Goal: Task Accomplishment & Management: Complete application form

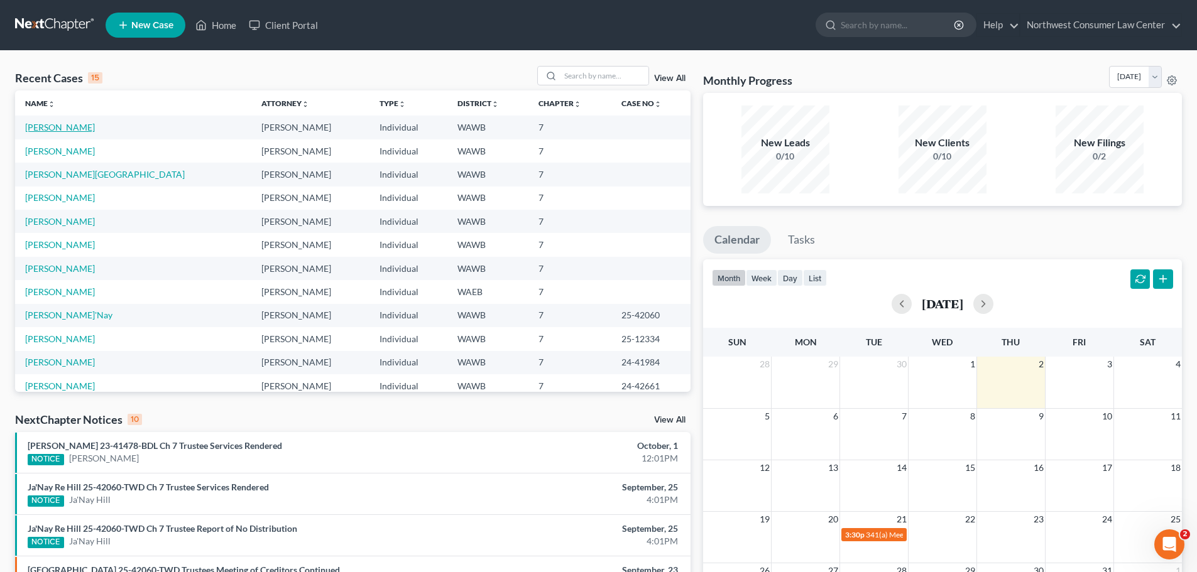
click at [44, 129] on link "[PERSON_NAME]" at bounding box center [60, 127] width 70 height 11
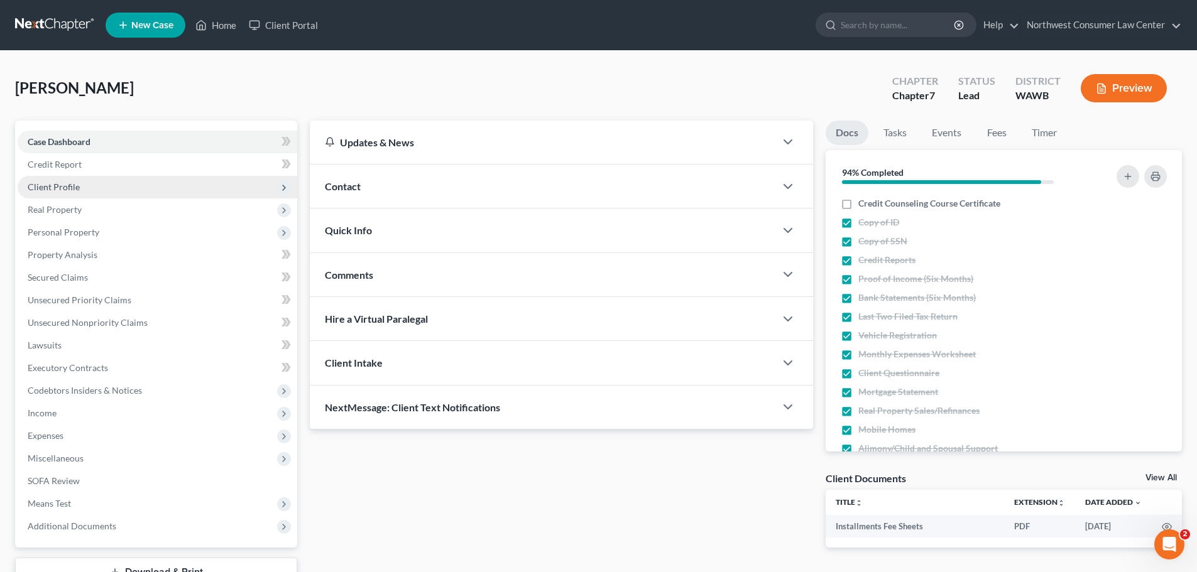
click at [181, 190] on span "Client Profile" at bounding box center [158, 187] width 280 height 23
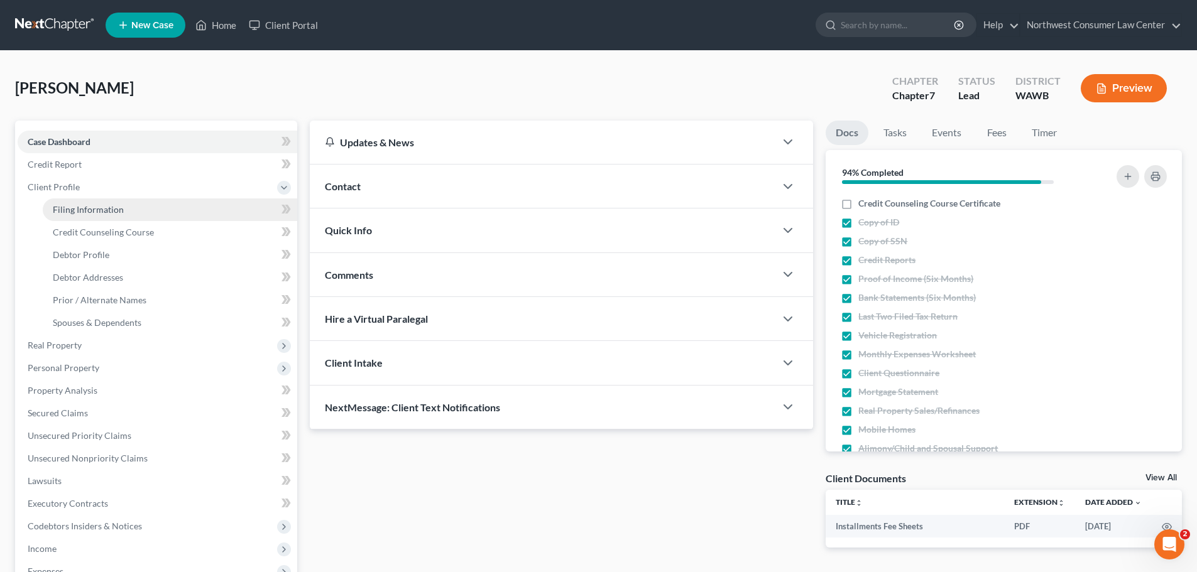
click at [167, 216] on link "Filing Information" at bounding box center [170, 210] width 254 height 23
select select "1"
select select "0"
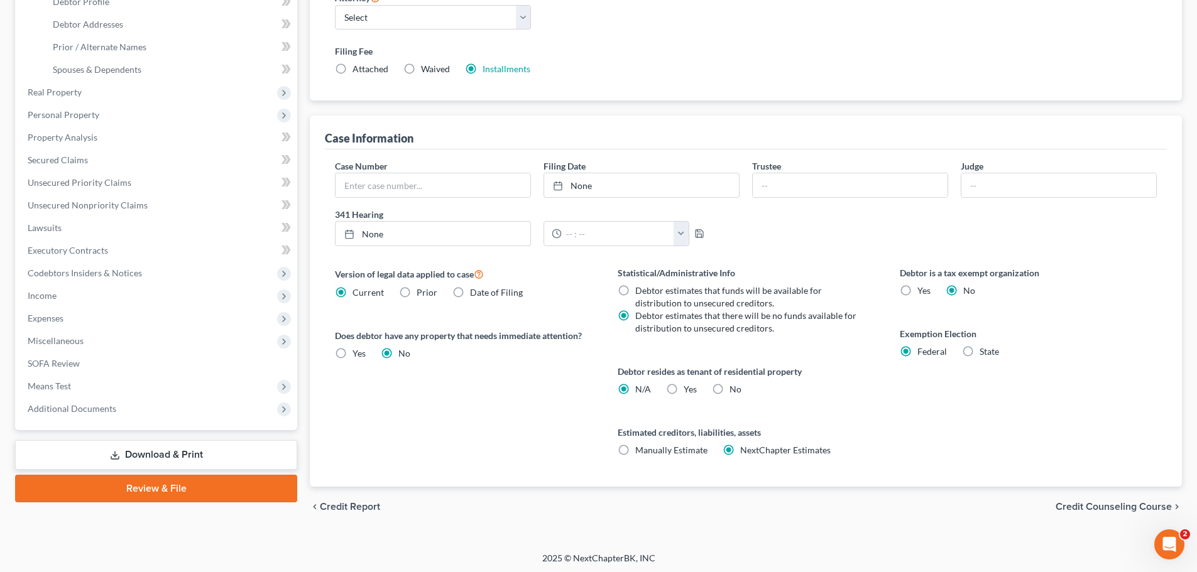
scroll to position [256, 0]
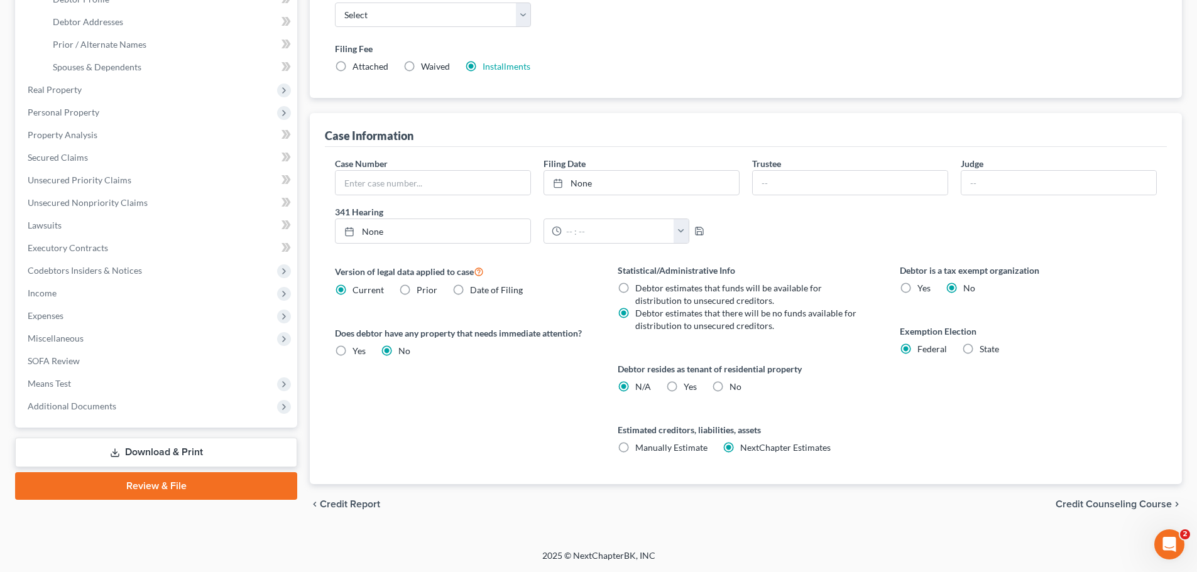
click at [1094, 498] on div "chevron_left Credit Report Credit Counseling Course chevron_right" at bounding box center [746, 504] width 872 height 40
click at [1115, 506] on span "Credit Counseling Course" at bounding box center [1113, 504] width 116 height 10
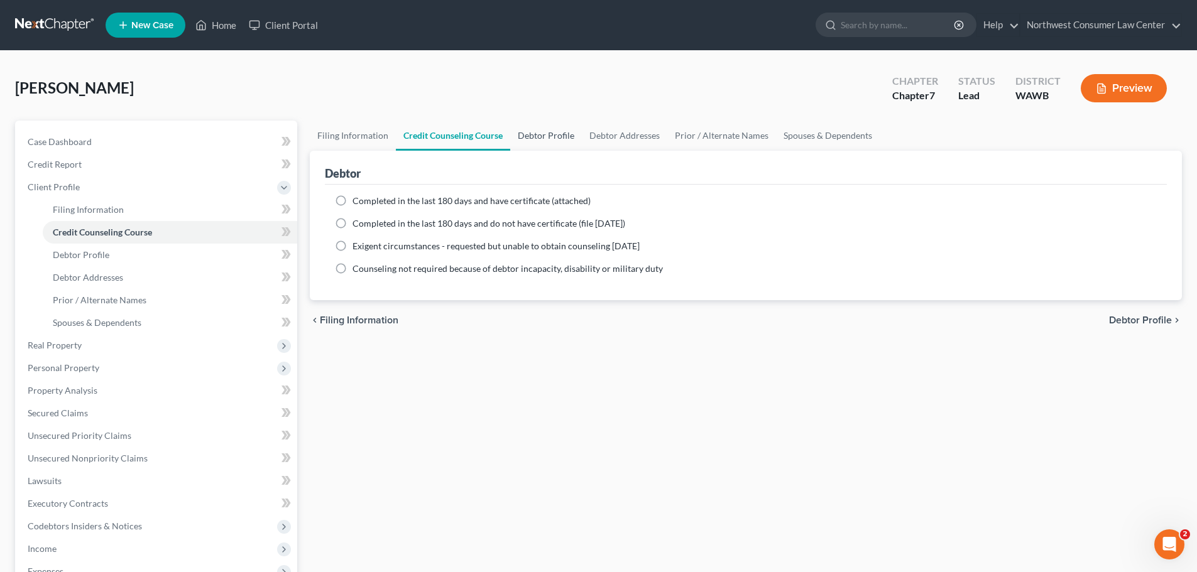
click at [560, 128] on link "Debtor Profile" at bounding box center [546, 136] width 72 height 30
select select "0"
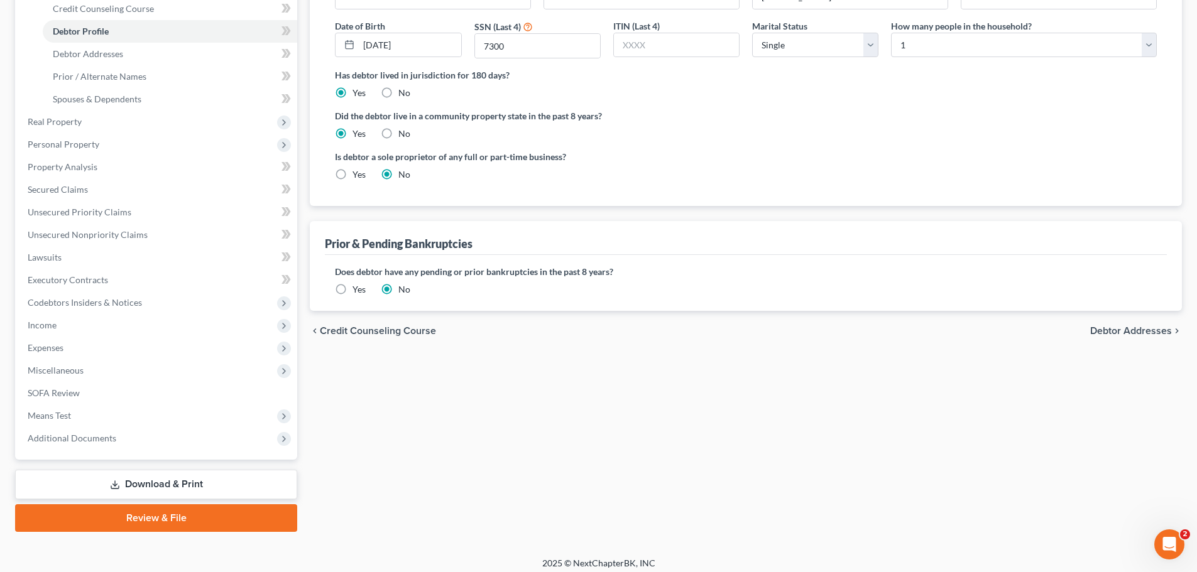
scroll to position [231, 0]
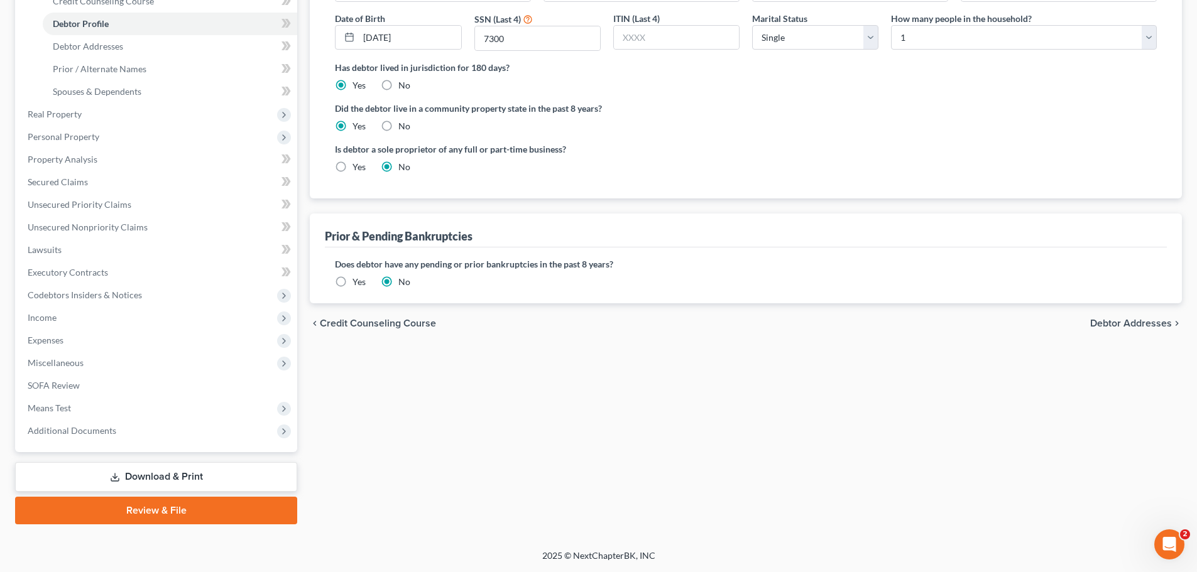
click at [1144, 319] on span "Debtor Addresses" at bounding box center [1131, 323] width 82 height 10
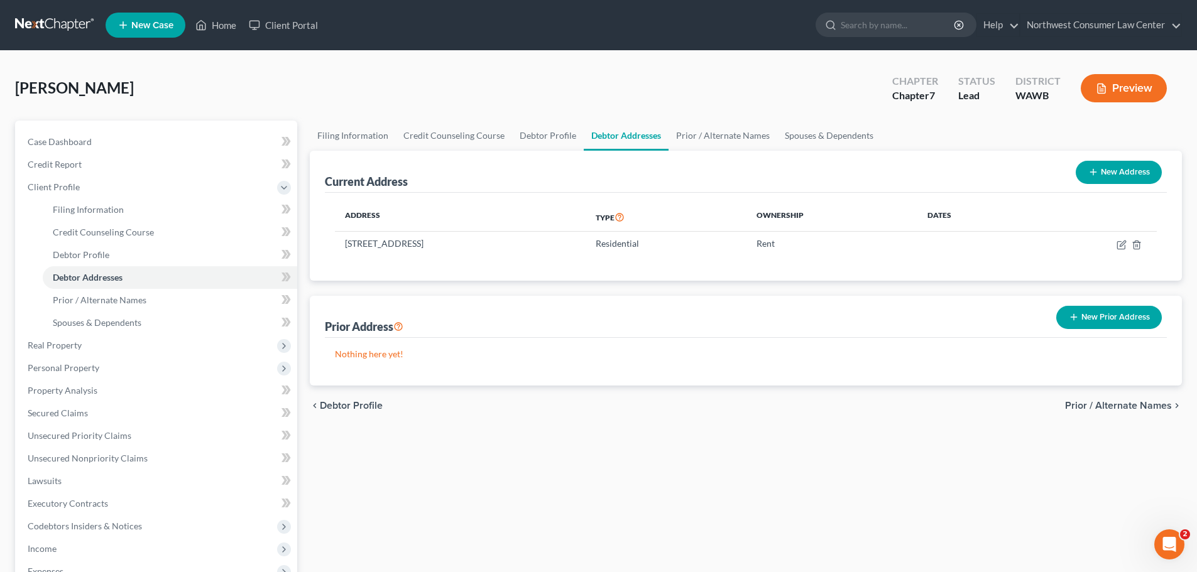
click at [1130, 403] on span "Prior / Alternate Names" at bounding box center [1118, 406] width 107 height 10
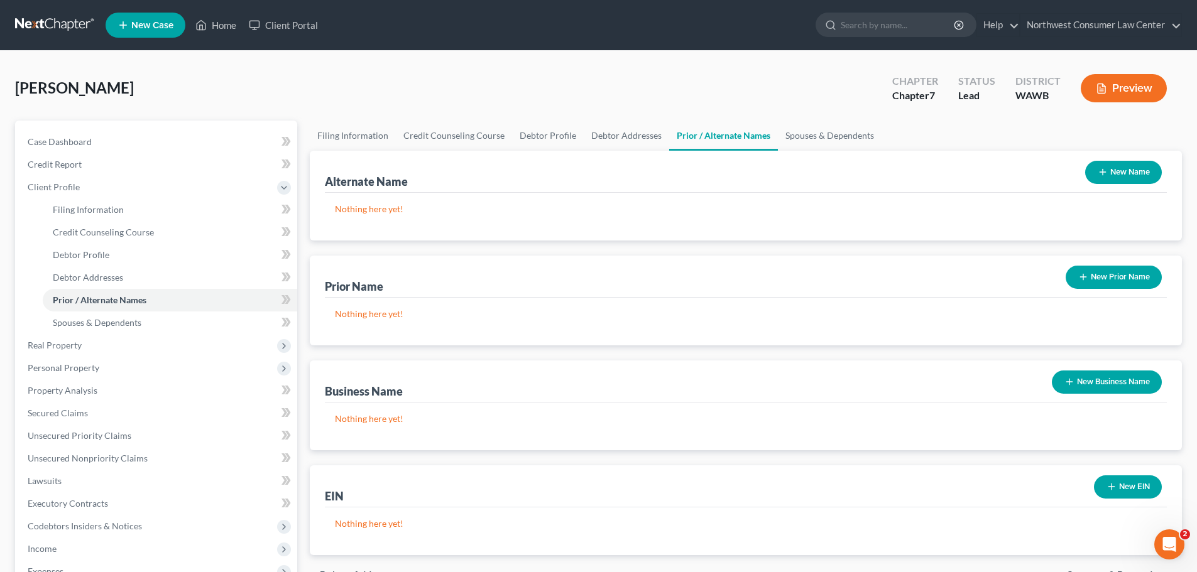
scroll to position [231, 0]
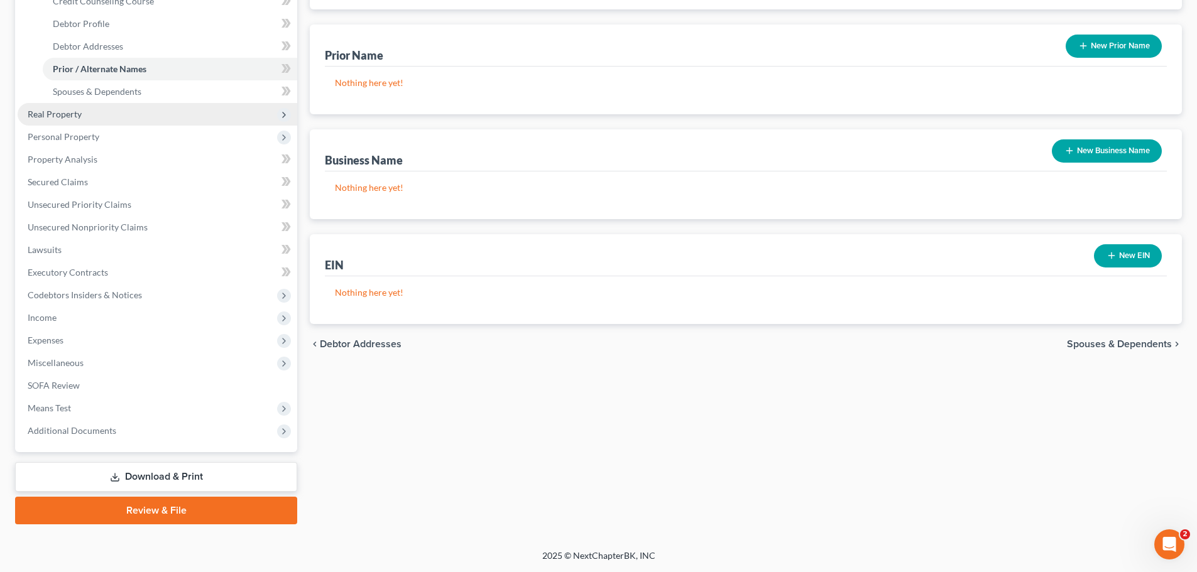
click at [159, 119] on span "Real Property" at bounding box center [158, 114] width 280 height 23
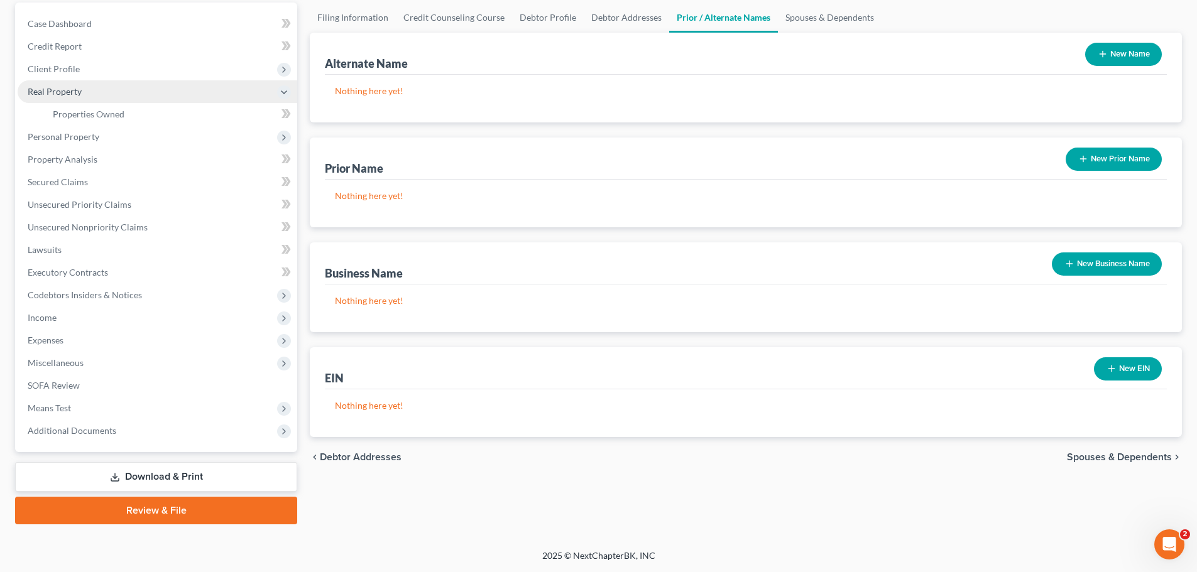
scroll to position [118, 0]
click at [159, 119] on link "Properties Owned" at bounding box center [170, 114] width 254 height 23
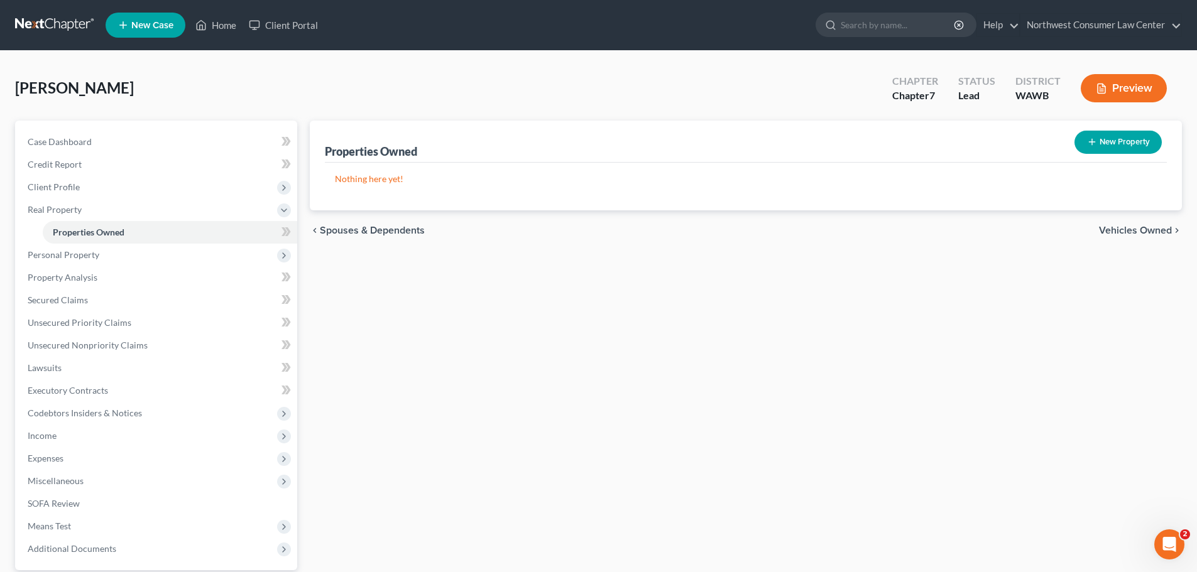
click at [1150, 230] on span "Vehicles Owned" at bounding box center [1135, 231] width 73 height 10
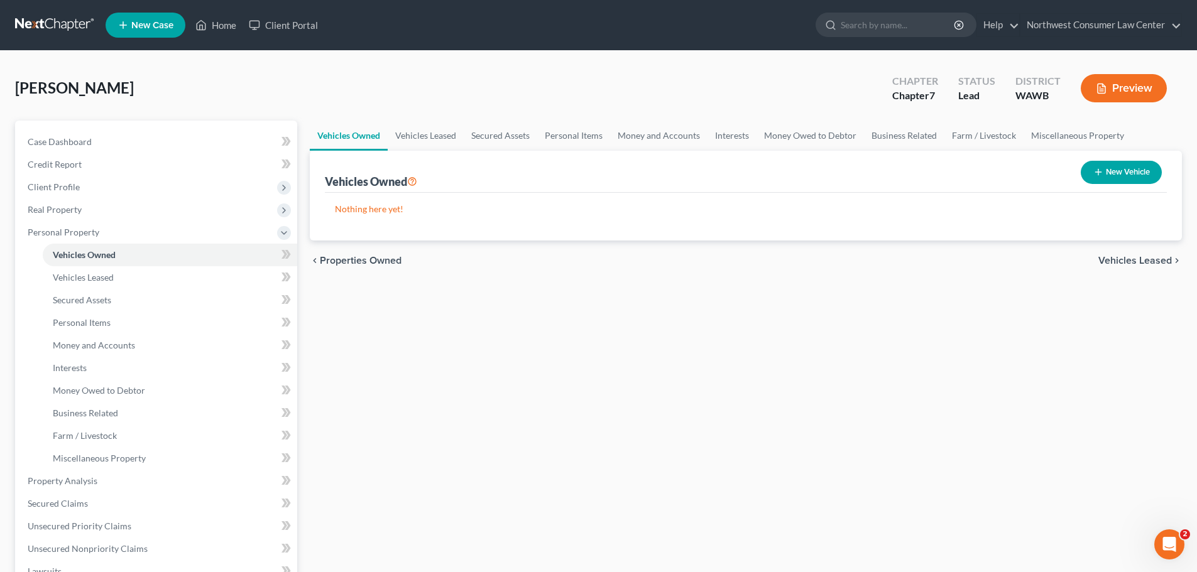
click at [1150, 256] on span "Vehicles Leased" at bounding box center [1134, 261] width 73 height 10
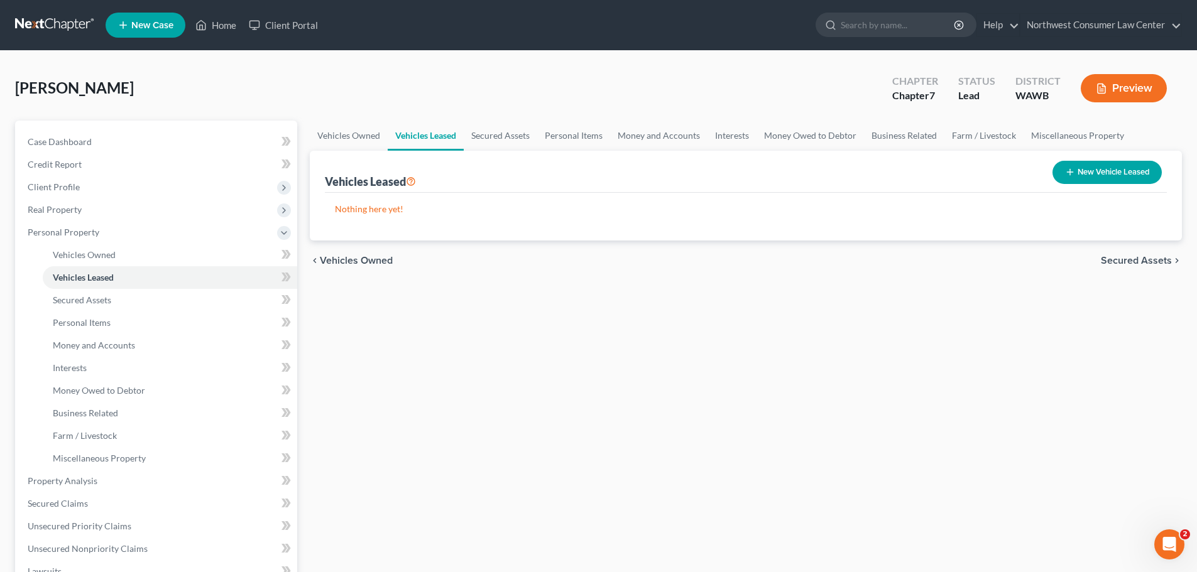
click at [1150, 256] on span "Secured Assets" at bounding box center [1136, 261] width 71 height 10
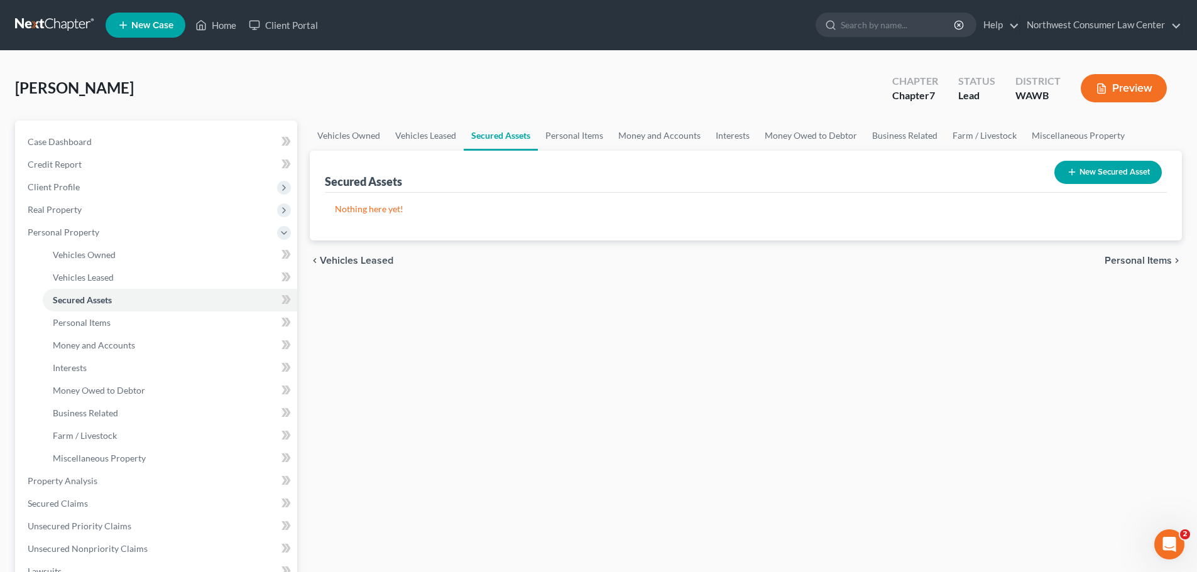
click at [1150, 256] on span "Personal Items" at bounding box center [1137, 261] width 67 height 10
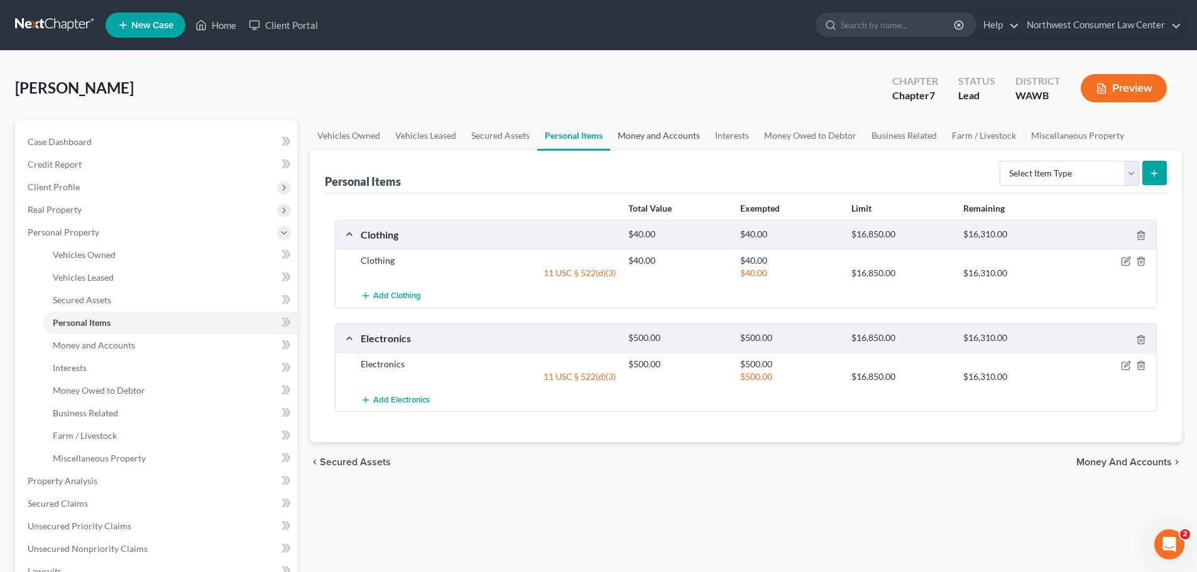
click at [670, 143] on link "Money and Accounts" at bounding box center [658, 136] width 97 height 30
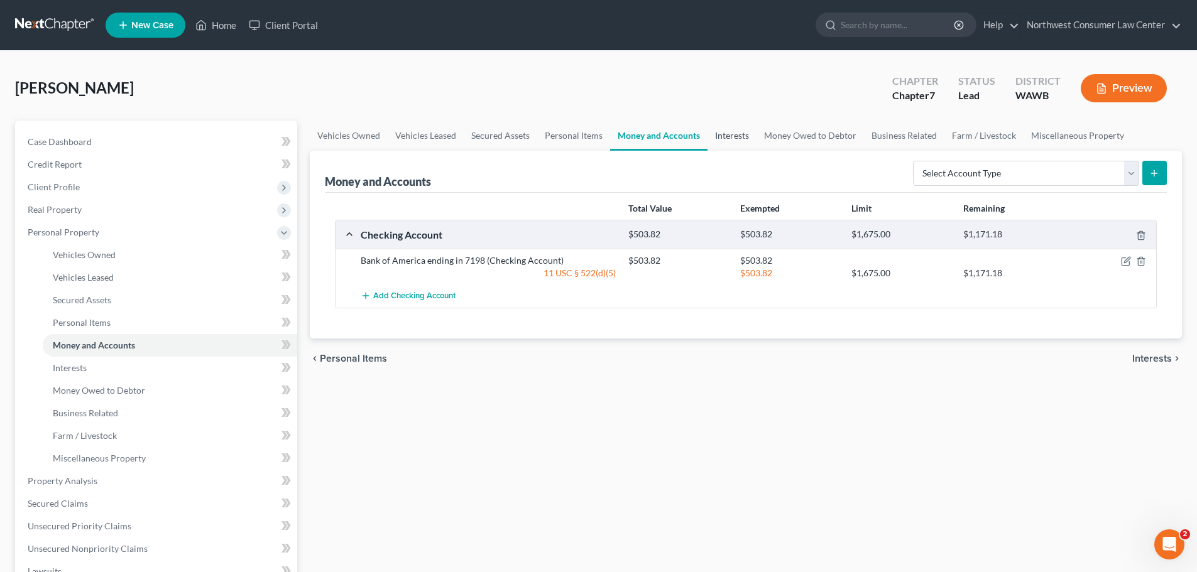
click at [742, 141] on link "Interests" at bounding box center [731, 136] width 49 height 30
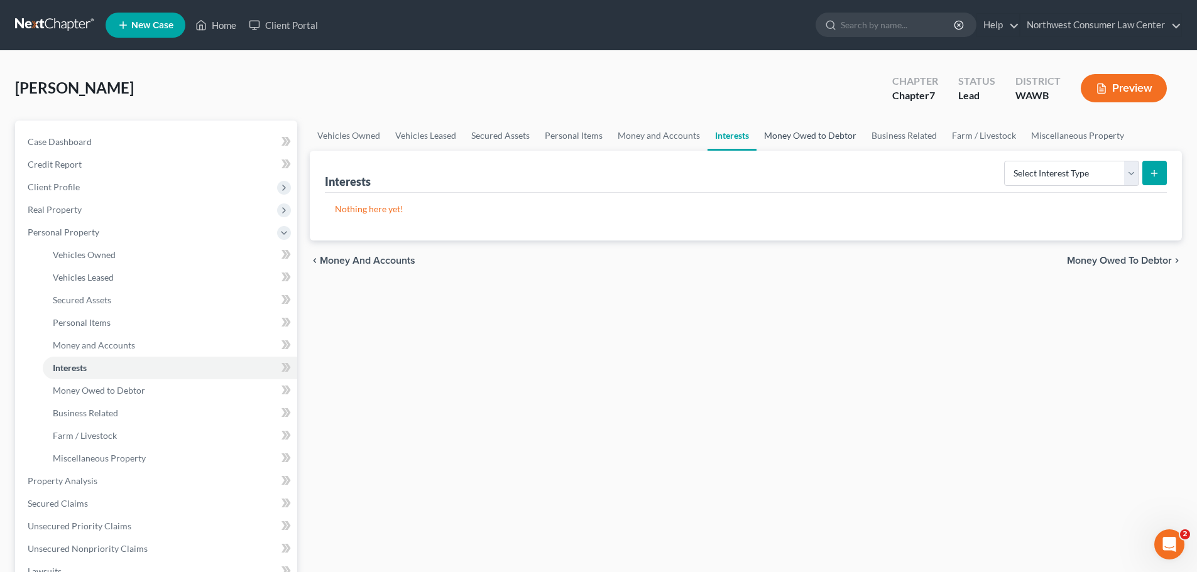
click at [789, 138] on link "Money Owed to Debtor" at bounding box center [809, 136] width 107 height 30
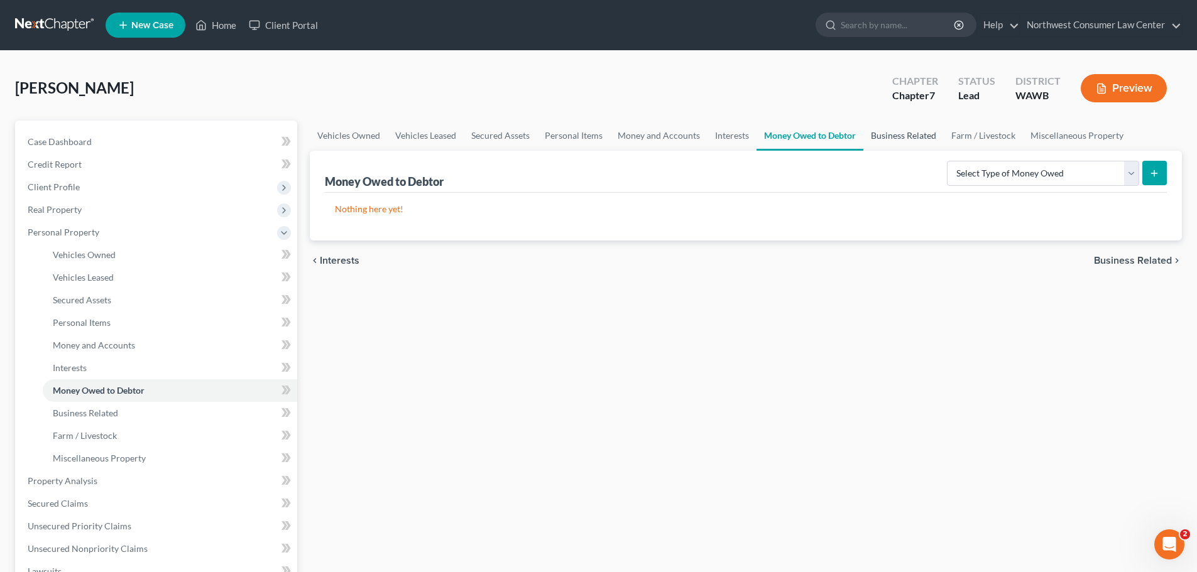
click at [923, 139] on link "Business Related" at bounding box center [903, 136] width 80 height 30
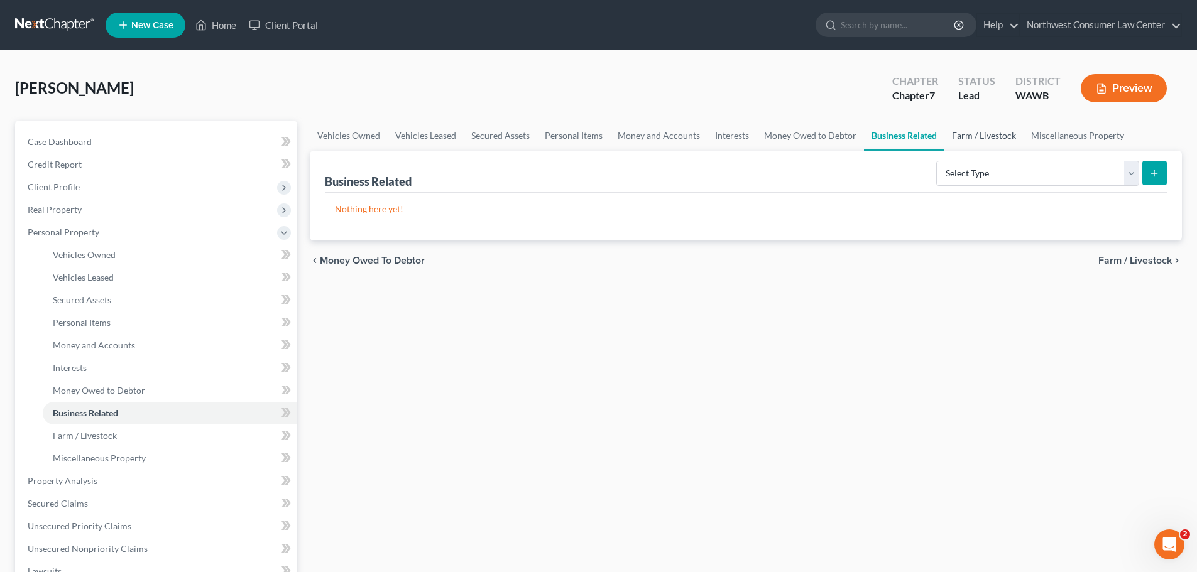
click at [961, 143] on link "Farm / Livestock" at bounding box center [983, 136] width 79 height 30
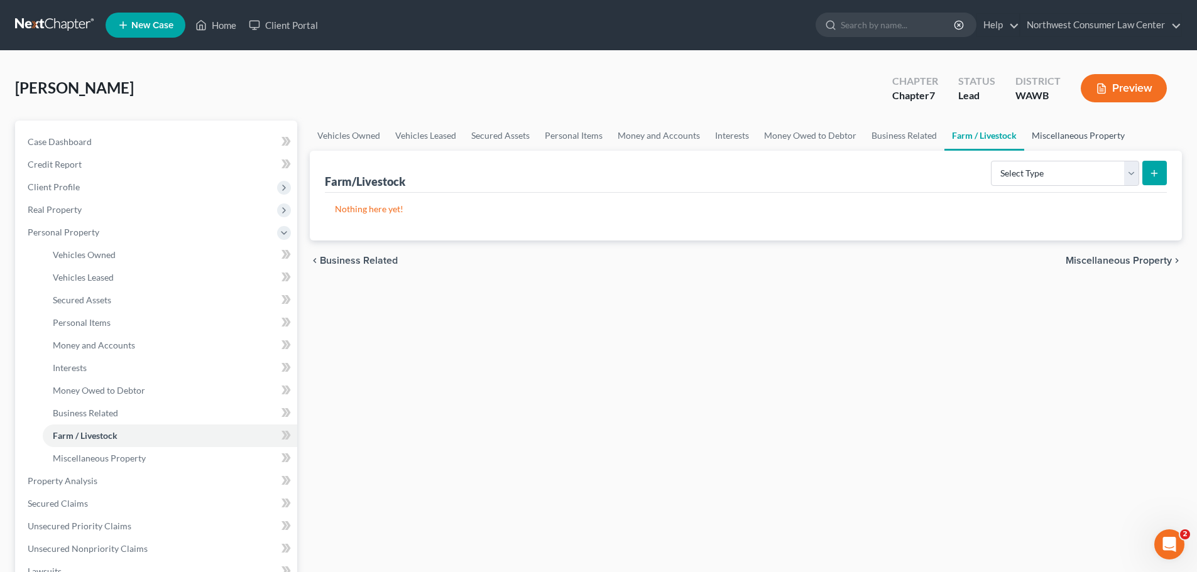
click at [1045, 134] on link "Miscellaneous Property" at bounding box center [1078, 136] width 108 height 30
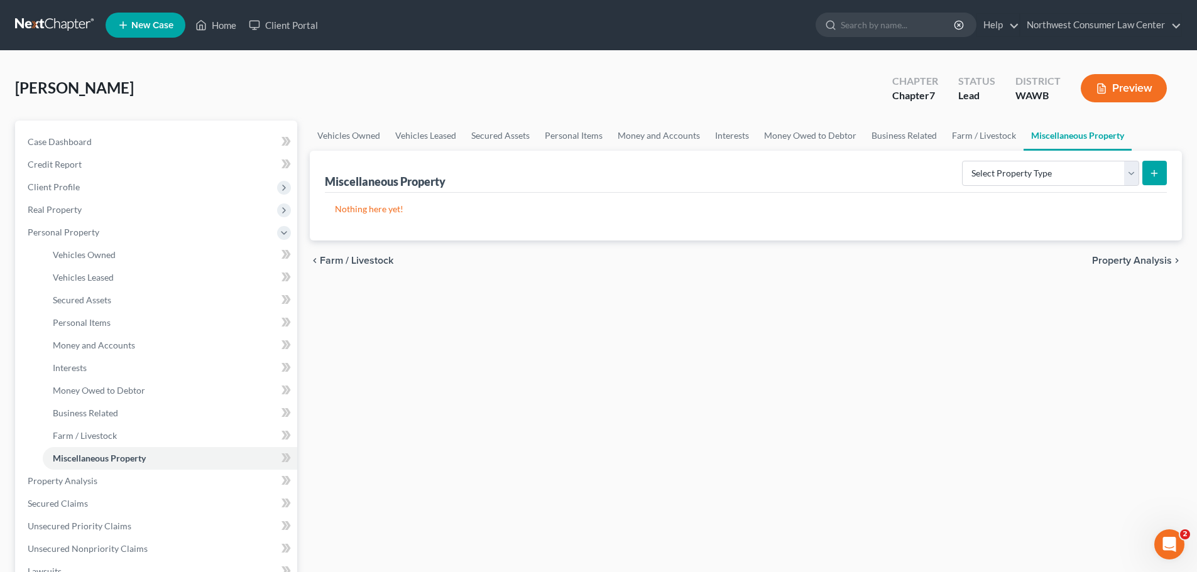
click at [1135, 268] on div "chevron_left Farm / Livestock Property Analysis chevron_right" at bounding box center [746, 261] width 872 height 40
click at [152, 546] on link "Unsecured Nonpriority Claims" at bounding box center [158, 549] width 280 height 23
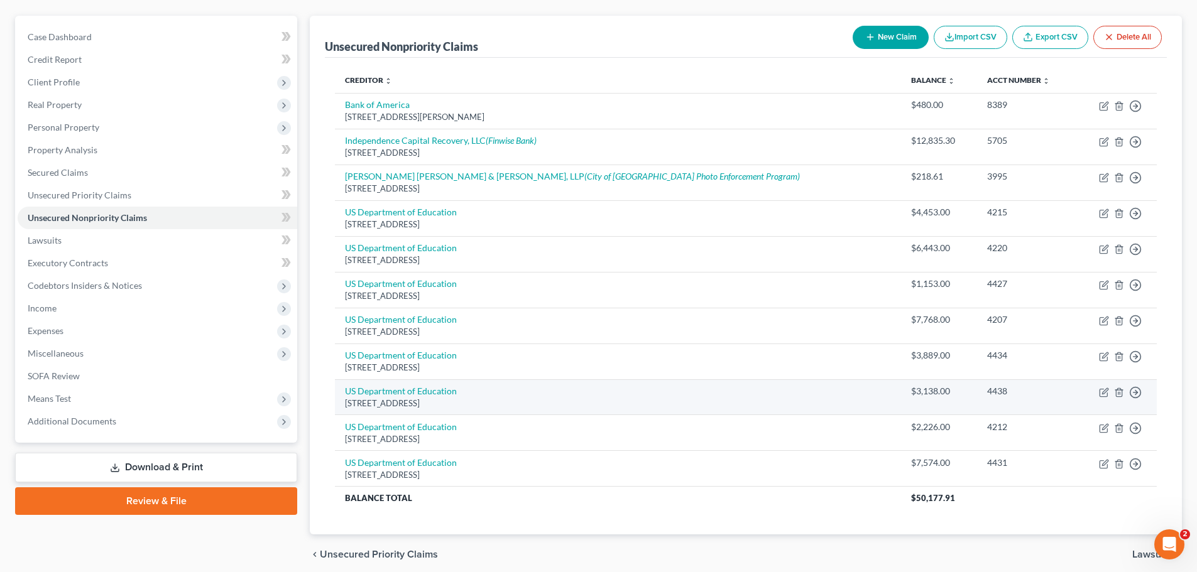
scroll to position [155, 0]
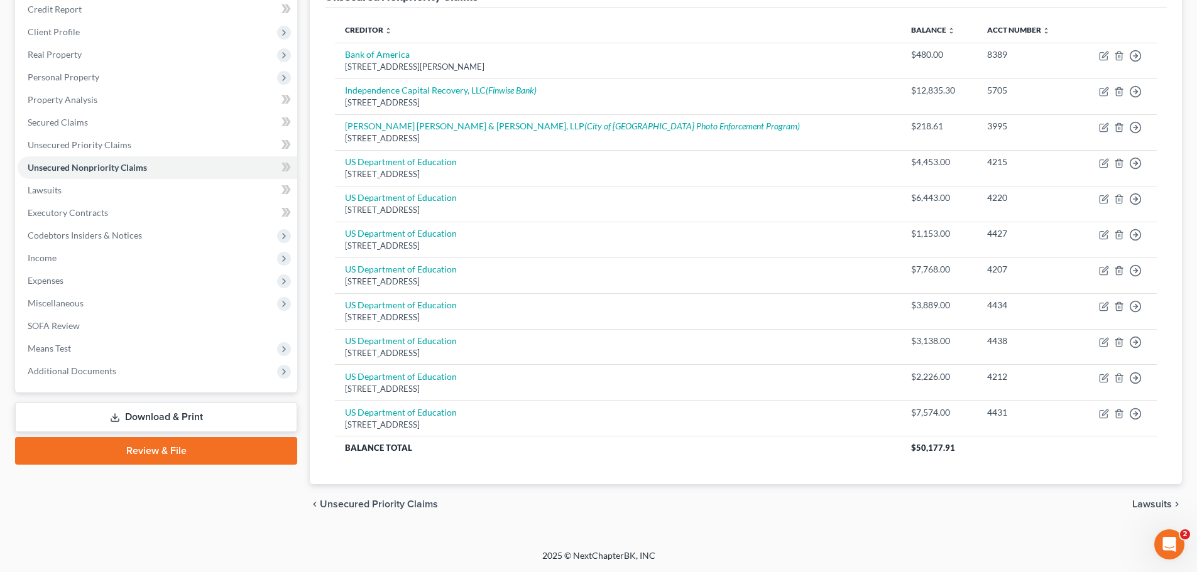
click at [1167, 503] on span "Lawsuits" at bounding box center [1152, 504] width 40 height 10
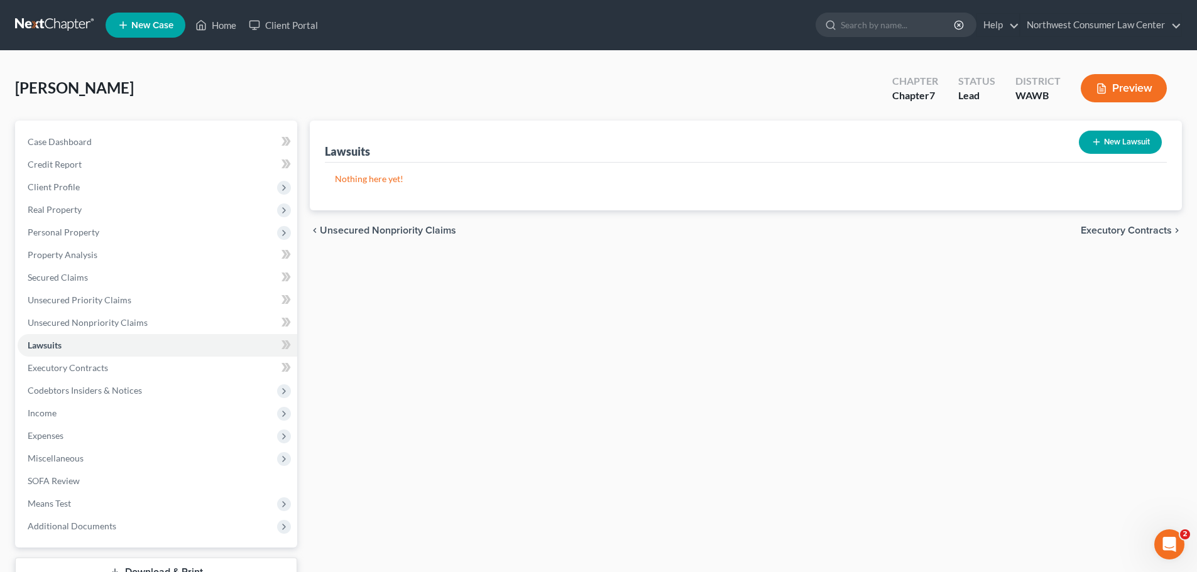
click at [1151, 226] on span "Executory Contracts" at bounding box center [1126, 231] width 91 height 10
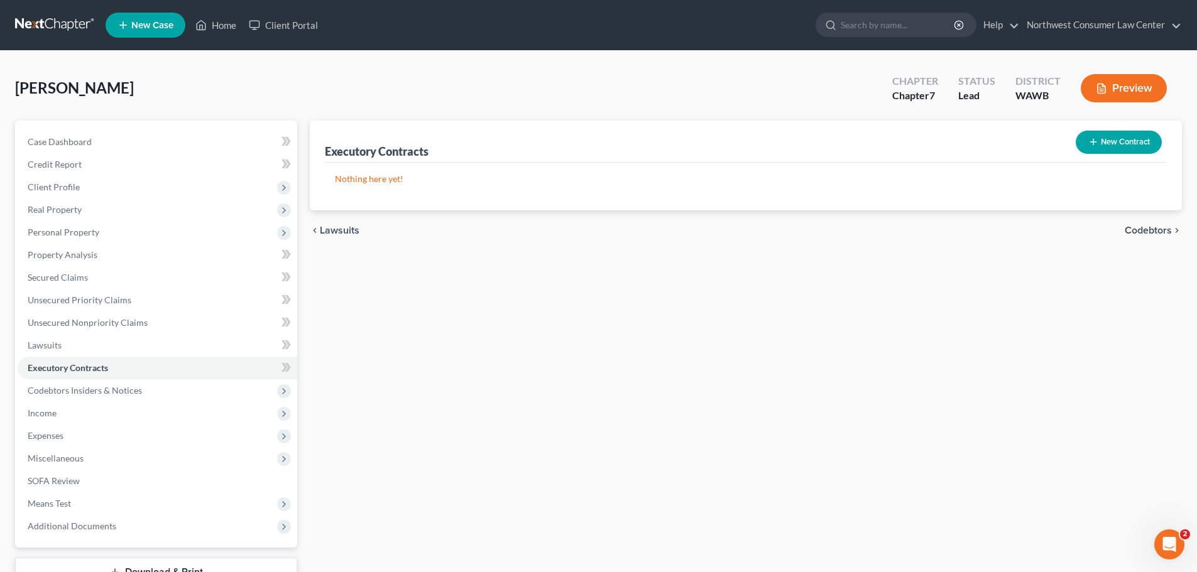
click at [1151, 226] on span "Codebtors" at bounding box center [1147, 231] width 47 height 10
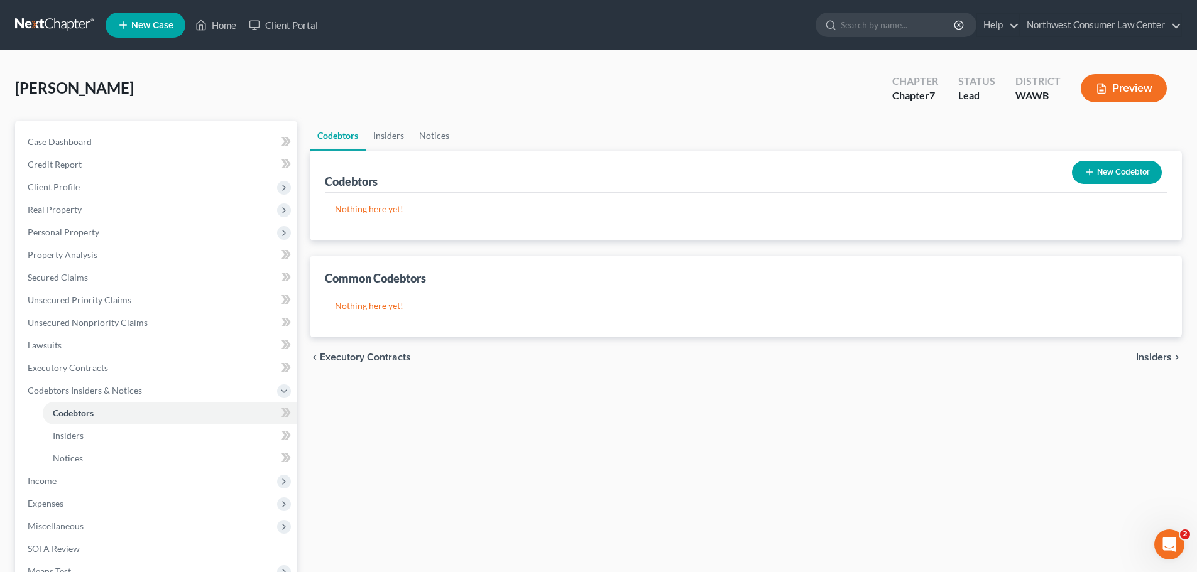
click at [1157, 358] on span "Insiders" at bounding box center [1154, 357] width 36 height 10
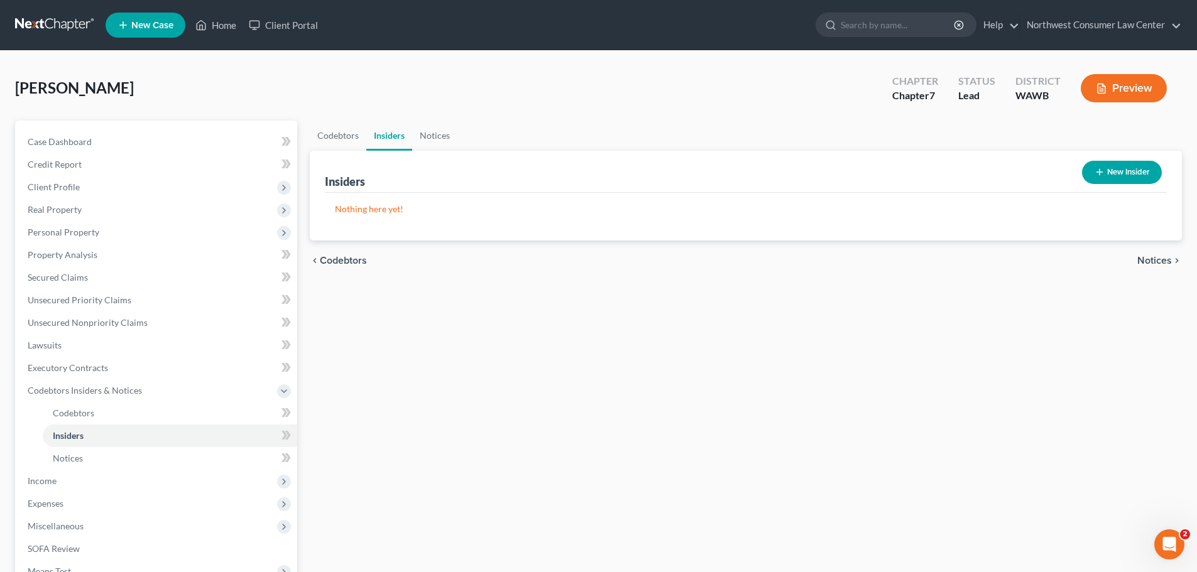
click at [1172, 258] on icon "chevron_right" at bounding box center [1177, 261] width 10 height 10
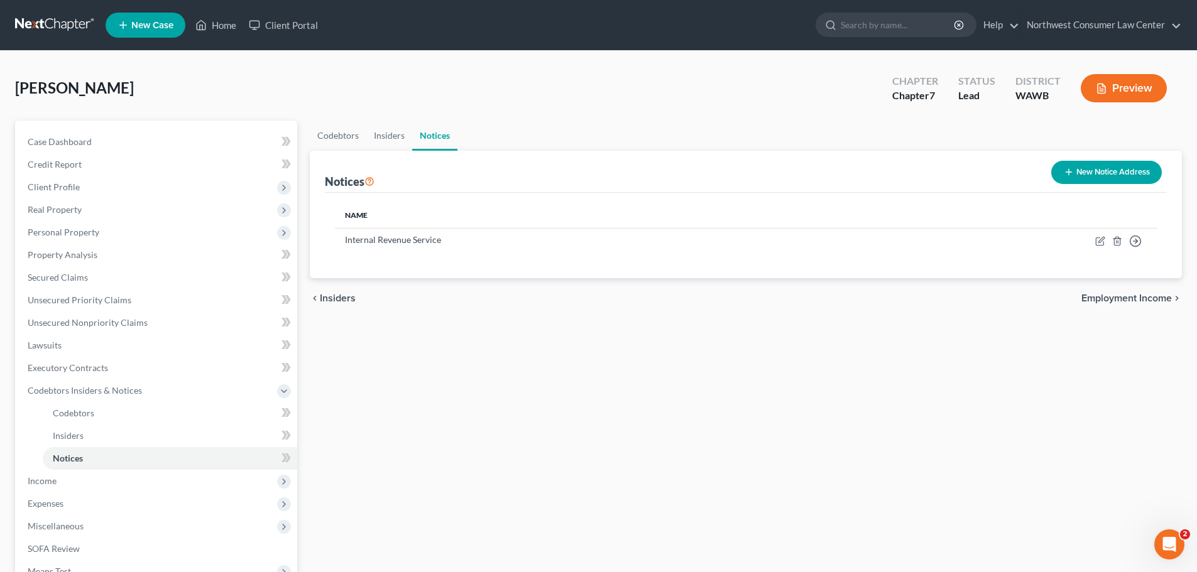
click at [1140, 302] on span "Employment Income" at bounding box center [1126, 298] width 90 height 10
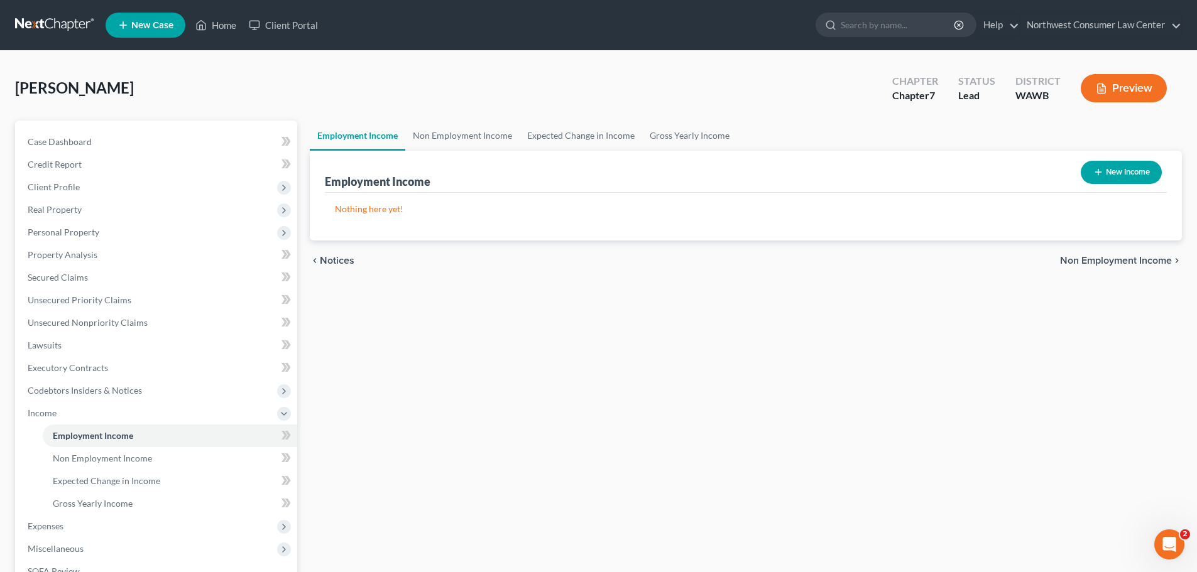
click at [1109, 173] on button "New Income" at bounding box center [1121, 172] width 81 height 23
select select "0"
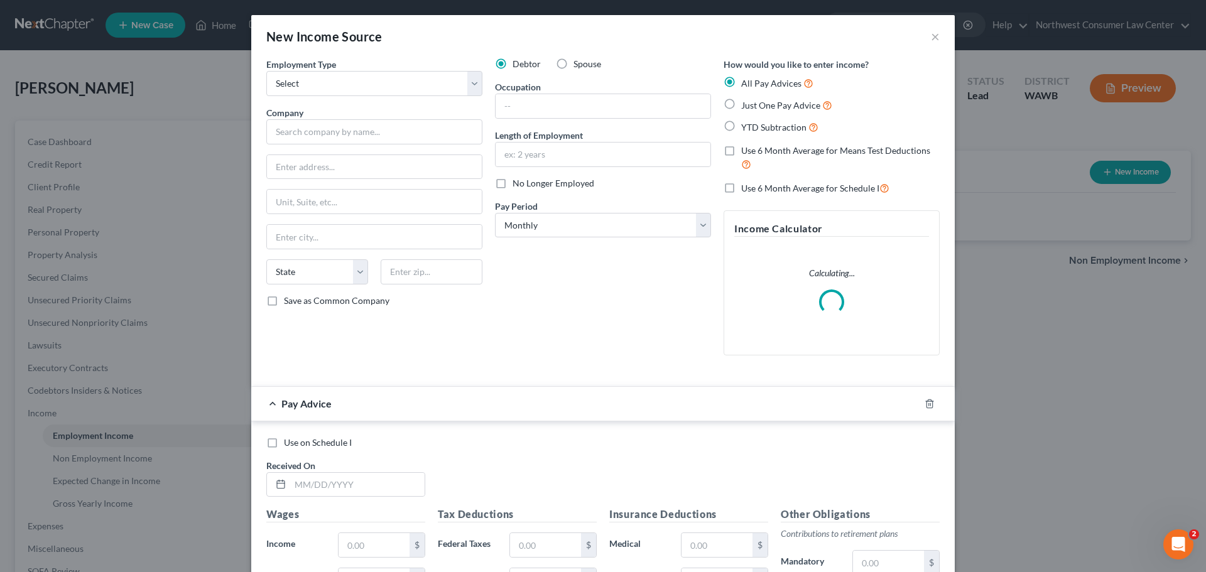
click at [369, 96] on div "Employment Type * Select Full or [DEMOGRAPHIC_DATA] Employment Self Employment …" at bounding box center [374, 212] width 229 height 308
click at [376, 86] on select "Select Full or [DEMOGRAPHIC_DATA] Employment Self Employment" at bounding box center [374, 83] width 216 height 25
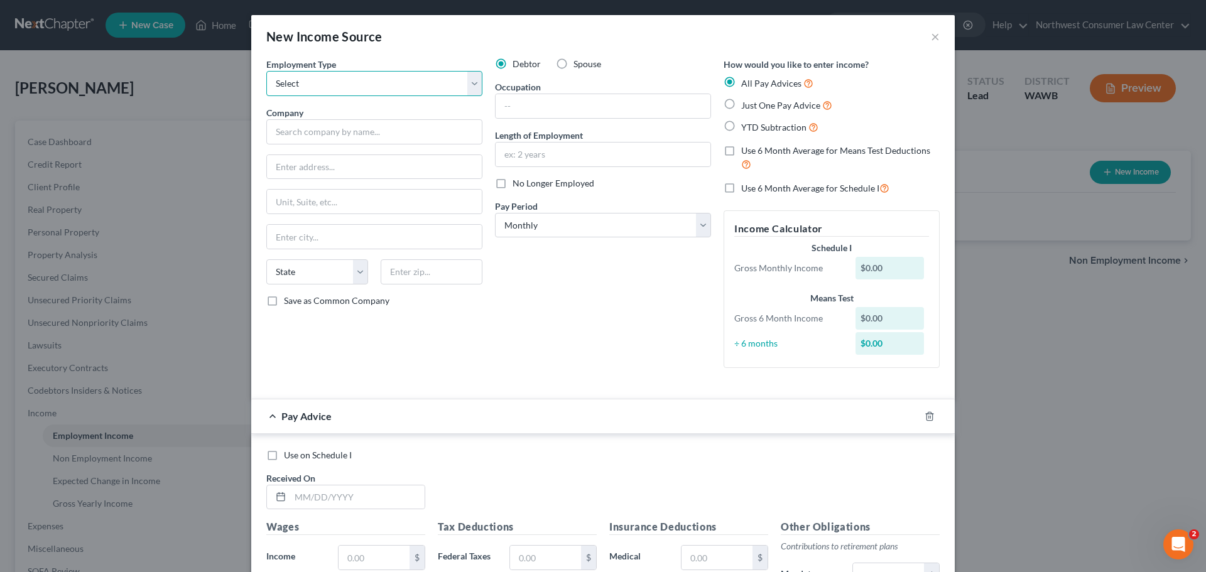
select select "0"
click at [266, 71] on select "Select Full or [DEMOGRAPHIC_DATA] Employment Self Employment" at bounding box center [374, 83] width 216 height 25
click at [349, 136] on input "text" at bounding box center [374, 131] width 216 height 25
click at [342, 138] on input "text" at bounding box center [374, 131] width 216 height 25
paste input "Chipotle Services, LLC"
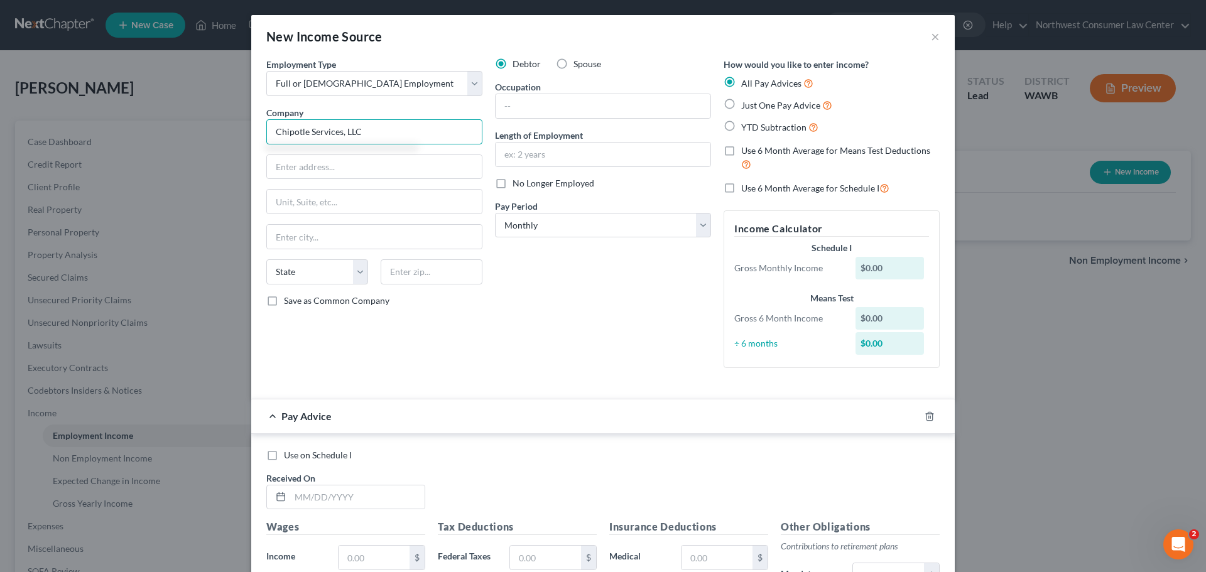
type input "Chipotle Services, LLC"
click at [343, 163] on input "text" at bounding box center [374, 167] width 215 height 24
paste input "[STREET_ADDRESS]"
drag, startPoint x: 432, startPoint y: 167, endPoint x: 375, endPoint y: 170, distance: 56.6
click at [375, 170] on input "[STREET_ADDRESS]" at bounding box center [374, 167] width 215 height 24
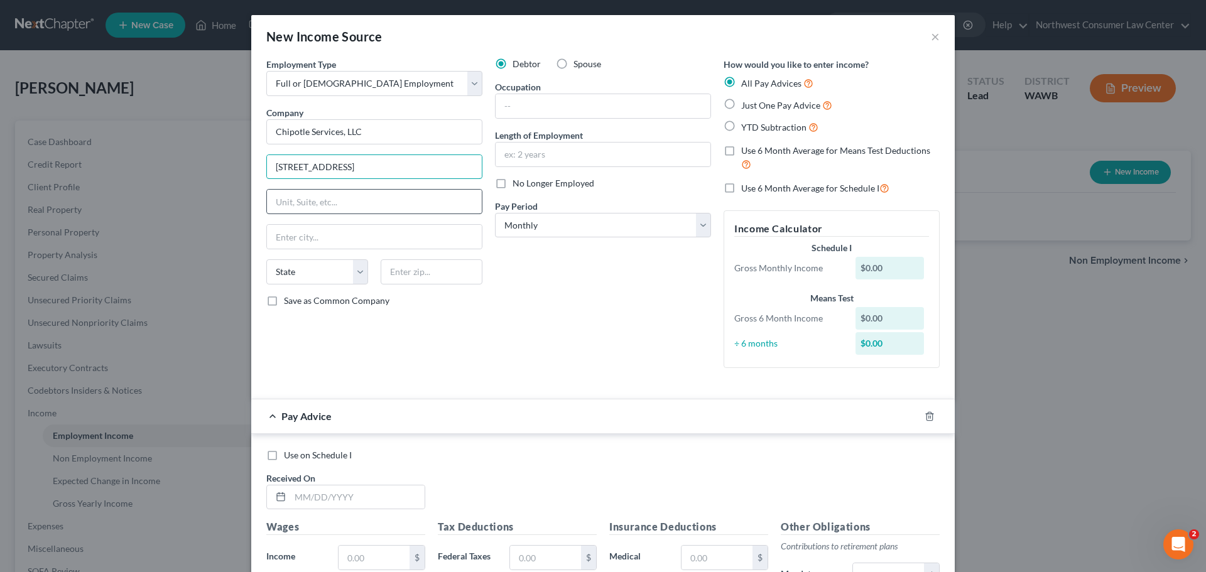
type input "[STREET_ADDRESS]"
click at [340, 193] on input "text" at bounding box center [374, 202] width 215 height 24
paste input "Suite 1300"
type input "Suite 1300"
click at [293, 236] on input "text" at bounding box center [374, 237] width 215 height 24
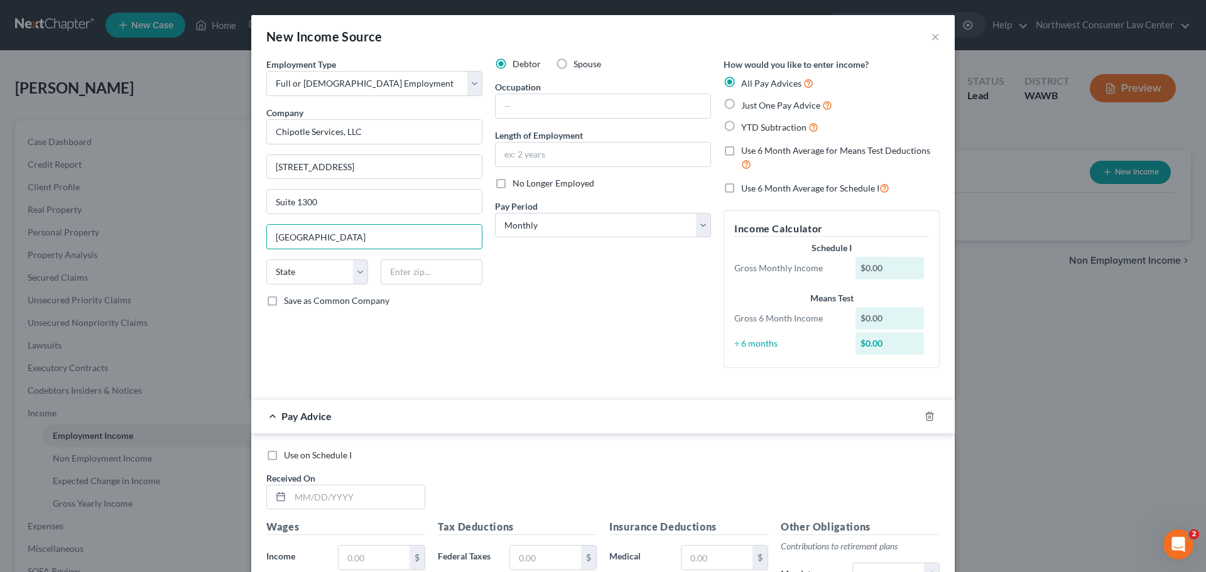
type input "[GEOGRAPHIC_DATA]"
select select "4"
type input "92660"
click at [635, 232] on select "Select Monthly Twice Monthly Every Other Week Weekly" at bounding box center [603, 225] width 216 height 25
select select "2"
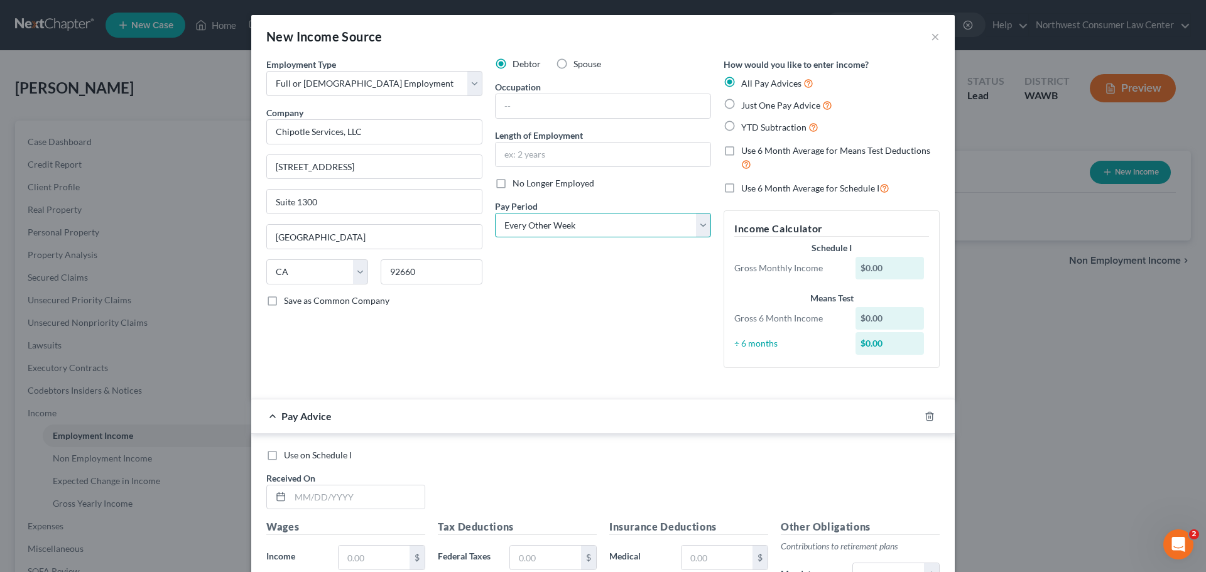
click at [495, 213] on select "Select Monthly Twice Monthly Every Other Week Weekly" at bounding box center [603, 225] width 216 height 25
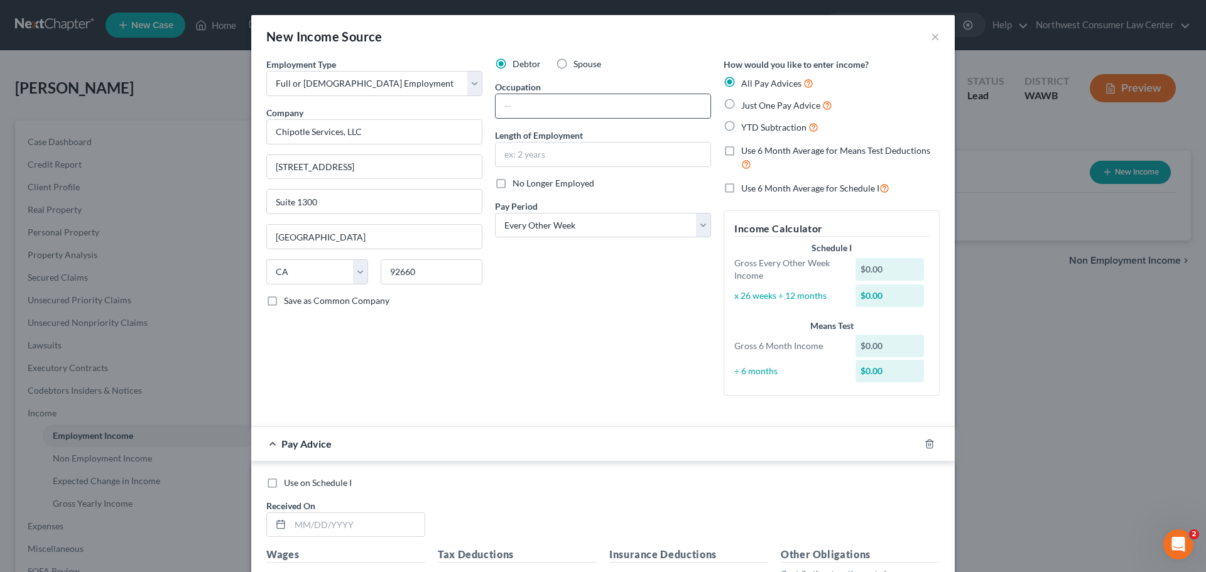
click at [539, 112] on input "text" at bounding box center [603, 106] width 215 height 24
type input "Crew"
click at [547, 158] on input "text" at bounding box center [603, 155] width 215 height 24
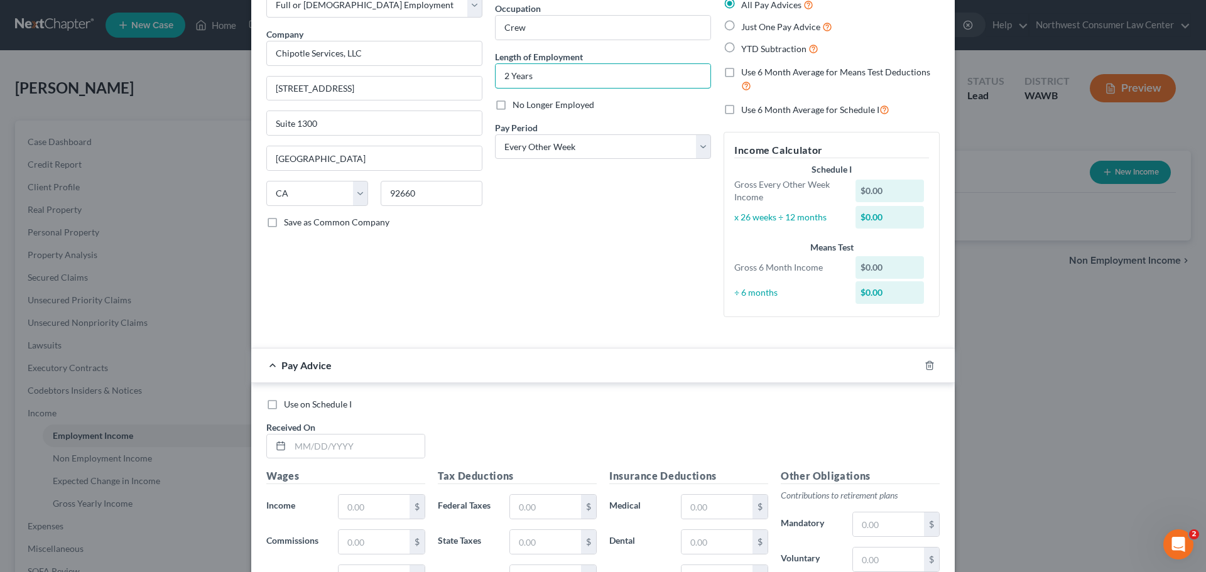
scroll to position [188, 0]
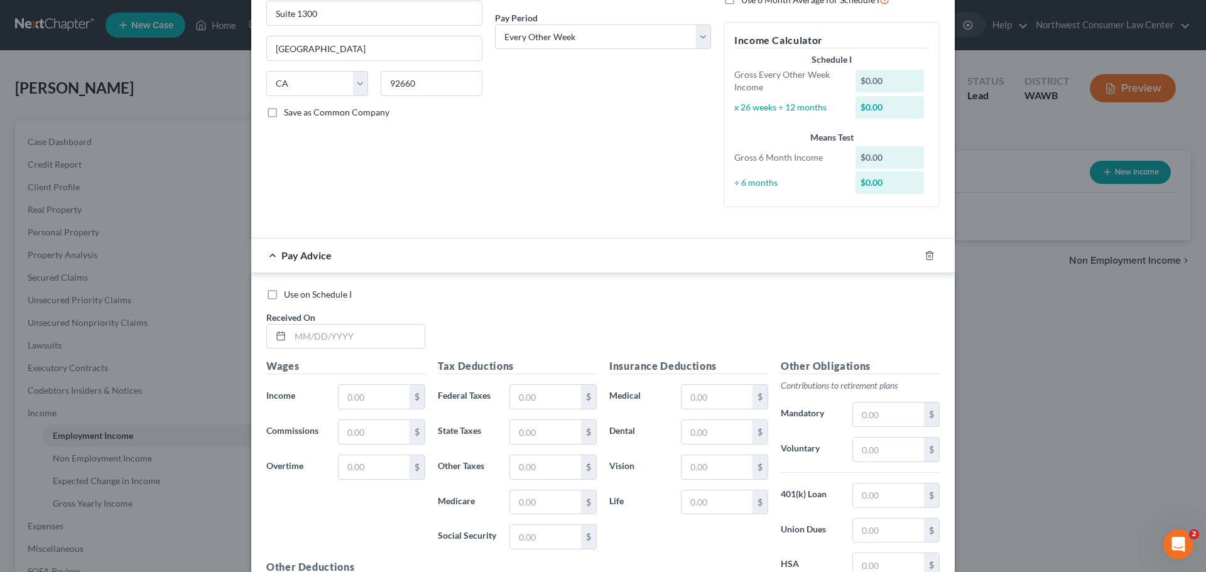
type input "2 Years"
click at [340, 339] on input "text" at bounding box center [357, 337] width 134 height 24
type input "[DATE]"
click at [371, 399] on input "text" at bounding box center [374, 397] width 71 height 24
paste input "1,241.57"
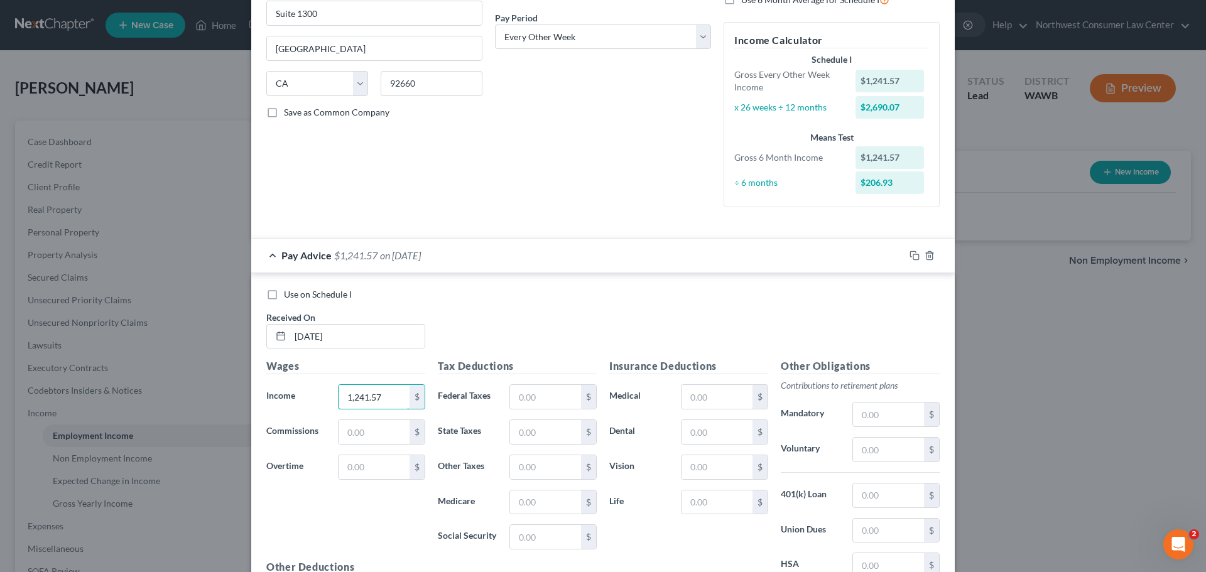
type input "1,241.57"
click at [528, 535] on input "text" at bounding box center [545, 537] width 71 height 24
paste input "76.81"
type input "76.81"
click at [538, 497] on input "text" at bounding box center [545, 503] width 71 height 24
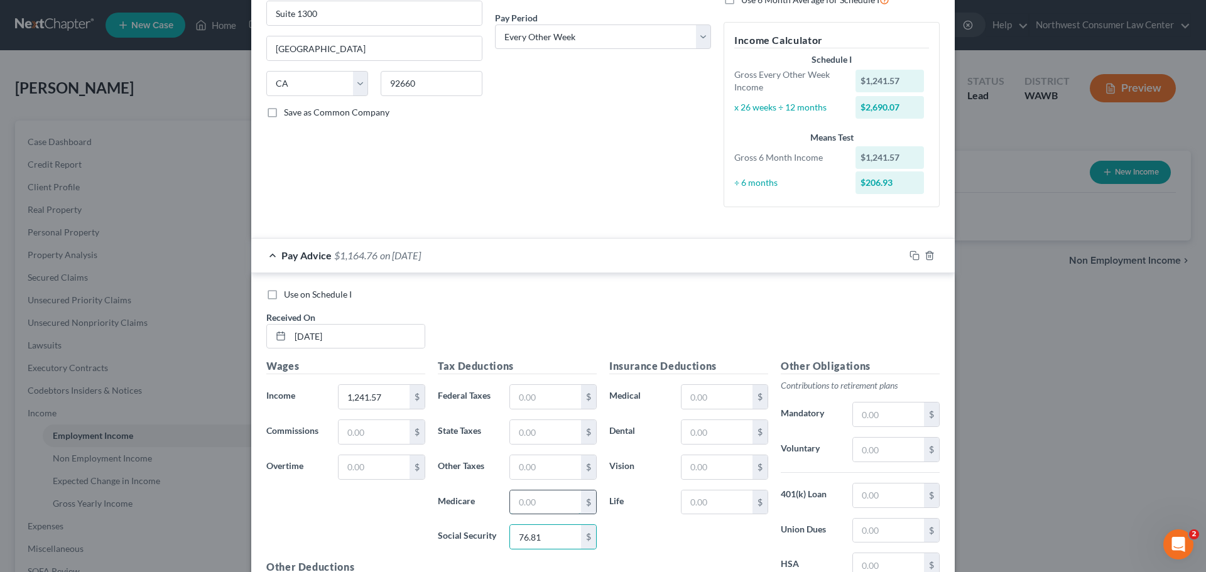
paste input "17.96"
type input "17.96"
click at [571, 402] on input "text" at bounding box center [545, 397] width 71 height 24
paste input "70.25"
type input "70.25"
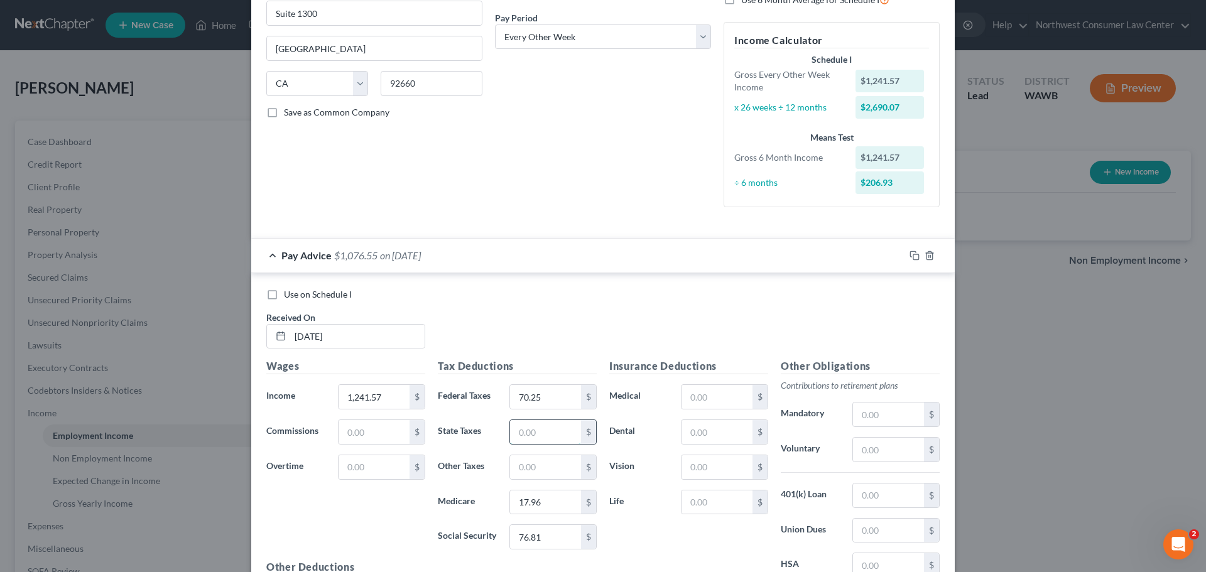
click at [544, 436] on input "text" at bounding box center [545, 432] width 71 height 24
paste input "8.17"
type input "8.17"
click at [546, 467] on input "text" at bounding box center [545, 467] width 71 height 24
paste input "7.20"
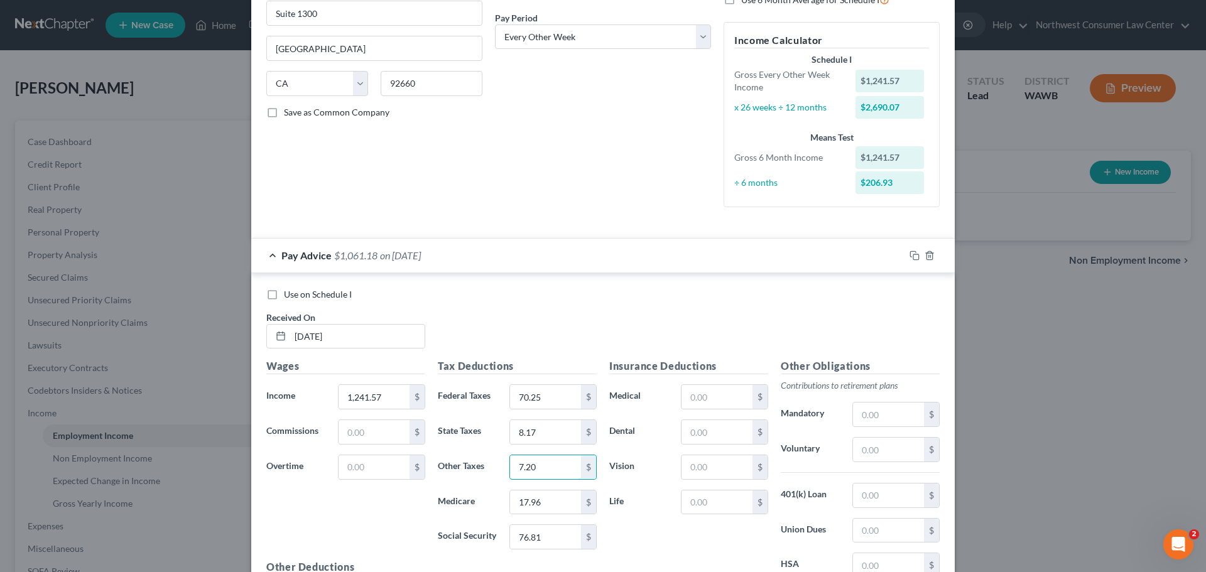
type input "7.20"
click at [716, 440] on input "text" at bounding box center [717, 432] width 71 height 24
paste input "2.79"
type input "2.79"
click at [280, 246] on div "Pay Advice $1,058.39 on [DATE]" at bounding box center [577, 255] width 653 height 33
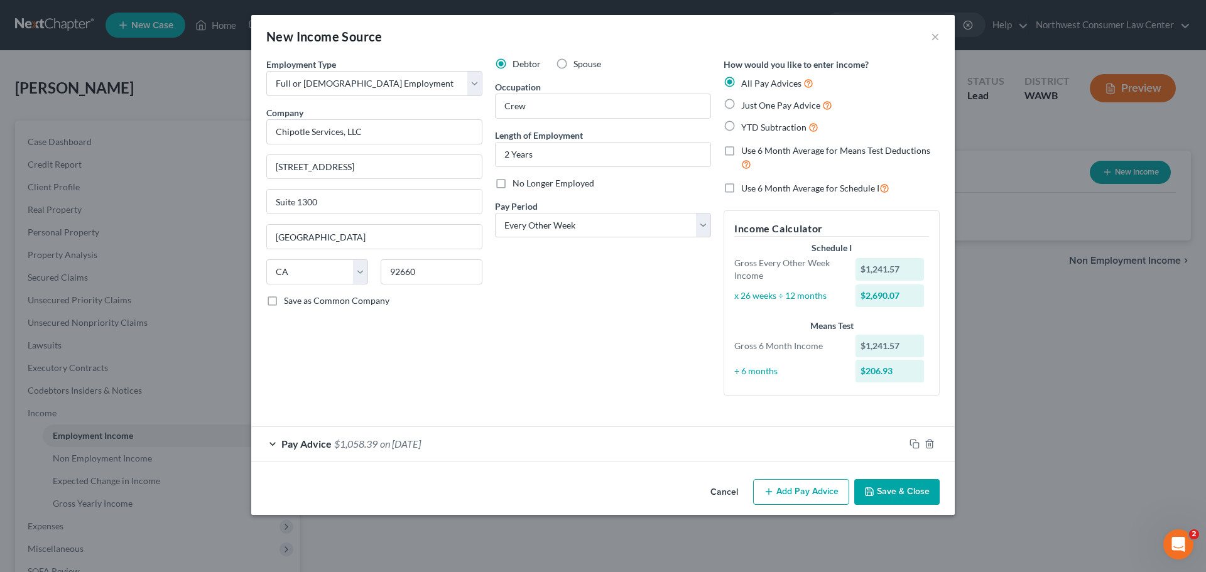
scroll to position [0, 0]
click at [772, 490] on icon "button" at bounding box center [769, 492] width 10 height 10
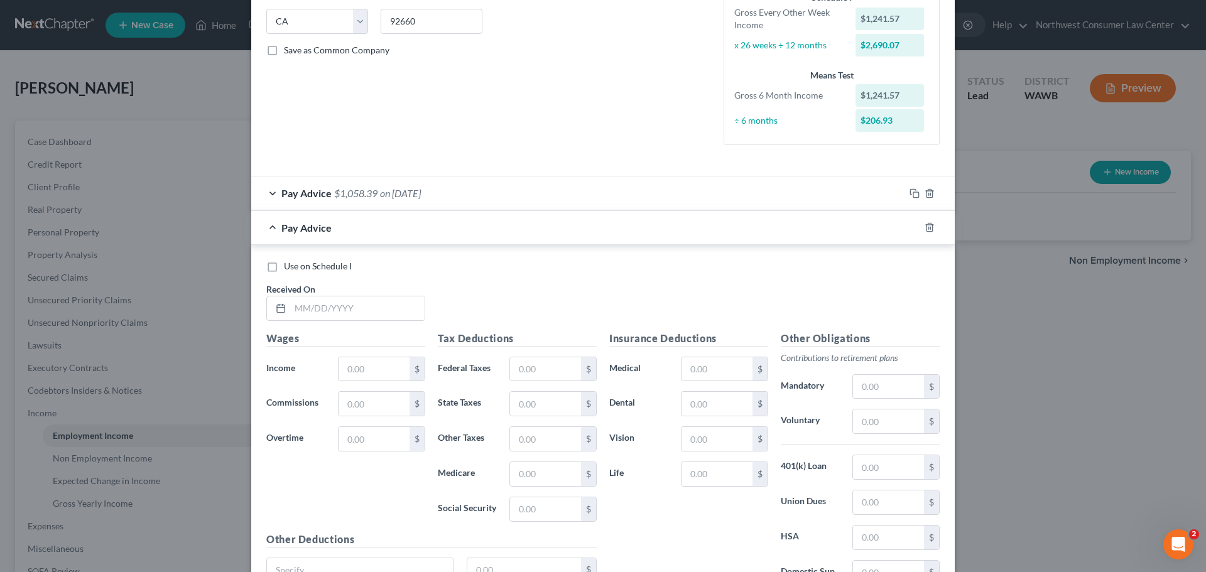
scroll to position [251, 0]
click at [322, 305] on input "text" at bounding box center [357, 308] width 134 height 24
type input "[DATE]"
click at [388, 371] on input "text" at bounding box center [374, 369] width 71 height 24
paste input "816.21"
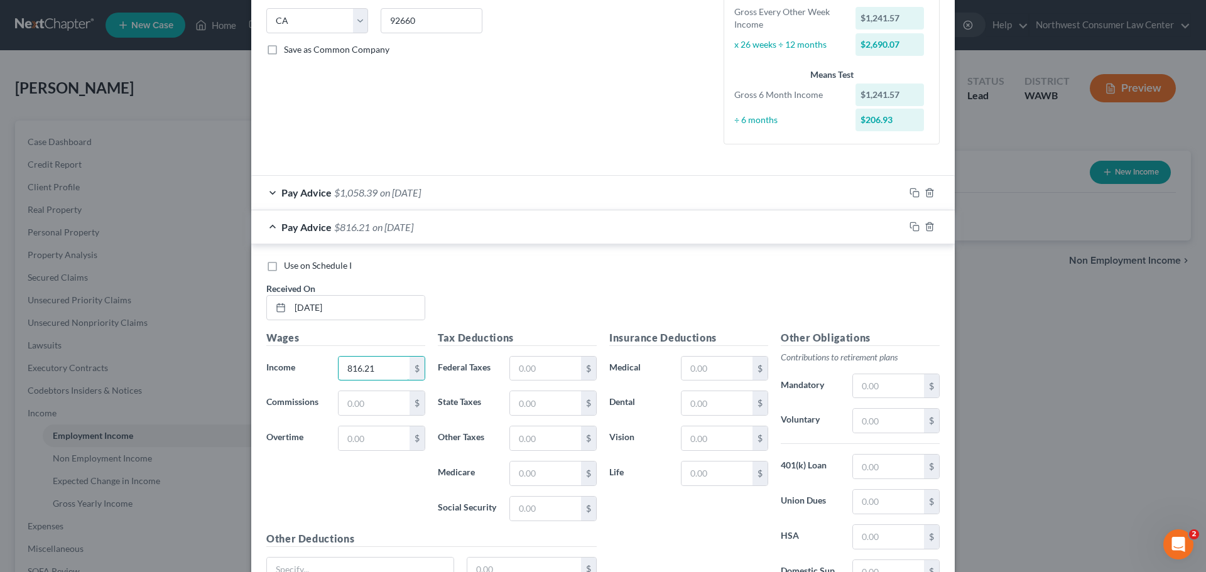
type input "816.21"
click at [520, 507] on input "text" at bounding box center [545, 509] width 71 height 24
paste input "50.43"
type input "50.43"
click at [544, 474] on input "text" at bounding box center [545, 474] width 71 height 24
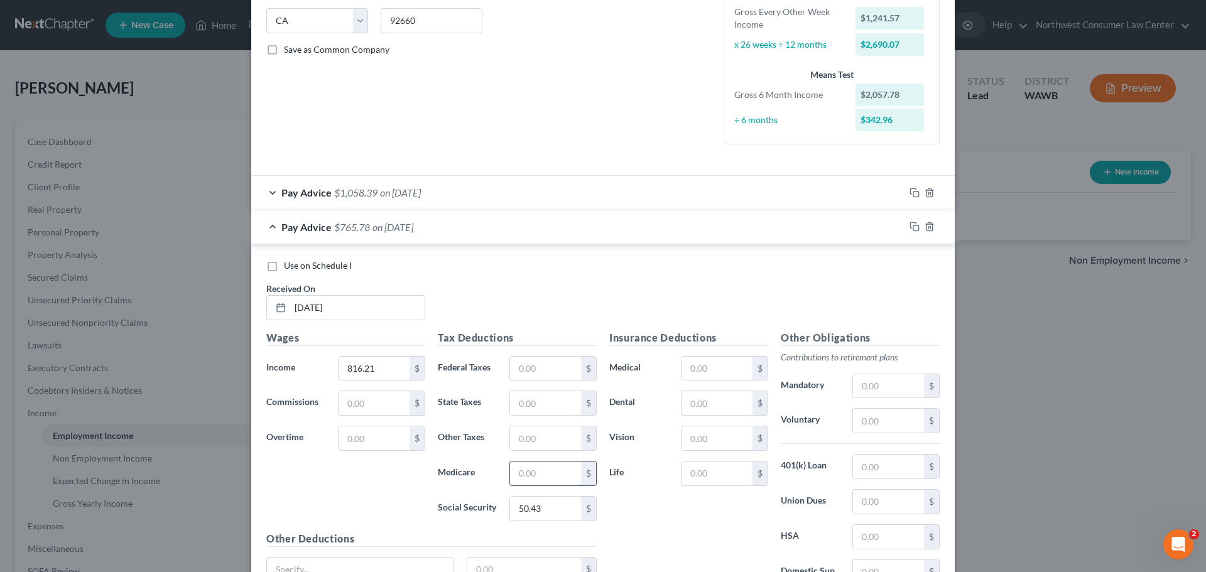
paste input "11.79"
type input "11.79"
click at [543, 373] on input "text" at bounding box center [545, 369] width 71 height 24
paste input "23.65"
type input "23.65"
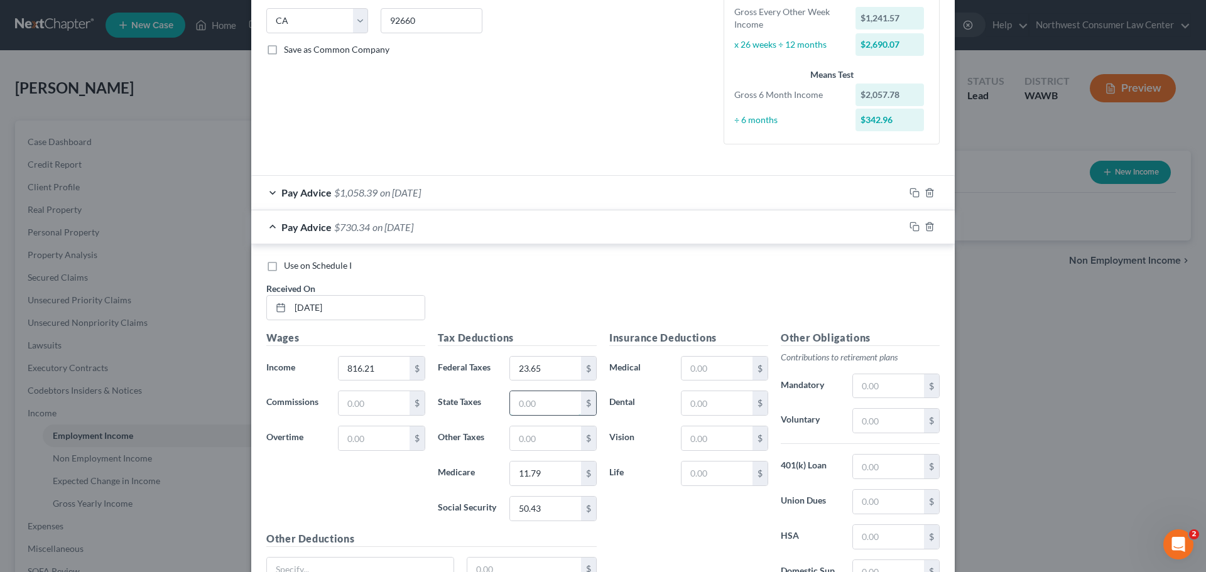
click at [543, 407] on input "text" at bounding box center [545, 403] width 71 height 24
paste input "4.73"
type input "4.73"
drag, startPoint x: 552, startPoint y: 437, endPoint x: 543, endPoint y: 434, distance: 9.3
click at [552, 437] on input "text" at bounding box center [545, 439] width 71 height 24
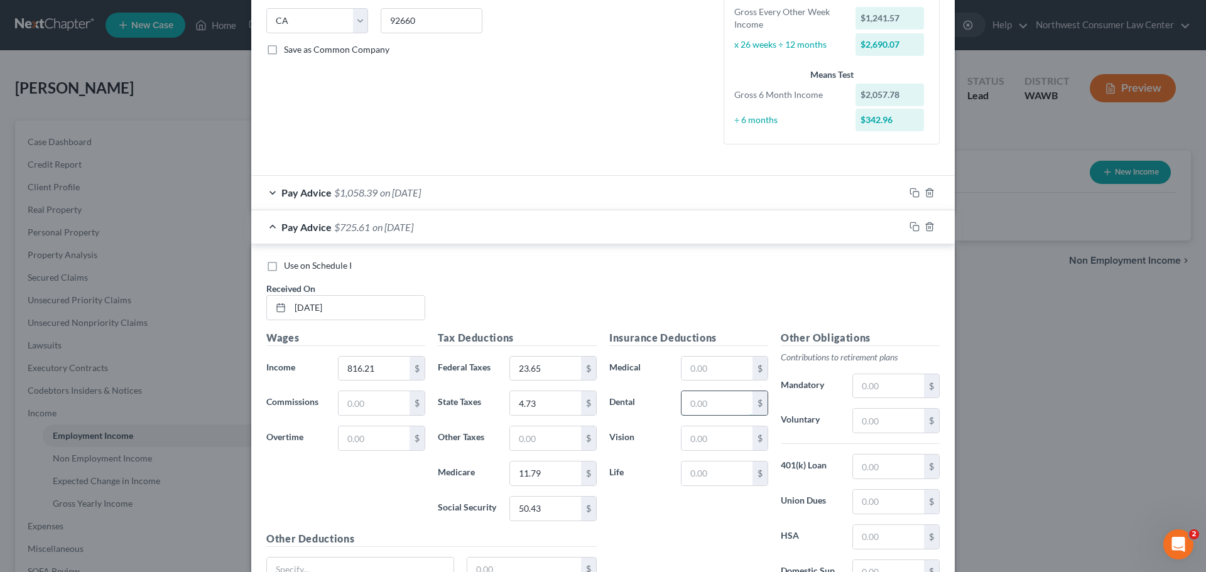
click at [697, 408] on input "text" at bounding box center [717, 403] width 71 height 24
paste input "2.79"
type input "2.79"
click at [617, 273] on div "Use on Schedule I Received On * [DATE]" at bounding box center [603, 294] width 686 height 71
click at [511, 440] on input "text" at bounding box center [545, 439] width 71 height 24
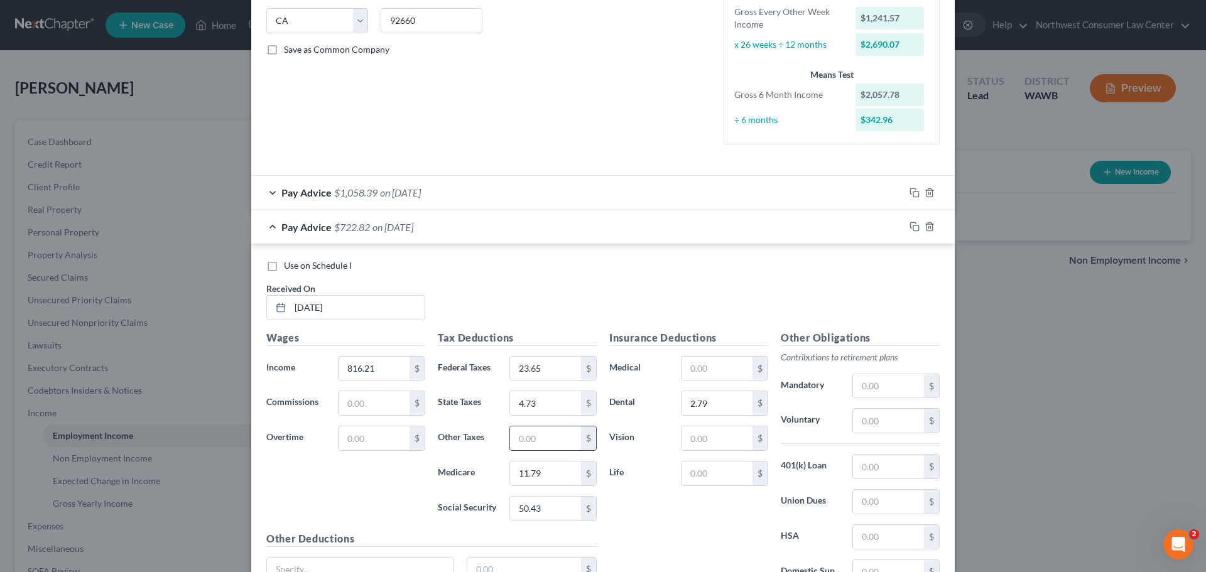
paste input "5.37"
type input "5.37"
click at [376, 219] on div "Pay Advice $717.45 on [DATE]" at bounding box center [577, 226] width 653 height 33
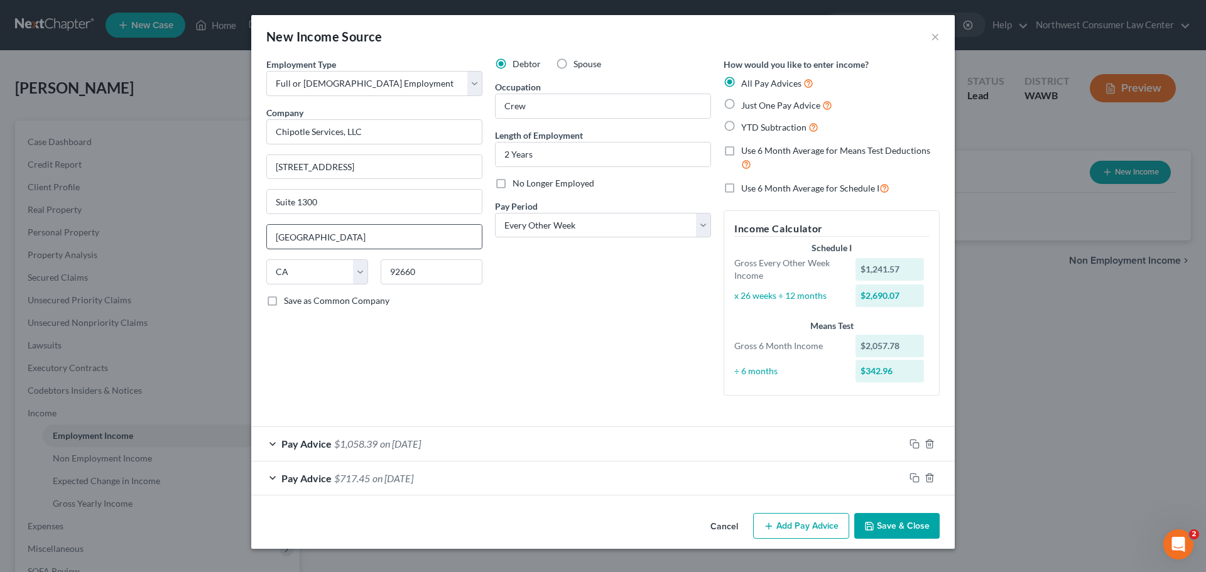
scroll to position [0, 0]
click at [783, 519] on button "Add Pay Advice" at bounding box center [801, 526] width 96 height 26
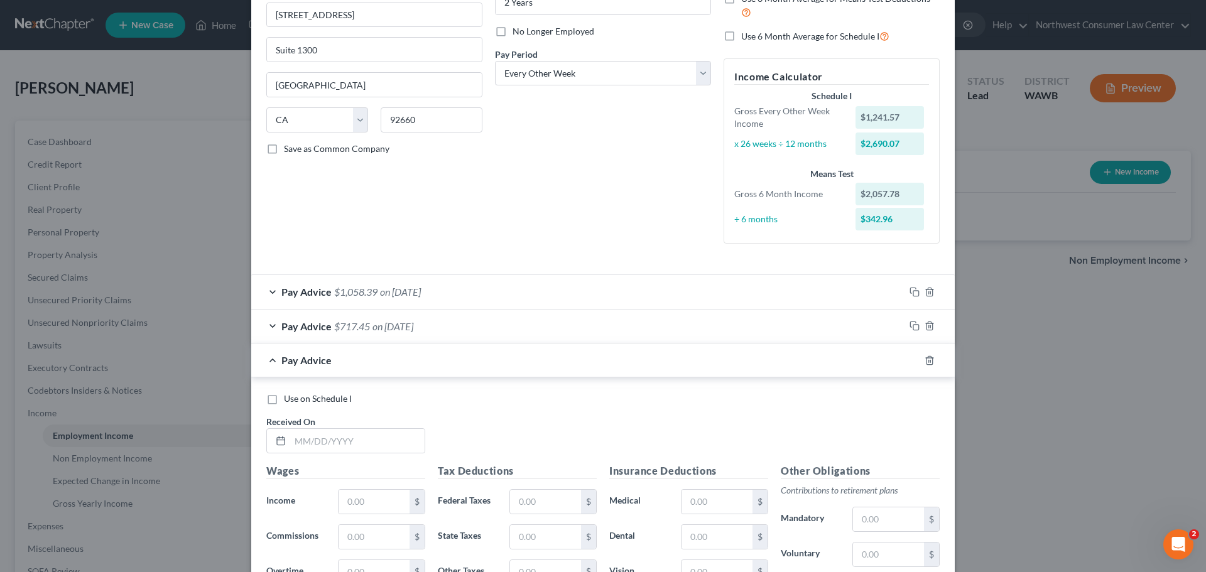
scroll to position [377, 0]
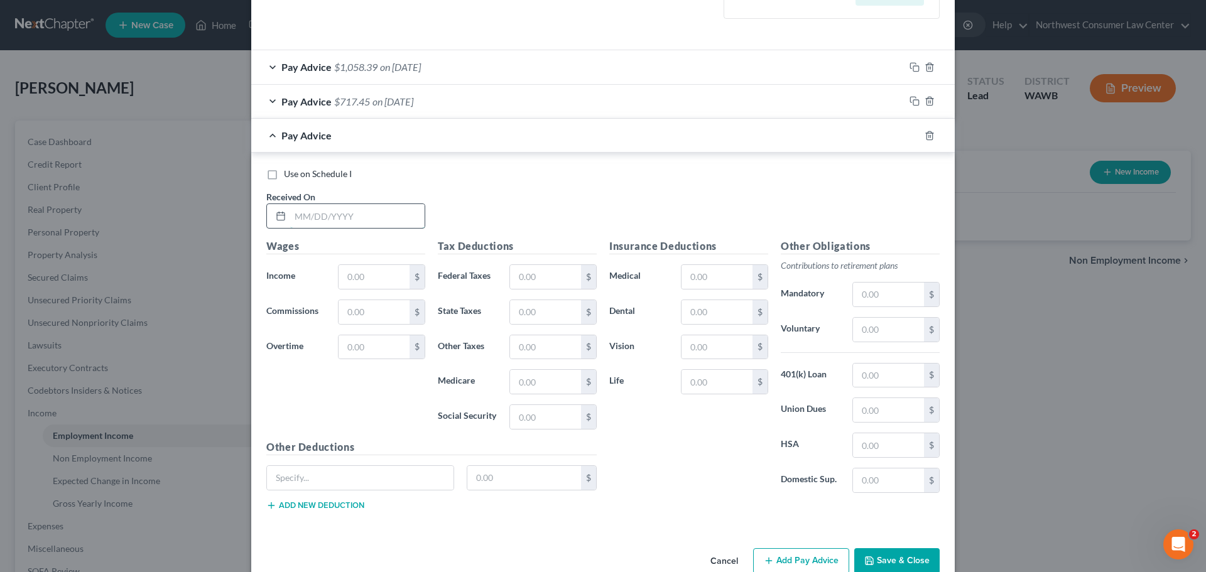
click at [313, 212] on input "text" at bounding box center [357, 216] width 134 height 24
type input "[DATE]"
click at [382, 274] on input "text" at bounding box center [374, 277] width 71 height 24
paste input "804.79"
type input "804.79"
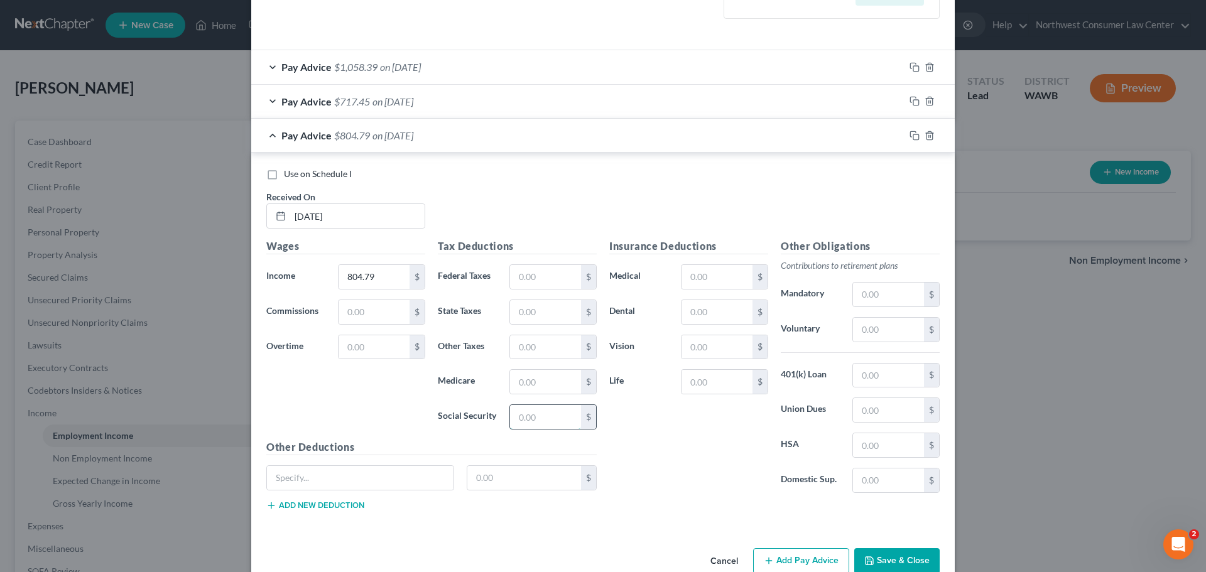
click at [513, 423] on input "text" at bounding box center [545, 417] width 71 height 24
paste input "49.72"
type input "49.72"
click at [545, 378] on input "text" at bounding box center [545, 382] width 71 height 24
paste input "11.63"
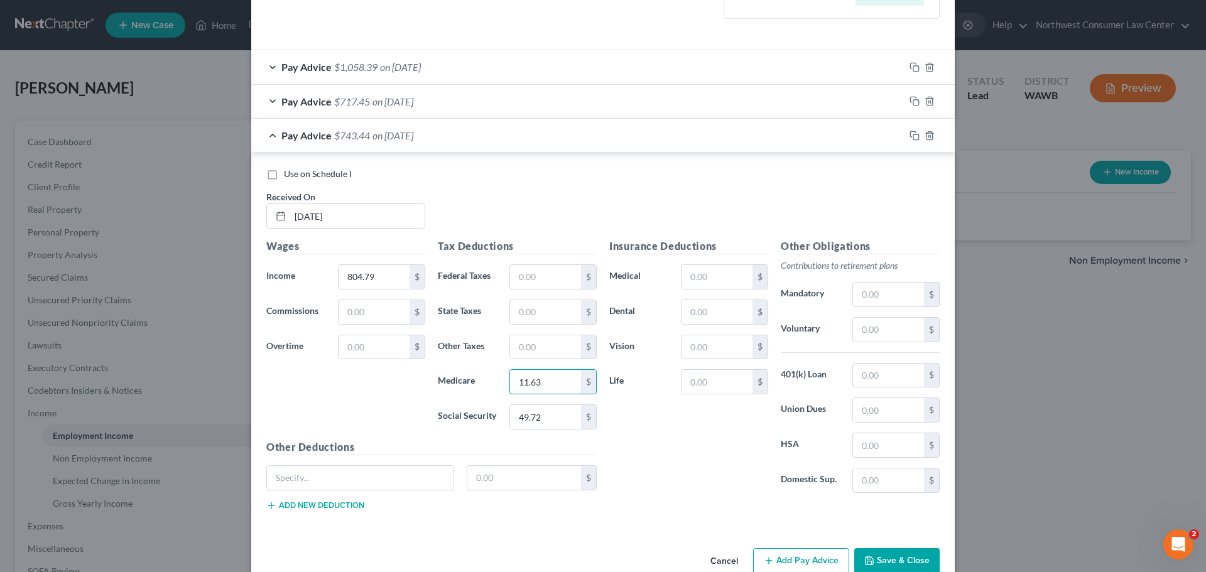
type input "11.63"
click at [547, 276] on input "text" at bounding box center [545, 277] width 71 height 24
paste input "22.51"
type input "22.51"
click at [534, 312] on input "text" at bounding box center [545, 312] width 71 height 24
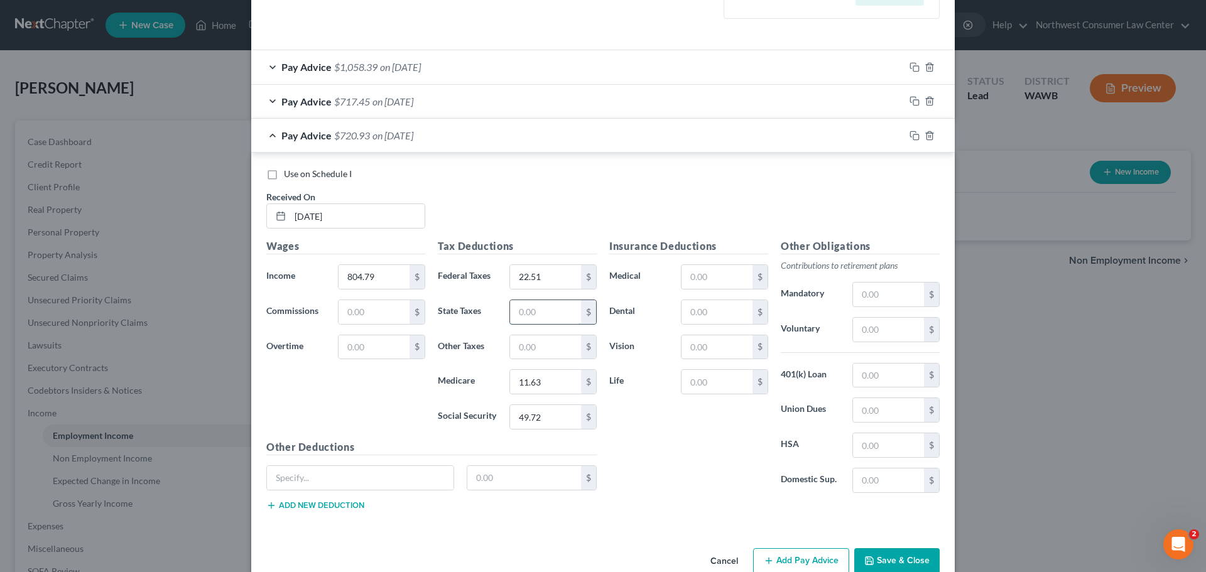
paste input "4.67"
type input "4.67"
click at [530, 342] on input "text" at bounding box center [545, 347] width 71 height 24
paste input "5.30"
type input "5.30"
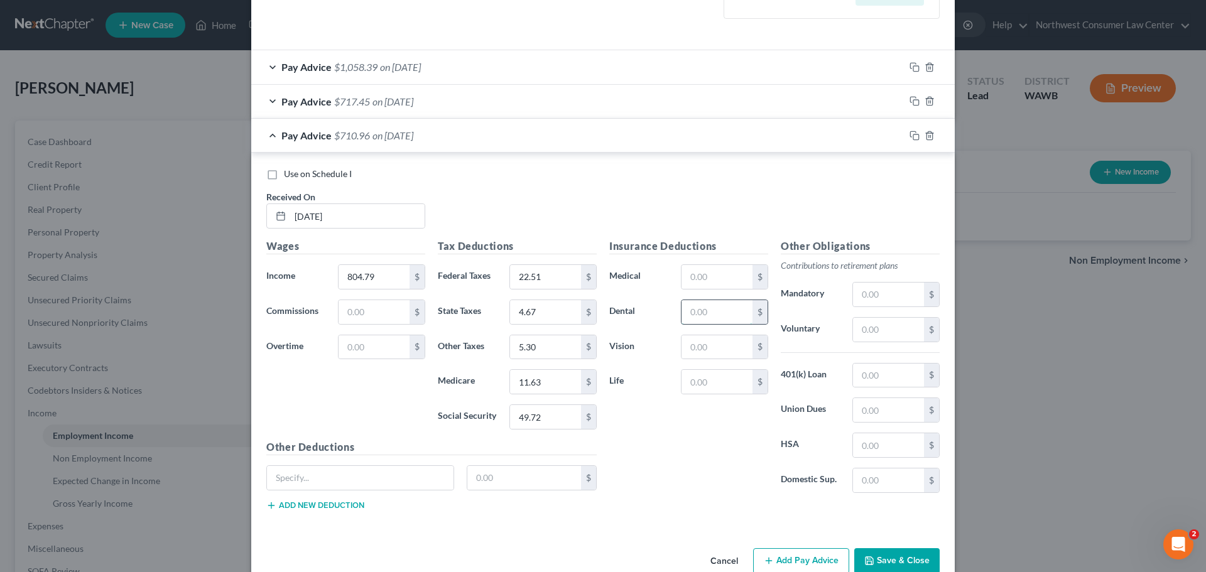
click at [696, 320] on input "text" at bounding box center [717, 312] width 71 height 24
paste input "2.79"
type input "2.79"
click at [339, 138] on span "$708.17" at bounding box center [352, 135] width 36 height 12
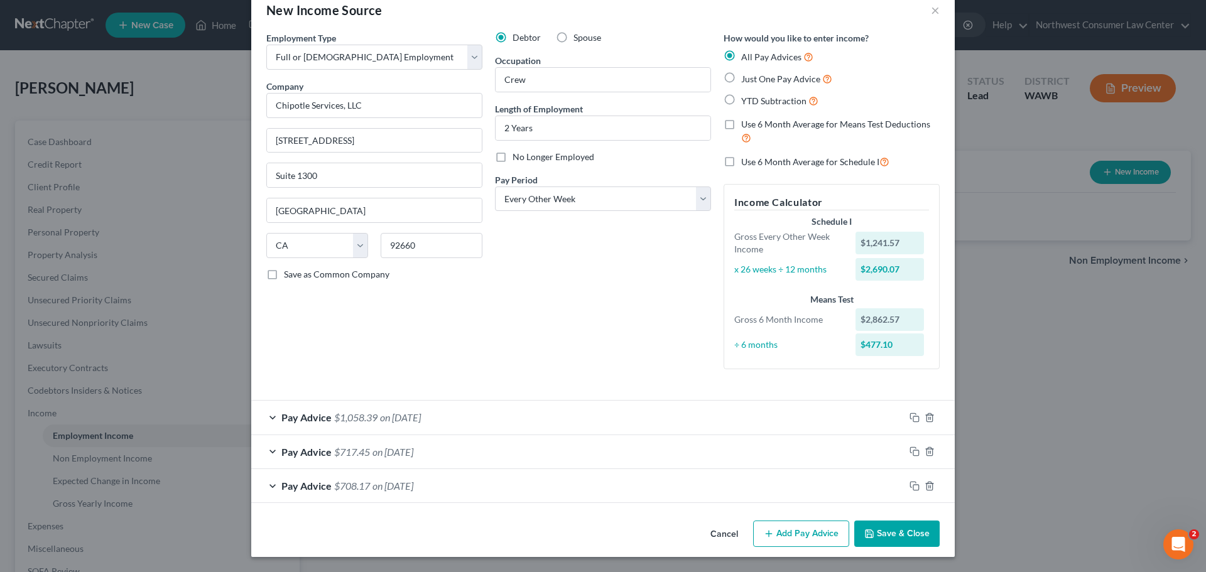
scroll to position [26, 0]
drag, startPoint x: 805, startPoint y: 531, endPoint x: 474, endPoint y: 416, distance: 350.2
click at [805, 531] on button "Add Pay Advice" at bounding box center [801, 534] width 96 height 26
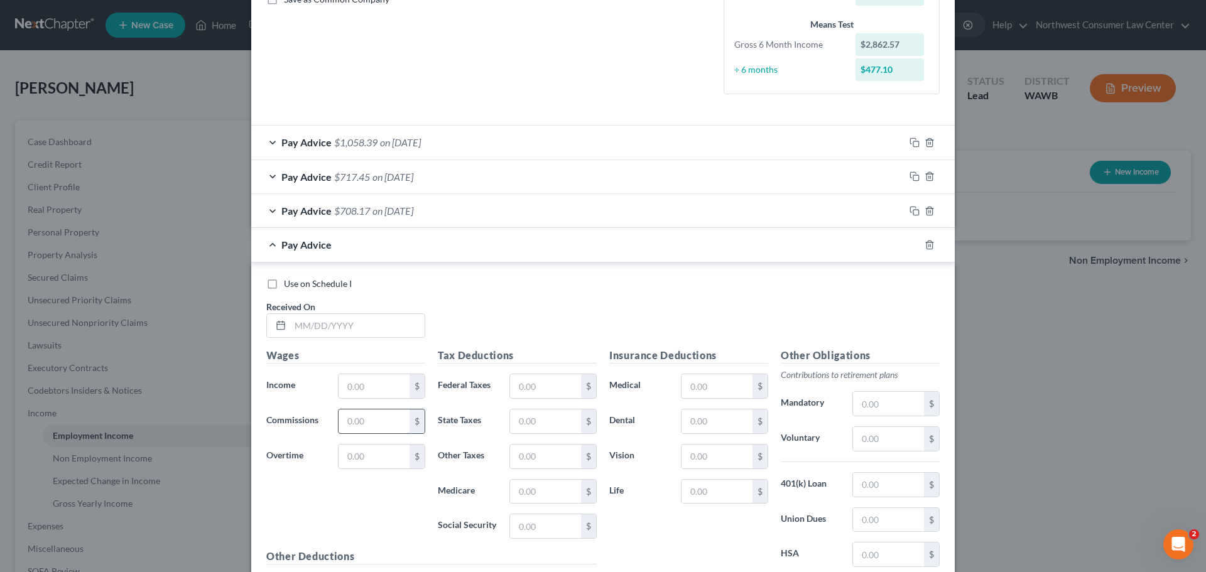
scroll to position [340, 0]
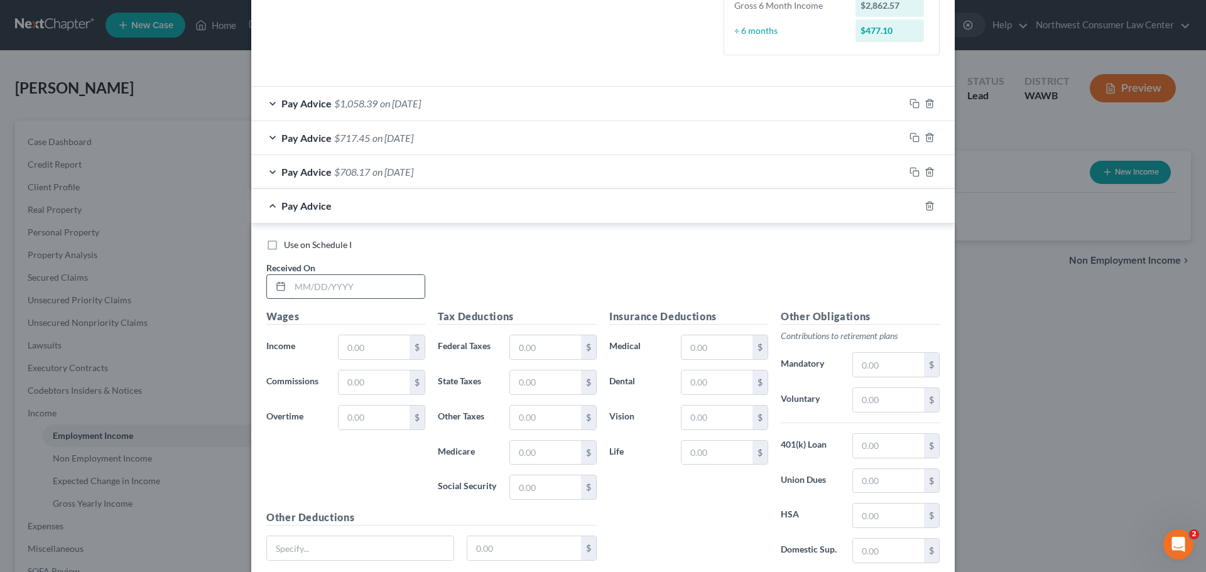
click at [318, 291] on input "text" at bounding box center [357, 287] width 134 height 24
type input "[DATE]"
click at [346, 346] on input "text" at bounding box center [374, 347] width 71 height 24
paste input "801.24"
type input "801.24"
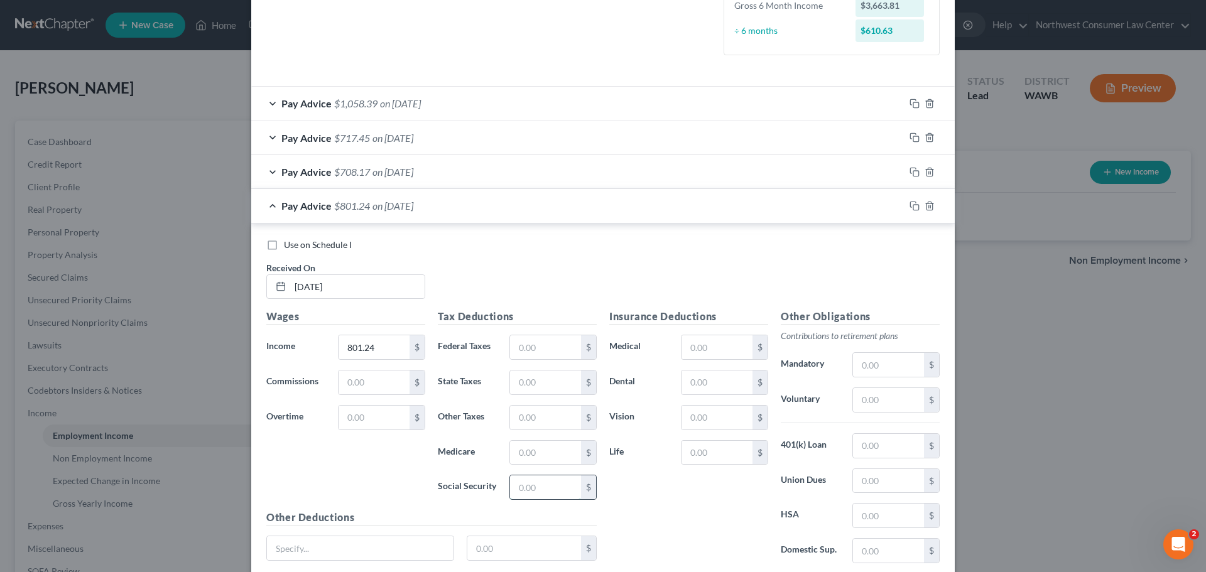
click at [527, 485] on input "text" at bounding box center [545, 488] width 71 height 24
paste input "49.51"
type input "49.51"
click at [526, 459] on input "text" at bounding box center [545, 453] width 71 height 24
paste input "11.58"
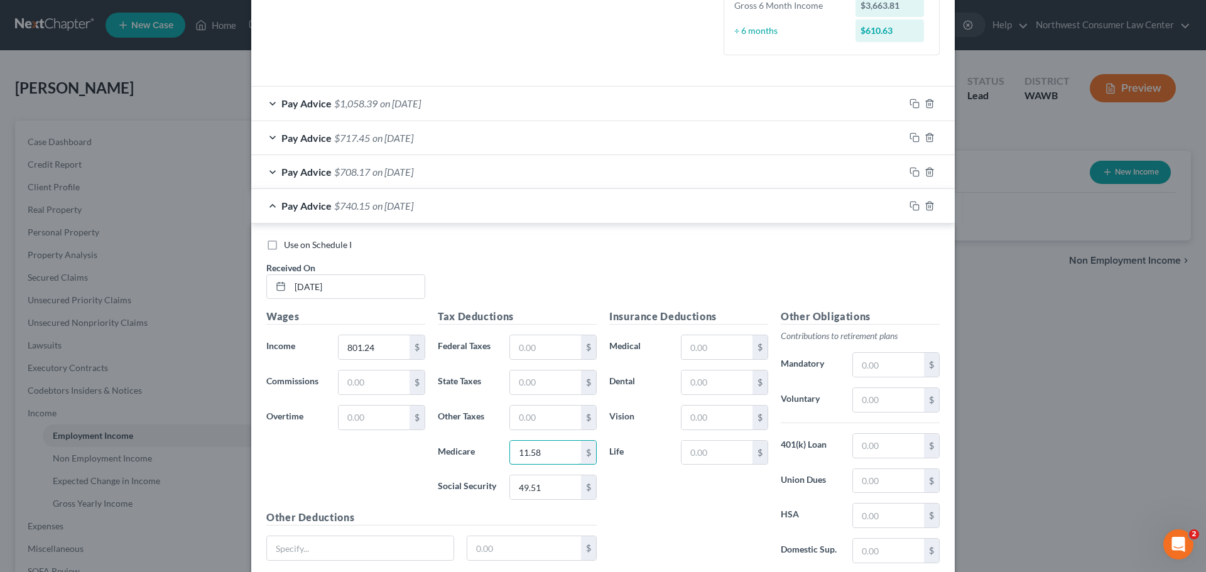
type input "11.58"
click at [535, 350] on input "text" at bounding box center [545, 347] width 71 height 24
paste input "22.15"
type input "22.15"
click at [558, 379] on input "text" at bounding box center [545, 383] width 71 height 24
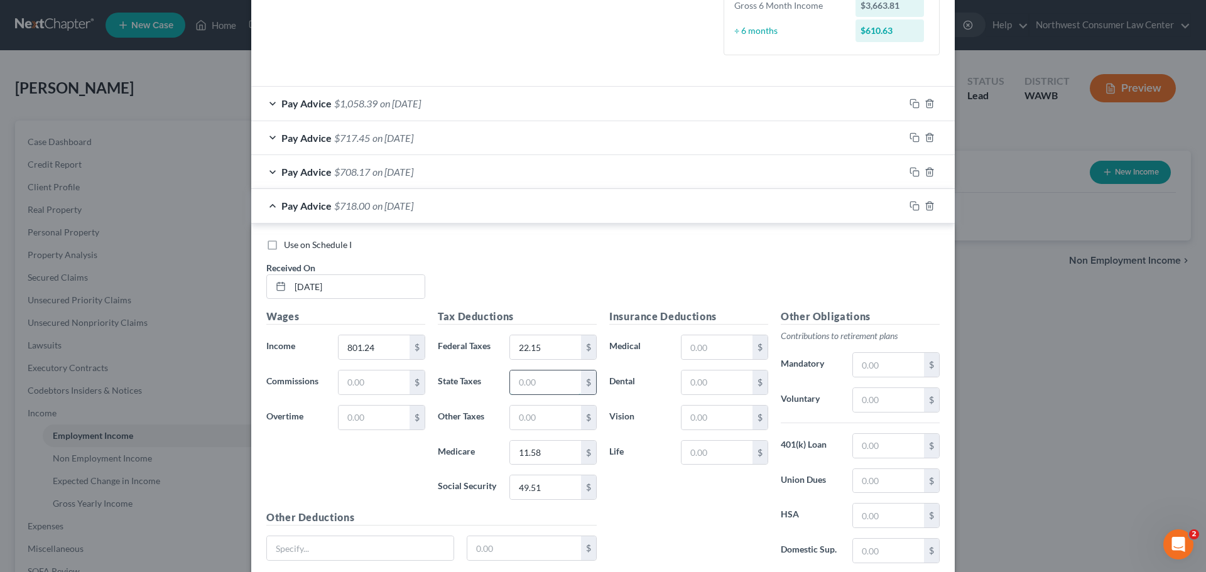
paste input "4.65"
type input "4.65"
click at [553, 418] on input "text" at bounding box center [545, 418] width 71 height 24
paste input "5.27"
type input "5.27"
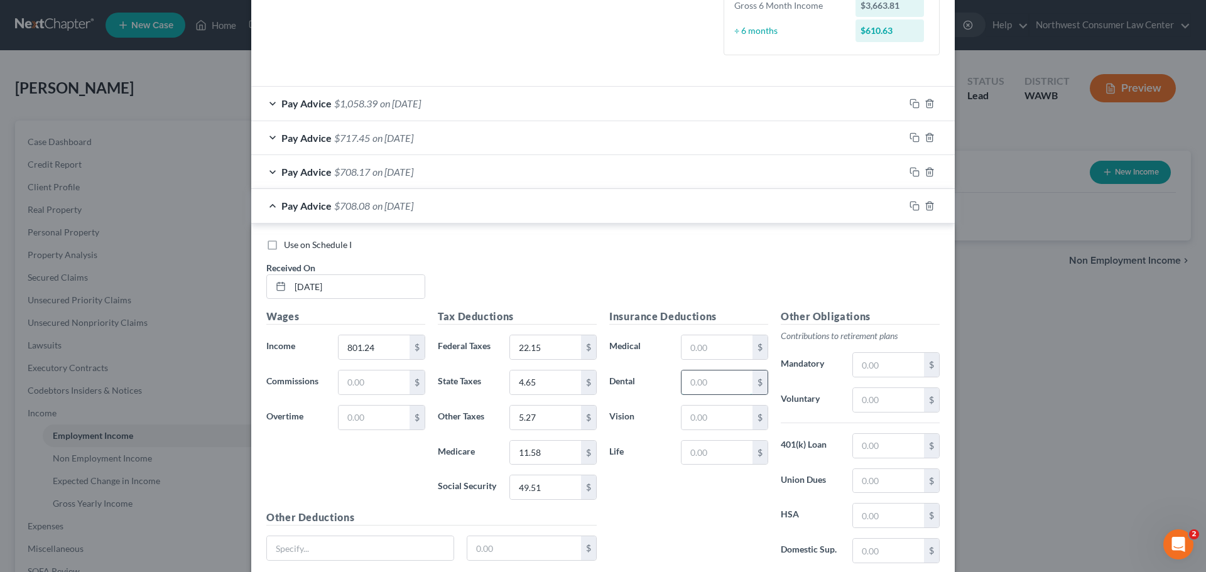
click at [704, 387] on input "text" at bounding box center [717, 383] width 71 height 24
paste input "2.79"
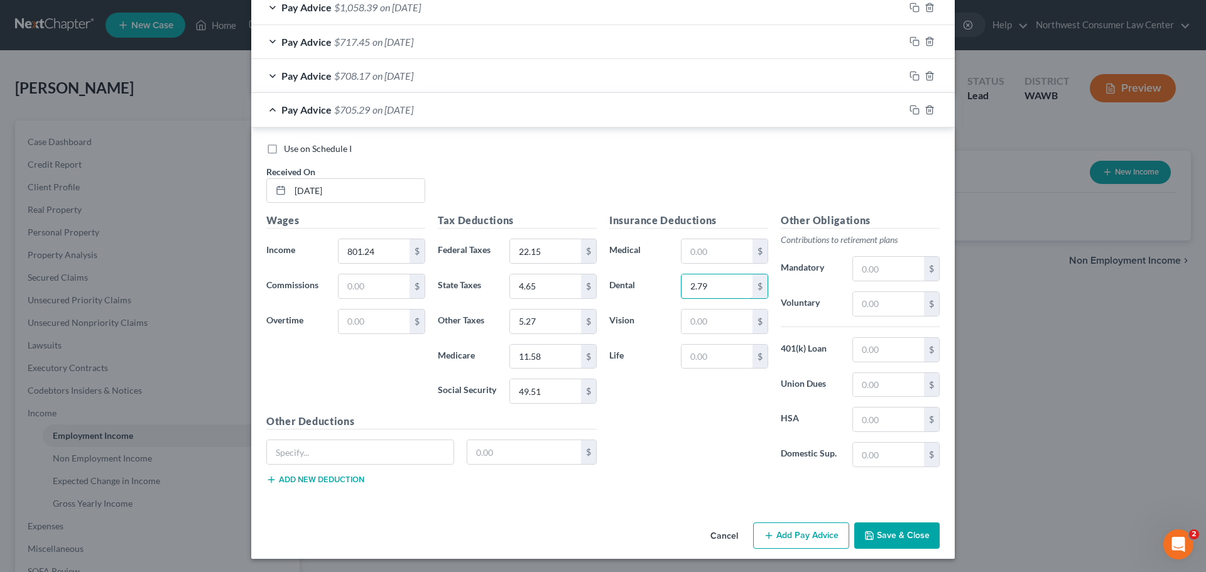
scroll to position [438, 0]
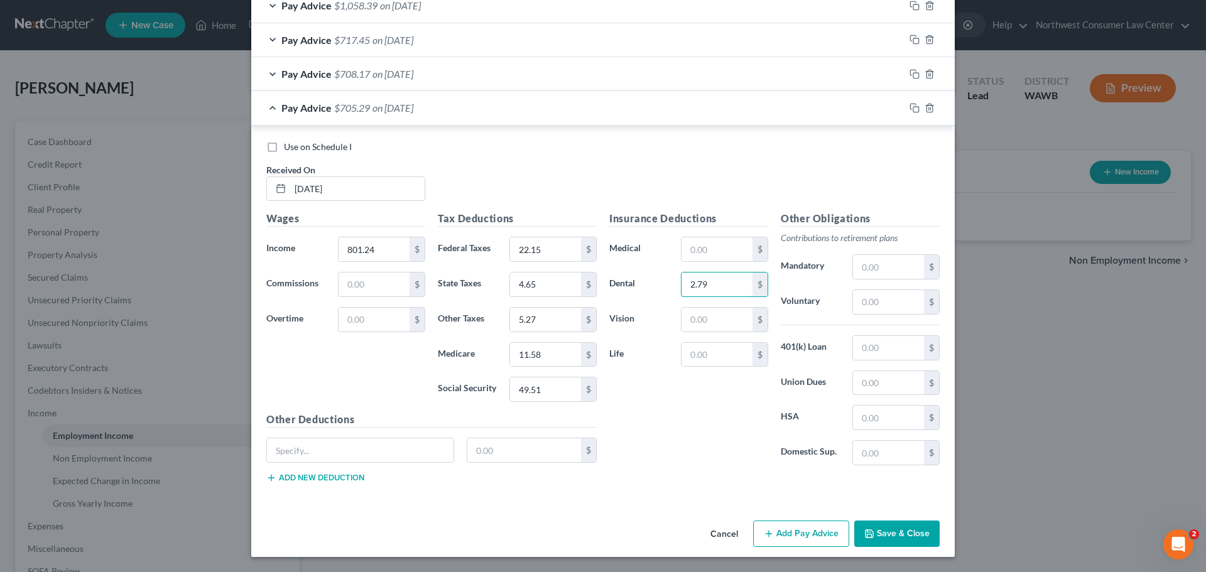
type input "2.79"
click at [405, 114] on div "Pay Advice $705.29 on [DATE]" at bounding box center [577, 107] width 653 height 33
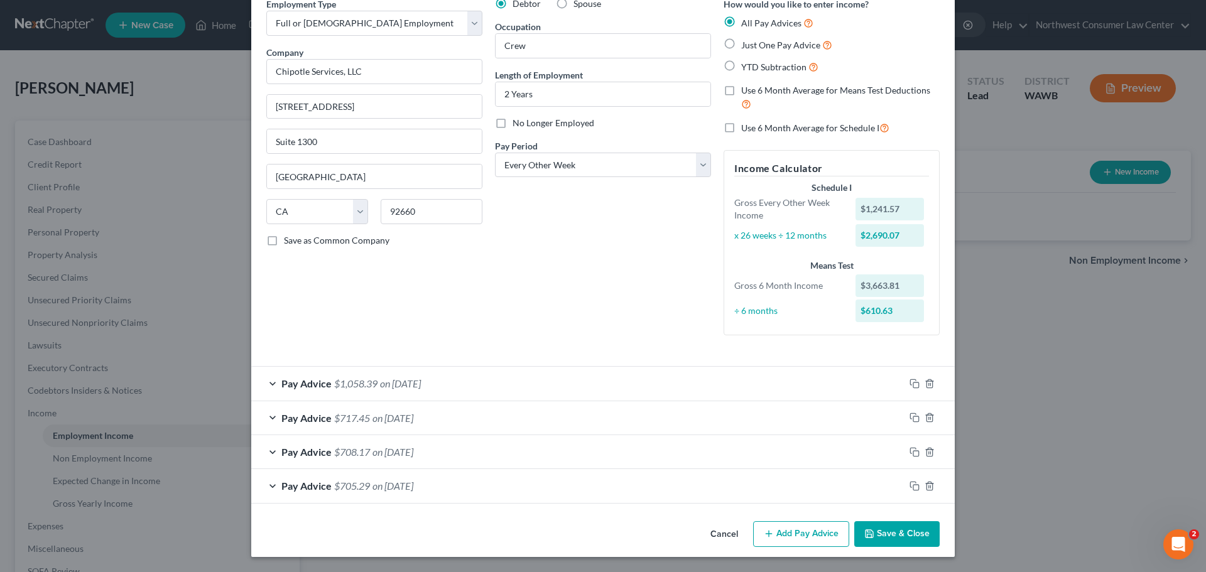
scroll to position [60, 0]
click at [802, 532] on button "Add Pay Advice" at bounding box center [801, 534] width 96 height 26
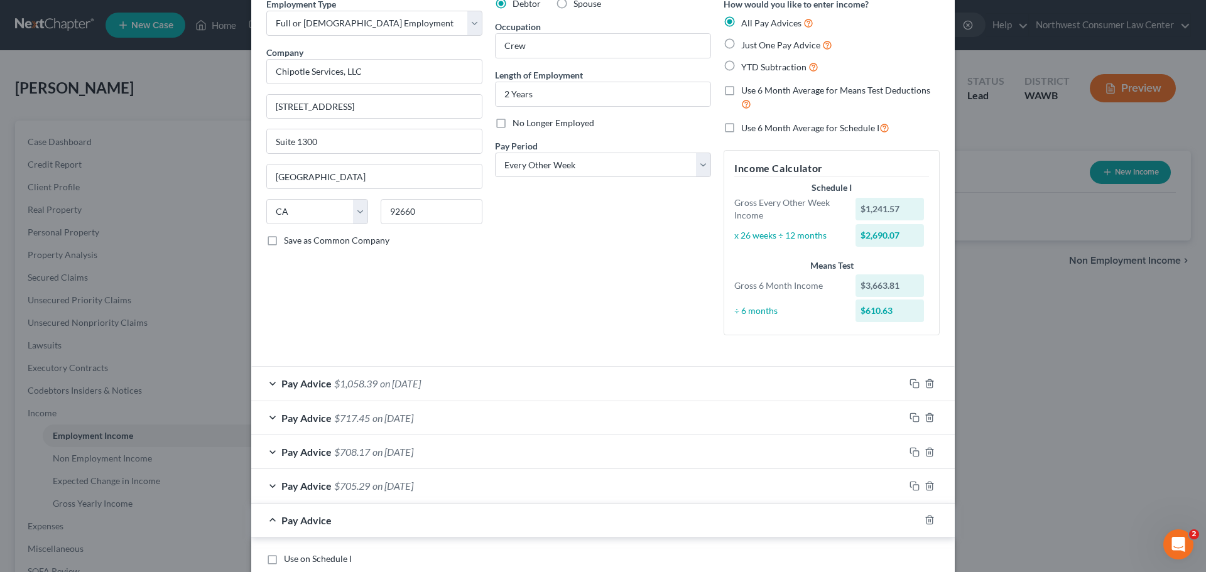
scroll to position [437, 0]
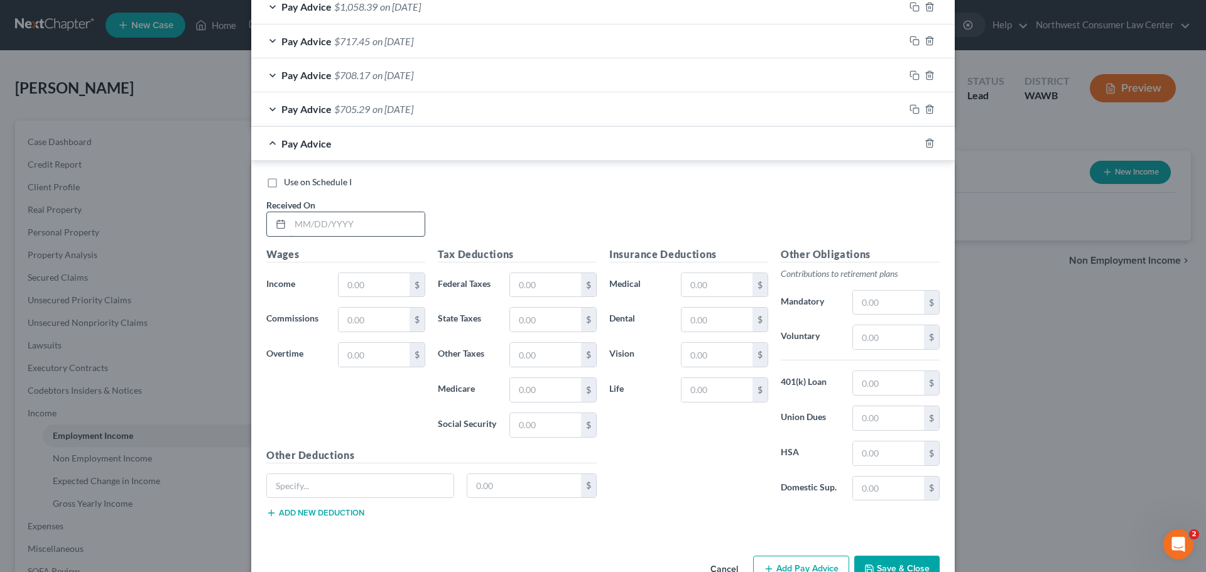
click at [310, 227] on input "text" at bounding box center [357, 224] width 134 height 24
type input "[DATE]"
click at [518, 290] on input "text" at bounding box center [545, 285] width 71 height 24
paste input "804.16"
type input "804.16"
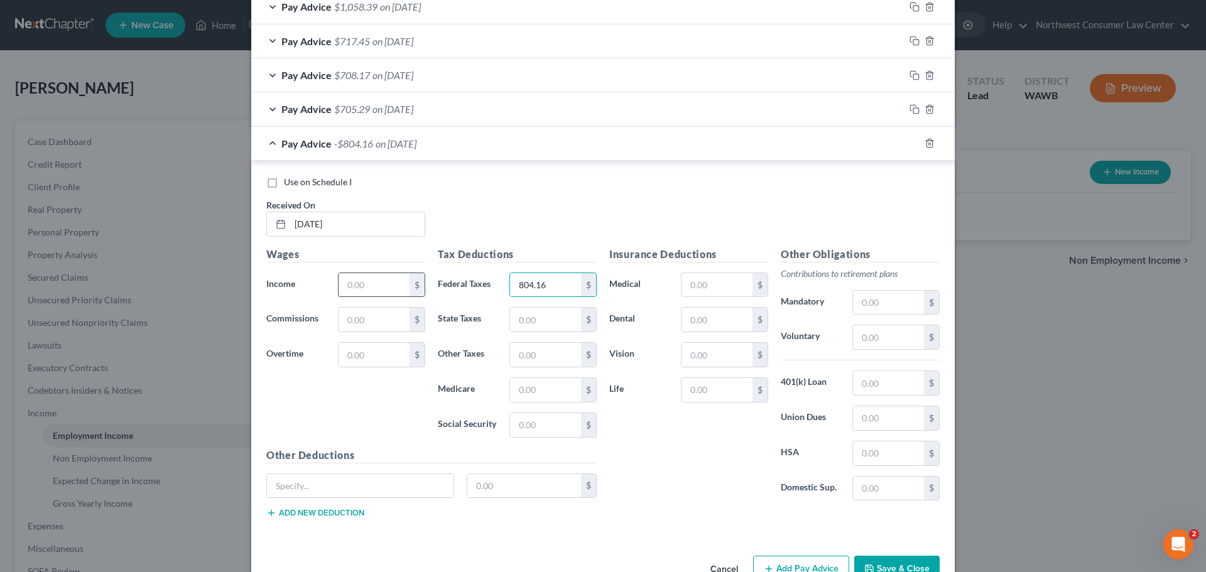
click at [373, 276] on input "text" at bounding box center [374, 285] width 71 height 24
paste input "804.16"
type input "804.16"
click at [541, 283] on input "804.16" at bounding box center [545, 285] width 71 height 24
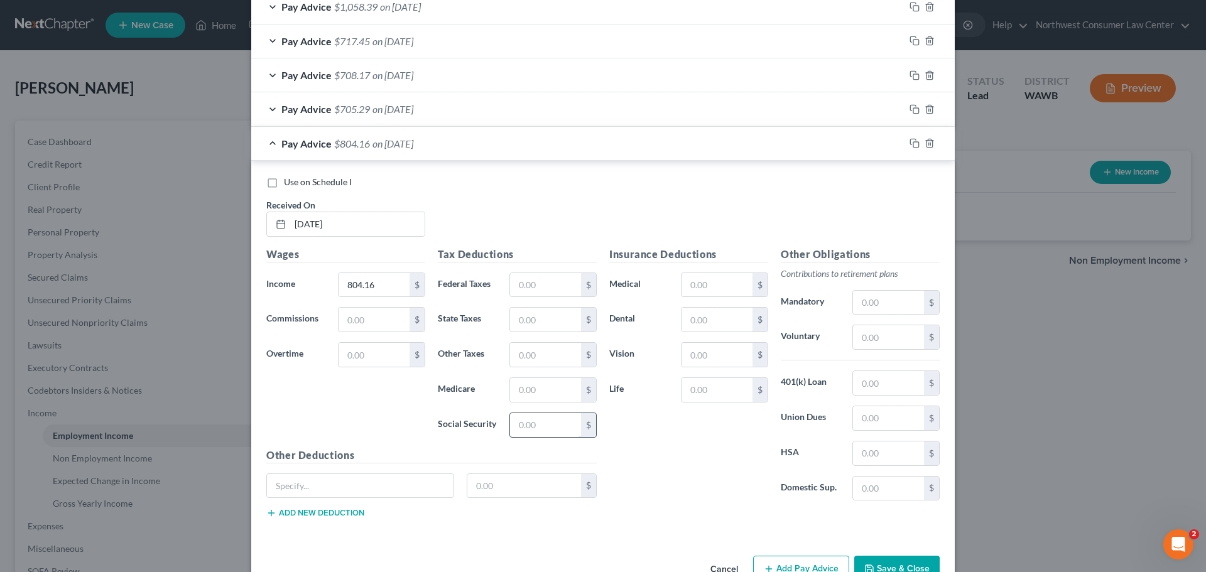
click at [531, 422] on input "text" at bounding box center [545, 425] width 71 height 24
paste input "49.68"
type input "49.68"
click at [529, 383] on input "text" at bounding box center [545, 390] width 71 height 24
paste input "11.62"
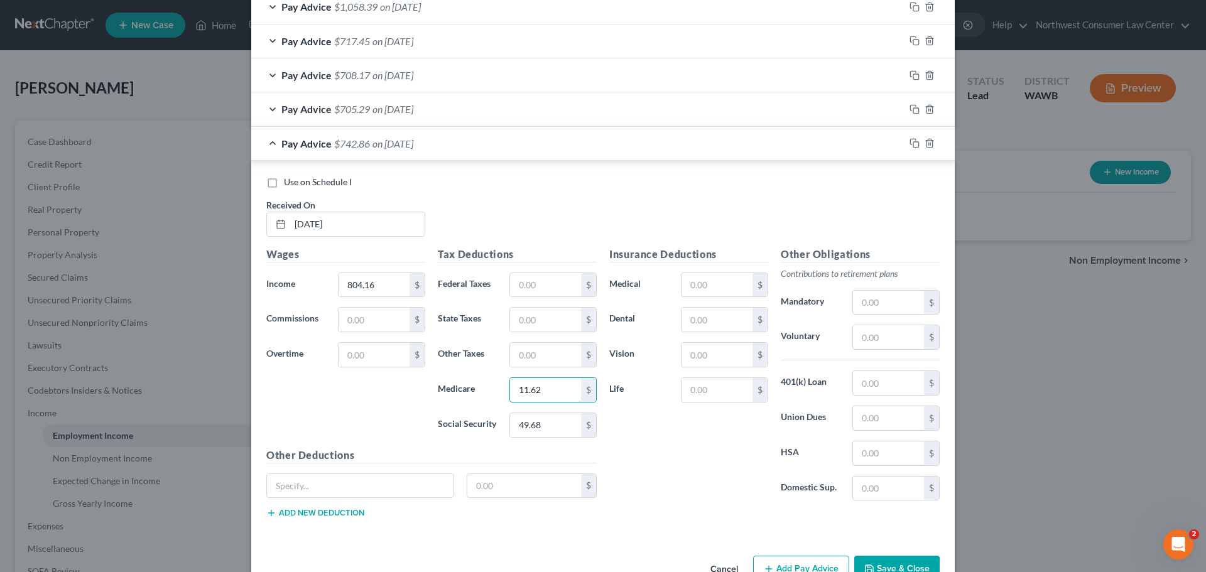
type input "11.62"
click at [538, 280] on input "text" at bounding box center [545, 285] width 71 height 24
paste input "22.44"
type input "22.44"
click at [553, 331] on input "text" at bounding box center [545, 320] width 71 height 24
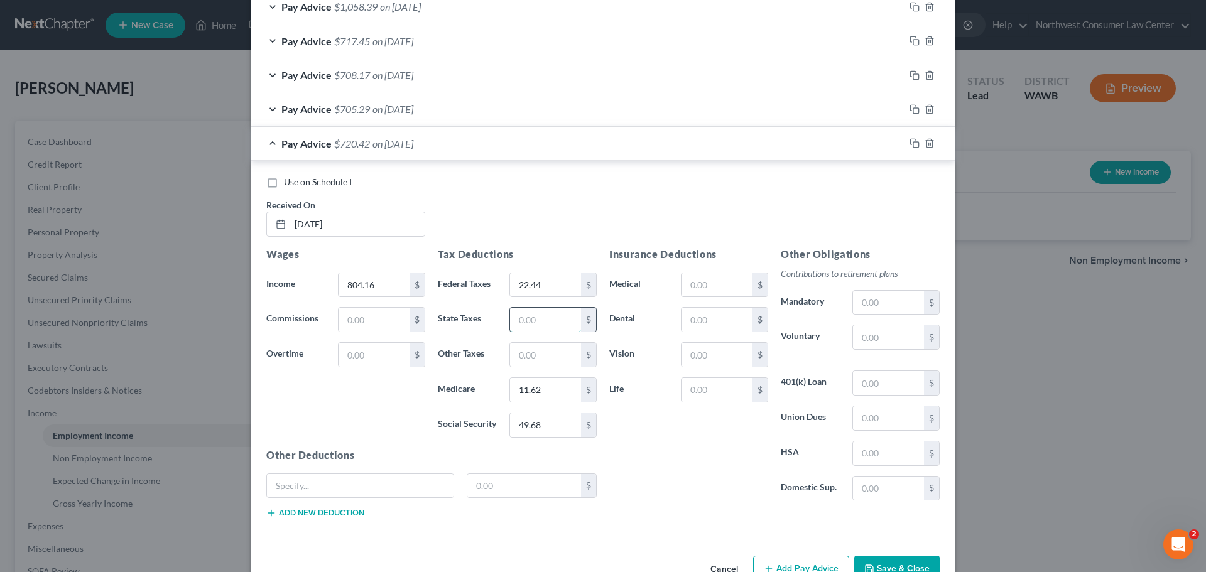
paste input "4.66"
type input "4.66"
click at [565, 346] on input "text" at bounding box center [545, 355] width 71 height 24
paste input "5.29"
type input "5.29"
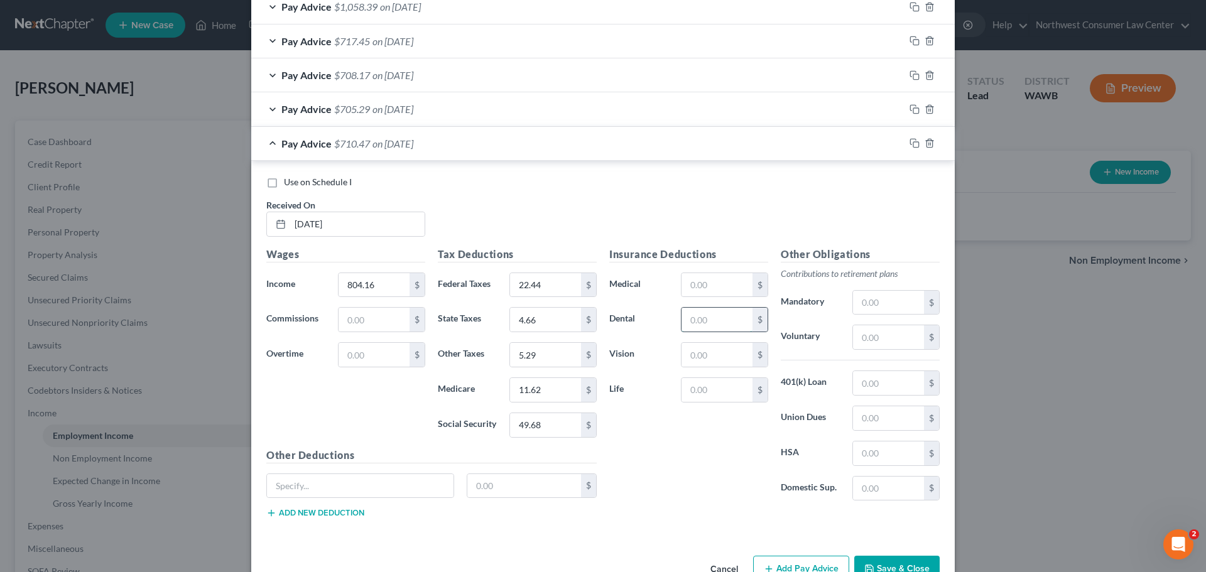
click at [697, 308] on input "text" at bounding box center [717, 320] width 71 height 24
paste input "2.79"
type input "2.79"
click at [413, 148] on span "on [DATE]" at bounding box center [393, 144] width 41 height 12
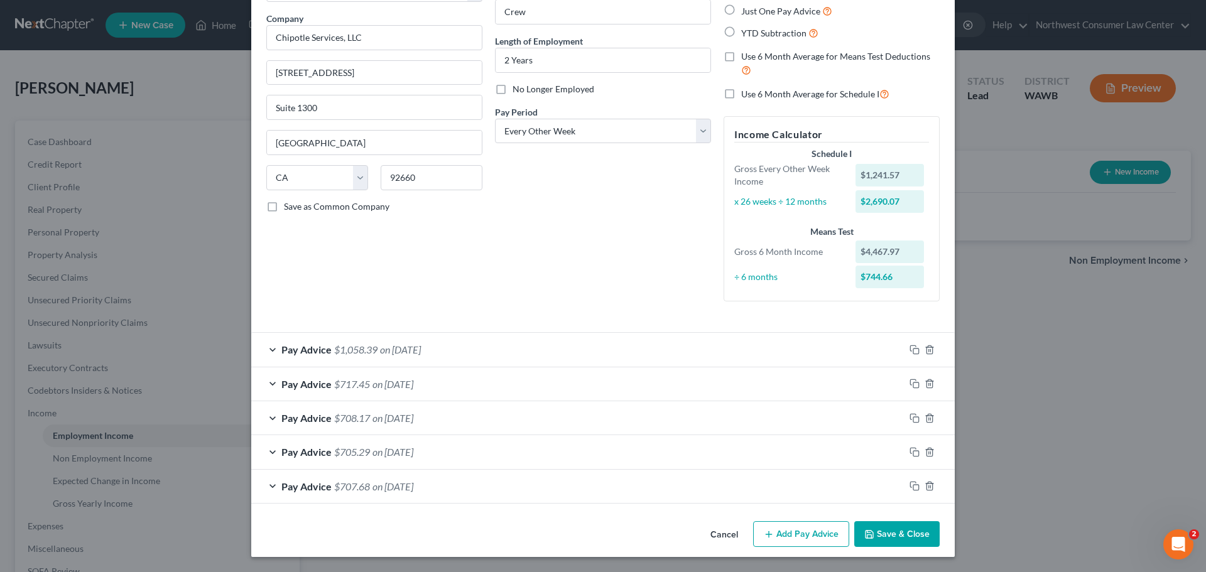
scroll to position [94, 0]
click at [793, 538] on button "Add Pay Advice" at bounding box center [801, 534] width 96 height 26
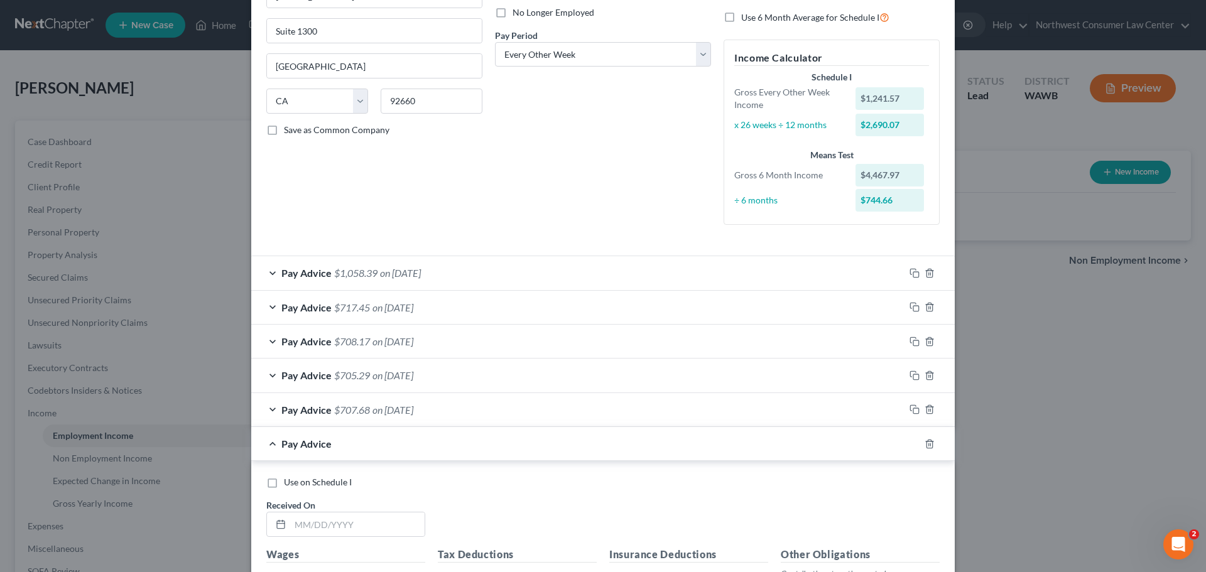
scroll to position [408, 0]
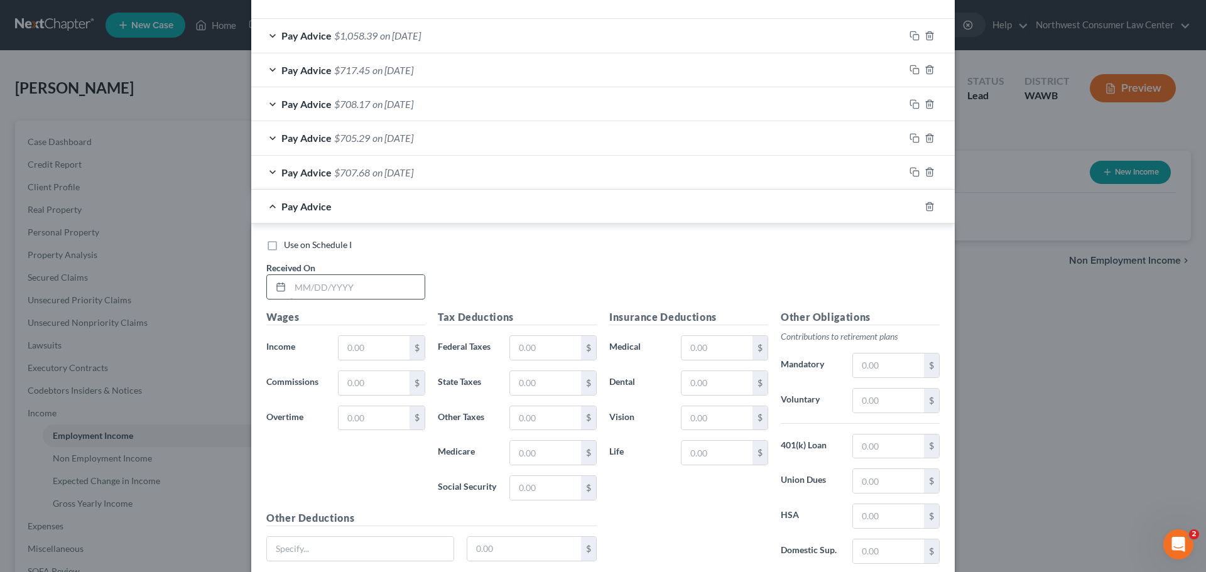
click at [374, 288] on input "text" at bounding box center [357, 287] width 134 height 24
type input "[DATE]"
click at [377, 346] on input "text" at bounding box center [374, 348] width 71 height 24
paste input "828.90"
type input "828.90"
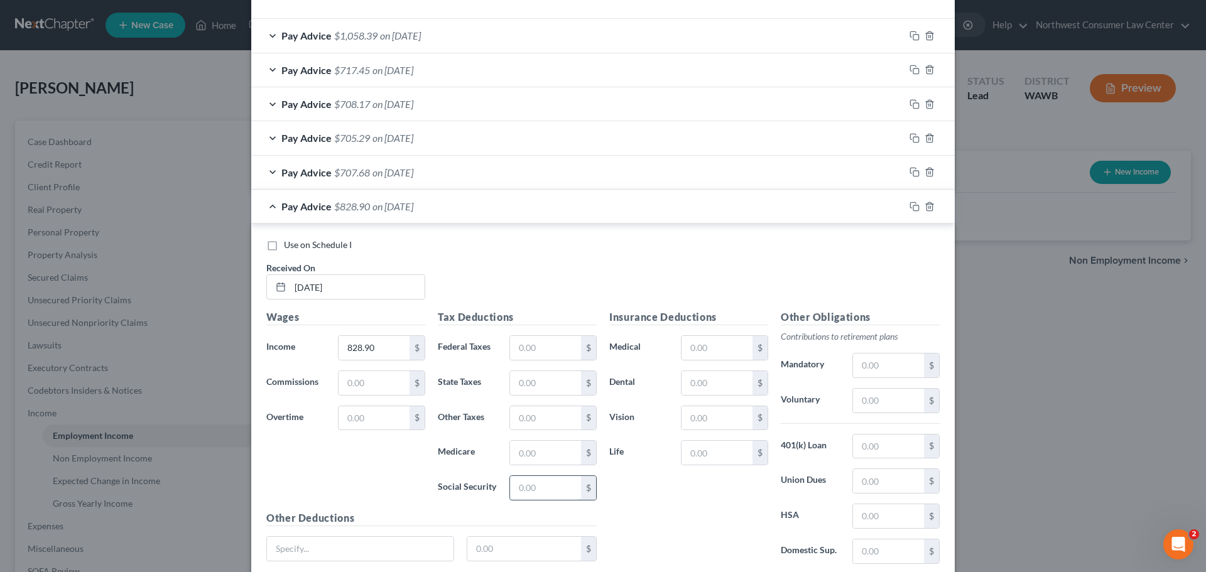
click at [536, 494] on input "text" at bounding box center [545, 488] width 71 height 24
paste input "51.23"
type input "51.23"
click at [531, 452] on input "text" at bounding box center [545, 453] width 71 height 24
paste input "11.98"
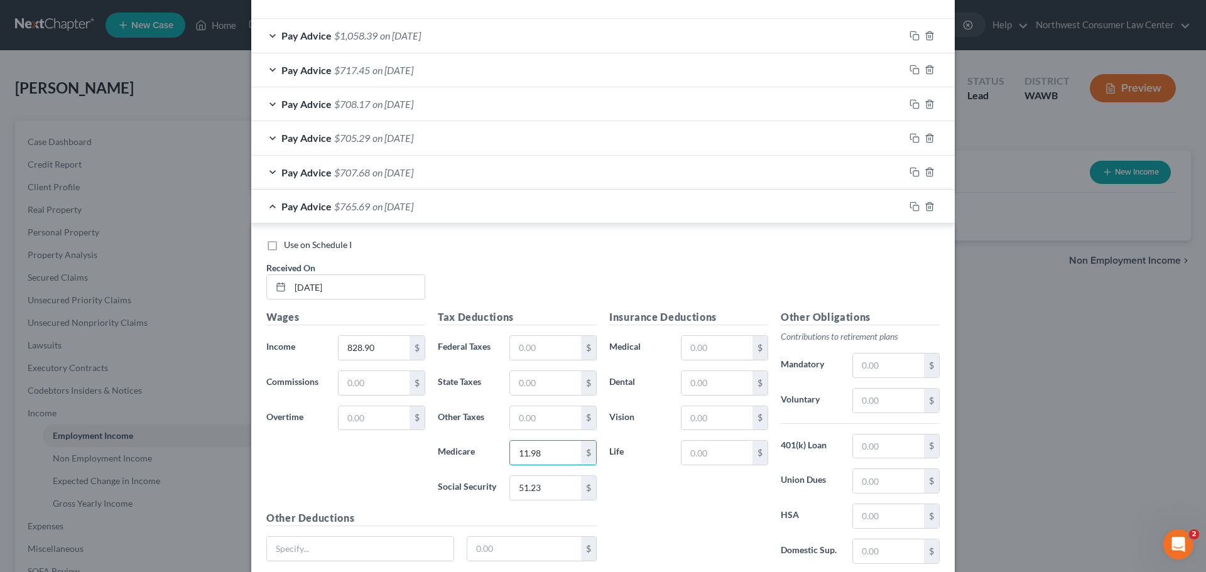
type input "11.98"
click at [547, 359] on input "text" at bounding box center [545, 348] width 71 height 24
paste input "24.92"
type input "24.92"
click at [556, 386] on input "text" at bounding box center [545, 383] width 71 height 24
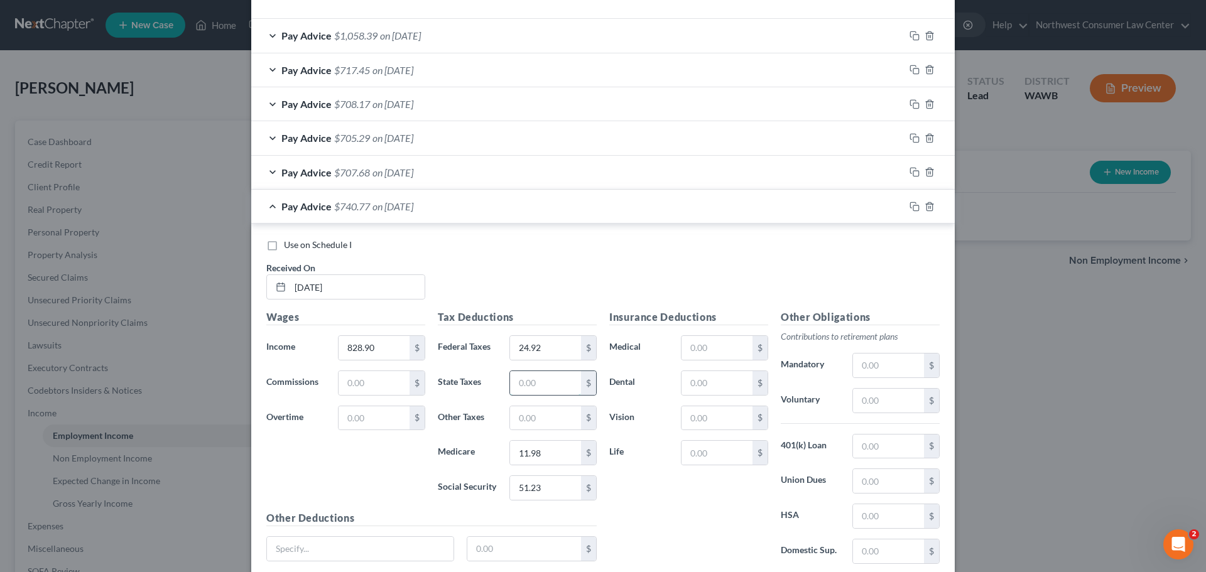
paste input "4.81"
type input "4.81"
click at [533, 425] on input "text" at bounding box center [545, 418] width 71 height 24
paste input "5.45"
type input "5.45"
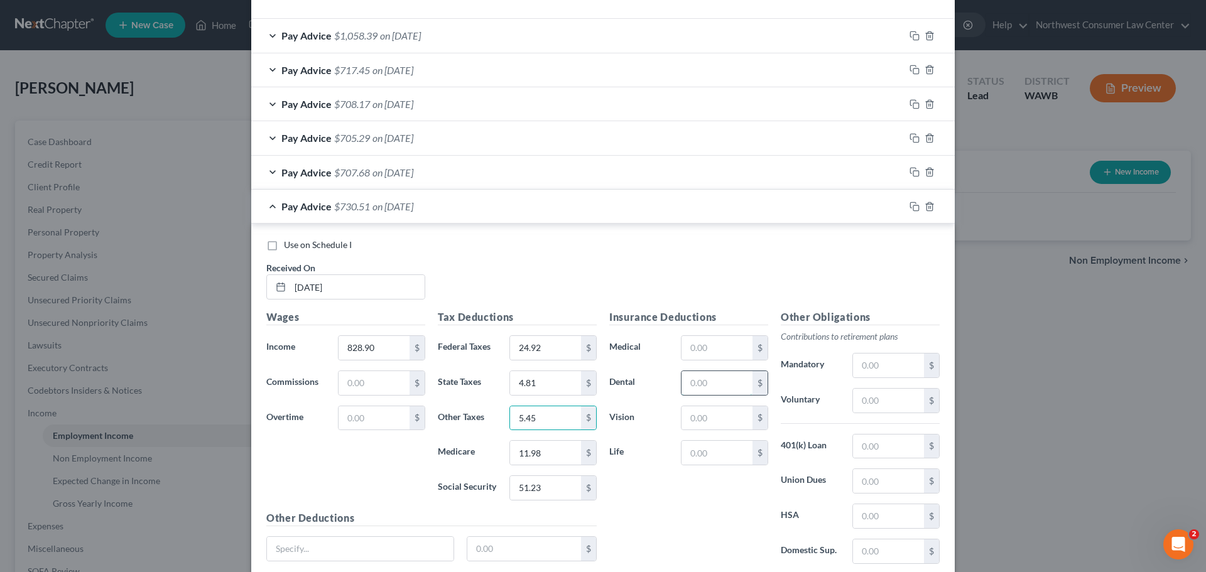
click at [700, 386] on input "text" at bounding box center [717, 383] width 71 height 24
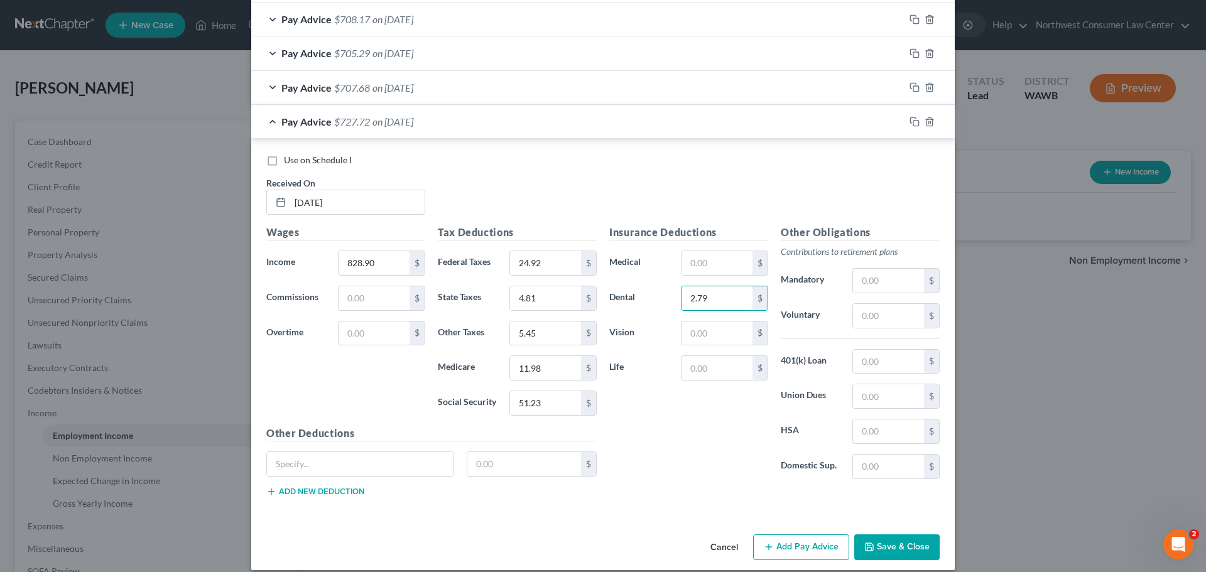
scroll to position [506, 0]
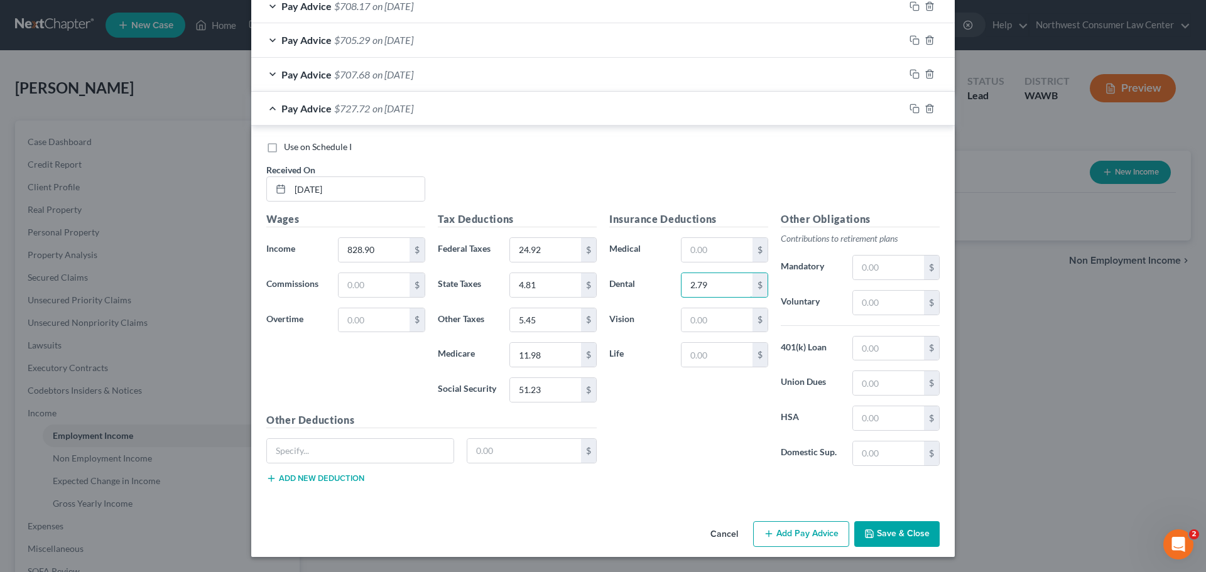
type input "2.79"
click at [444, 109] on div "Pay Advice $727.72 on [DATE]" at bounding box center [577, 108] width 653 height 33
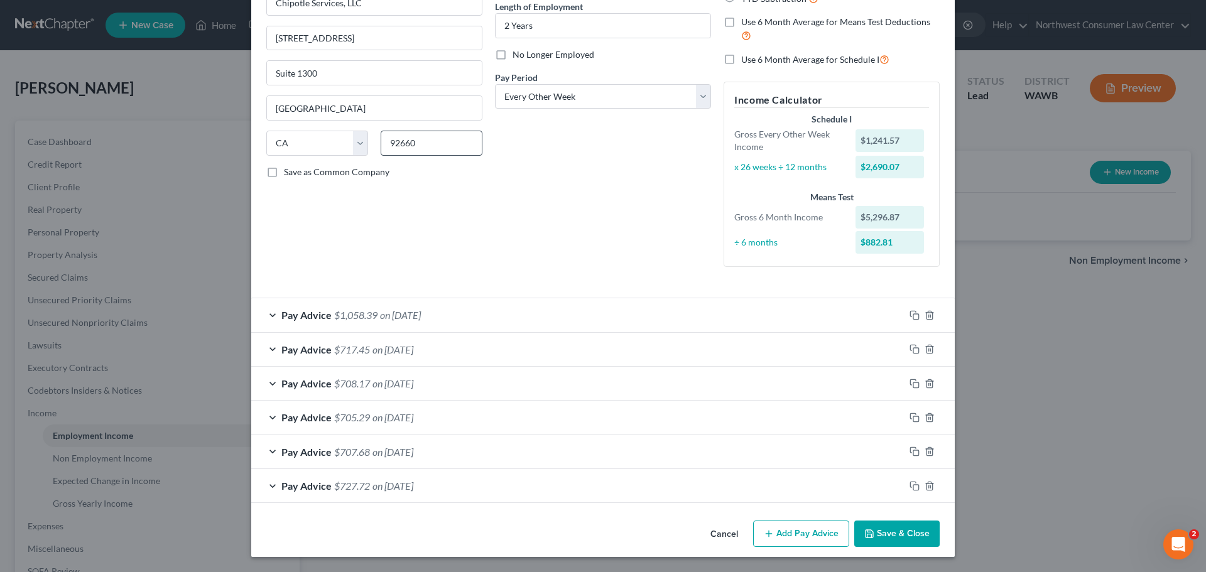
scroll to position [129, 0]
click at [812, 528] on button "Add Pay Advice" at bounding box center [801, 534] width 96 height 26
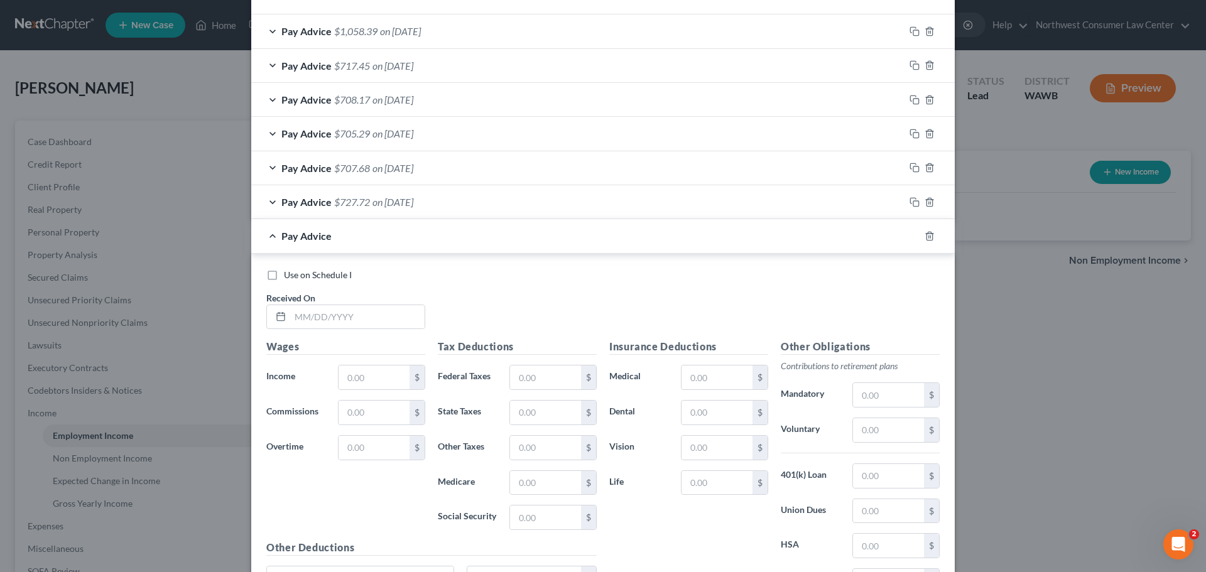
scroll to position [443, 0]
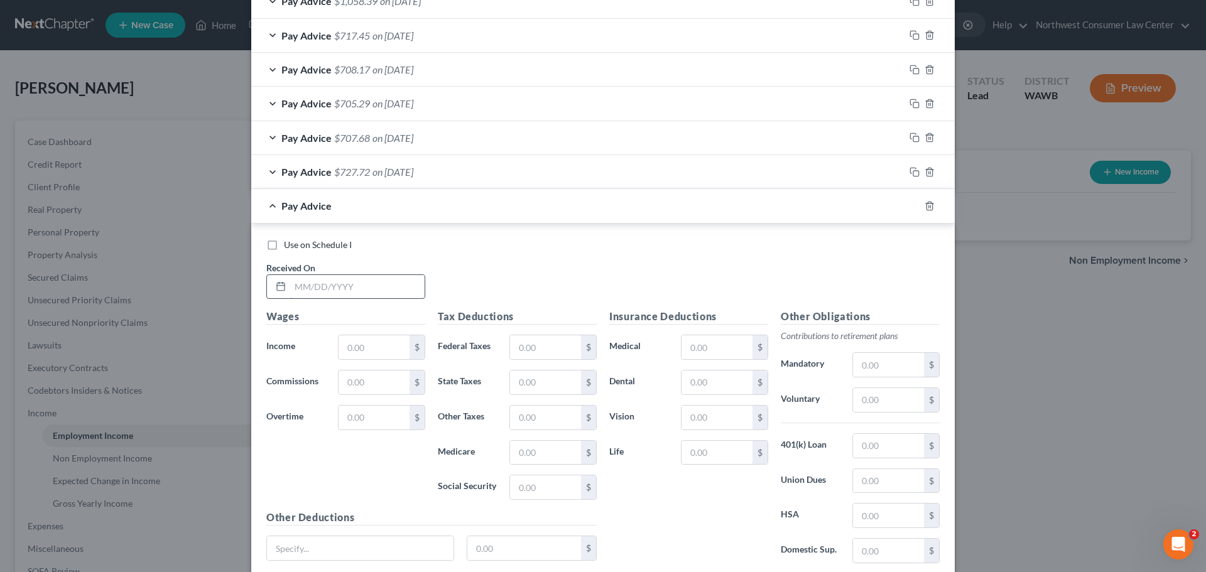
click at [349, 286] on input "text" at bounding box center [357, 287] width 134 height 24
type input "[DATE]"
click at [369, 356] on input "text" at bounding box center [374, 347] width 71 height 24
paste input "843.74"
type input "843.74"
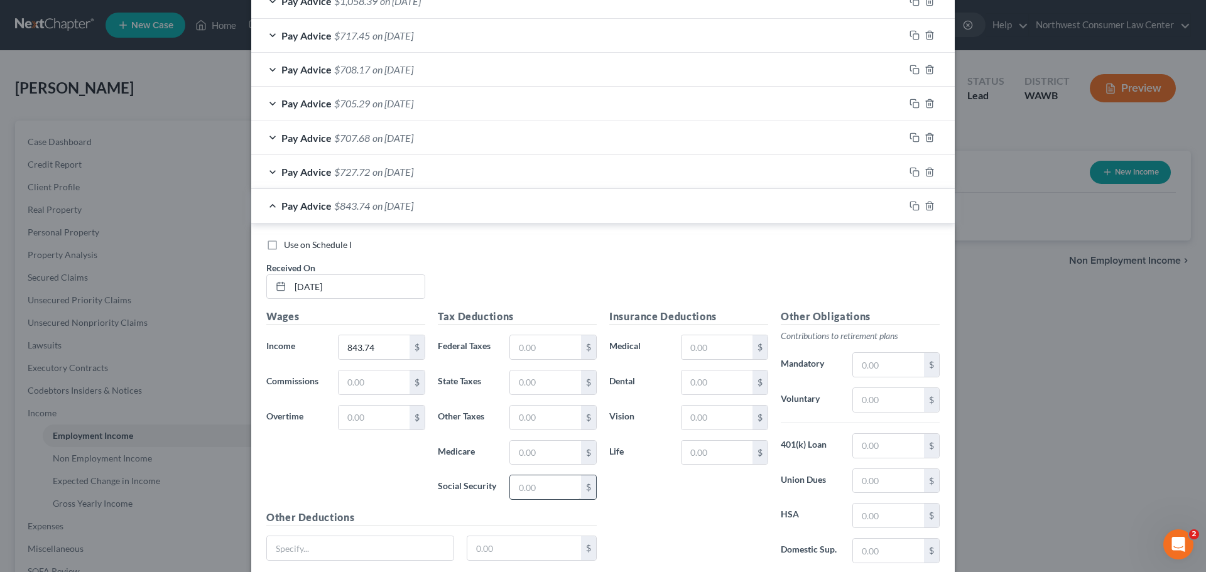
click at [528, 500] on div "$" at bounding box center [552, 487] width 87 height 25
click at [533, 494] on input "text" at bounding box center [545, 488] width 71 height 24
paste input "52.13"
type input "52.13"
click at [520, 437] on div "Tax Deductions Federal Taxes $ State Taxes $ Other Taxes $ Medicare $ Social Se…" at bounding box center [517, 409] width 171 height 201
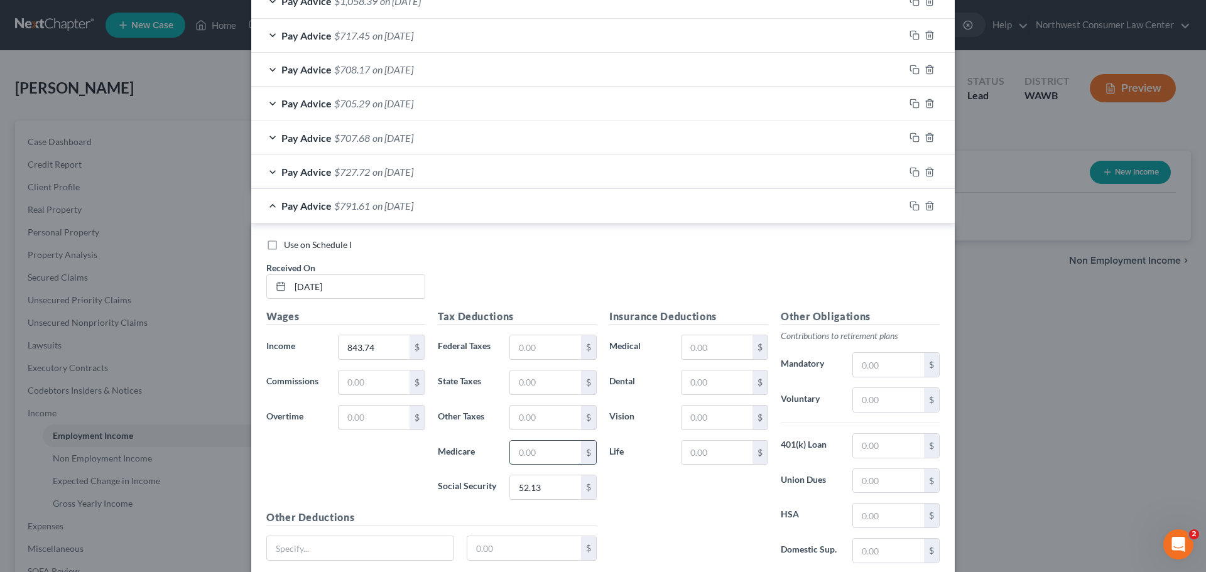
click at [523, 445] on input "text" at bounding box center [545, 453] width 71 height 24
paste input "12.19"
type input "12.19"
click at [523, 335] on input "text" at bounding box center [545, 347] width 71 height 24
paste input "26.40"
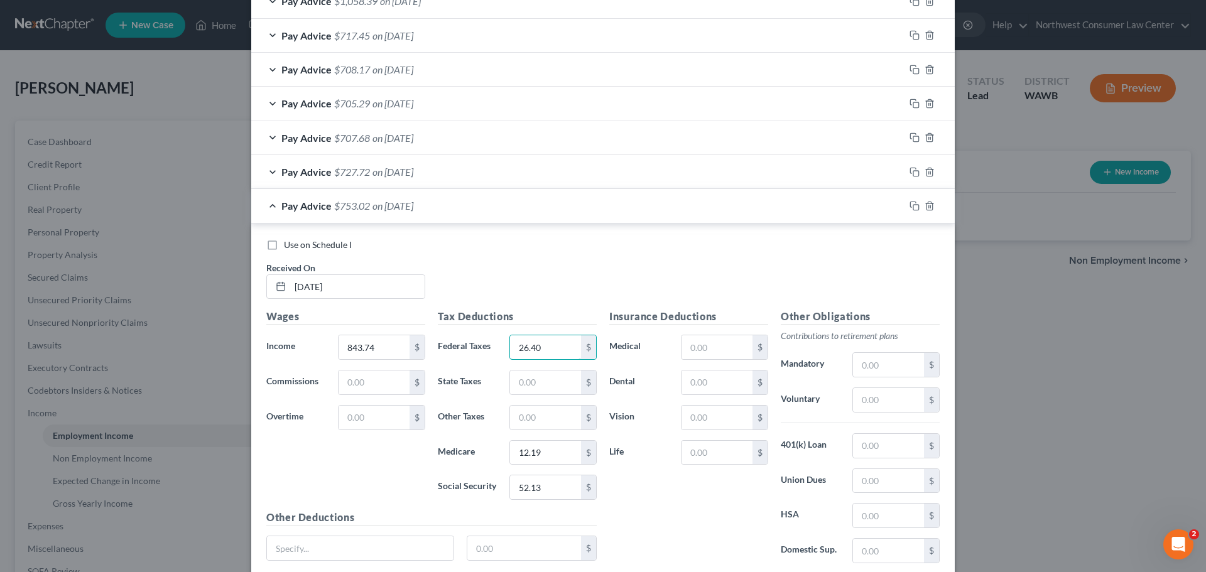
type input "26.40"
drag, startPoint x: 527, startPoint y: 383, endPoint x: 513, endPoint y: 394, distance: 17.5
click at [527, 383] on input "text" at bounding box center [545, 383] width 71 height 24
paste input "4.89"
type input "4.89"
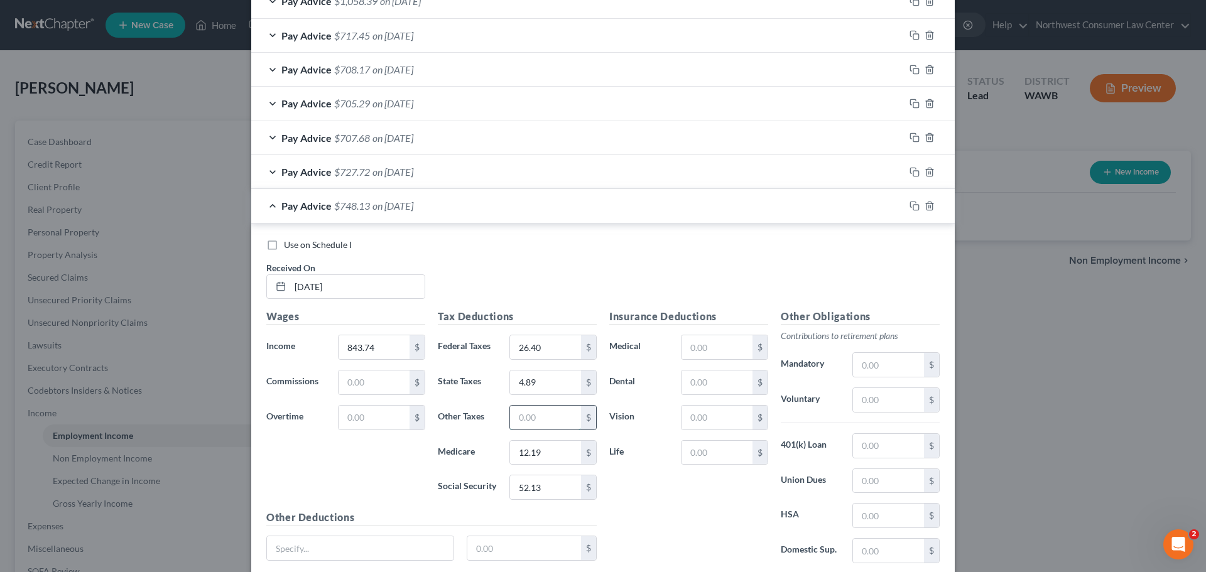
drag, startPoint x: 544, startPoint y: 422, endPoint x: 526, endPoint y: 425, distance: 18.0
click at [544, 422] on input "text" at bounding box center [545, 418] width 71 height 24
paste input "5.55"
type input "5.55"
click at [746, 384] on input "text" at bounding box center [717, 383] width 71 height 24
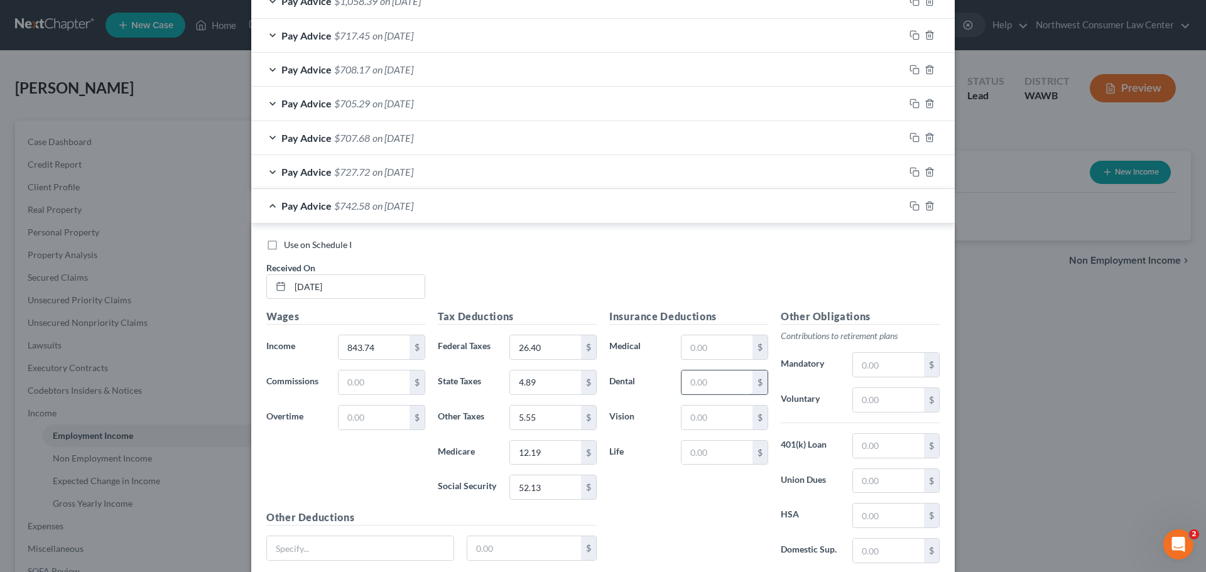
paste input "2.79"
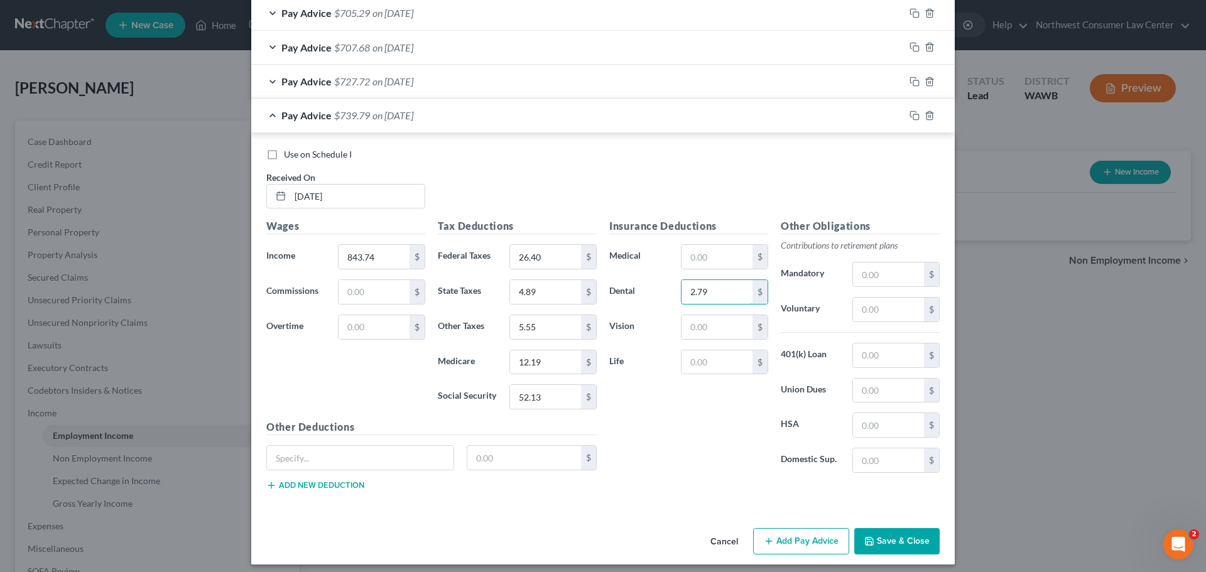
scroll to position [541, 0]
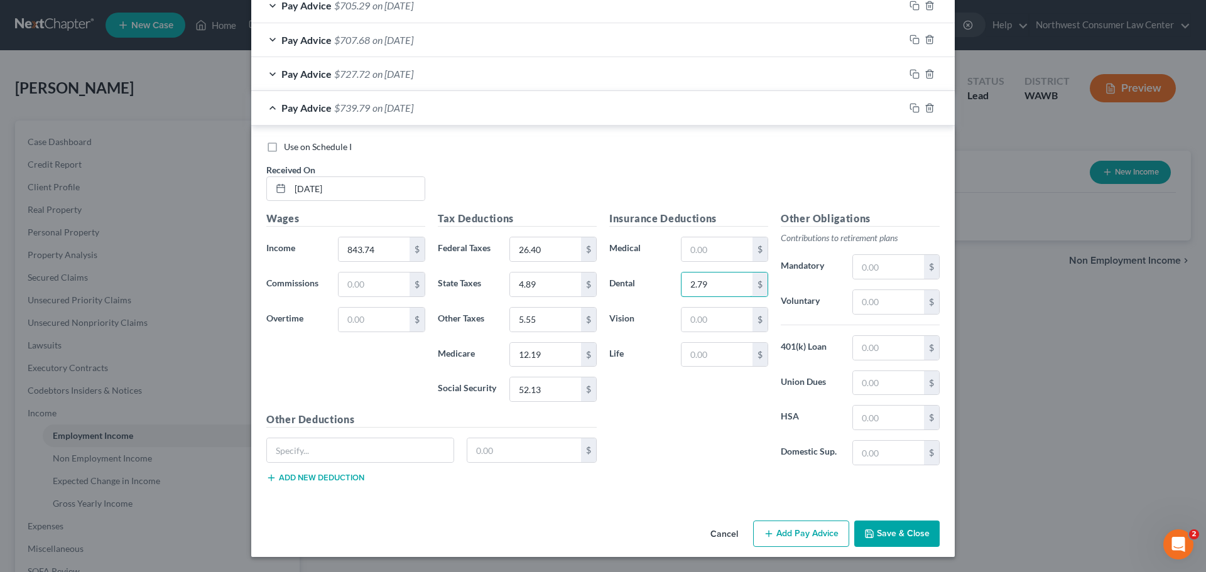
type input "2.79"
click at [371, 97] on div "Pay Advice $739.79 on [DATE]" at bounding box center [577, 107] width 653 height 33
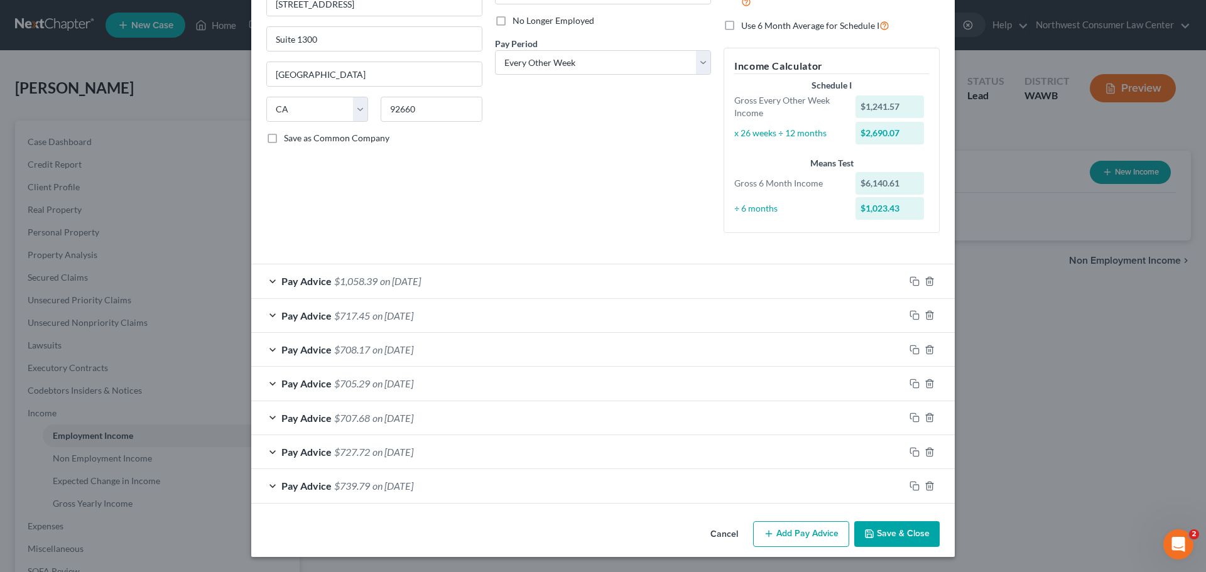
scroll to position [163, 0]
click at [795, 537] on button "Add Pay Advice" at bounding box center [801, 534] width 96 height 26
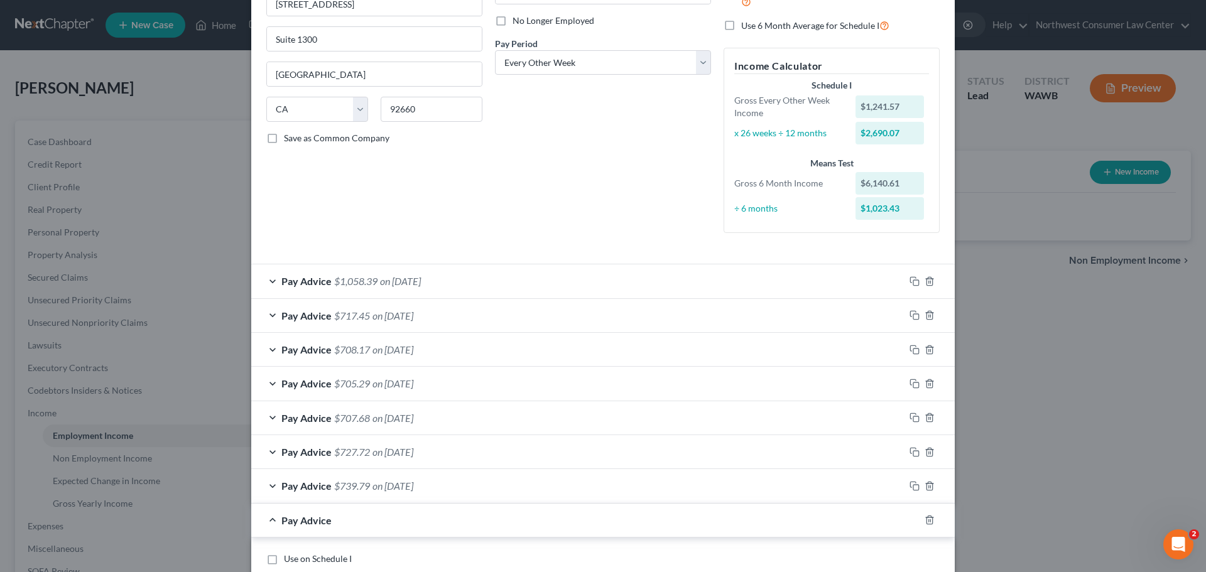
scroll to position [414, 0]
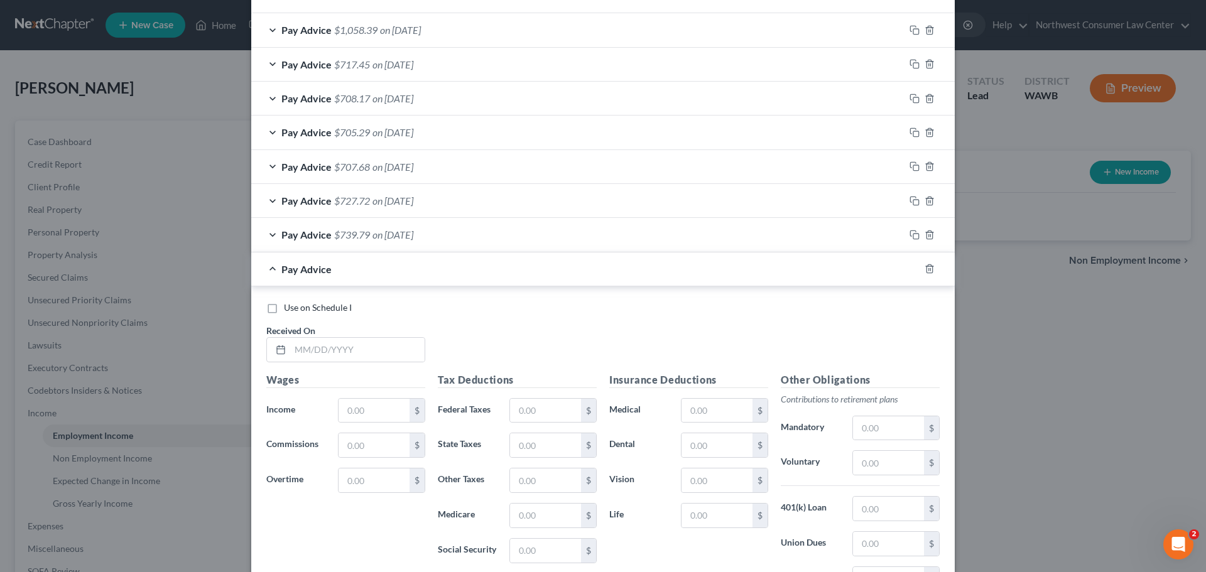
click at [335, 331] on div "Received On *" at bounding box center [345, 343] width 171 height 38
click at [325, 349] on input "text" at bounding box center [357, 350] width 134 height 24
type input "[DATE]"
click at [360, 415] on input "text" at bounding box center [374, 411] width 71 height 24
paste input "825.28"
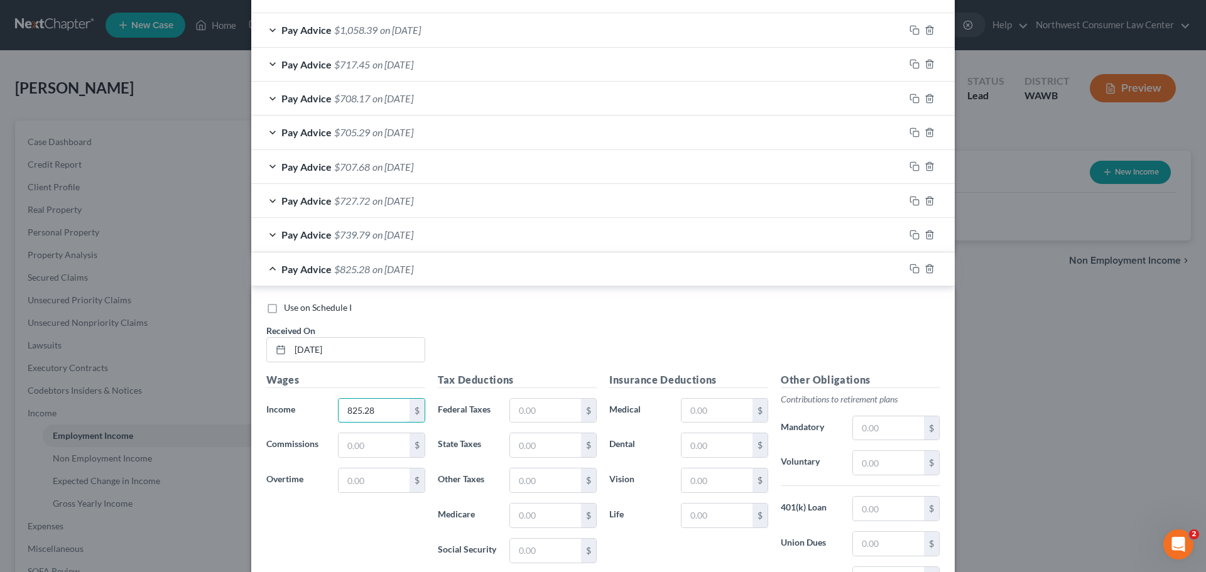
type input "825.28"
click at [530, 416] on input "text" at bounding box center [545, 411] width 71 height 24
click at [539, 545] on input "text" at bounding box center [545, 551] width 71 height 24
paste input "50.99"
type input "50.99"
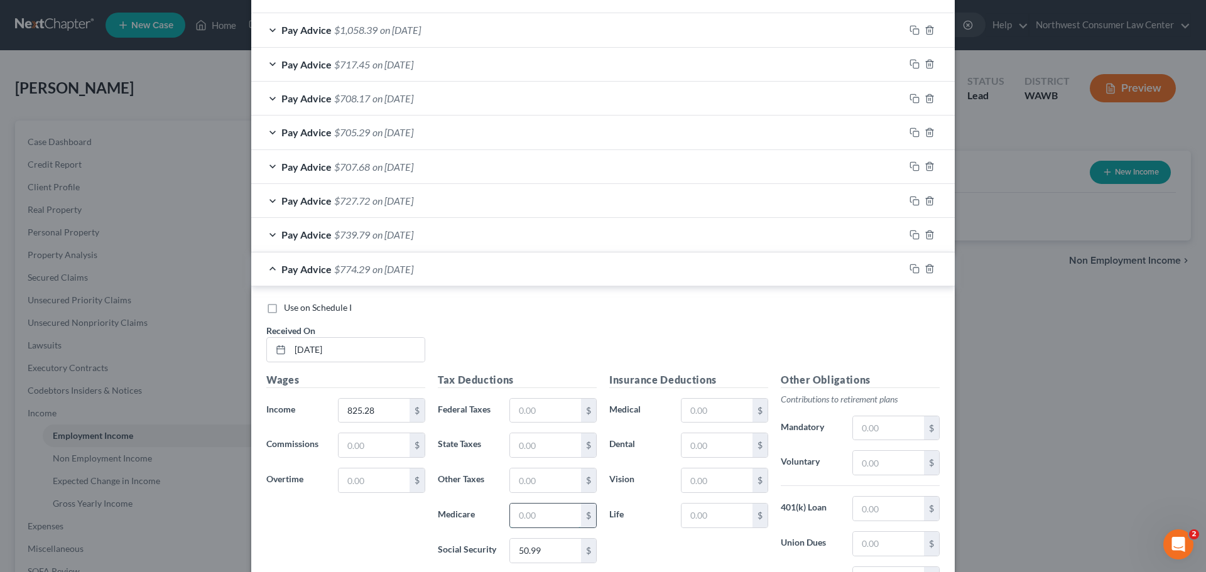
click at [532, 507] on input "text" at bounding box center [545, 516] width 71 height 24
paste input "11.93"
type input "11.93"
click at [548, 418] on input "text" at bounding box center [545, 411] width 71 height 24
paste input "24.56"
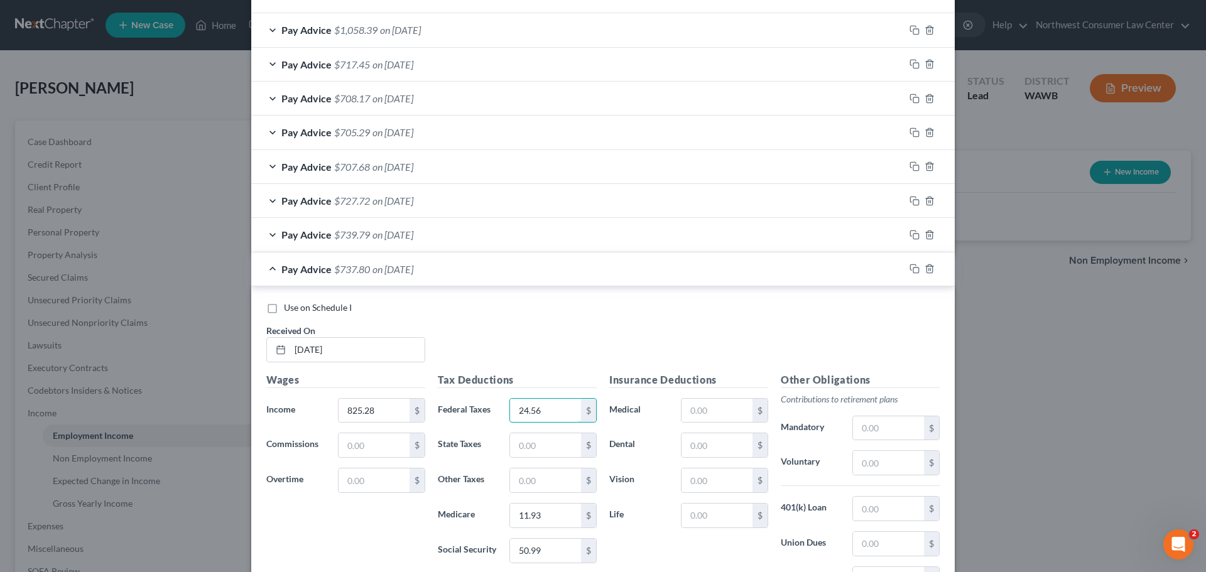
type input "24.56"
click at [531, 441] on input "text" at bounding box center [545, 445] width 71 height 24
paste input "4.78"
type input "4.78"
click at [535, 484] on input "text" at bounding box center [545, 481] width 71 height 24
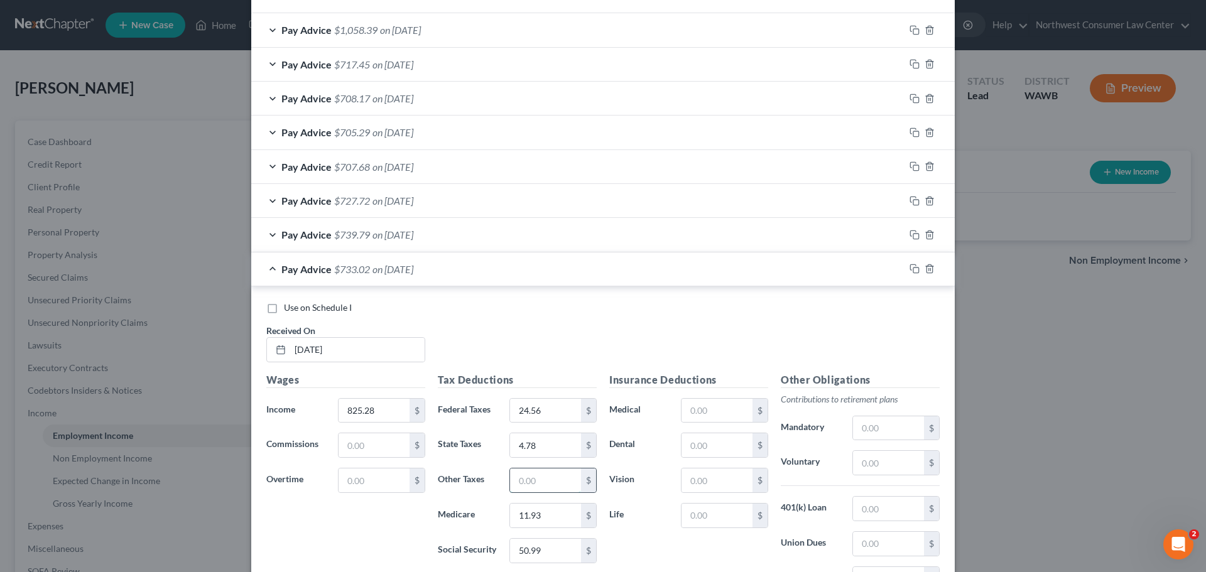
paste input "5.43"
type input "5.43"
click at [724, 449] on input "text" at bounding box center [717, 445] width 71 height 24
paste input "2.79"
type input "2.79"
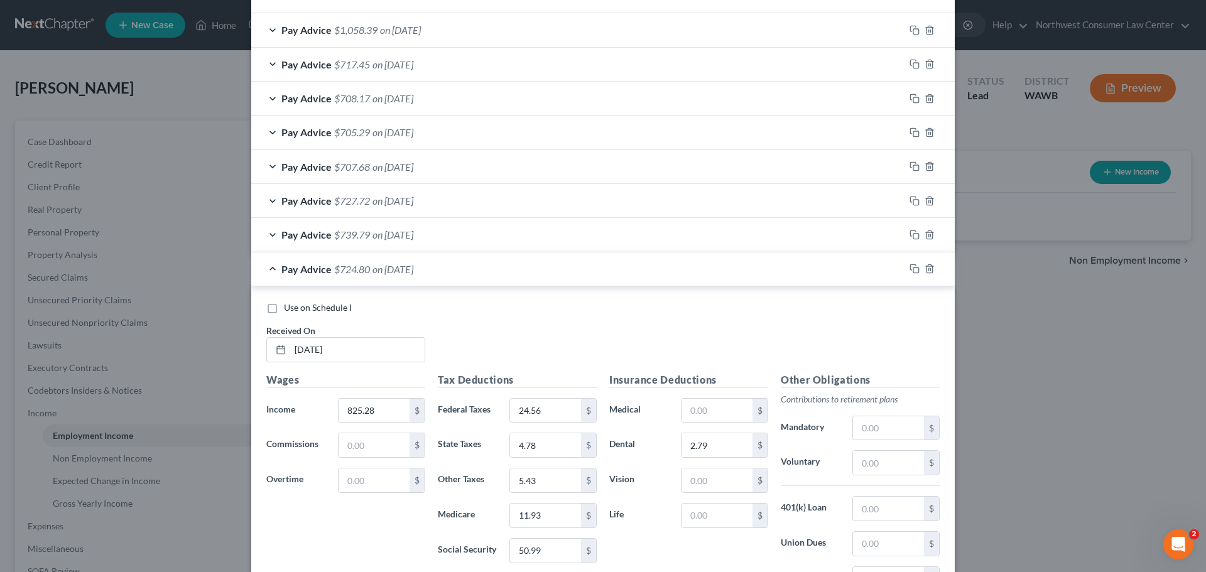
click at [382, 268] on span "on [DATE]" at bounding box center [393, 269] width 41 height 12
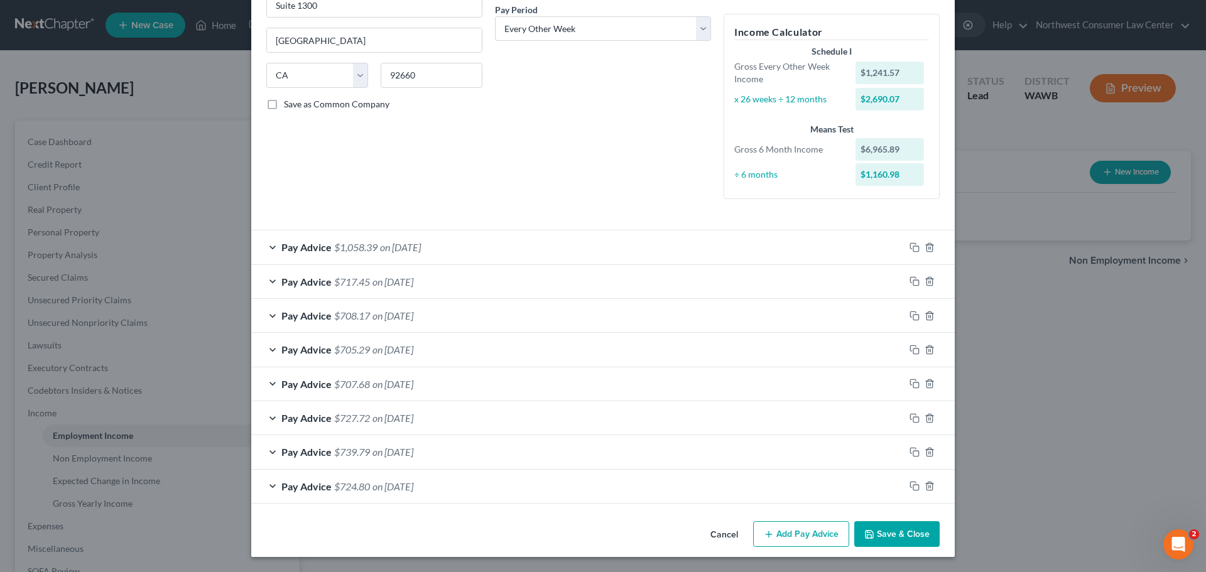
scroll to position [197, 0]
drag, startPoint x: 797, startPoint y: 533, endPoint x: 339, endPoint y: 418, distance: 472.2
click at [797, 533] on button "Add Pay Advice" at bounding box center [801, 534] width 96 height 26
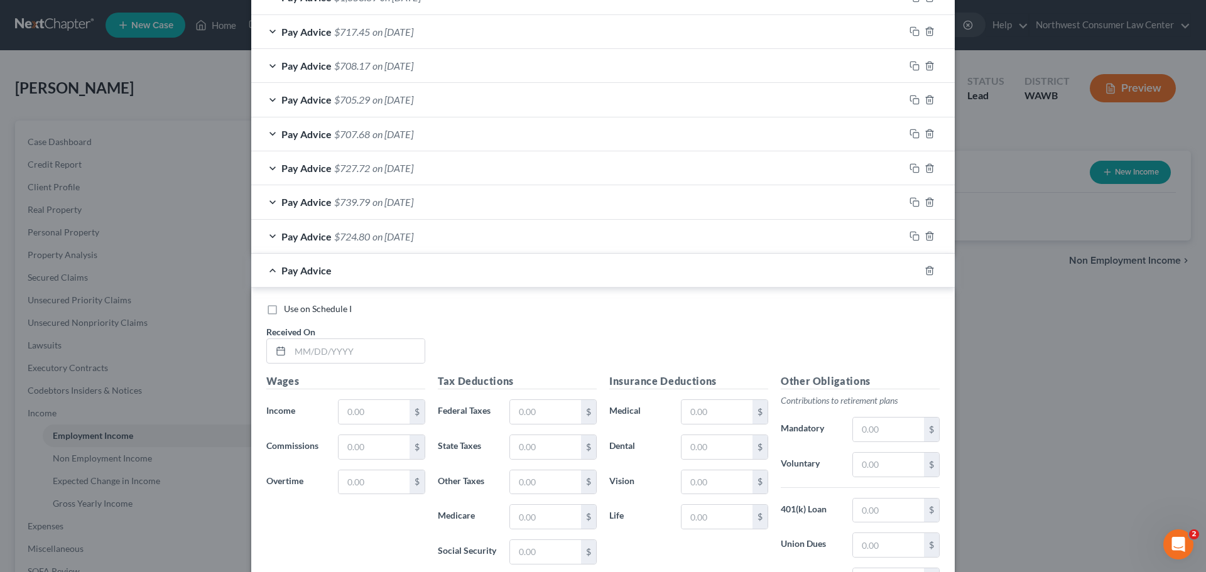
scroll to position [448, 0]
click at [357, 405] on input "text" at bounding box center [374, 411] width 71 height 24
paste input "843.74"
type input "843.74"
click at [338, 352] on input "text" at bounding box center [357, 350] width 134 height 24
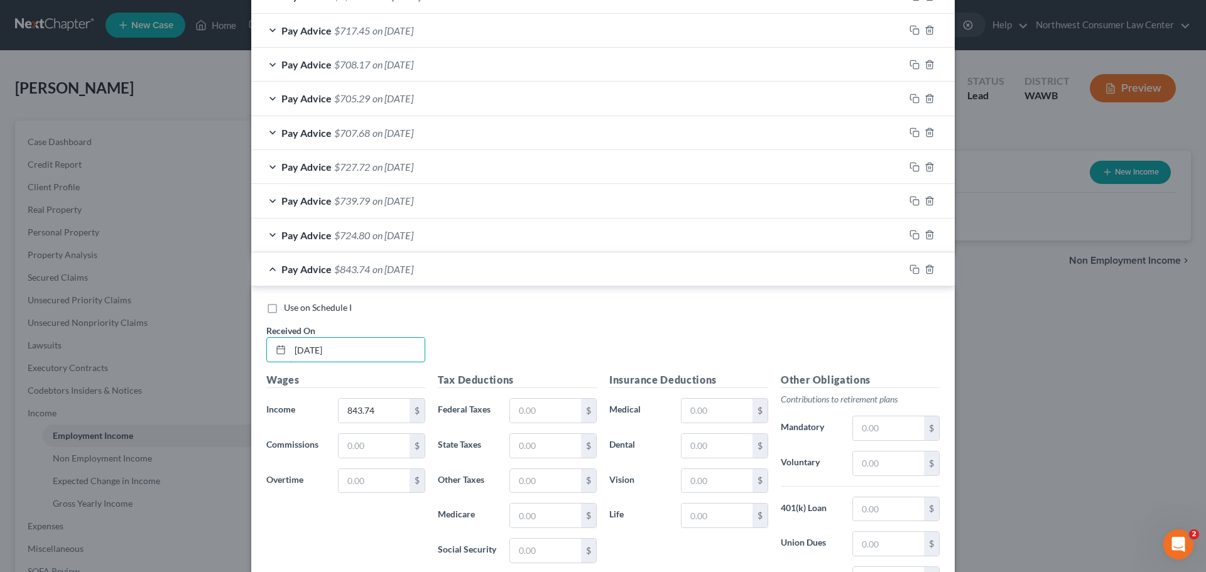
type input "[DATE]"
click at [525, 413] on input "text" at bounding box center [545, 411] width 71 height 24
click at [540, 542] on input "text" at bounding box center [545, 551] width 71 height 24
paste input "52.13"
type input "52.13"
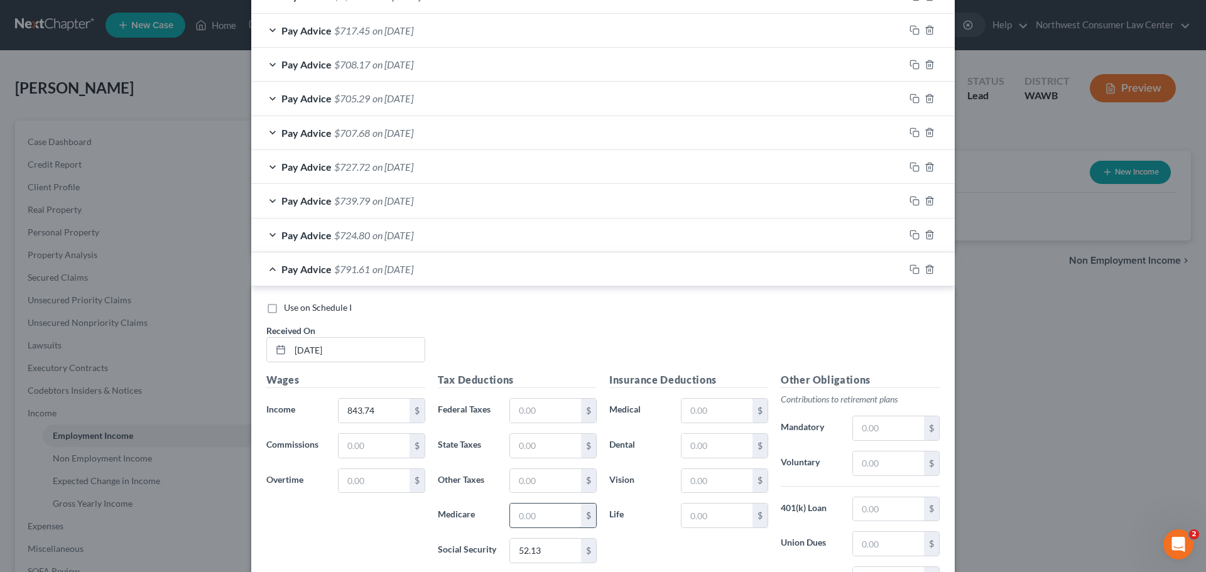
click at [515, 518] on input "text" at bounding box center [545, 516] width 71 height 24
paste input "12.19"
type input "12.19"
drag, startPoint x: 523, startPoint y: 410, endPoint x: 514, endPoint y: 415, distance: 10.4
click at [523, 410] on input "text" at bounding box center [545, 411] width 71 height 24
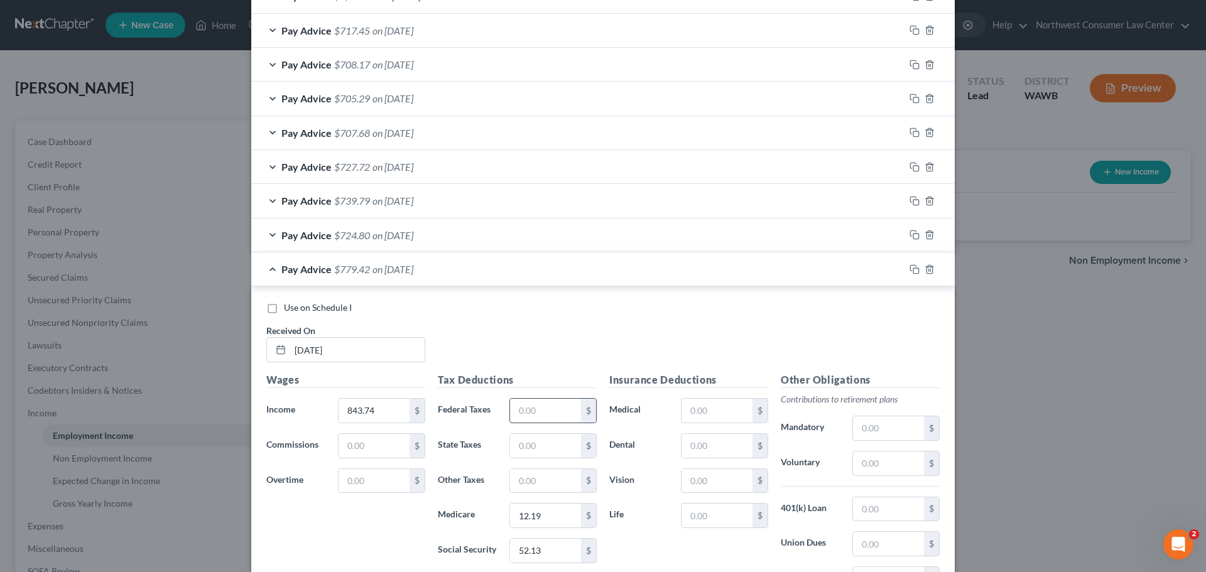
paste input "26.40"
type input "26.40"
click at [514, 445] on input "text" at bounding box center [545, 446] width 71 height 24
paste input "4.89"
type input "4.89"
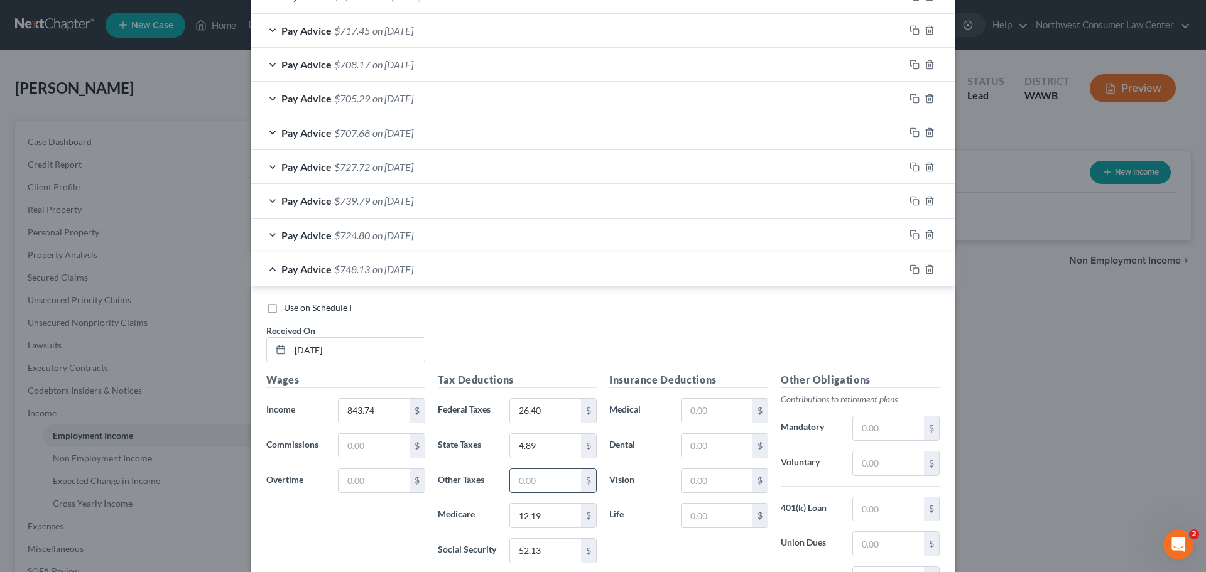
click at [529, 476] on input "text" at bounding box center [545, 481] width 71 height 24
paste input "5.55"
type input "5.55"
click at [334, 266] on span "$742.58" at bounding box center [352, 269] width 36 height 12
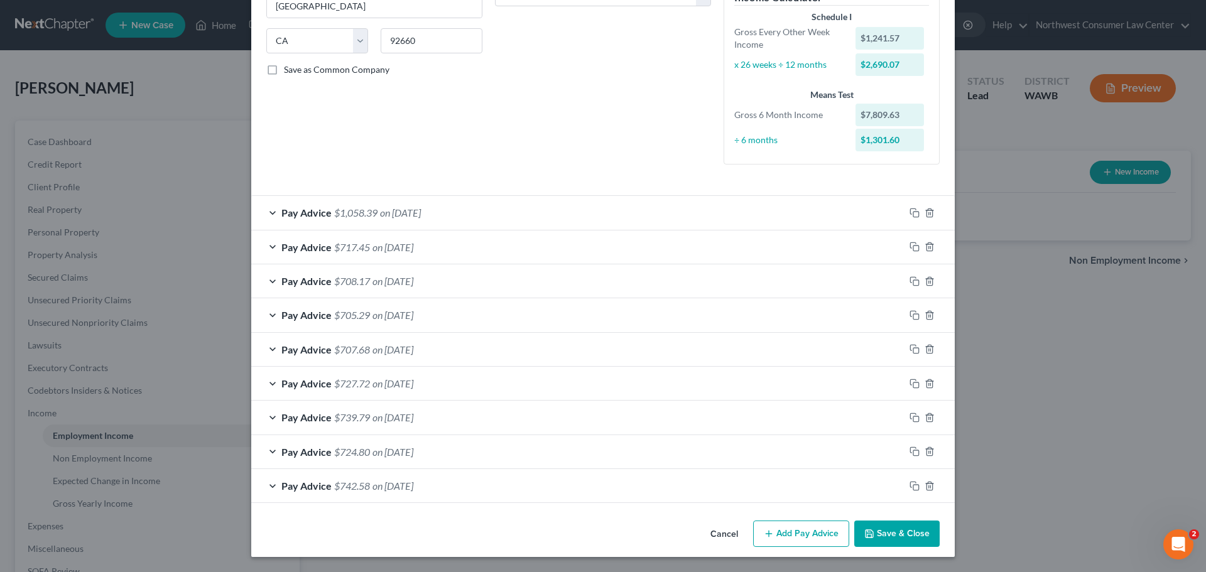
scroll to position [231, 0]
click at [805, 540] on button "Add Pay Advice" at bounding box center [801, 534] width 96 height 26
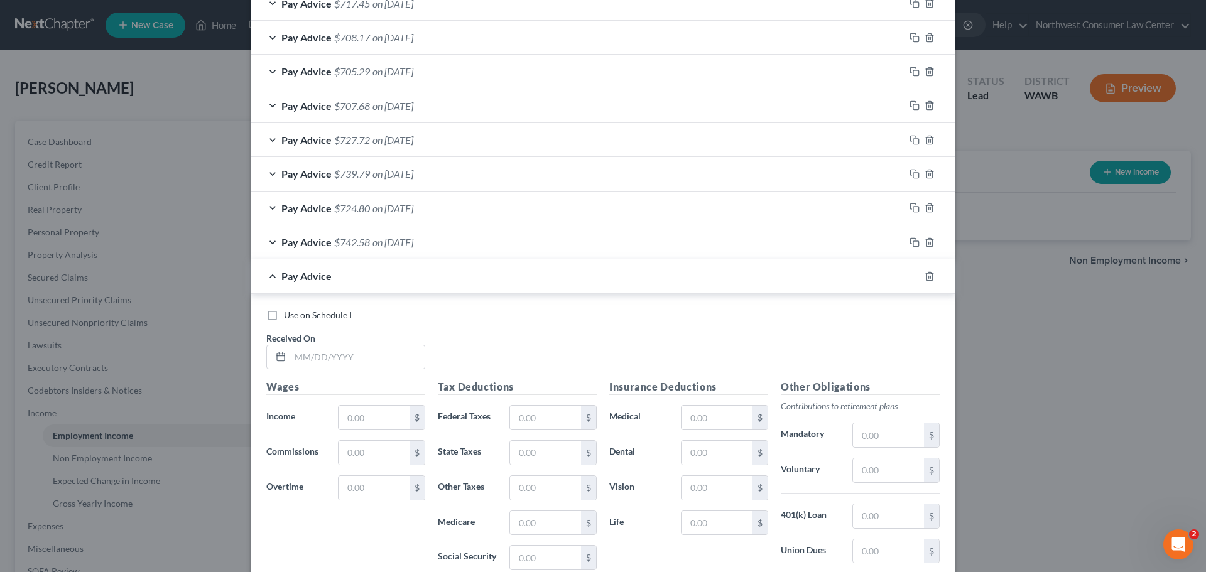
scroll to position [482, 0]
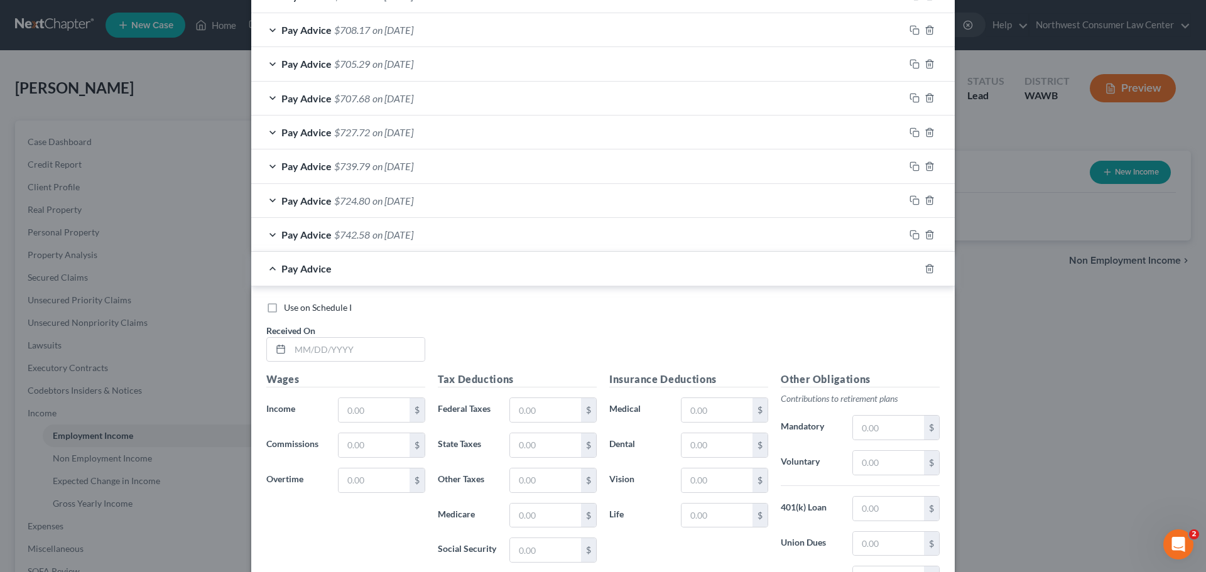
click at [440, 229] on div "Pay Advice $742.58 on [DATE]" at bounding box center [577, 234] width 653 height 33
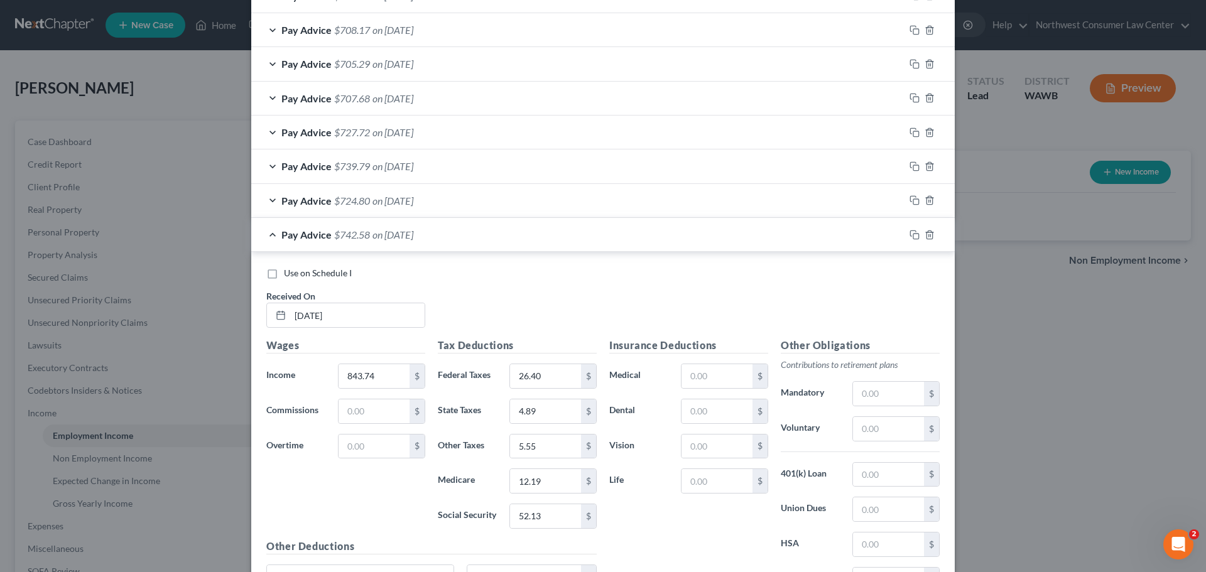
click at [373, 234] on span "on [DATE]" at bounding box center [393, 235] width 41 height 12
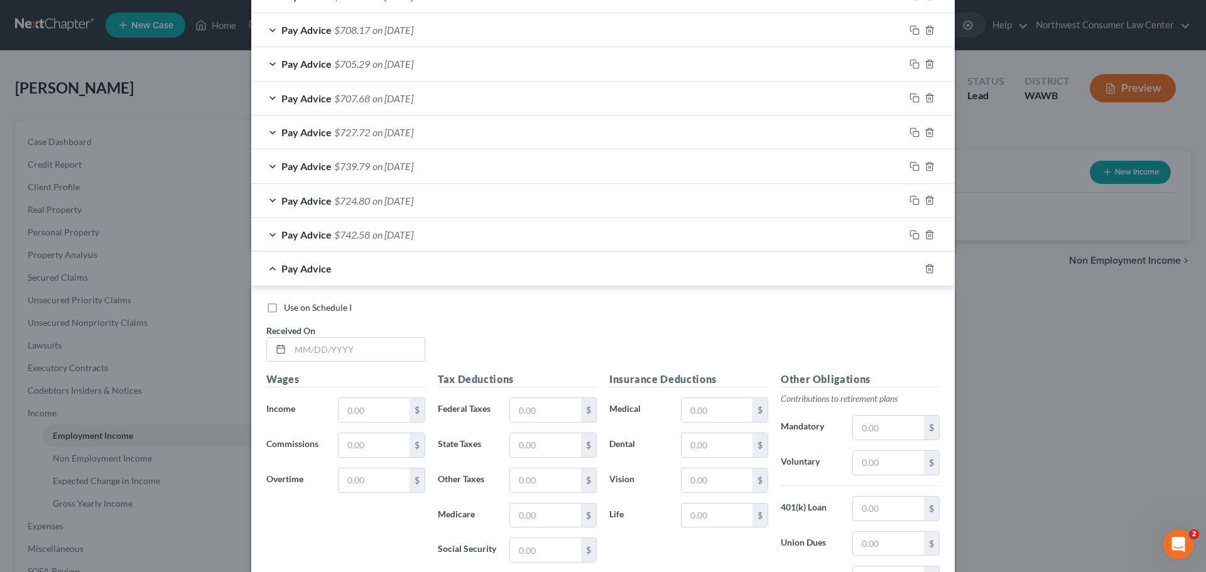
click at [402, 231] on span "on [DATE]" at bounding box center [393, 235] width 41 height 12
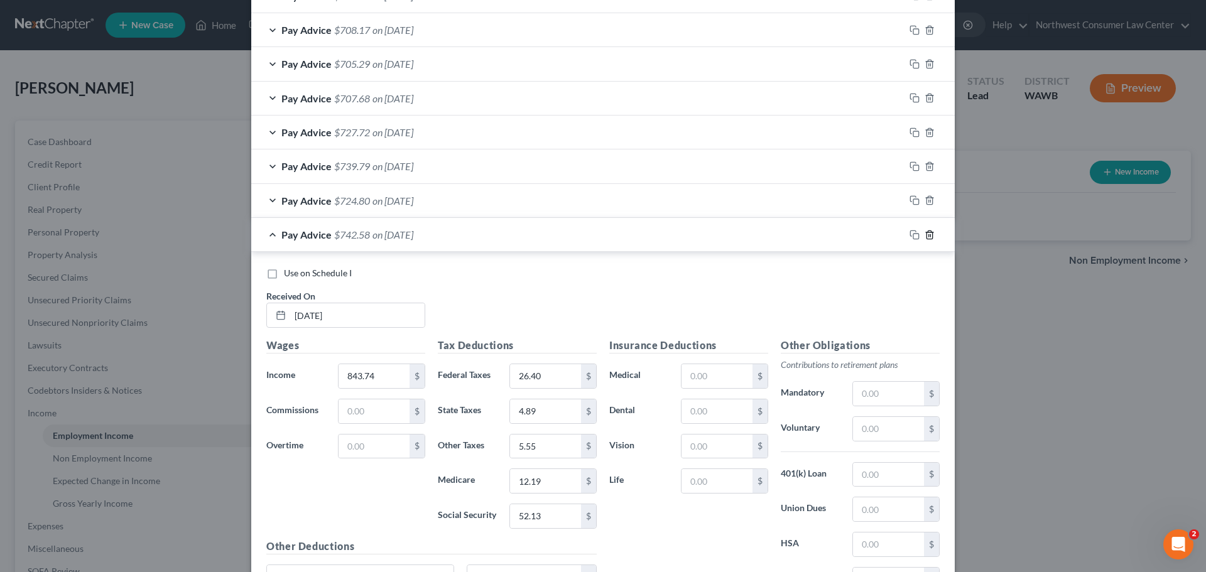
click at [925, 234] on icon "button" at bounding box center [930, 235] width 10 height 10
click at [320, 308] on input "text" at bounding box center [357, 315] width 134 height 24
type input "[DATE]"
click at [361, 373] on input "text" at bounding box center [374, 376] width 71 height 24
paste input "670.89"
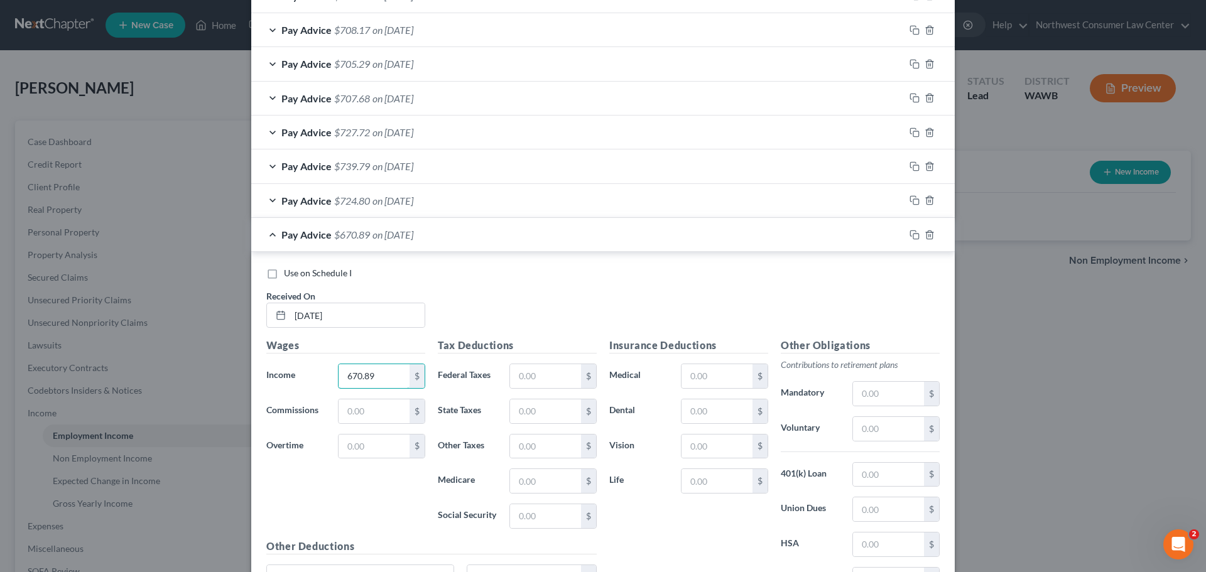
type input "670.89"
click at [526, 445] on input "text" at bounding box center [545, 447] width 71 height 24
paste input "4.41"
type input "4.41"
click at [535, 412] on input "text" at bounding box center [545, 412] width 71 height 24
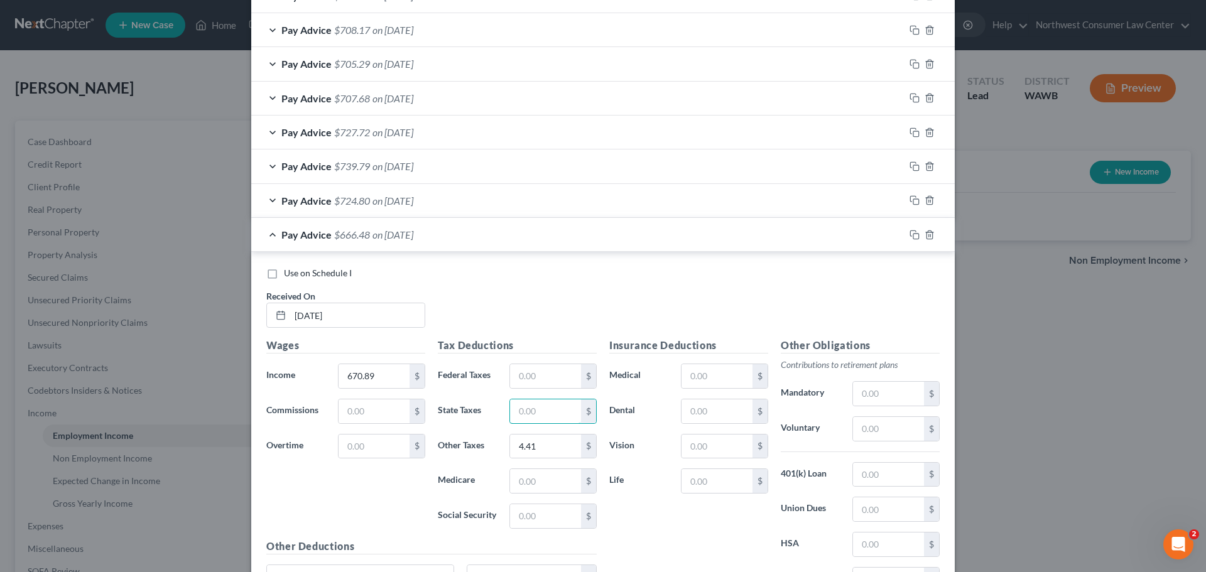
paste input "3.89"
type input "3.89"
click at [533, 374] on input "text" at bounding box center [545, 376] width 71 height 24
paste input "9.12"
type input "9.12"
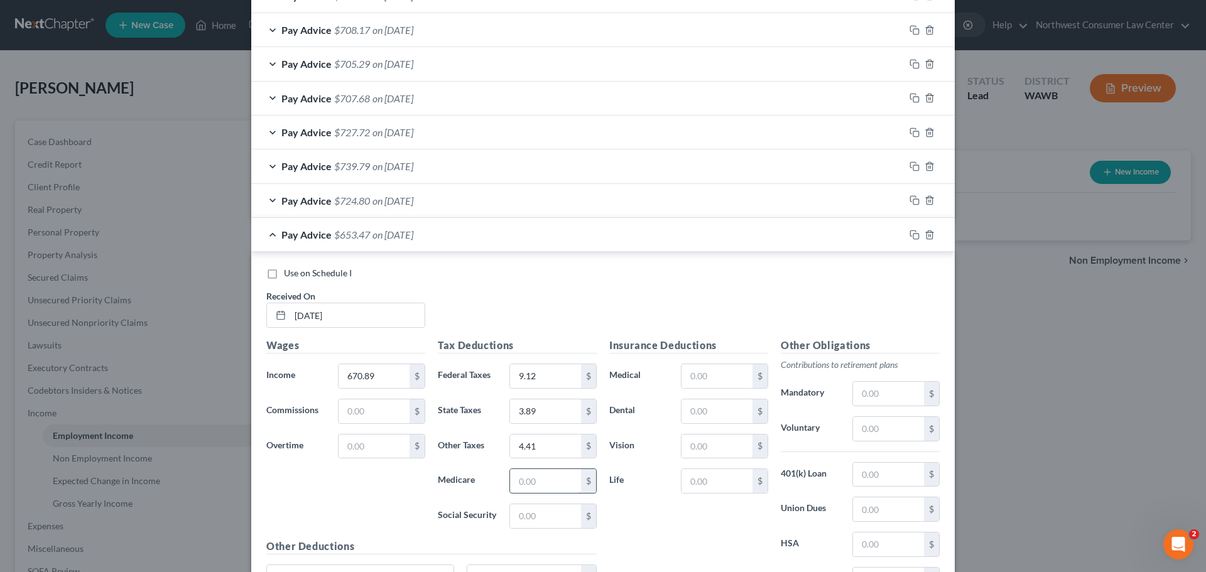
click at [530, 490] on input "text" at bounding box center [545, 481] width 71 height 24
paste input "9.69"
type input "9.69"
click at [538, 512] on input "text" at bounding box center [545, 516] width 71 height 24
paste input "41.43"
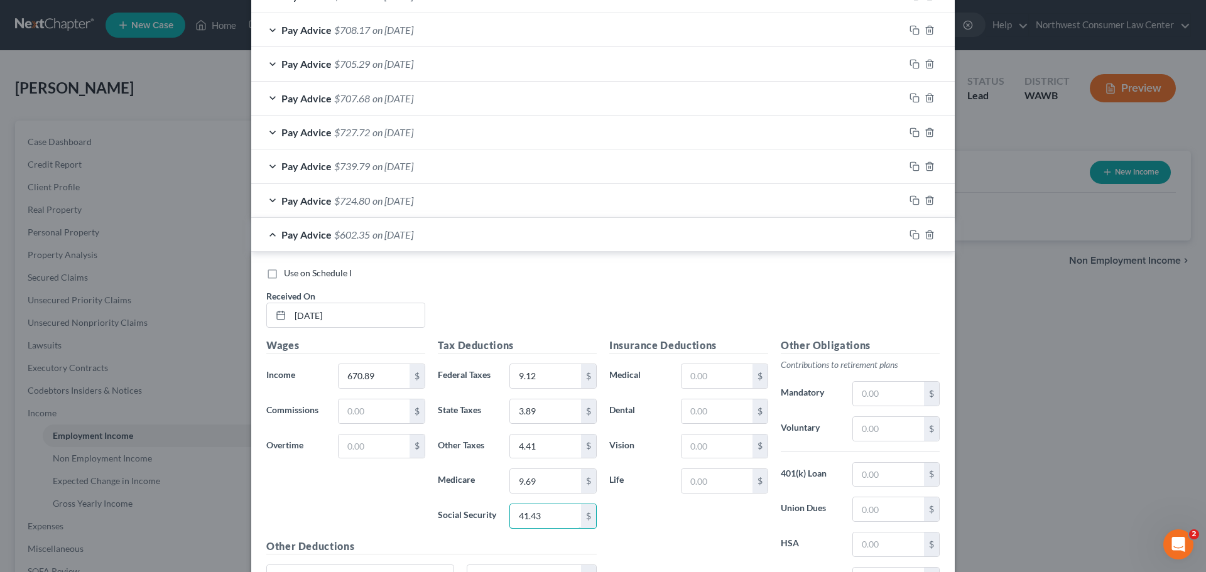
type input "41.43"
click at [707, 413] on input "text" at bounding box center [717, 412] width 71 height 24
paste input "2.79"
type input "2.79"
click at [523, 239] on div "Pay Advice $599.56 on [DATE]" at bounding box center [577, 234] width 653 height 33
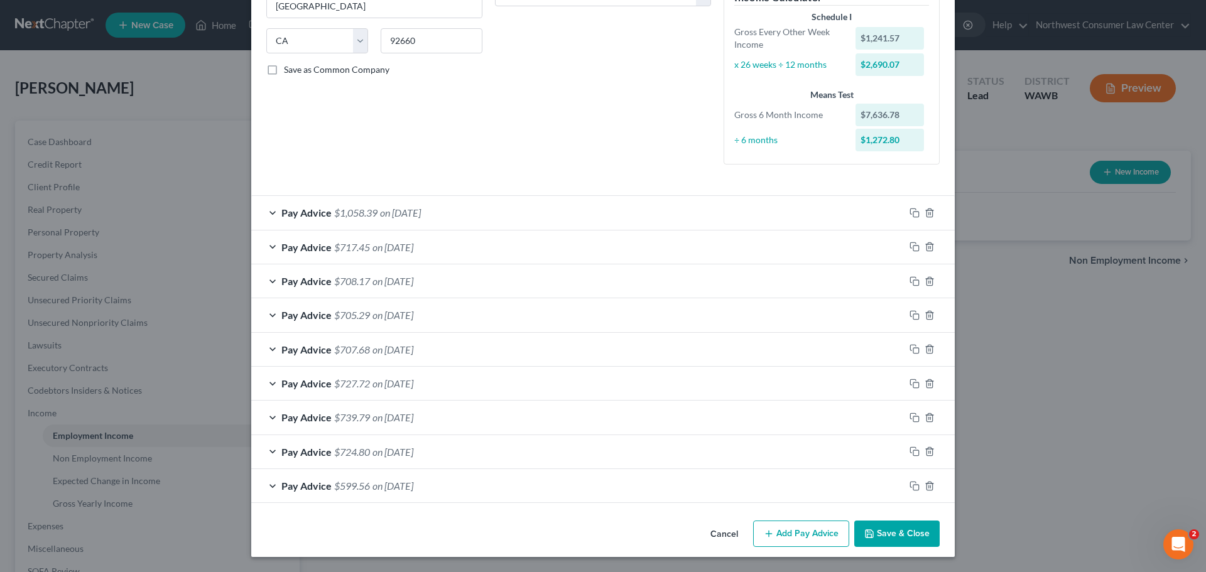
scroll to position [231, 0]
click at [780, 527] on button "Add Pay Advice" at bounding box center [801, 534] width 96 height 26
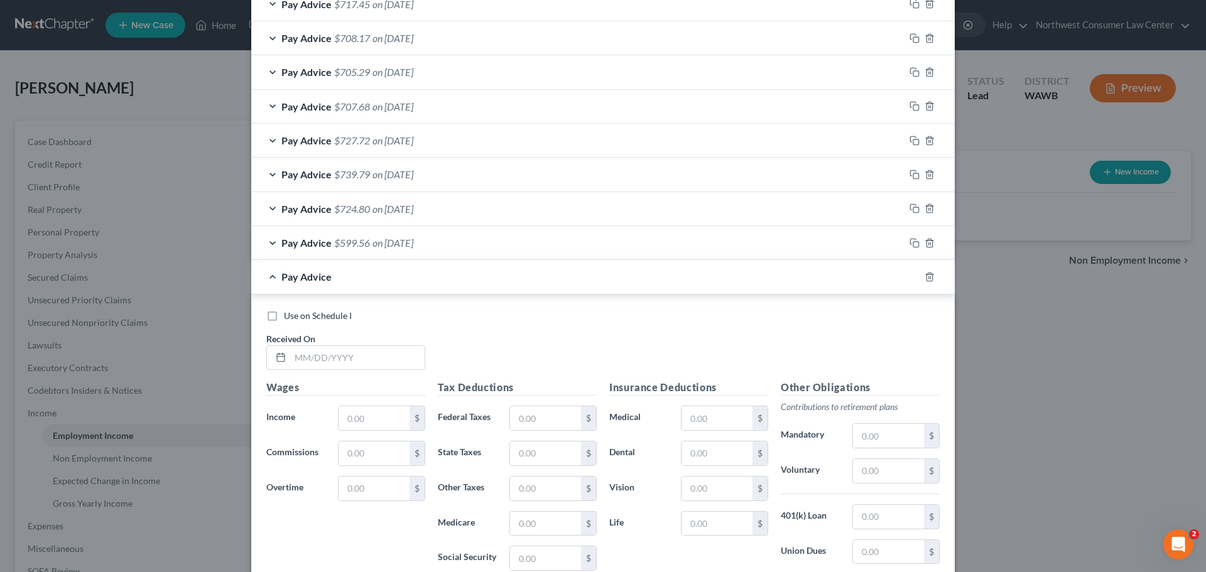
scroll to position [482, 0]
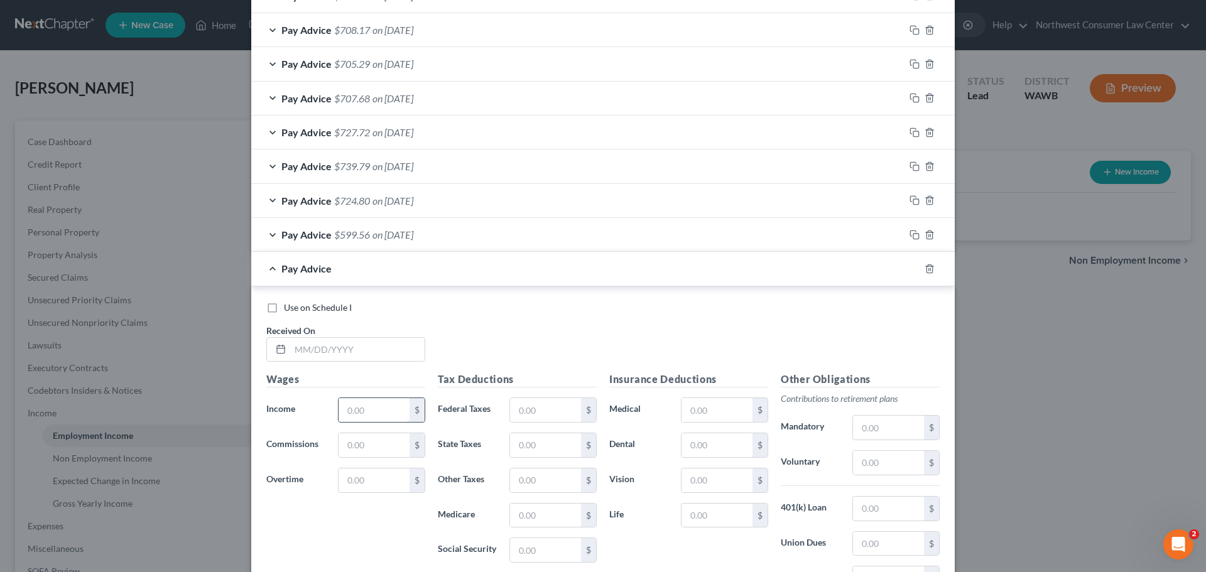
click at [400, 405] on input "text" at bounding box center [374, 410] width 71 height 24
paste input "842.85"
type input "842.85"
click at [334, 341] on input "text" at bounding box center [357, 350] width 134 height 24
type input "[DATE]"
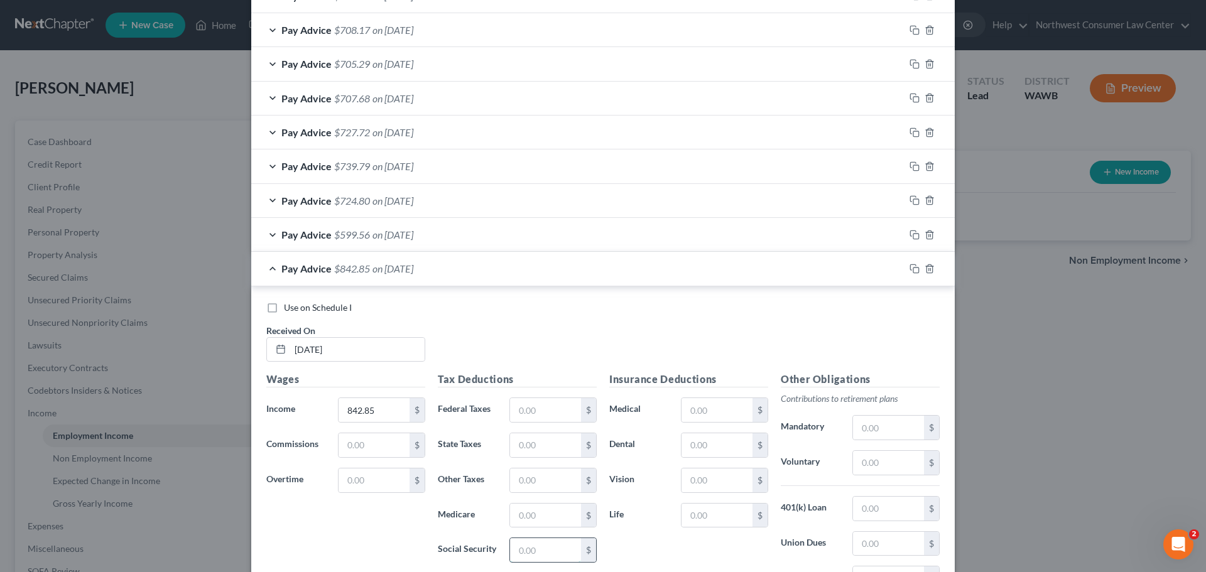
click at [541, 548] on input "text" at bounding box center [545, 550] width 71 height 24
paste input "52.08"
type input "52.08"
click at [533, 513] on input "text" at bounding box center [545, 516] width 71 height 24
paste input "12.18"
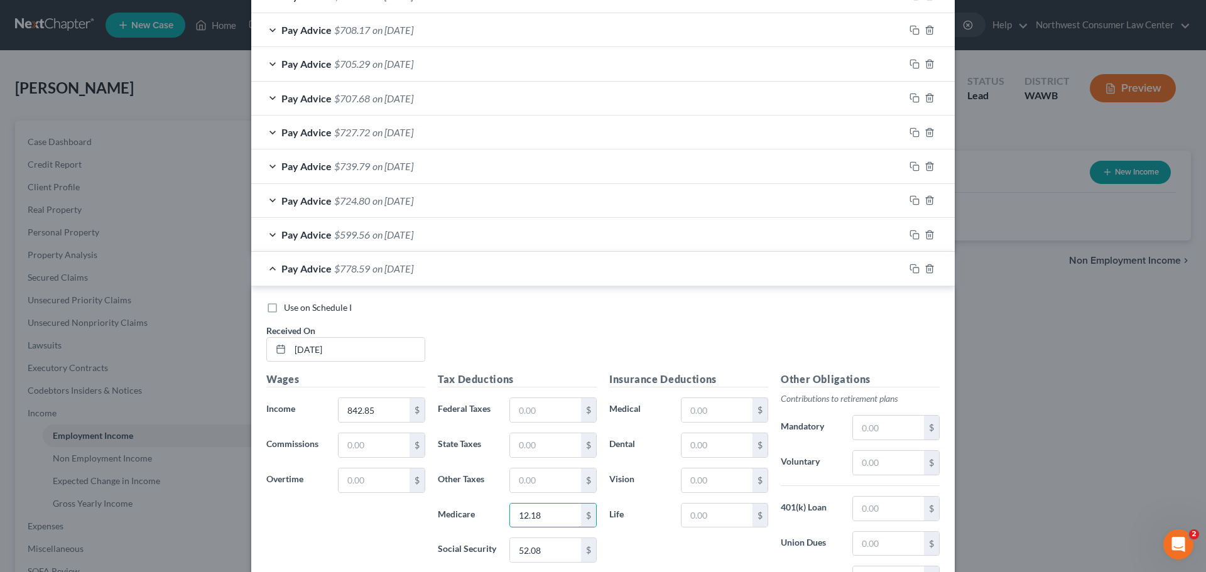
type input "12.18"
click at [529, 405] on input "text" at bounding box center [545, 410] width 71 height 24
paste input "26.31"
type input "26.31"
click at [525, 442] on input "text" at bounding box center [545, 445] width 71 height 24
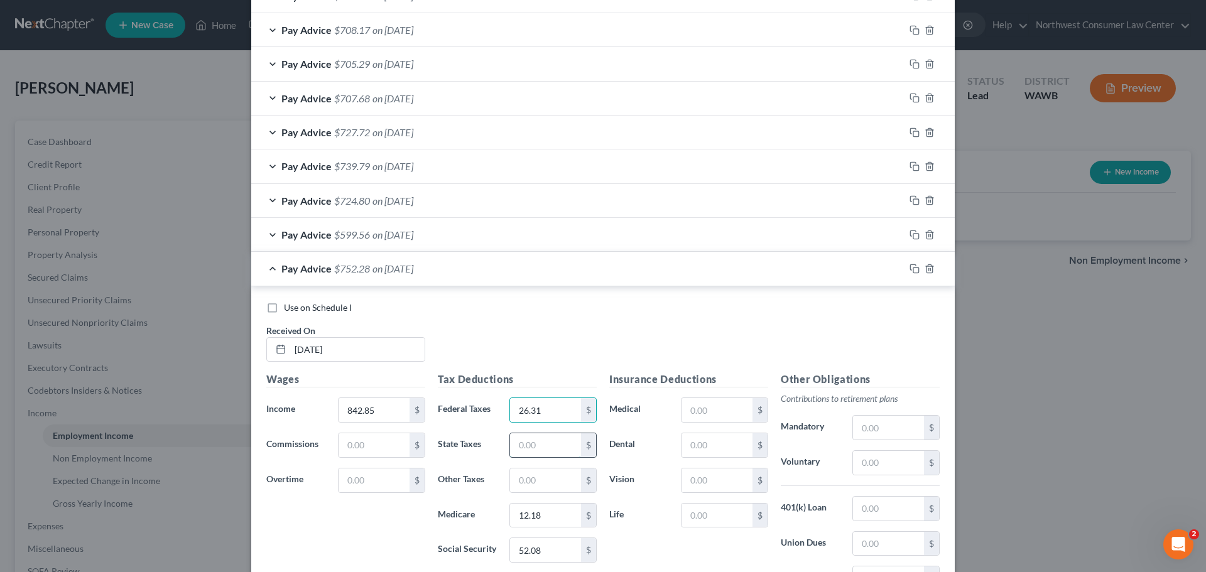
paste input "4.89"
type input "4.89"
click at [525, 477] on input "text" at bounding box center [545, 481] width 71 height 24
paste input "5.55"
type input "5.55"
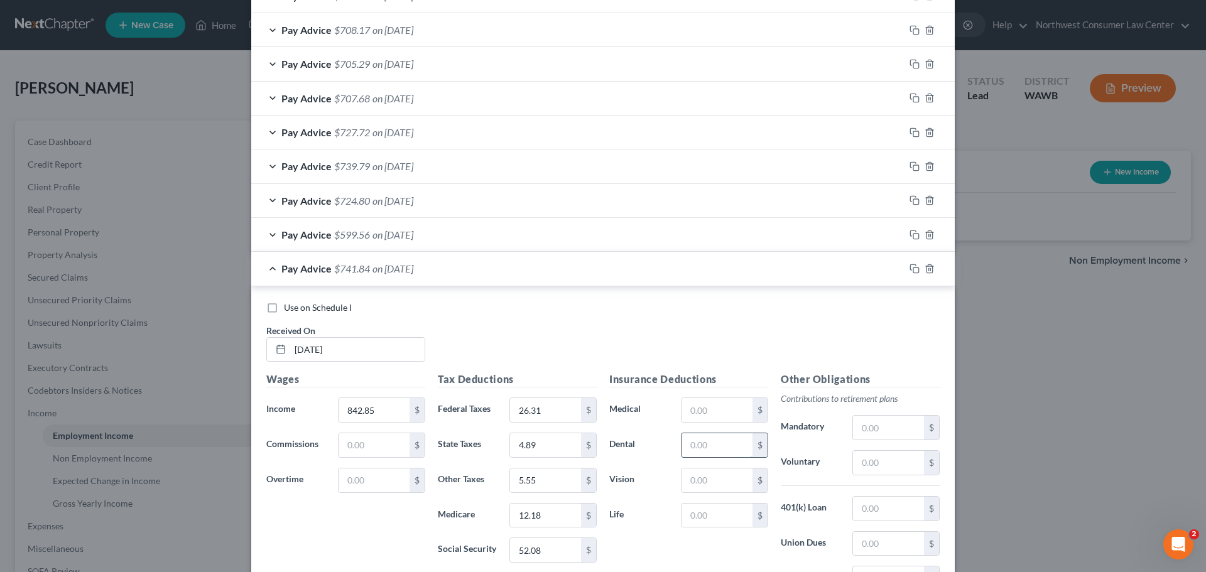
click at [715, 447] on input "text" at bounding box center [717, 445] width 71 height 24
paste input "2.79"
type input "2.79"
click at [460, 274] on div "Pay Advice $739.05 on [DATE]" at bounding box center [577, 268] width 653 height 33
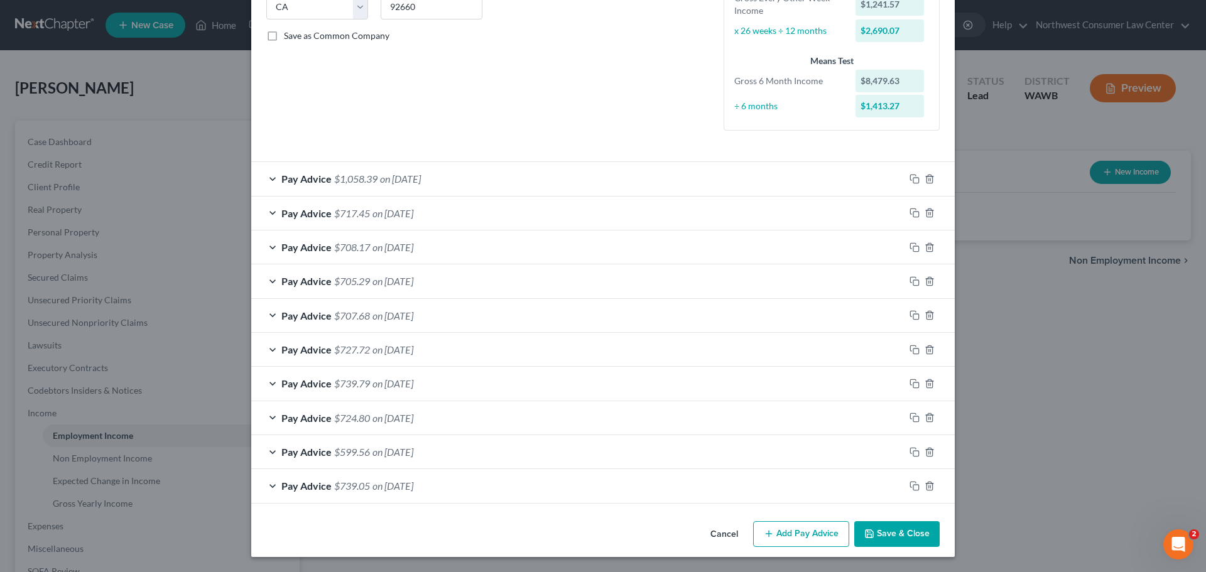
scroll to position [265, 0]
click at [825, 528] on button "Add Pay Advice" at bounding box center [801, 534] width 96 height 26
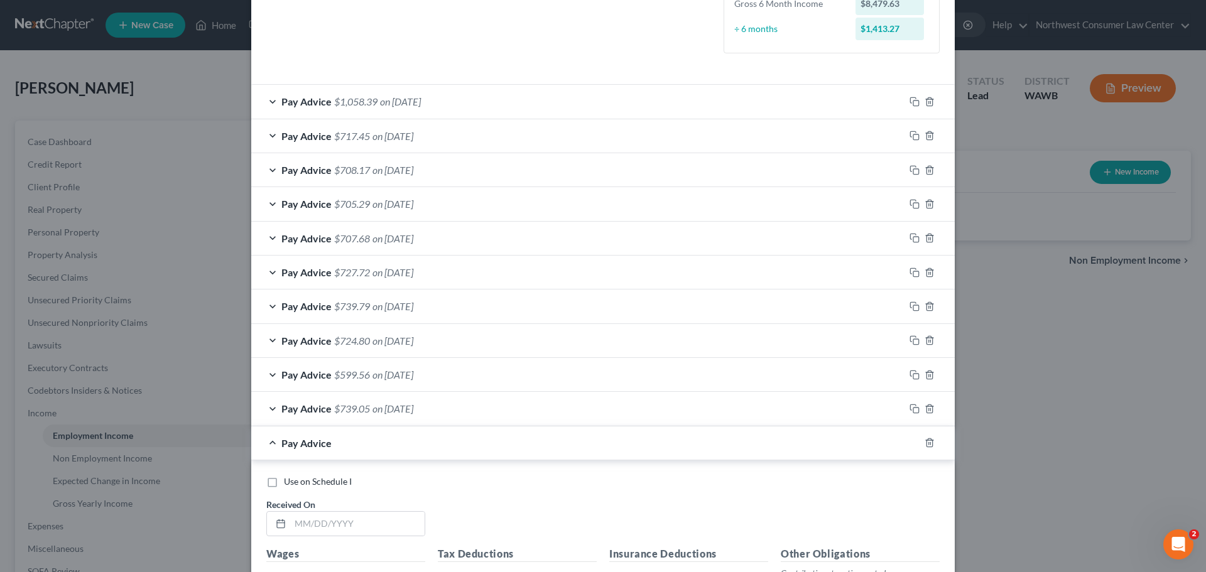
scroll to position [454, 0]
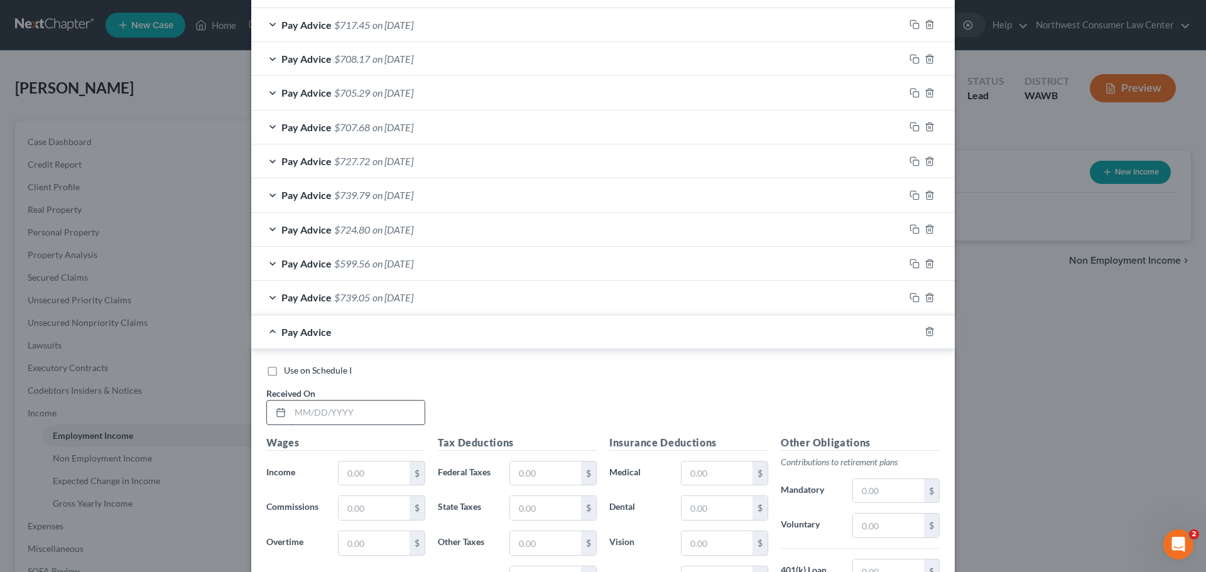
click at [291, 411] on input "text" at bounding box center [357, 413] width 134 height 24
type input "[DATE]"
click at [365, 474] on input "text" at bounding box center [374, 474] width 71 height 24
paste input "863.81"
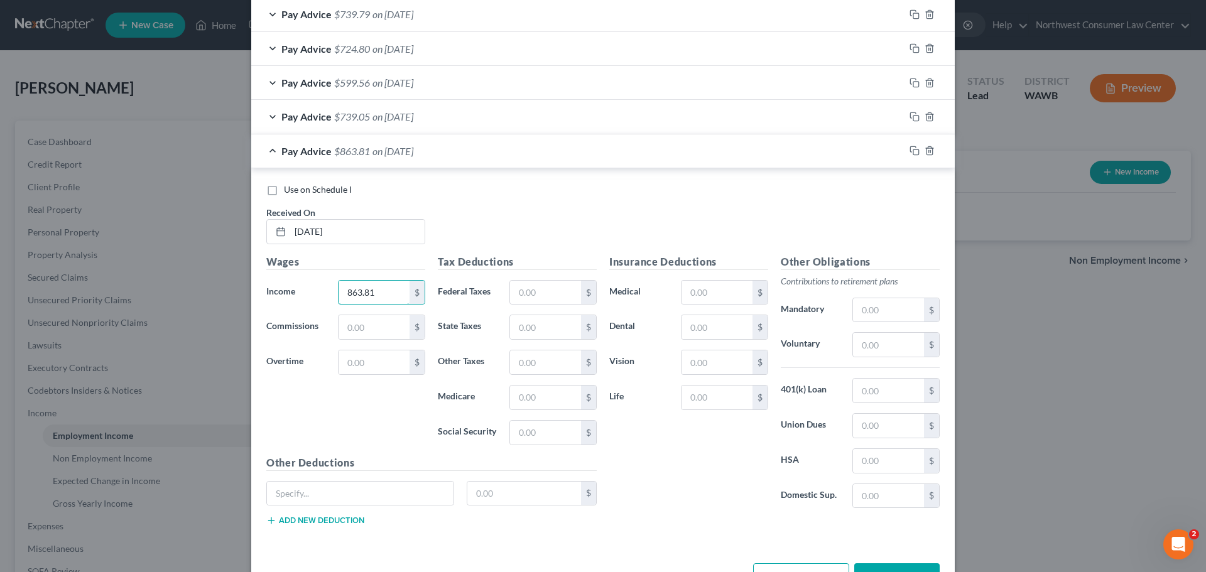
scroll to position [642, 0]
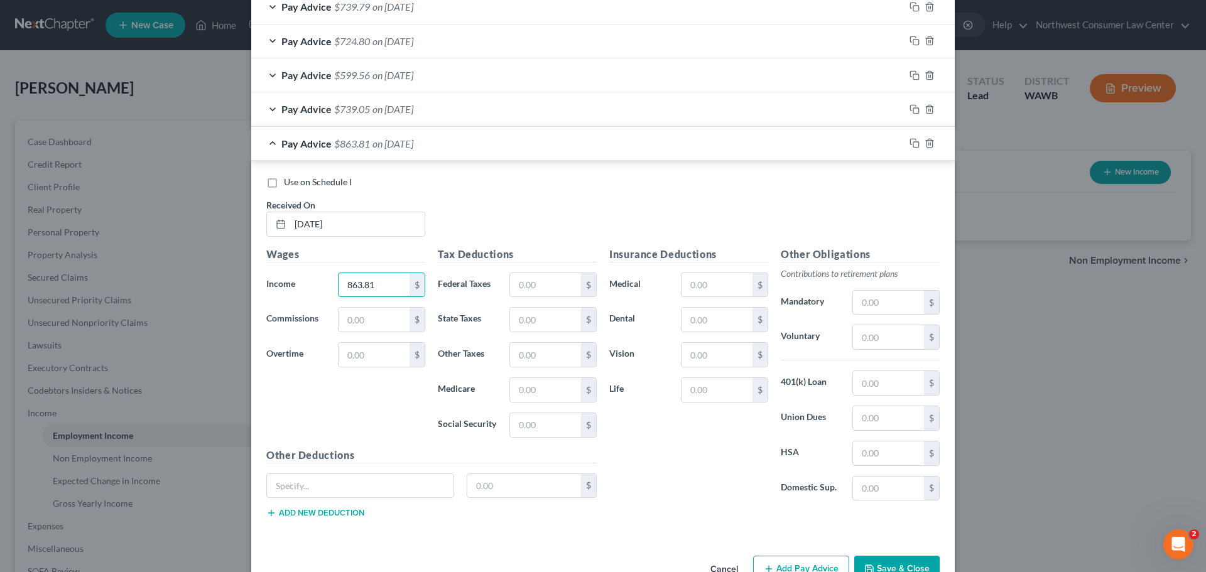
type input "863.81"
click at [523, 427] on input "text" at bounding box center [545, 425] width 71 height 24
paste input "53.39"
type input "53.39"
click at [534, 378] on input "text" at bounding box center [545, 390] width 71 height 24
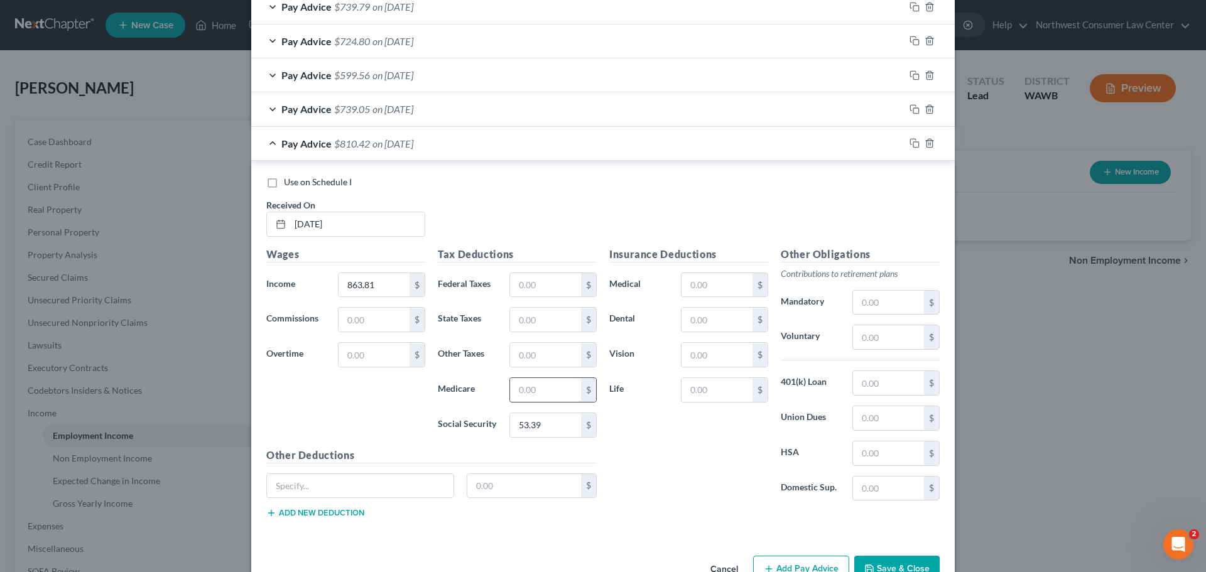
paste input "12.48"
type input "12.48"
click at [550, 266] on div "Tax Deductions Federal Taxes $ State Taxes $ Other Taxes $ Medicare 12.48 $ Soc…" at bounding box center [517, 347] width 171 height 201
click at [542, 276] on input "text" at bounding box center [545, 285] width 71 height 24
paste input "28.41"
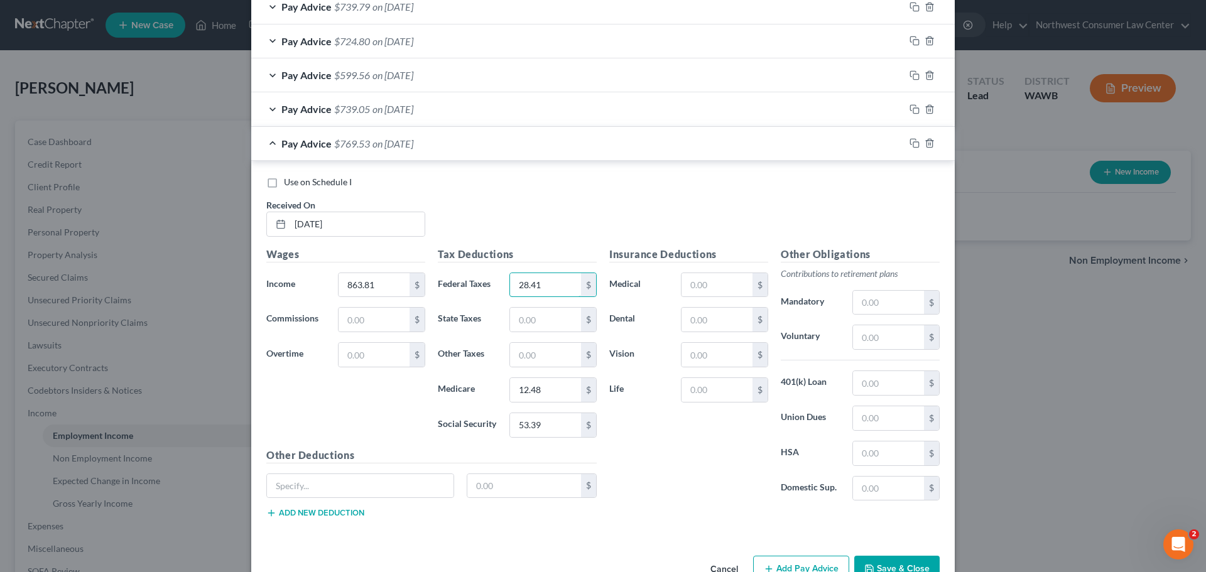
type input "28.41"
click at [523, 310] on input "text" at bounding box center [545, 320] width 71 height 24
paste input "5.01"
type input "5.01"
click at [520, 359] on input "text" at bounding box center [545, 355] width 71 height 24
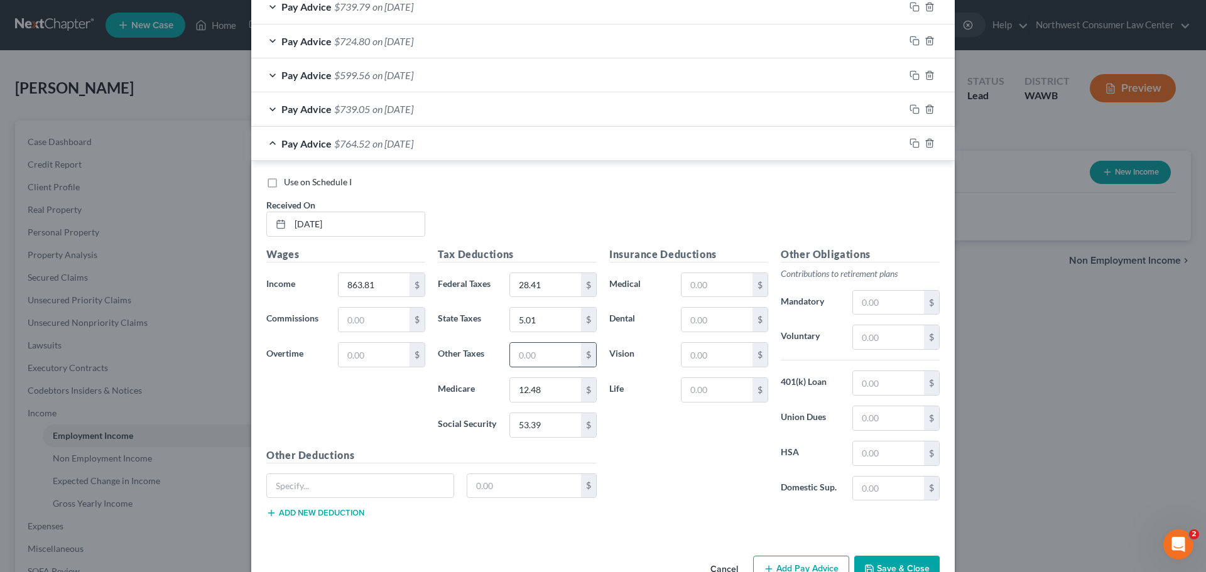
paste input "5.68"
type input "5.68"
click at [696, 329] on input "text" at bounding box center [717, 320] width 71 height 24
paste input "2.79"
type input "2.79"
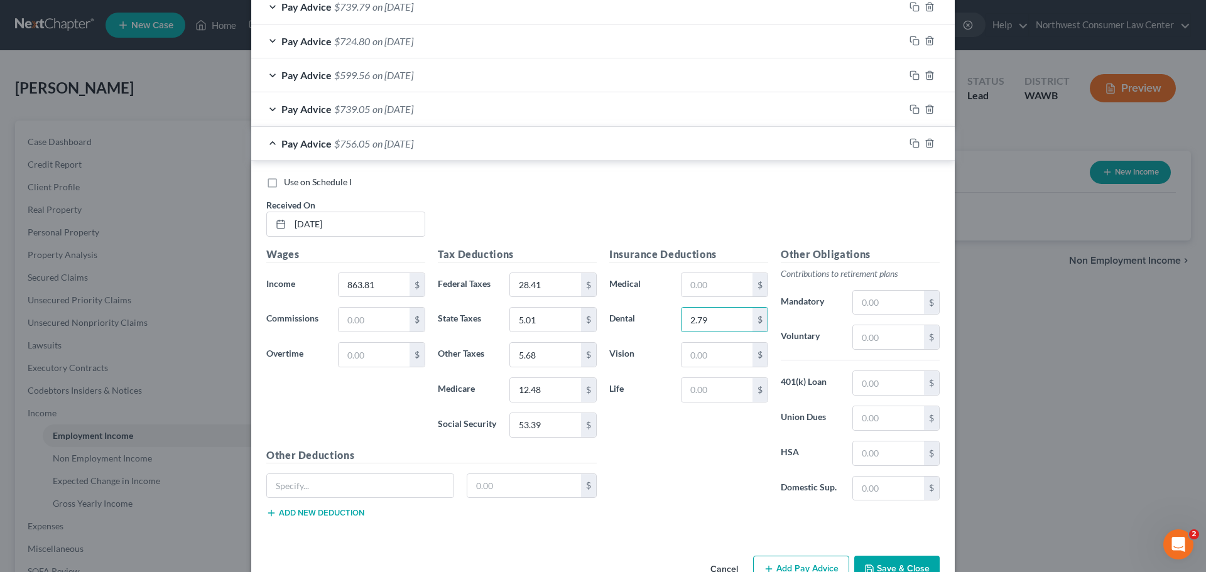
click at [486, 148] on div "Pay Advice $756.05 on [DATE]" at bounding box center [577, 143] width 653 height 33
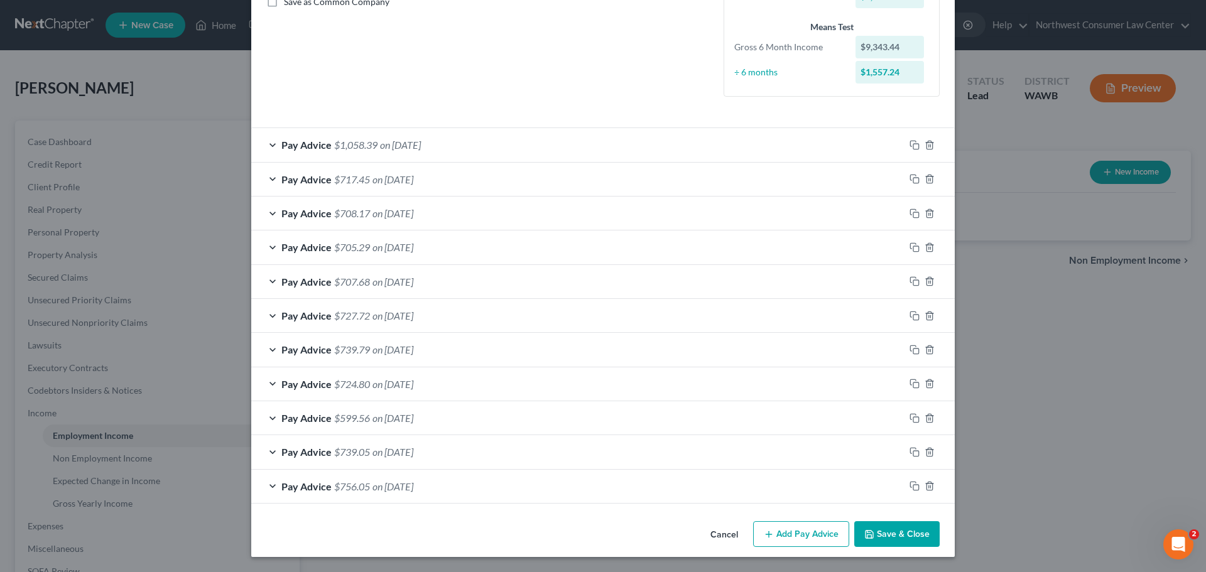
scroll to position [299, 0]
click at [806, 532] on button "Add Pay Advice" at bounding box center [801, 534] width 96 height 26
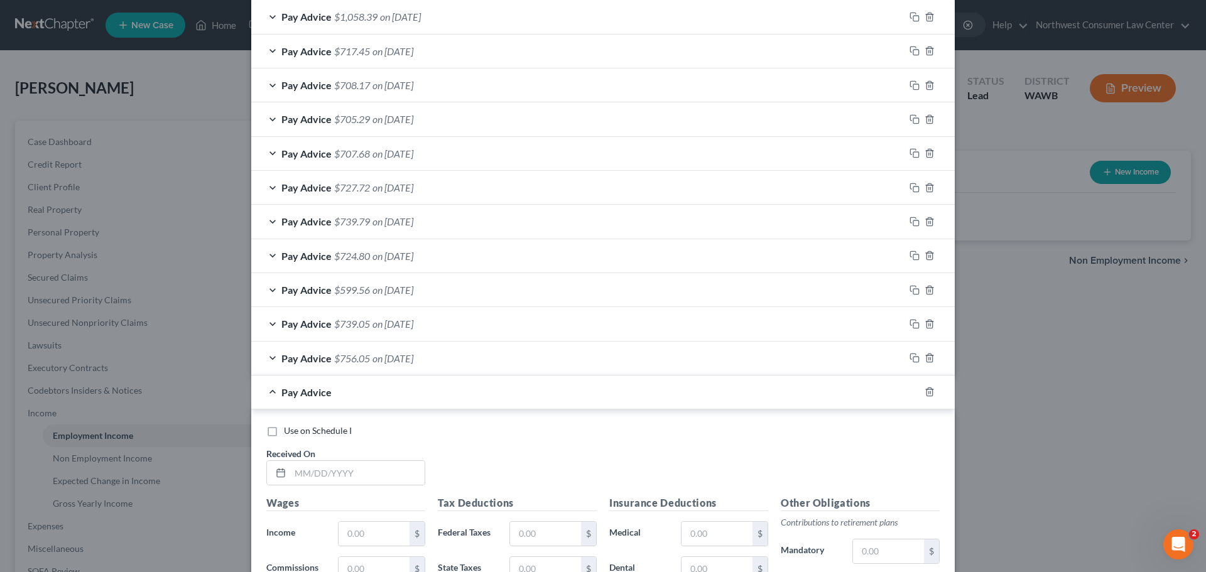
scroll to position [550, 0]
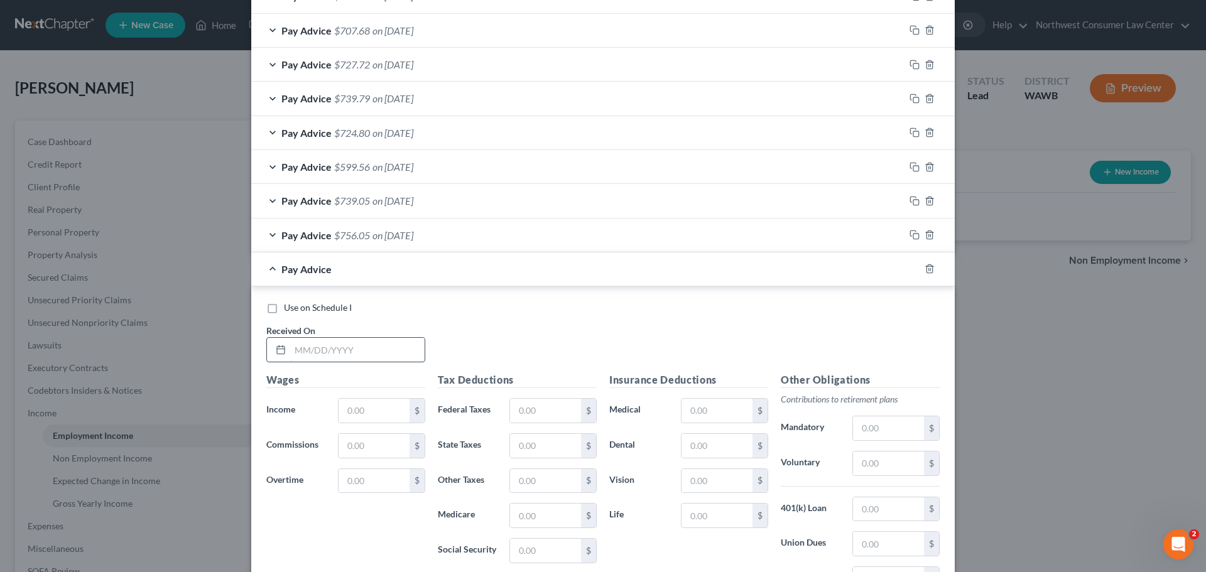
click at [345, 361] on input "text" at bounding box center [357, 350] width 134 height 24
type input "[DATE]"
click at [364, 418] on input "text" at bounding box center [374, 411] width 71 height 24
paste input "274.64"
type input "274.64"
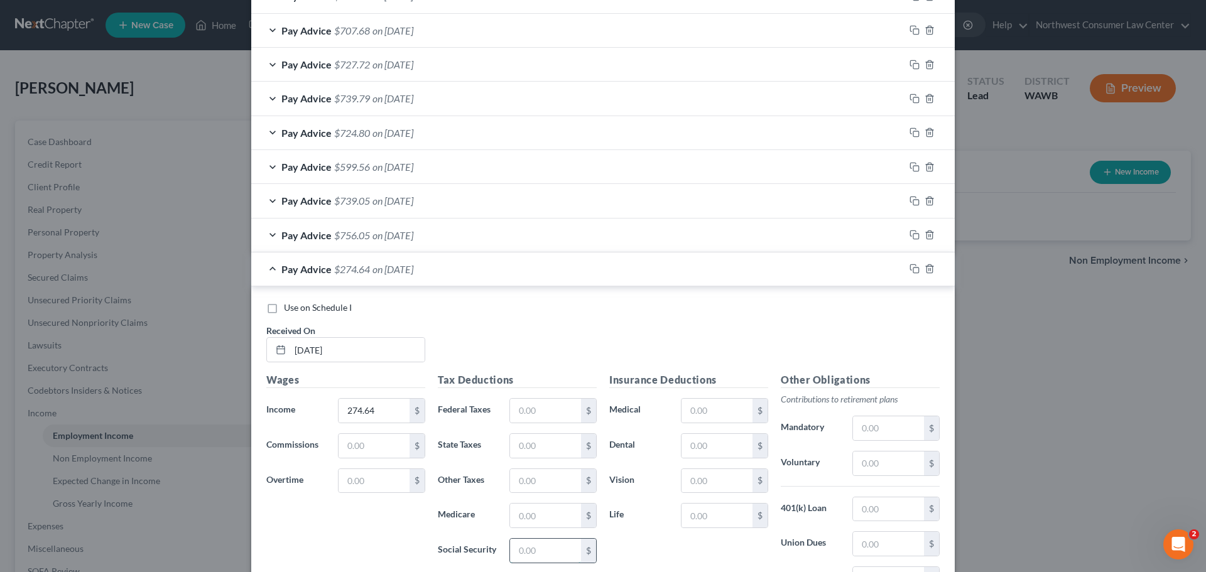
drag, startPoint x: 575, startPoint y: 558, endPoint x: 516, endPoint y: 552, distance: 59.5
click at [575, 558] on input "text" at bounding box center [545, 551] width 71 height 24
paste input "16.85"
type input "16.85"
click at [540, 524] on input "text" at bounding box center [545, 516] width 71 height 24
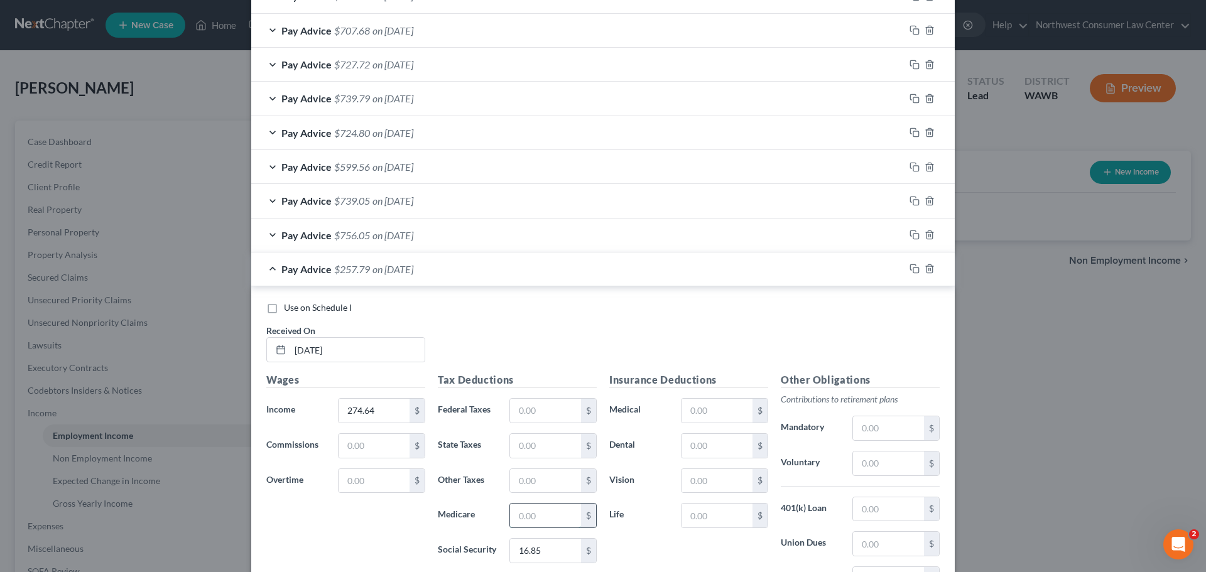
paste input "3.95"
type input "3.95"
click at [555, 450] on input "text" at bounding box center [545, 446] width 71 height 24
paste input "1.59"
type input "1.59"
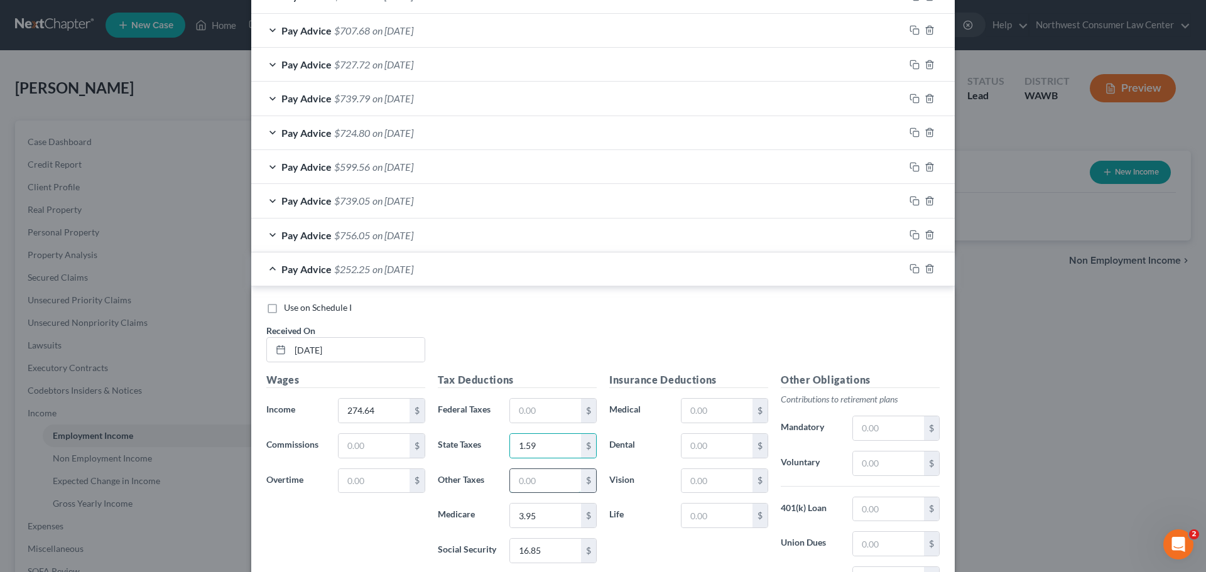
click at [516, 477] on input "text" at bounding box center [545, 481] width 71 height 24
paste input "1.81"
type input "1.81"
click at [708, 443] on input "text" at bounding box center [717, 446] width 71 height 24
paste input "2.79"
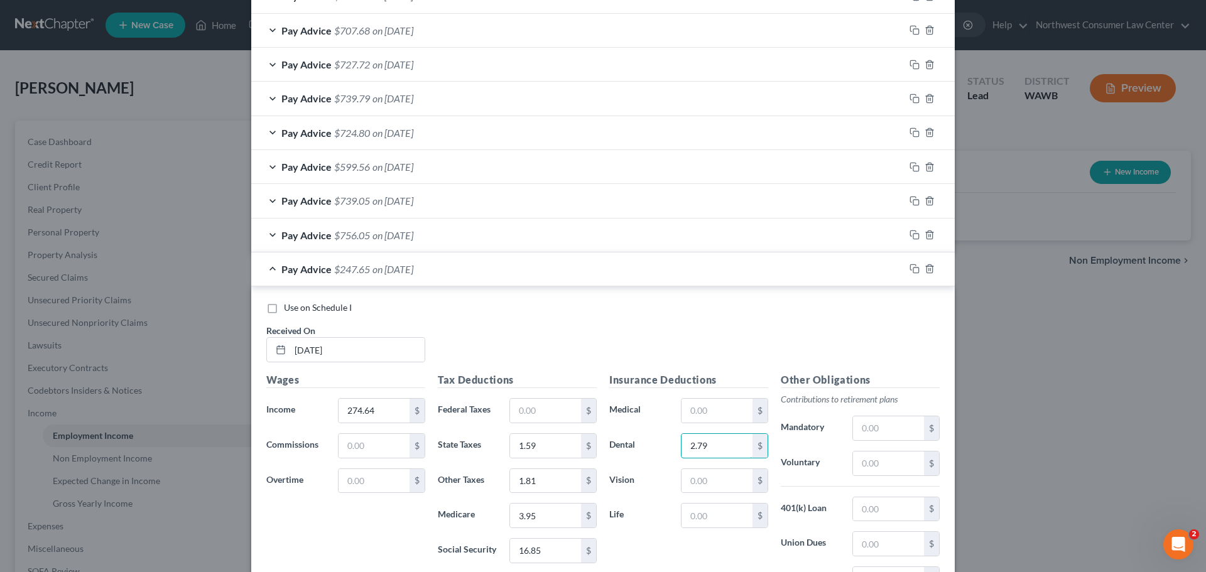
type input "2.79"
click at [435, 266] on div "Pay Advice $247.65 on [DATE]" at bounding box center [577, 269] width 653 height 33
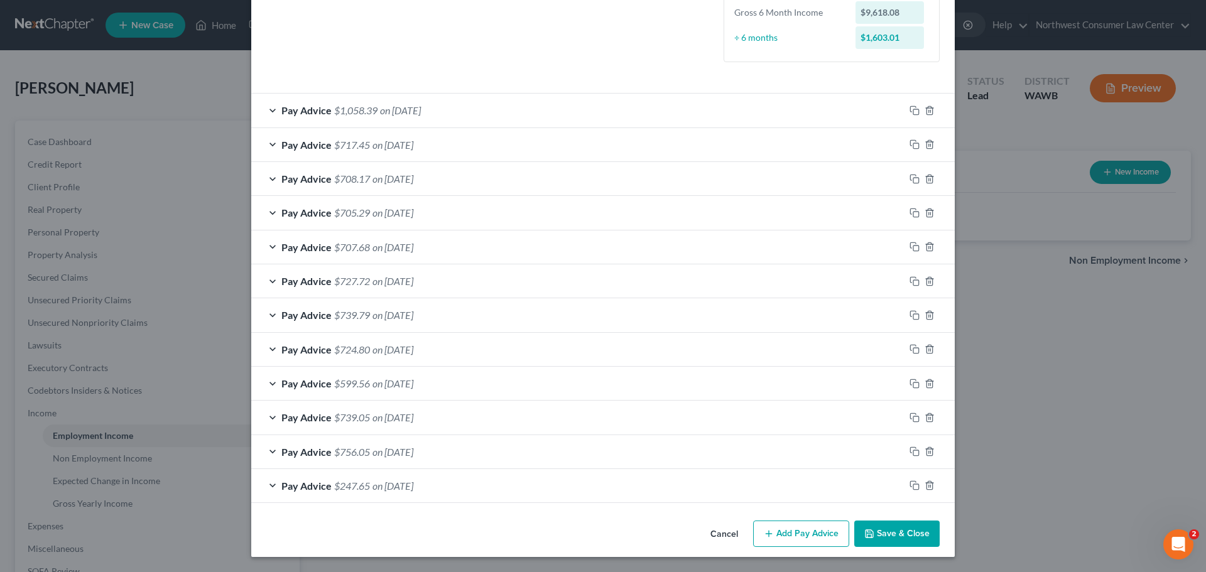
scroll to position [334, 0]
drag, startPoint x: 800, startPoint y: 531, endPoint x: 459, endPoint y: 350, distance: 385.6
click at [800, 531] on button "Add Pay Advice" at bounding box center [801, 534] width 96 height 26
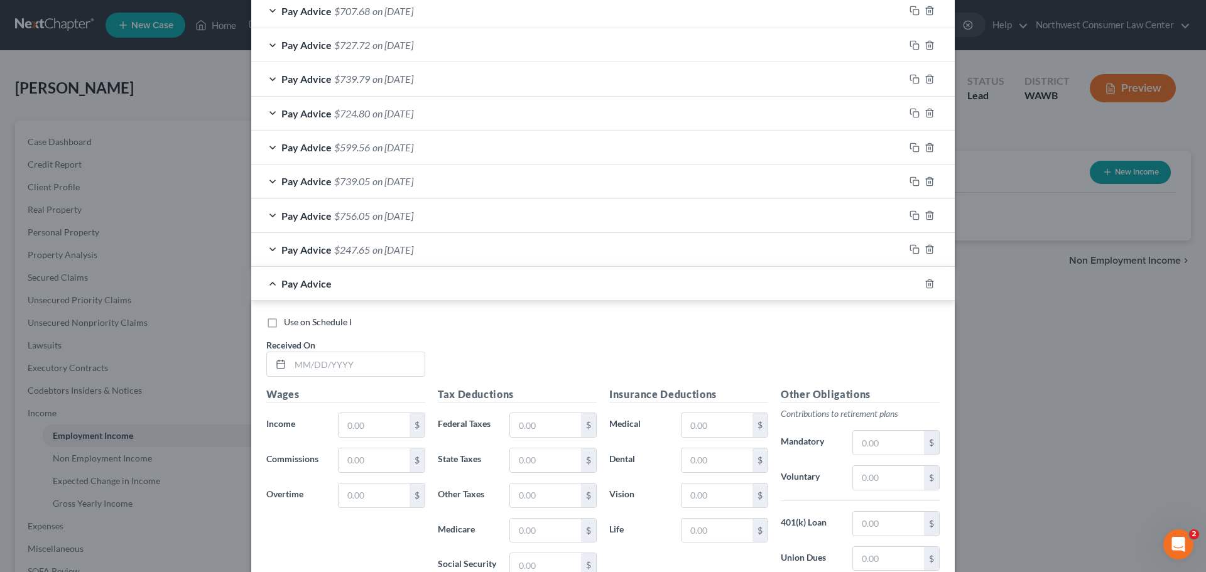
scroll to position [585, 0]
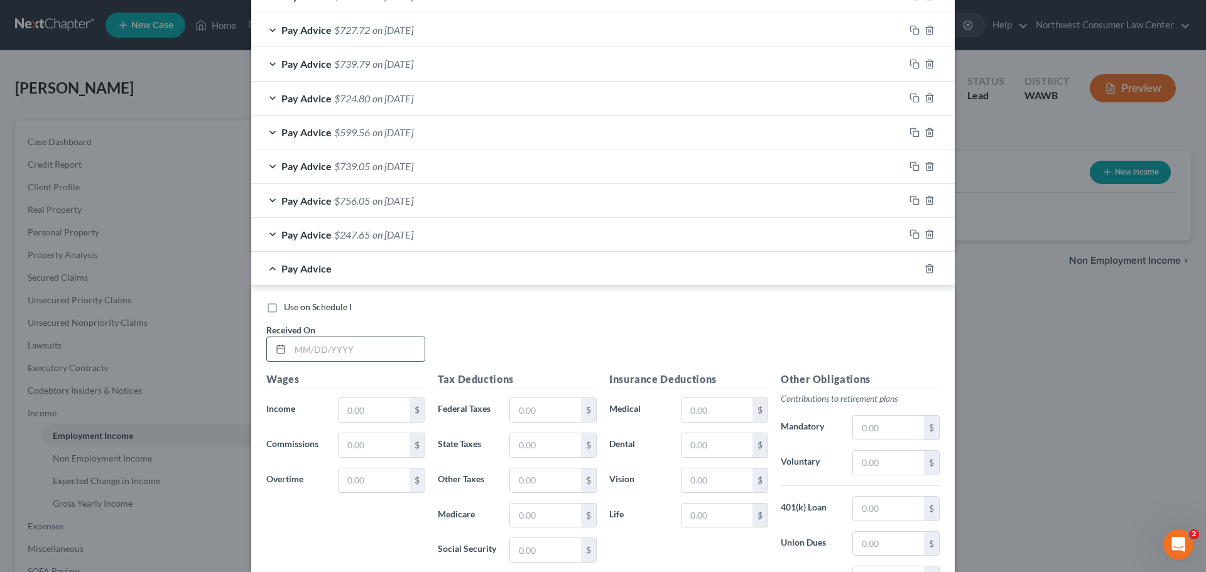
click at [367, 341] on input "text" at bounding box center [357, 349] width 134 height 24
type input "[DATE]"
click at [350, 410] on input "text" at bounding box center [374, 410] width 71 height 24
paste input "837.18"
type input "837.18"
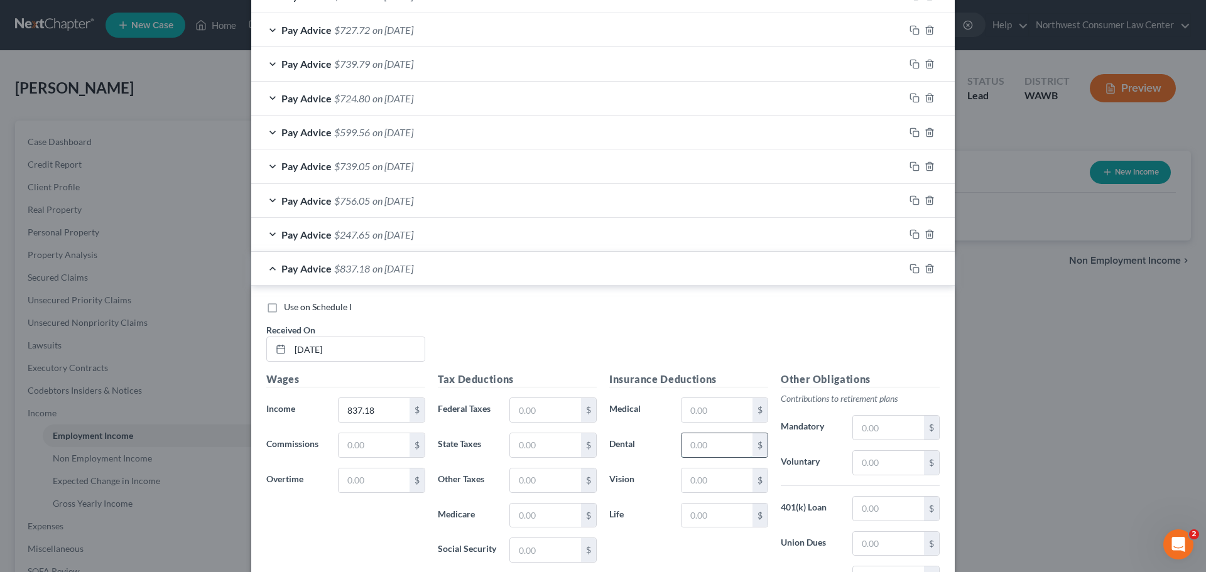
click at [707, 450] on input "text" at bounding box center [717, 445] width 71 height 24
paste input "2.79"
type input "2.79"
click at [548, 559] on input "text" at bounding box center [545, 550] width 71 height 24
paste input "51.73"
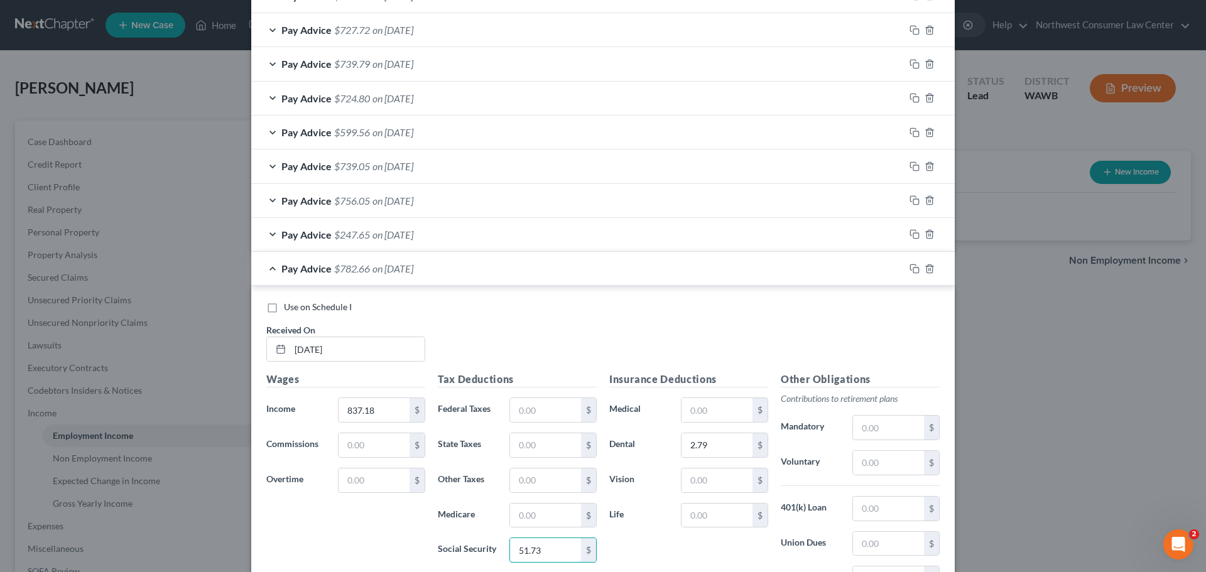
type input "51.73"
drag, startPoint x: 532, startPoint y: 526, endPoint x: 525, endPoint y: 527, distance: 6.9
click at [532, 526] on input "text" at bounding box center [545, 516] width 71 height 24
paste input "12.09"
type input "12.09"
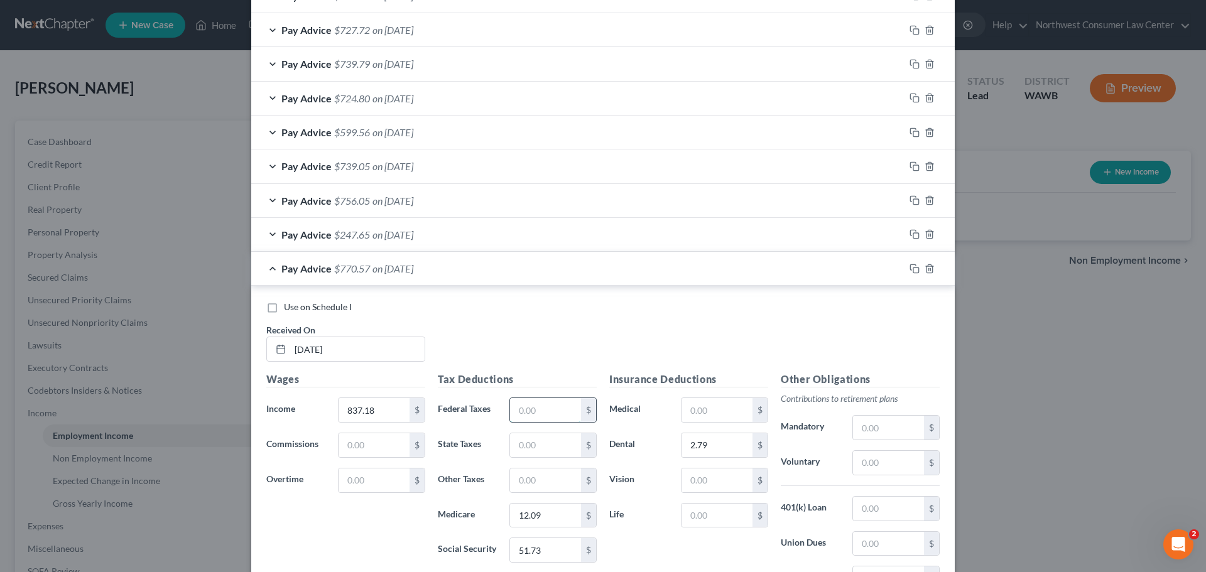
click at [541, 420] on input "text" at bounding box center [545, 410] width 71 height 24
paste input "25.75"
type input "25.75"
click at [528, 448] on input "text" at bounding box center [545, 445] width 71 height 24
paste input "4.86"
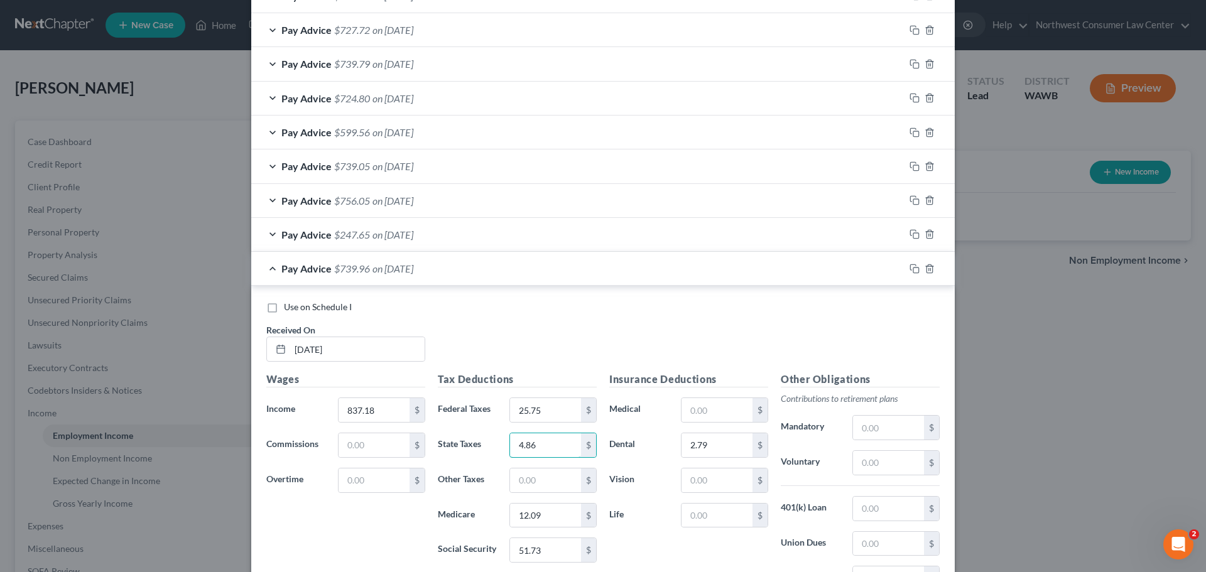
type input "4.86"
click at [530, 491] on input "text" at bounding box center [545, 481] width 71 height 24
paste input "5.51"
type input "5.51"
click at [544, 260] on div "Pay Advice $734.45 on [DATE]" at bounding box center [577, 268] width 653 height 33
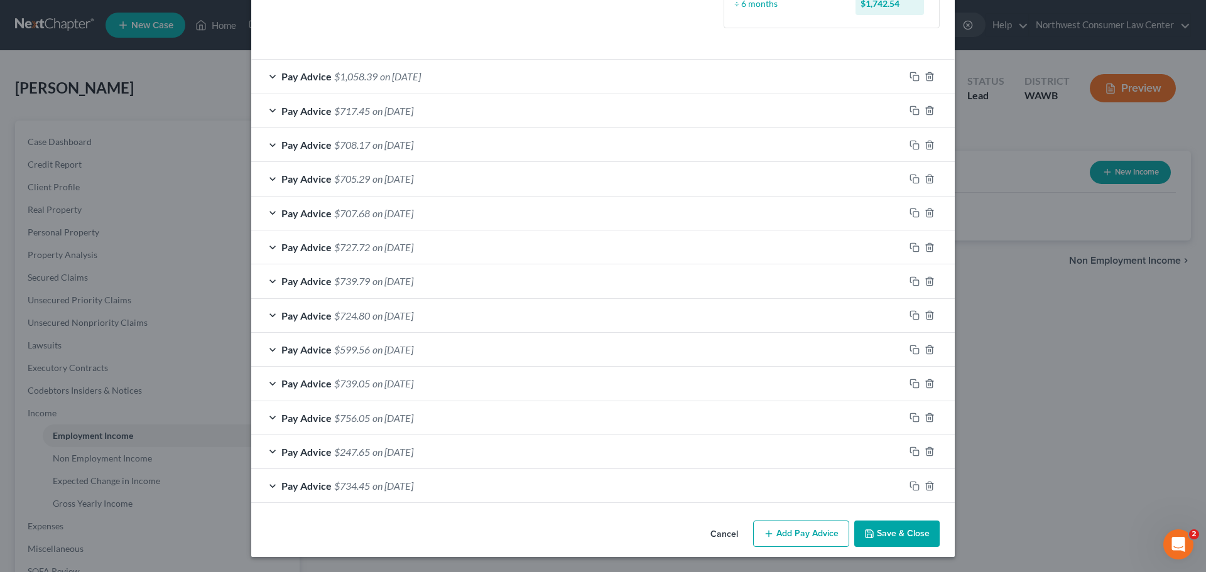
scroll to position [367, 0]
click at [910, 536] on button "Save & Close" at bounding box center [896, 534] width 85 height 26
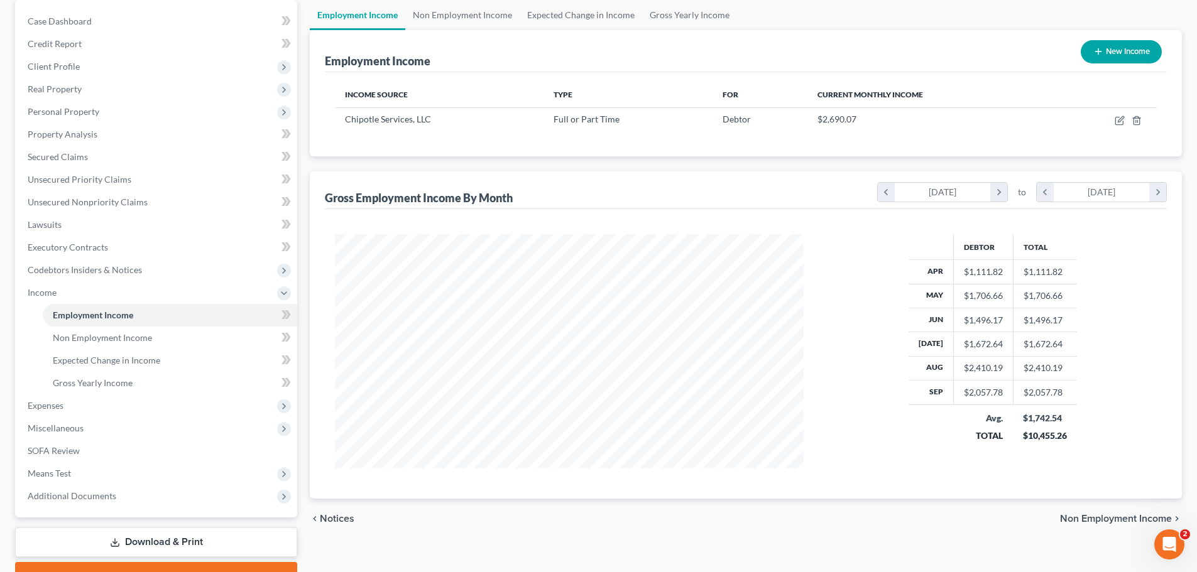
scroll to position [126, 0]
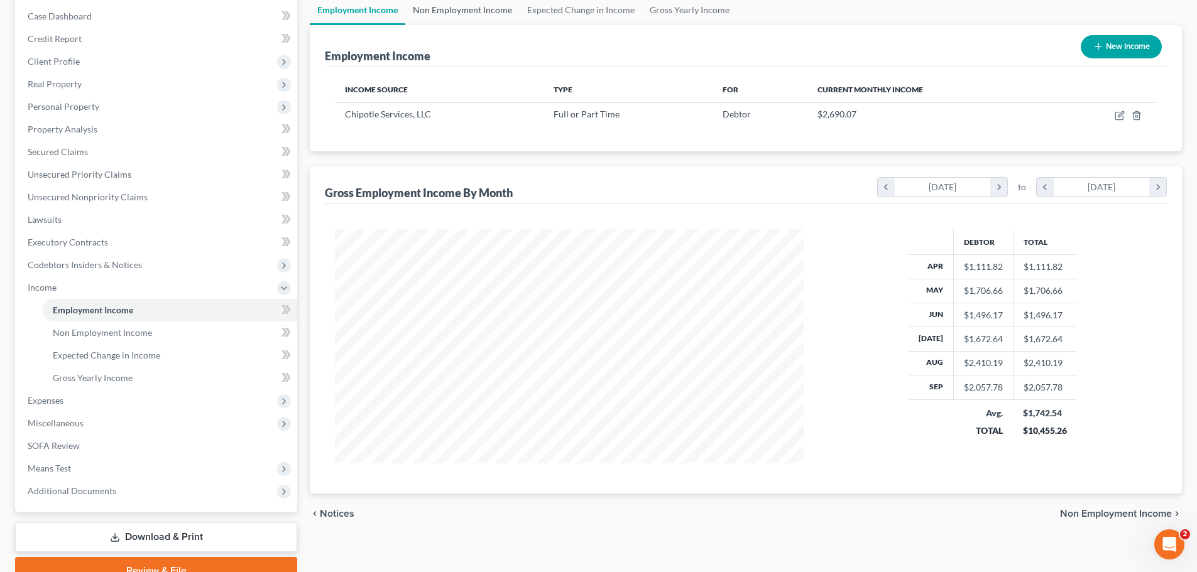
click at [477, 12] on link "Non Employment Income" at bounding box center [462, 10] width 114 height 30
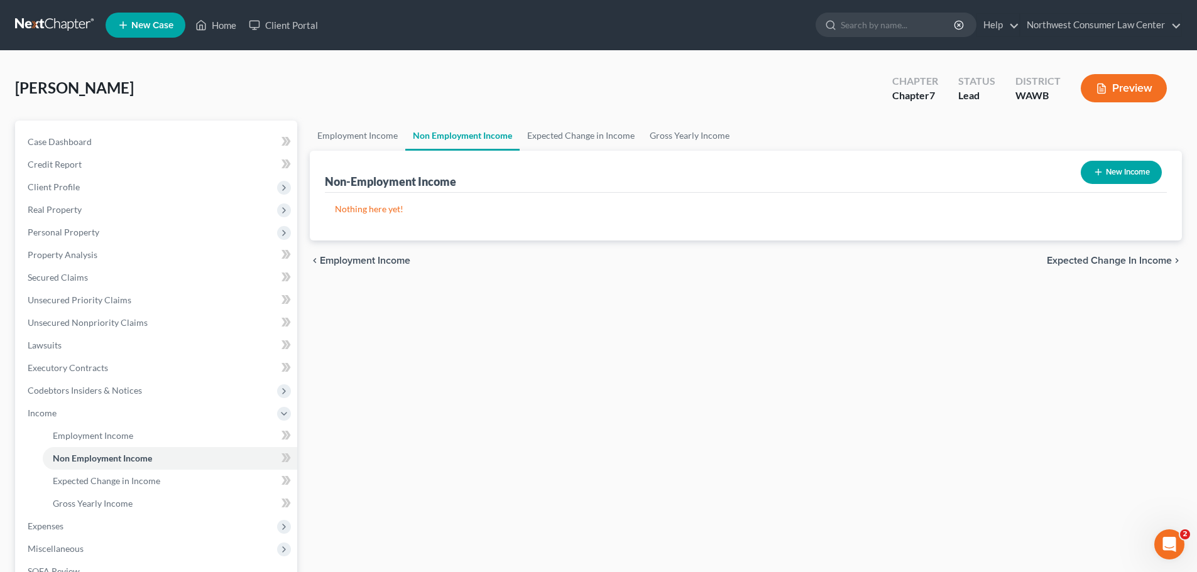
click at [1106, 169] on button "New Income" at bounding box center [1121, 172] width 81 height 23
select select "0"
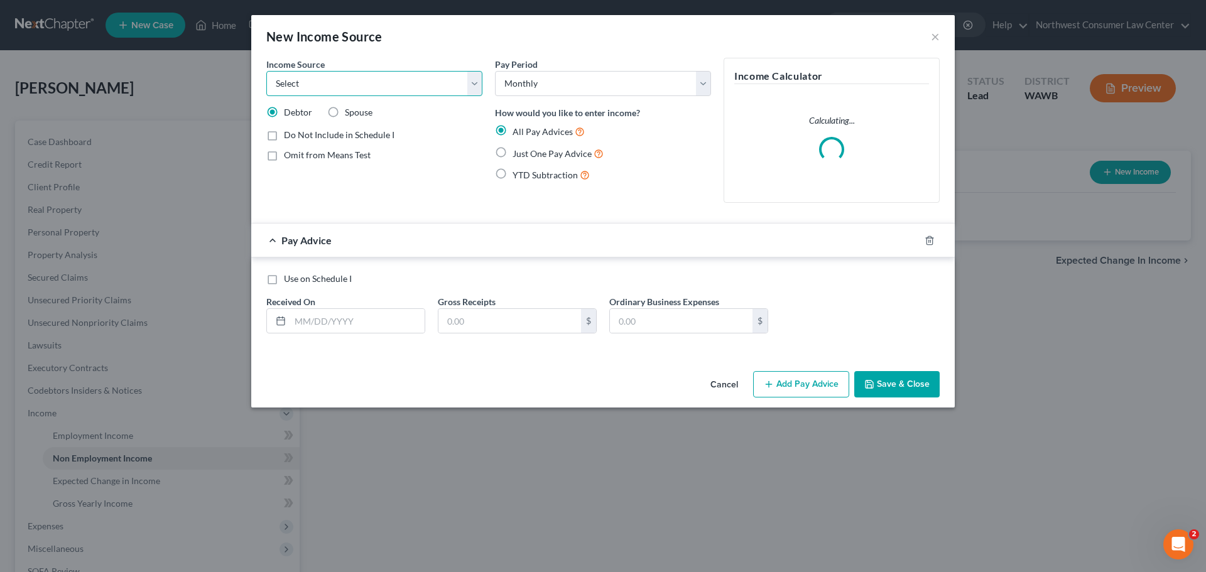
click at [370, 90] on select "Select Unemployment Disability (from employer) Pension Retirement Social Securi…" at bounding box center [374, 83] width 216 height 25
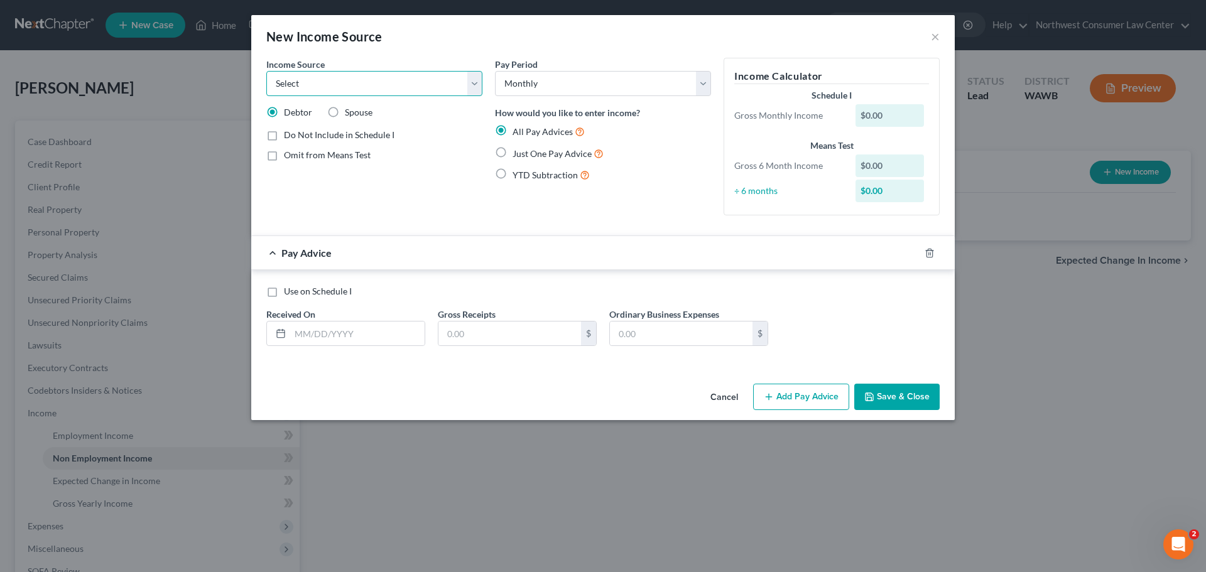
select select "4"
click at [266, 71] on select "Select Unemployment Disability (from employer) Pension Retirement Social Securi…" at bounding box center [374, 83] width 216 height 25
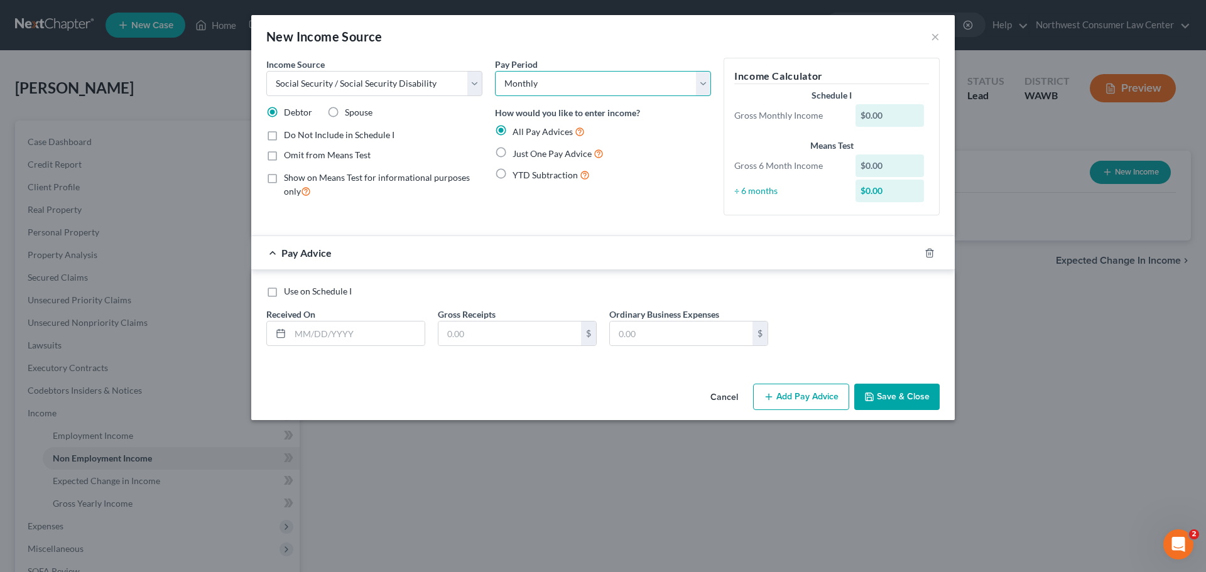
click at [520, 85] on select "Select Monthly Twice Monthly Every Other Week Weekly" at bounding box center [603, 83] width 216 height 25
drag, startPoint x: 344, startPoint y: 341, endPoint x: 325, endPoint y: 344, distance: 19.0
click at [344, 341] on input "text" at bounding box center [357, 334] width 134 height 24
type input "[DATE]"
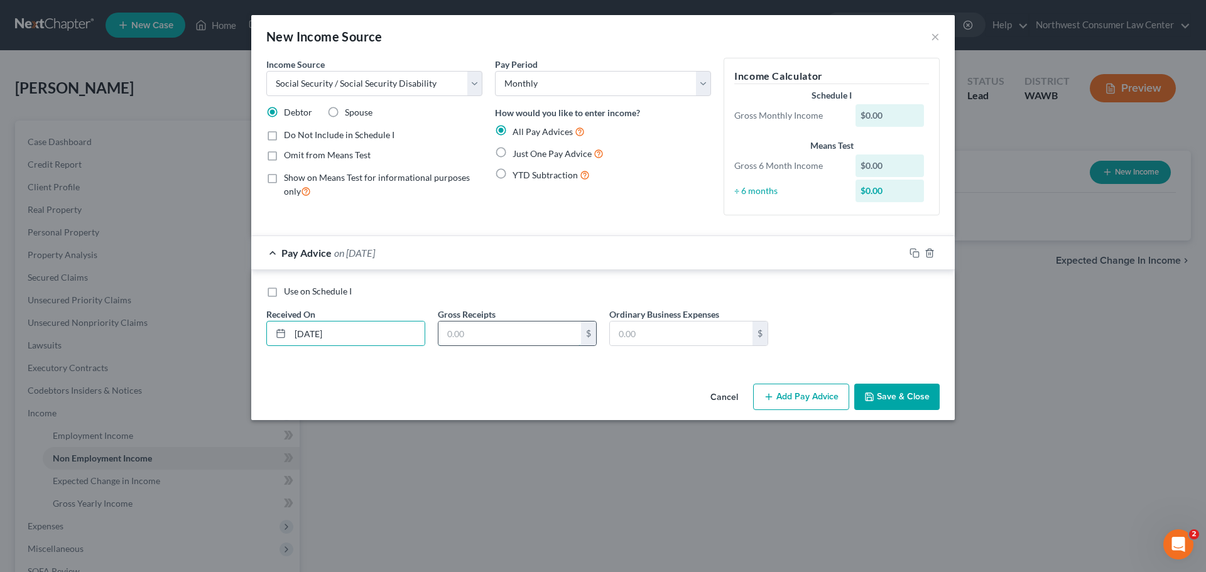
click at [506, 335] on input "text" at bounding box center [509, 334] width 143 height 24
type input "1,242"
click at [780, 413] on div "Cancel Add Pay Advice Save & Close" at bounding box center [603, 399] width 704 height 41
click at [801, 408] on button "Add Pay Advice" at bounding box center [801, 397] width 96 height 26
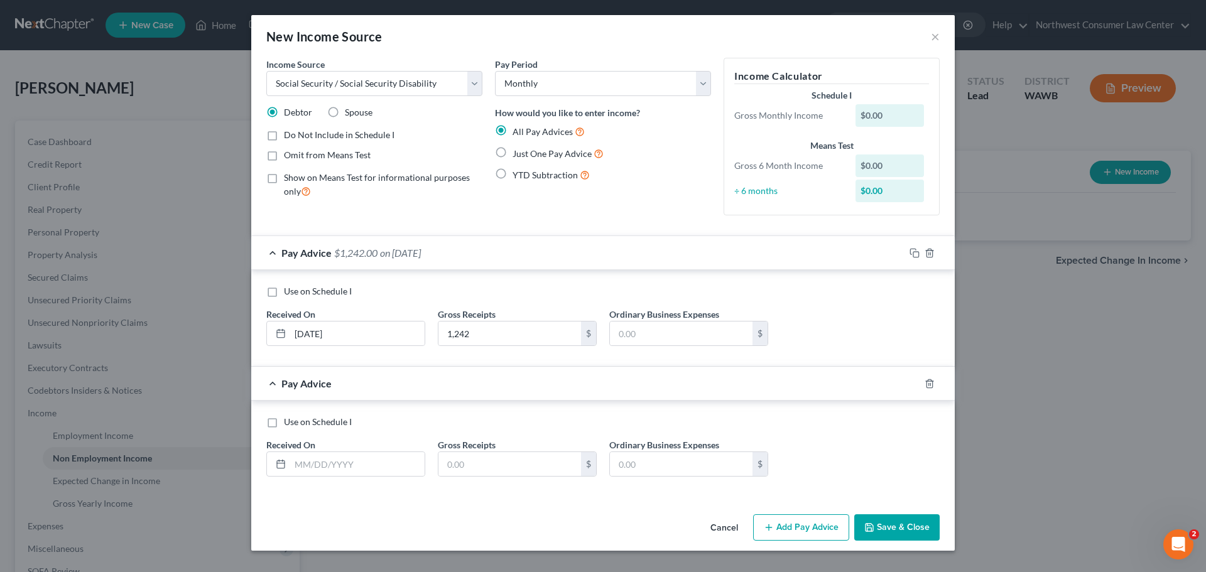
click at [329, 254] on span "Pay Advice" at bounding box center [306, 253] width 50 height 12
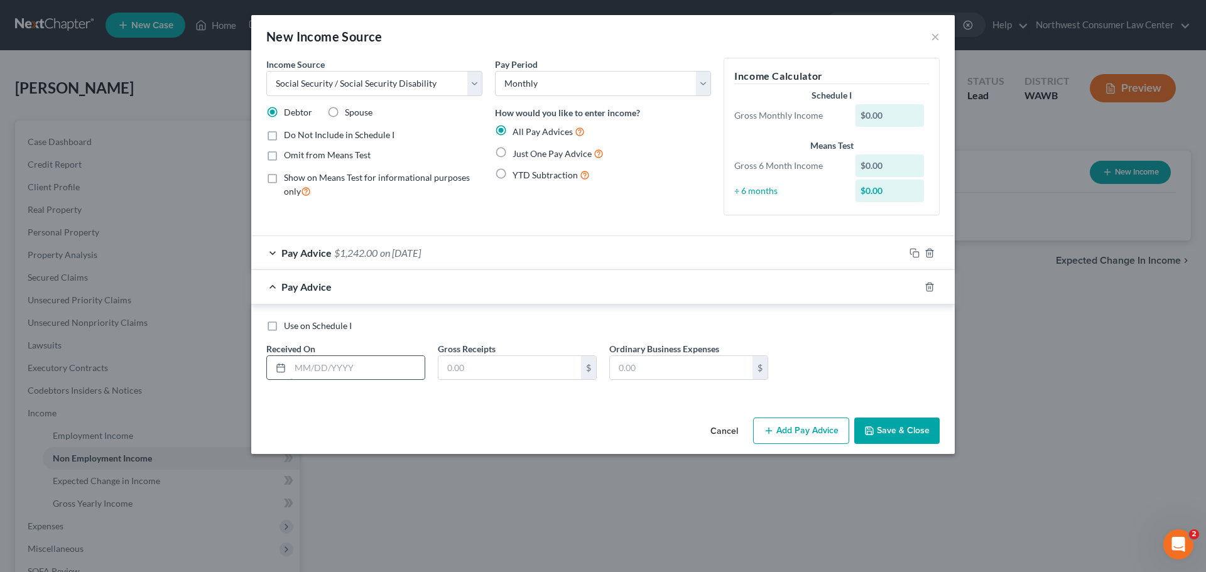
click at [311, 367] on input "text" at bounding box center [357, 368] width 134 height 24
type input "[DATE]"
type input "1,242"
click at [701, 281] on div "Pay Advice $1,242.00 on [DATE]" at bounding box center [577, 286] width 653 height 33
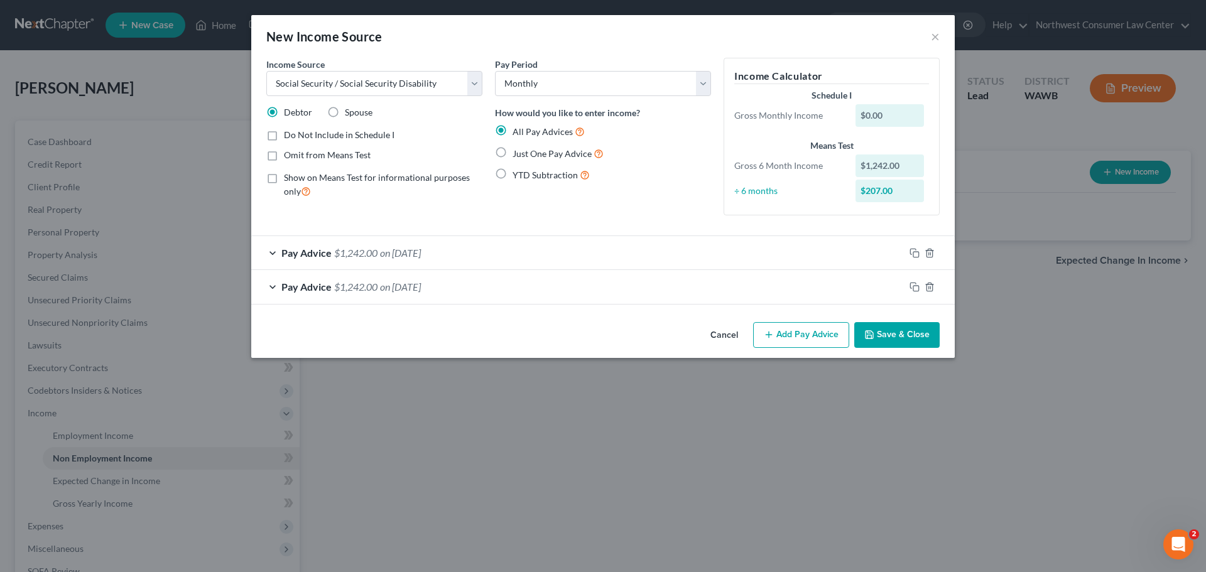
click at [790, 340] on button "Add Pay Advice" at bounding box center [801, 335] width 96 height 26
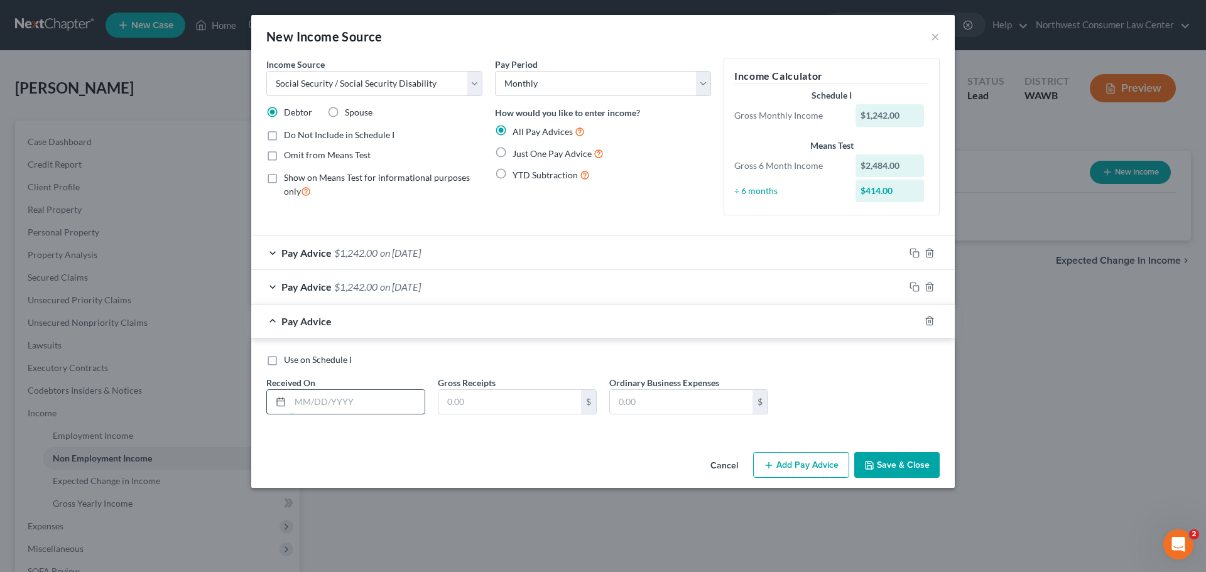
click at [357, 401] on input "text" at bounding box center [357, 402] width 134 height 24
click at [928, 285] on polyline "button" at bounding box center [930, 285] width 8 height 0
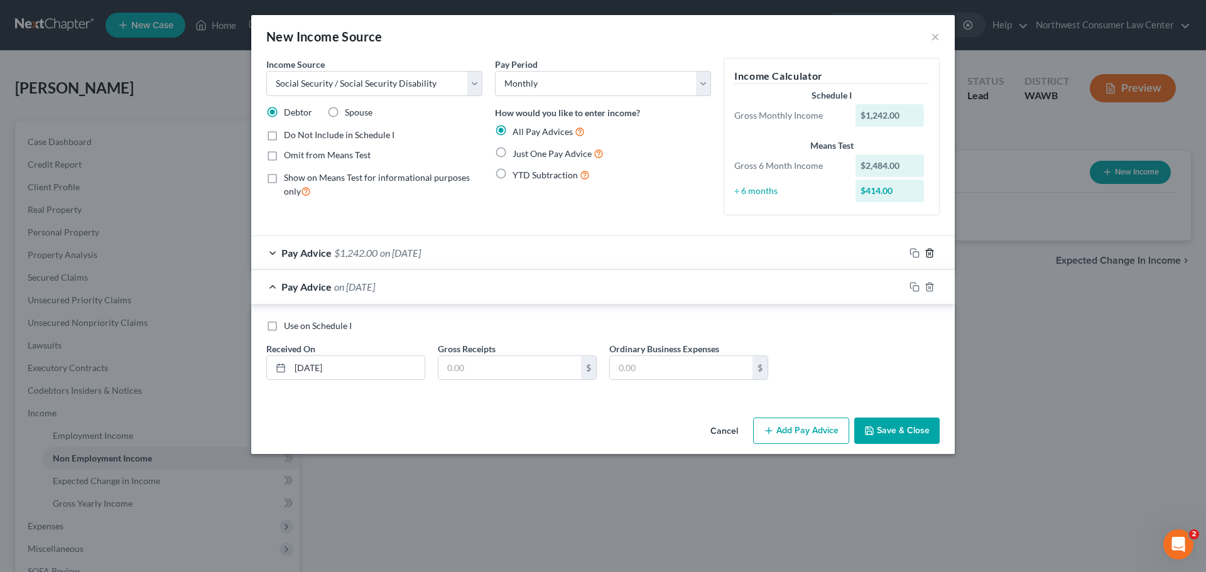
click at [932, 249] on icon "button" at bounding box center [930, 253] width 10 height 10
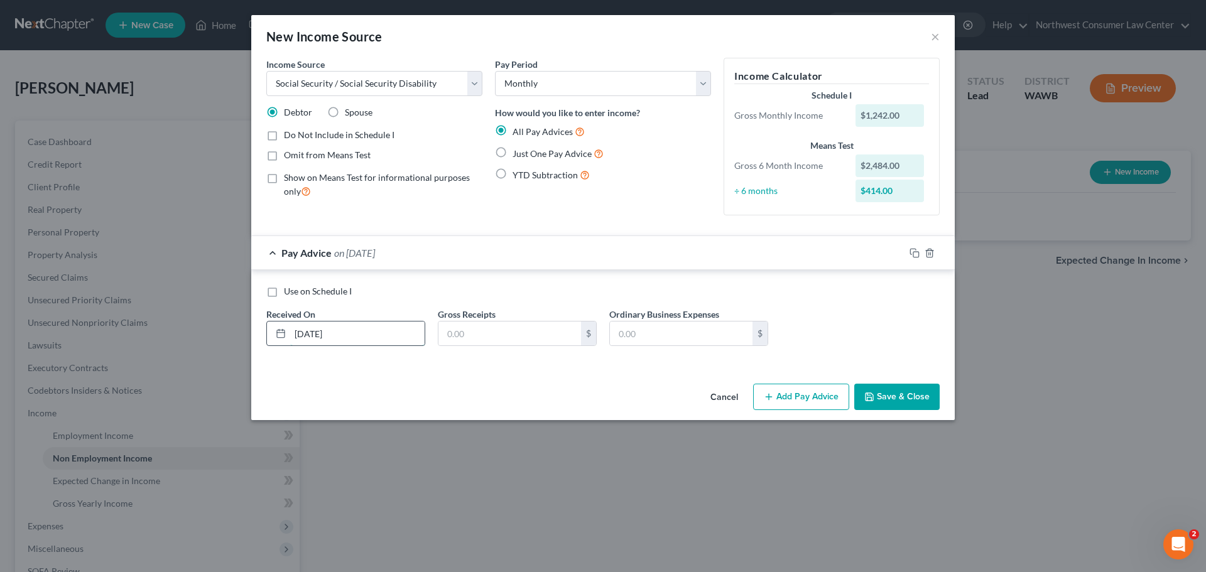
click at [312, 334] on input "[DATE]" at bounding box center [357, 334] width 134 height 24
type input "[DATE]"
type input "1,242"
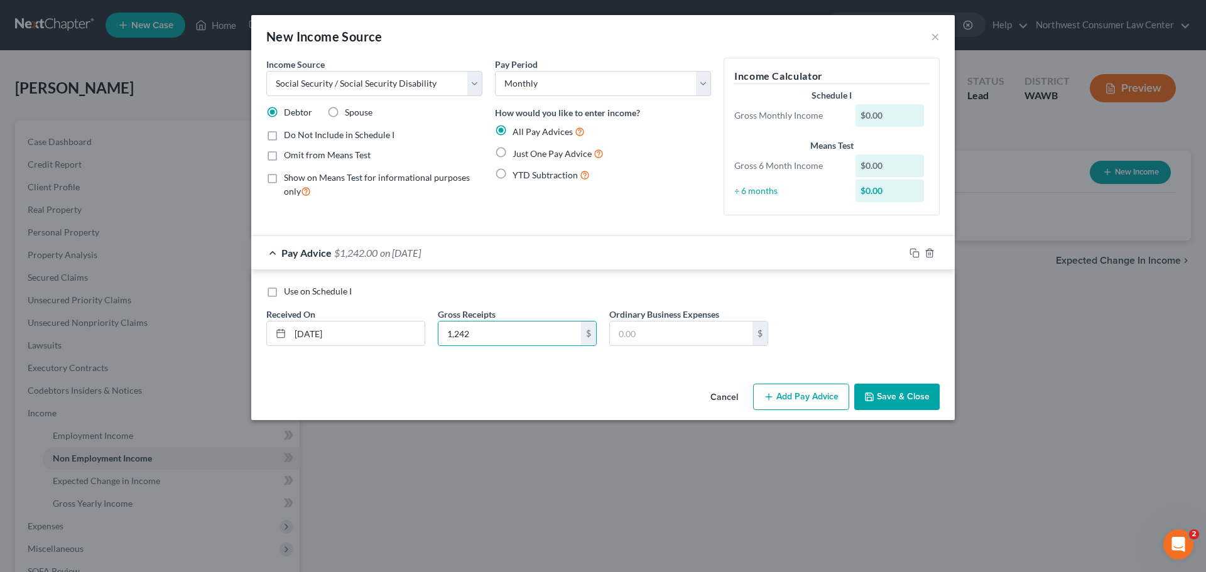
drag, startPoint x: 769, startPoint y: 393, endPoint x: 615, endPoint y: 361, distance: 157.2
click at [769, 392] on icon "button" at bounding box center [769, 397] width 10 height 10
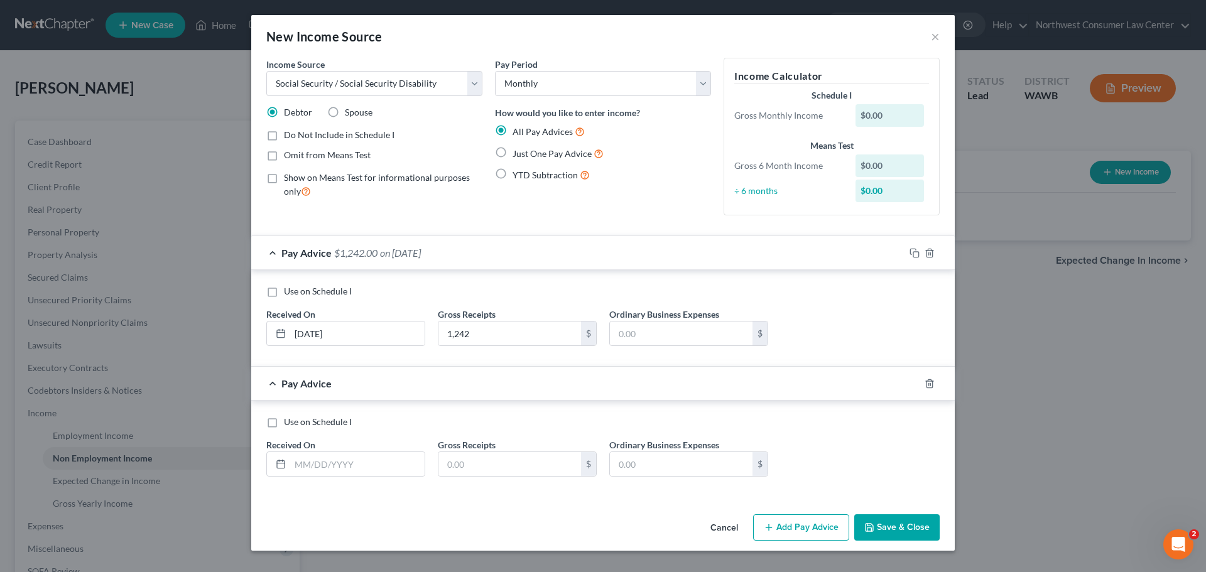
click at [359, 240] on div "Pay Advice $1,242.00 on [DATE]" at bounding box center [577, 252] width 653 height 33
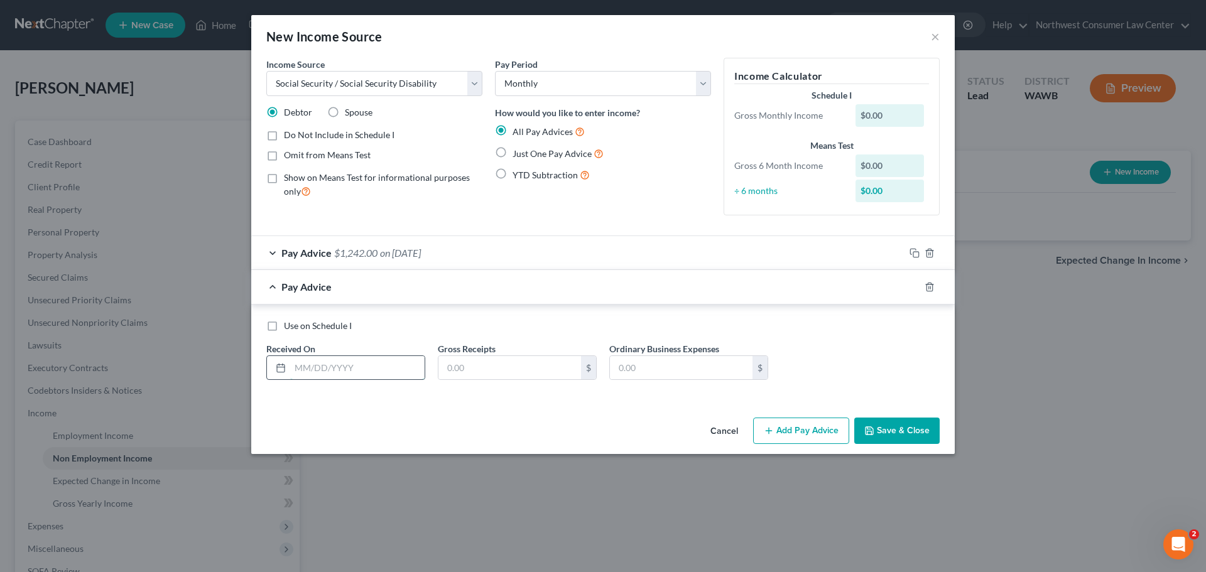
click at [369, 366] on input "text" at bounding box center [357, 368] width 134 height 24
type input "[DATE]"
click at [448, 247] on div "Pay Advice $1,242.00 on [DATE]" at bounding box center [577, 252] width 653 height 33
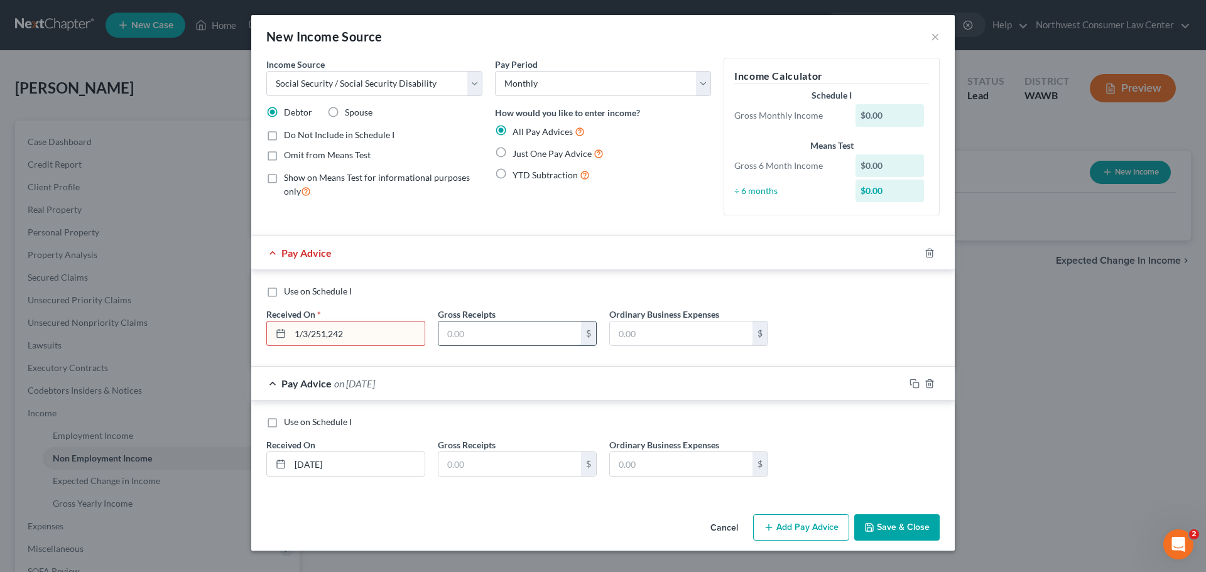
type input "[DATE]"
type input "1,275"
click at [508, 470] on input "text" at bounding box center [509, 464] width 143 height 24
type input "1,275"
click at [813, 511] on div "Cancel Add Pay Advice Save & Close" at bounding box center [603, 529] width 704 height 41
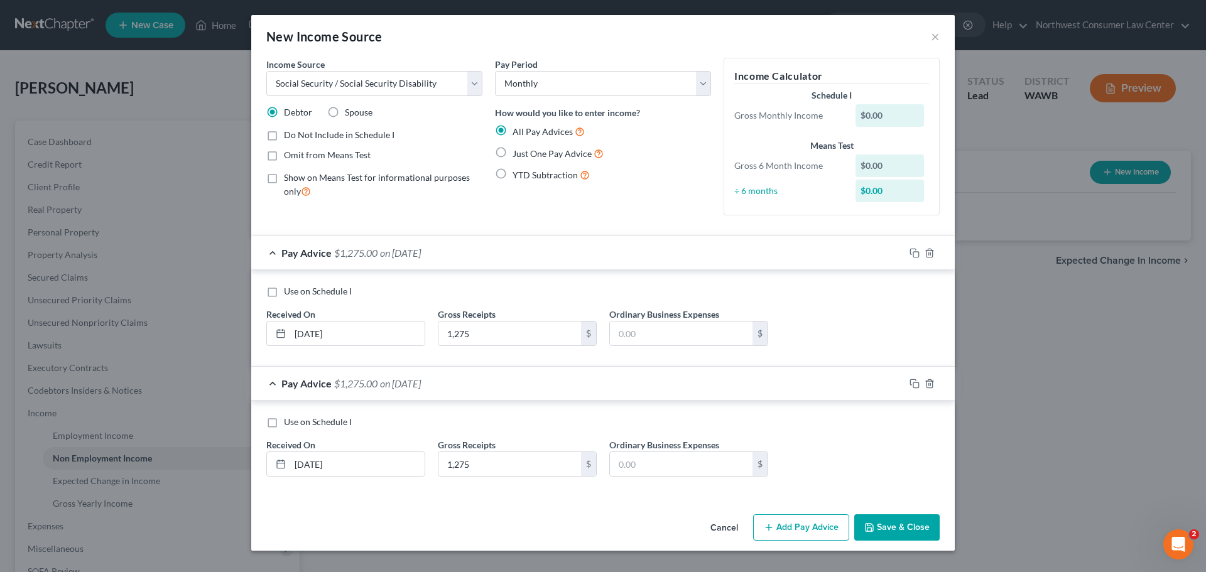
click at [811, 525] on button "Add Pay Advice" at bounding box center [801, 527] width 96 height 26
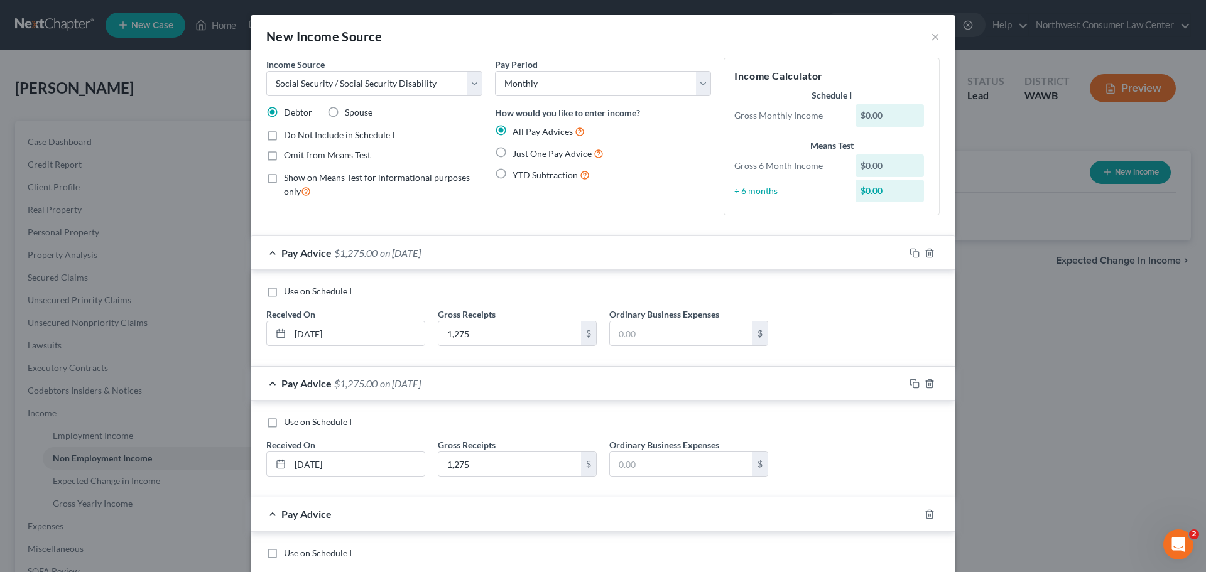
click at [298, 385] on span "Pay Advice" at bounding box center [306, 384] width 50 height 12
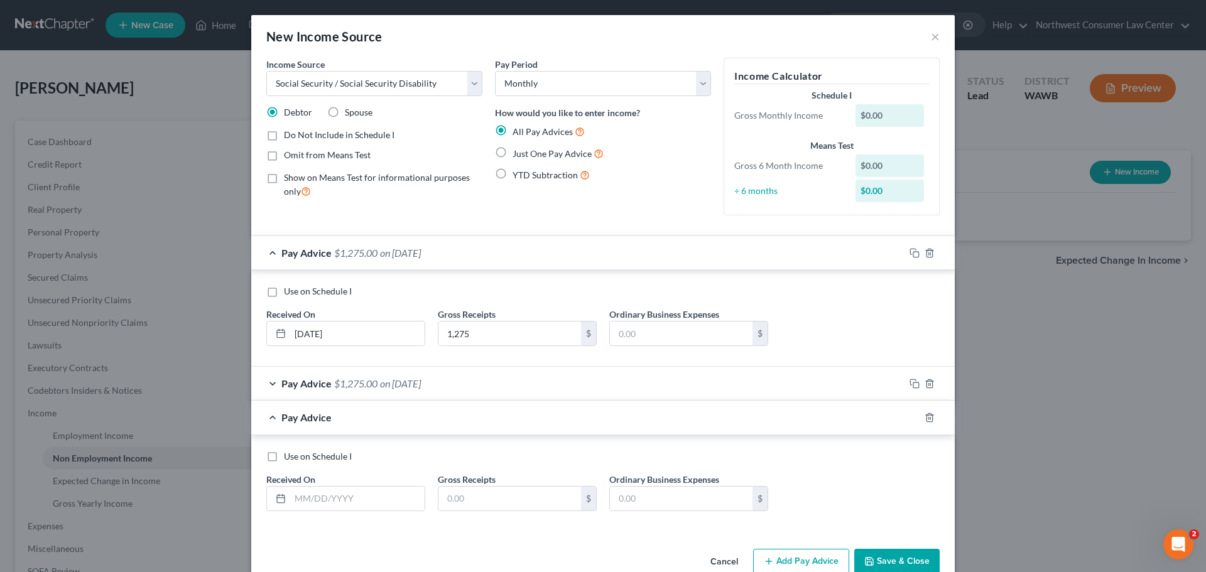
click at [281, 254] on span "Pay Advice" at bounding box center [306, 253] width 50 height 12
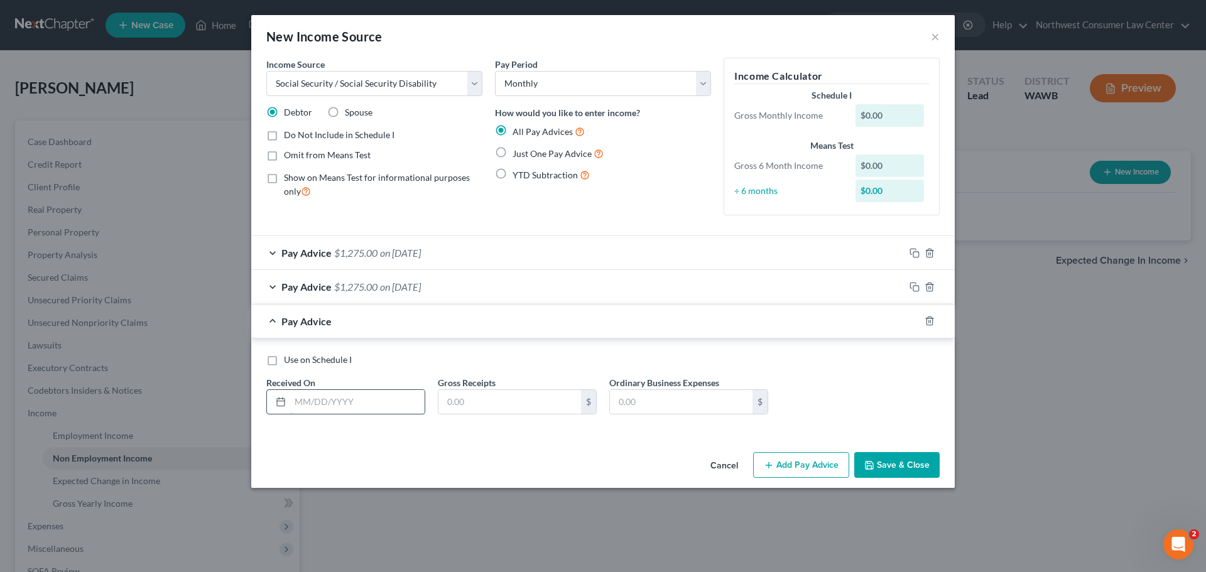
click at [371, 405] on input "text" at bounding box center [357, 402] width 134 height 24
type input "[DATE]"
click at [460, 393] on input "text" at bounding box center [509, 402] width 143 height 24
type input "1,275"
click at [789, 472] on button "Add Pay Advice" at bounding box center [801, 465] width 96 height 26
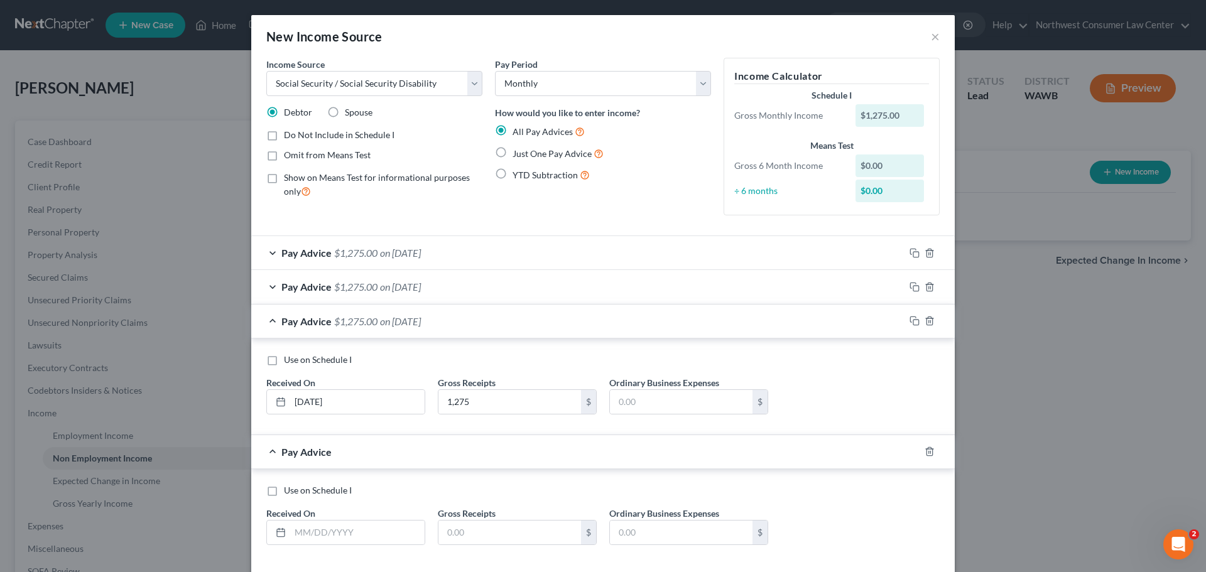
click at [386, 332] on div "Pay Advice $1,275.00 on [DATE]" at bounding box center [577, 321] width 653 height 33
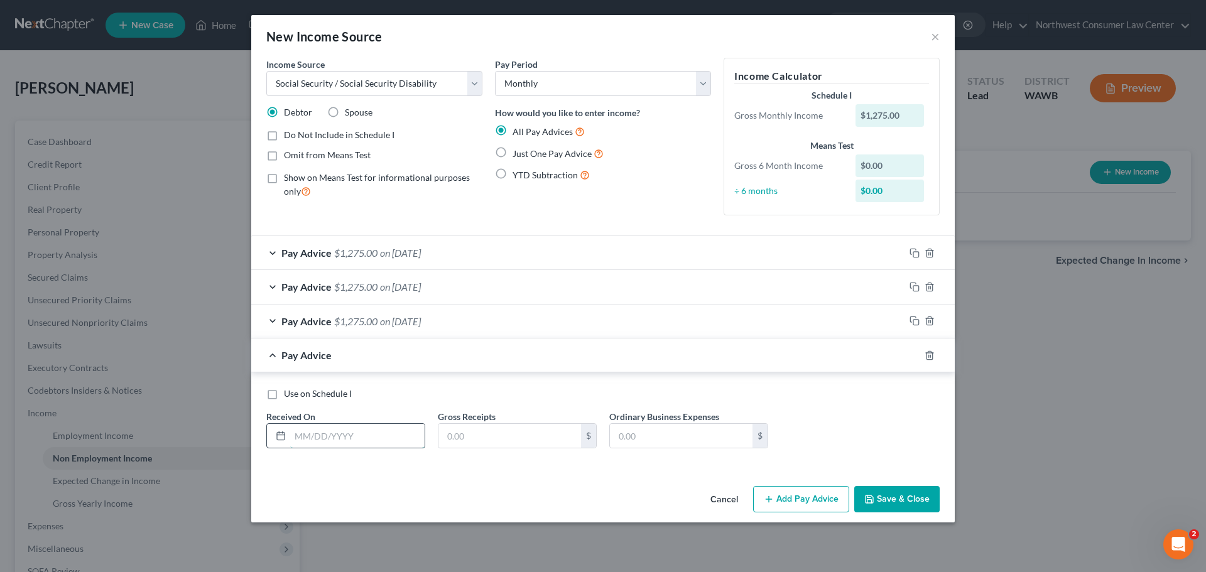
click at [321, 436] on input "text" at bounding box center [357, 436] width 134 height 24
type input "[DATE]"
type input "1,275"
click at [471, 357] on div "Pay Advice $1,275.00 on [DATE]" at bounding box center [577, 355] width 653 height 33
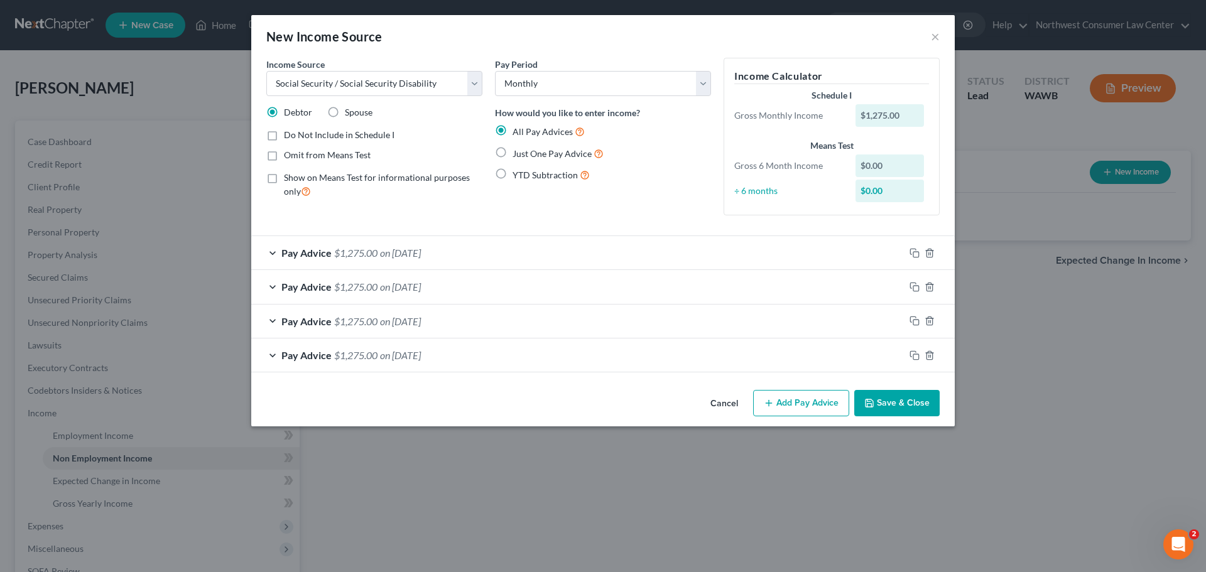
click at [777, 400] on button "Add Pay Advice" at bounding box center [801, 403] width 96 height 26
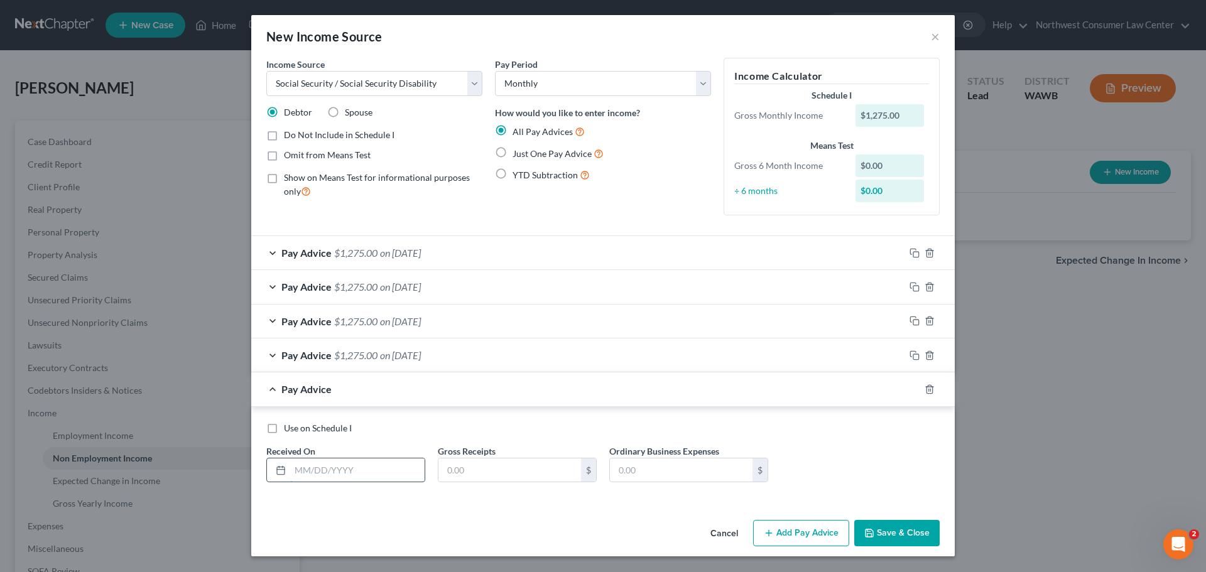
click at [345, 474] on input "text" at bounding box center [357, 471] width 134 height 24
type input "[DATE]"
type input "1,275"
click at [568, 352] on div "Pay Advice $1,275.00 on [DATE]" at bounding box center [577, 355] width 653 height 33
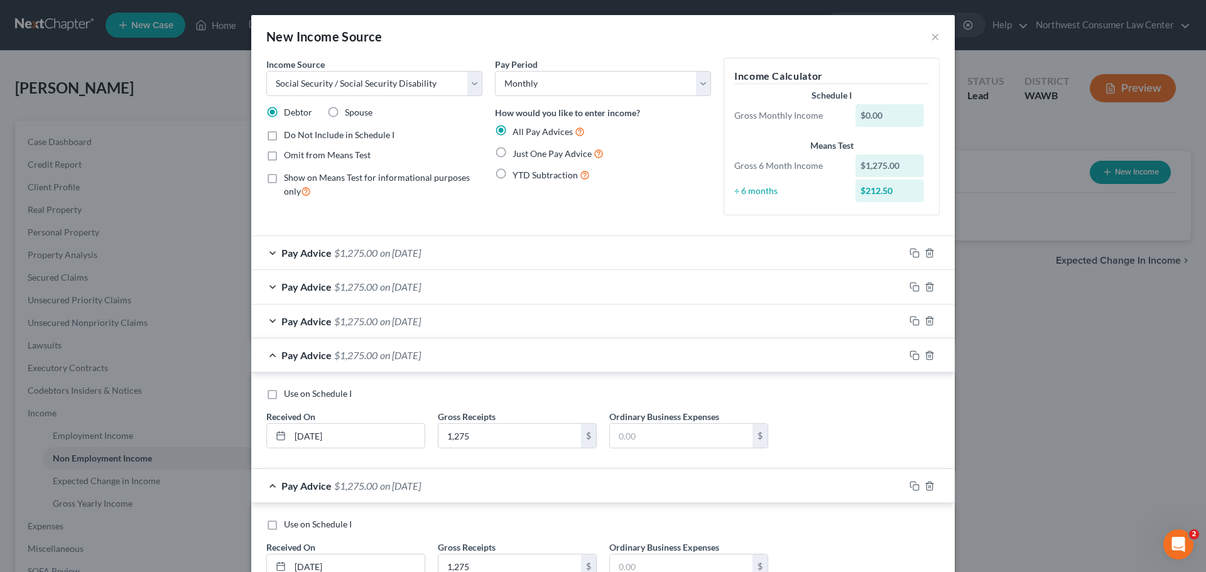
click at [466, 351] on div "Pay Advice $1,275.00 on [DATE]" at bounding box center [577, 355] width 653 height 33
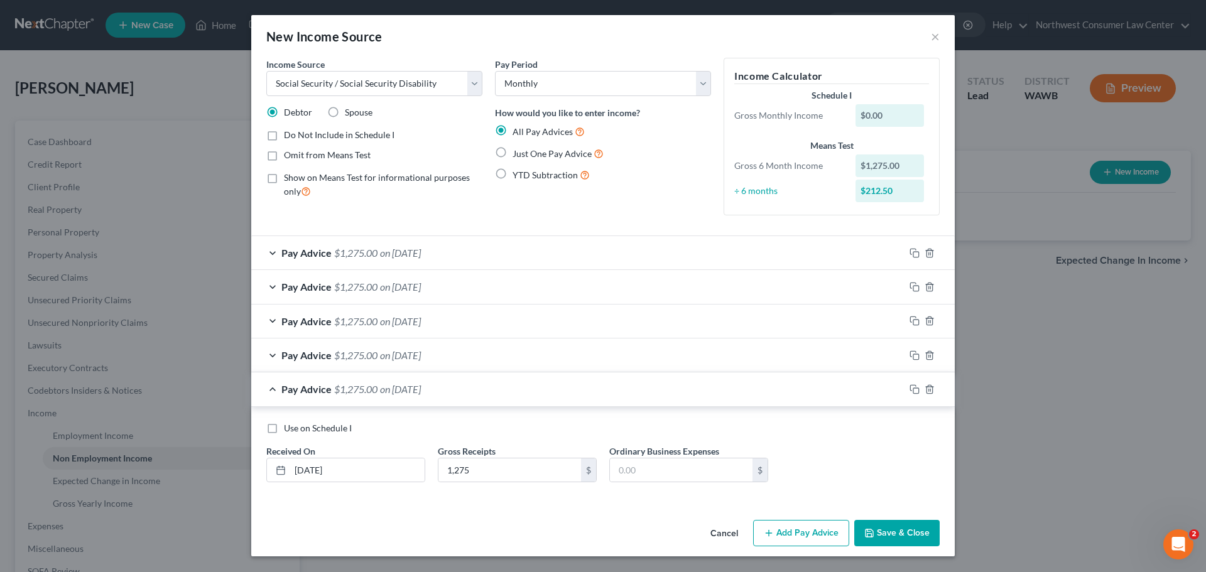
click at [545, 392] on div "Pay Advice $1,275.00 on [DATE]" at bounding box center [577, 389] width 653 height 33
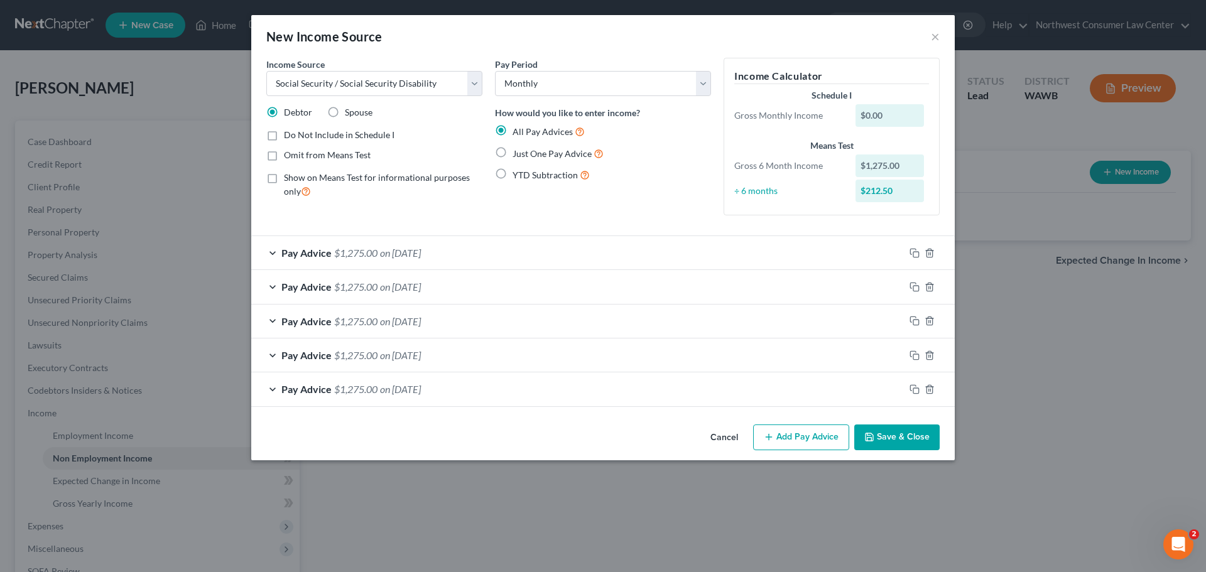
click at [773, 438] on icon "button" at bounding box center [769, 437] width 10 height 10
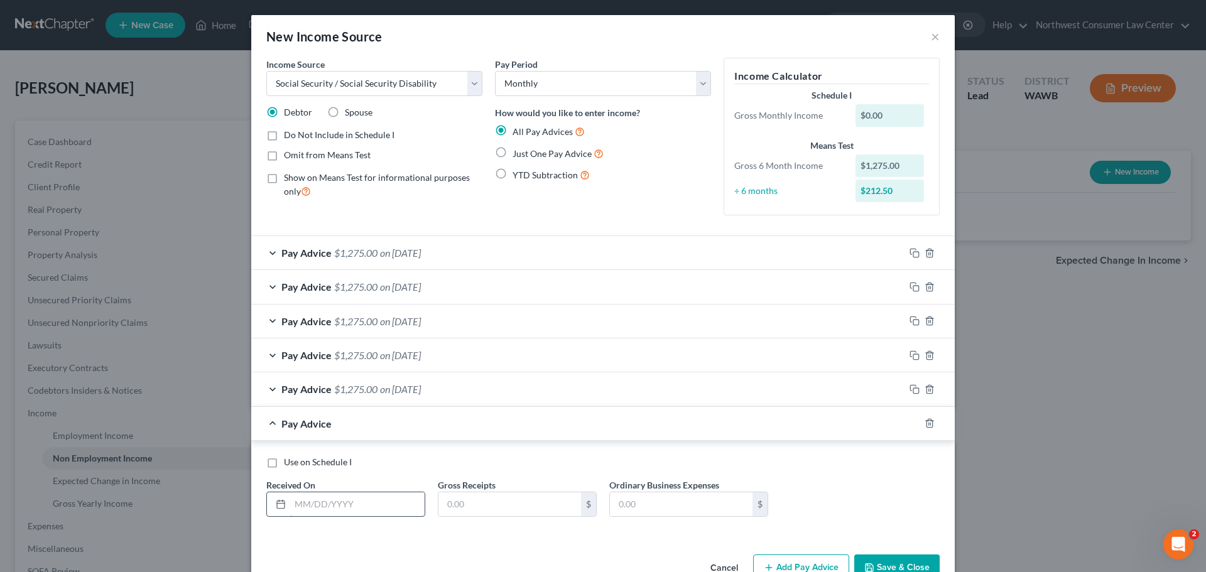
click at [339, 513] on input "text" at bounding box center [357, 505] width 134 height 24
type input "[DATE]"
type input "1,275"
click at [389, 407] on div "Pay Advice $1,275.00 on [DATE]" at bounding box center [577, 423] width 653 height 33
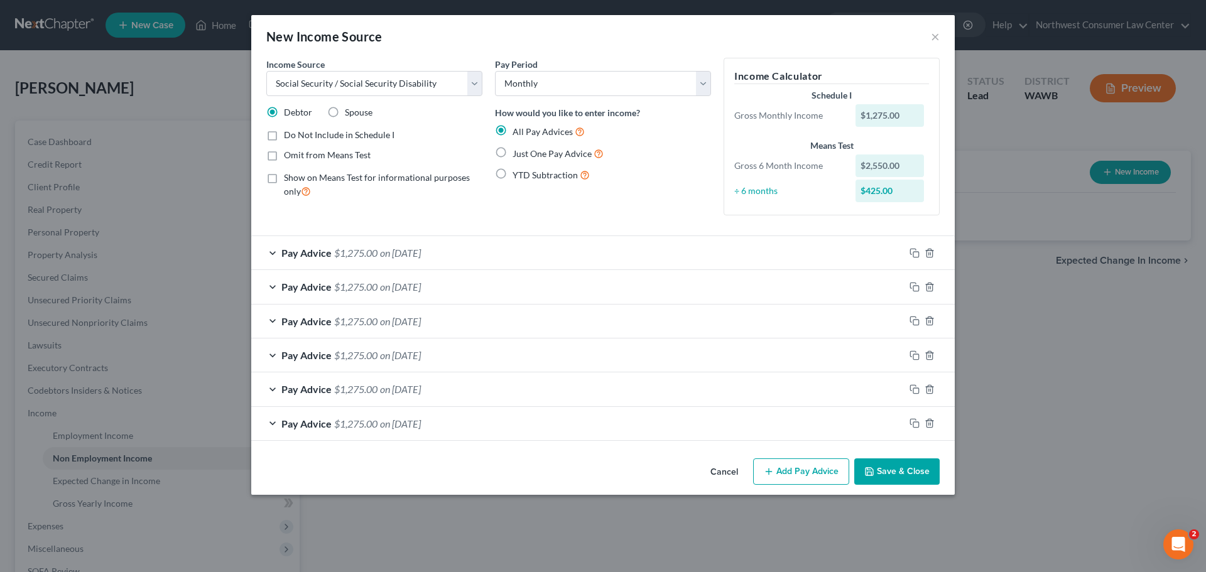
click at [813, 482] on button "Add Pay Advice" at bounding box center [801, 472] width 96 height 26
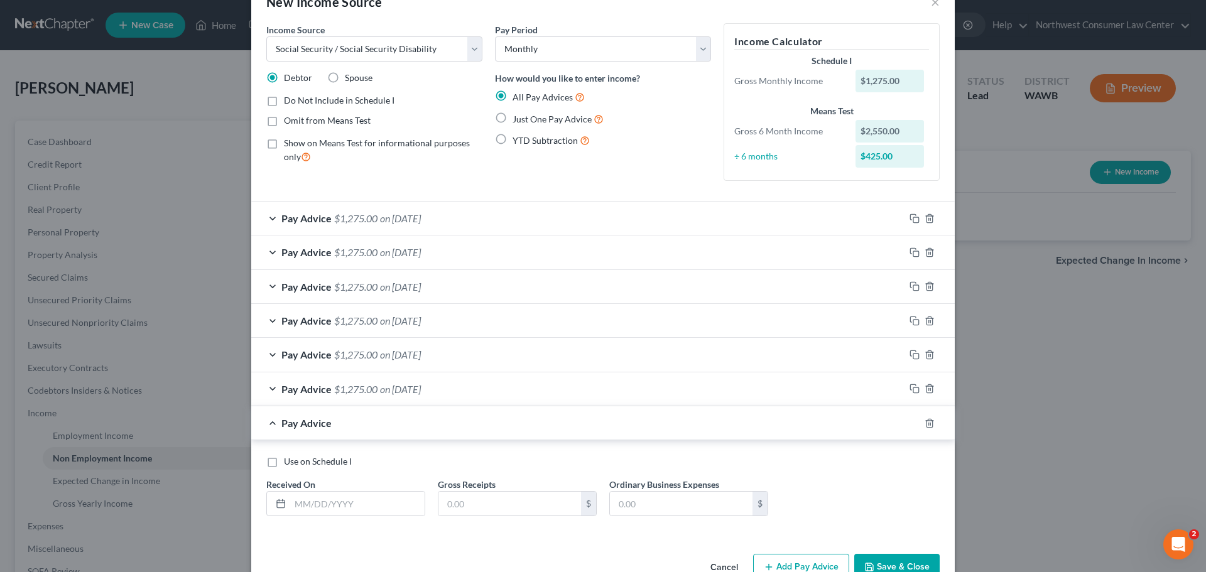
scroll to position [68, 0]
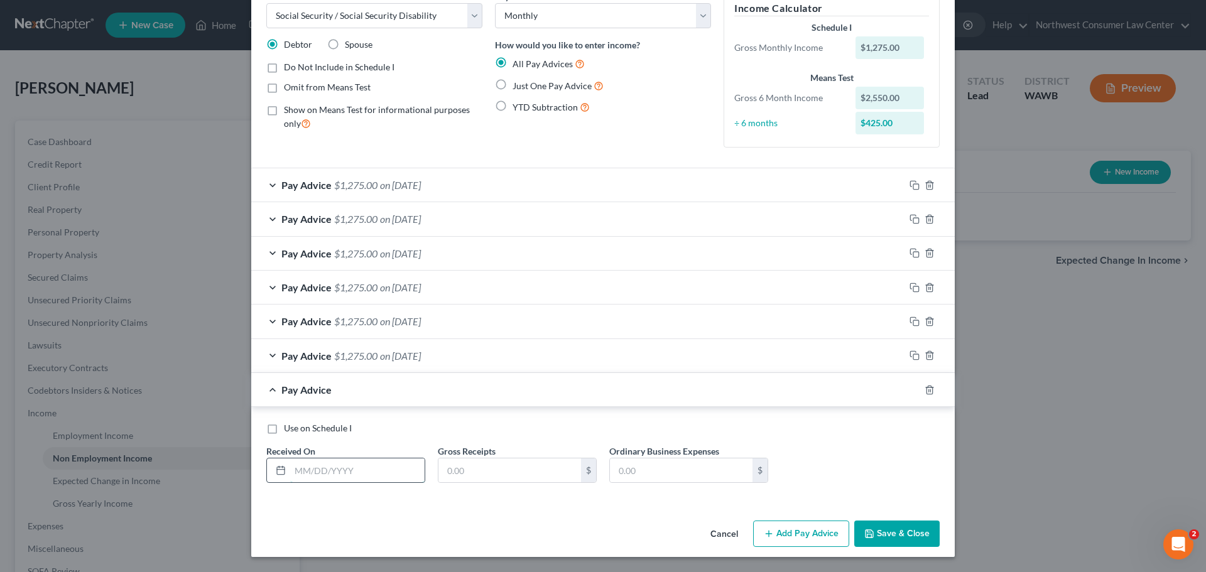
click at [322, 475] on input "text" at bounding box center [357, 471] width 134 height 24
type input "[DATE]"
type input "1,275"
click at [362, 392] on span "$1,275.00" at bounding box center [355, 390] width 43 height 12
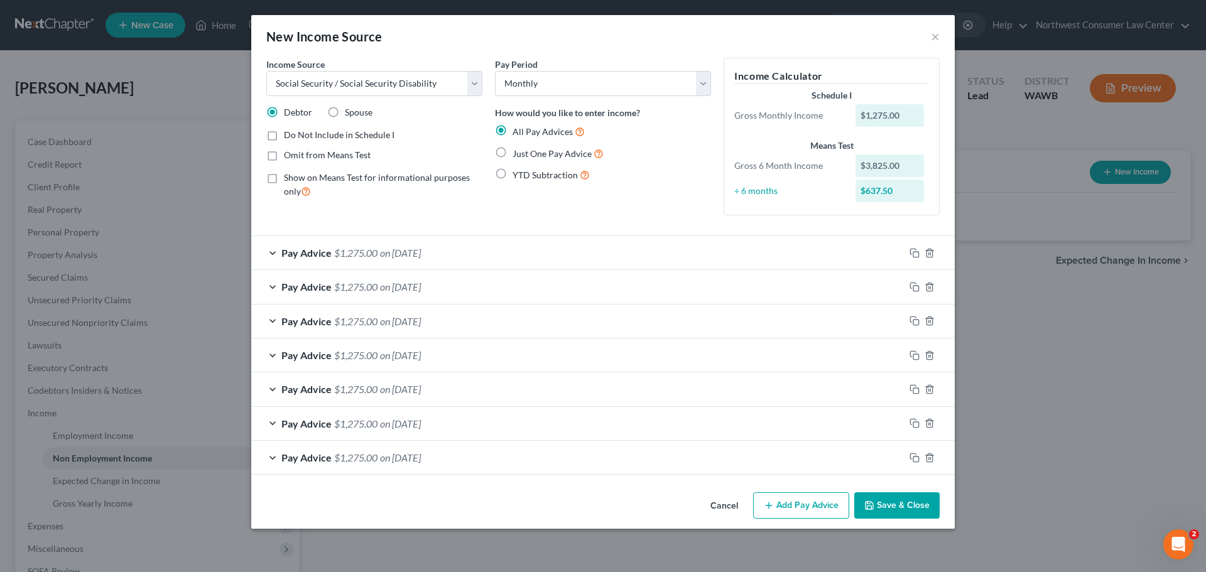
scroll to position [0, 0]
click at [807, 508] on button "Add Pay Advice" at bounding box center [801, 506] width 96 height 26
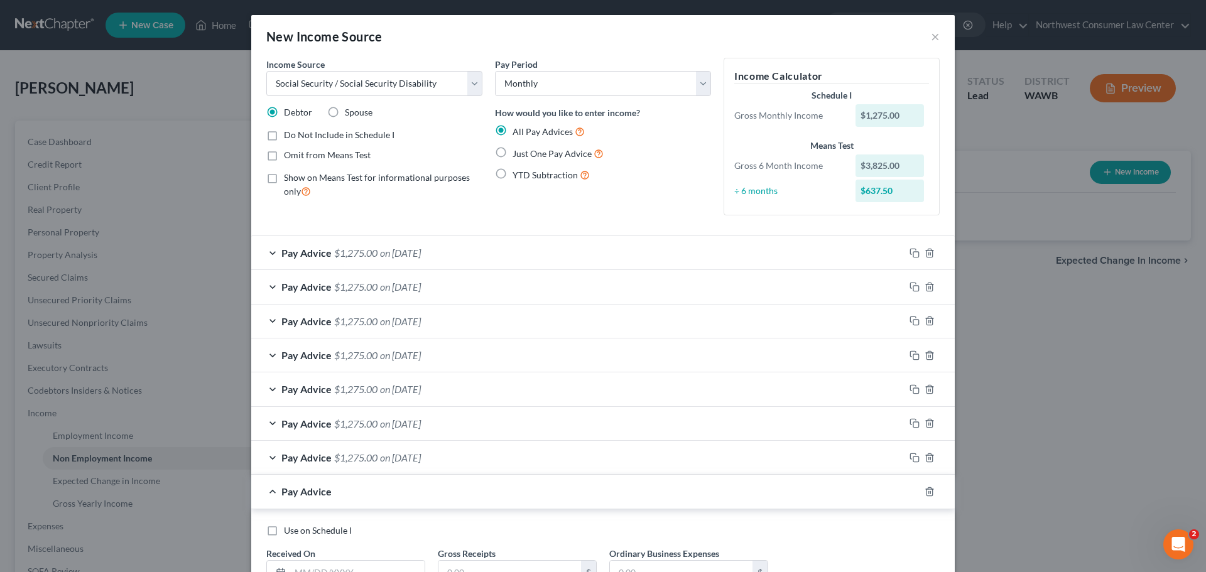
scroll to position [102, 0]
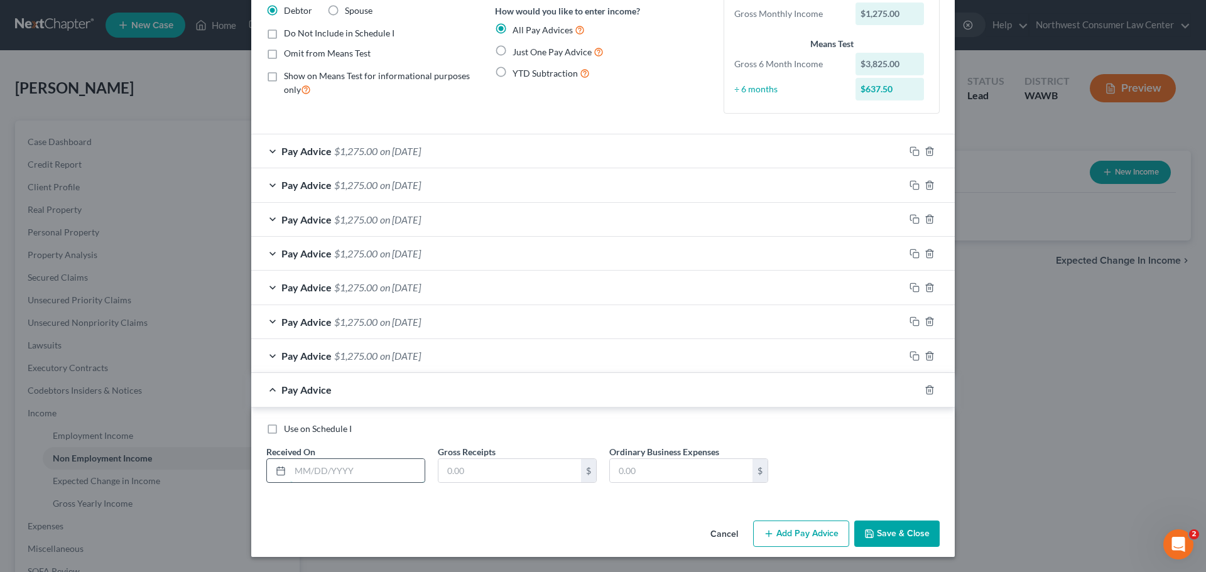
click at [322, 470] on input "text" at bounding box center [357, 471] width 134 height 24
click at [438, 521] on div "Cancel Add Pay Advice Save & Close" at bounding box center [603, 536] width 704 height 41
click at [356, 474] on input "text" at bounding box center [357, 471] width 134 height 24
type input "[DATE]"
type input "1,275"
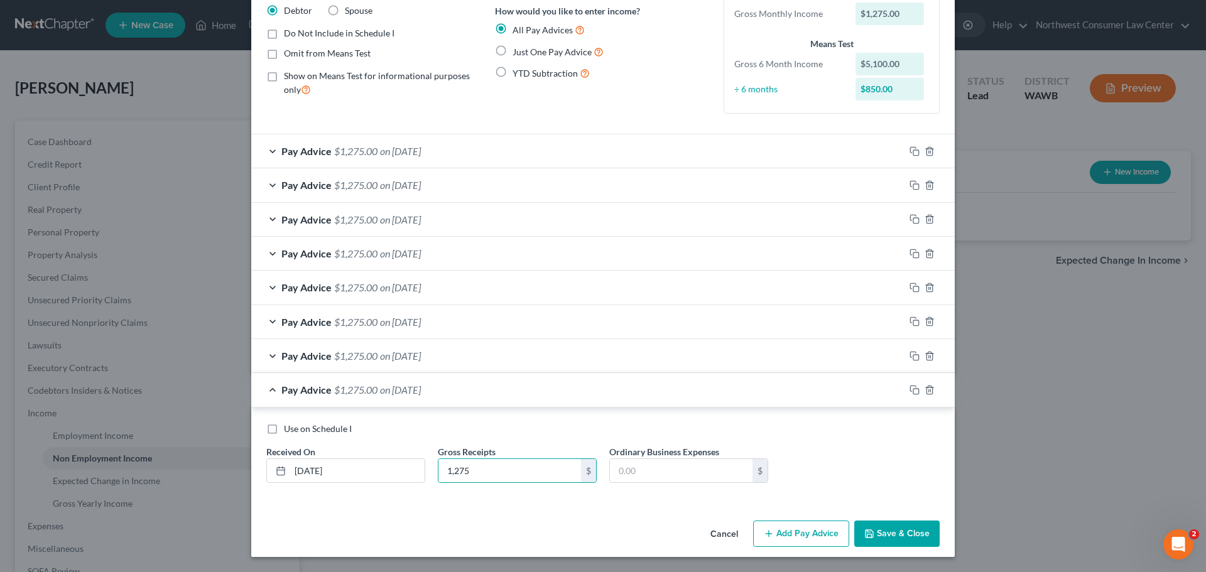
click at [483, 387] on div "Pay Advice $1,275.00 on [DATE]" at bounding box center [577, 389] width 653 height 33
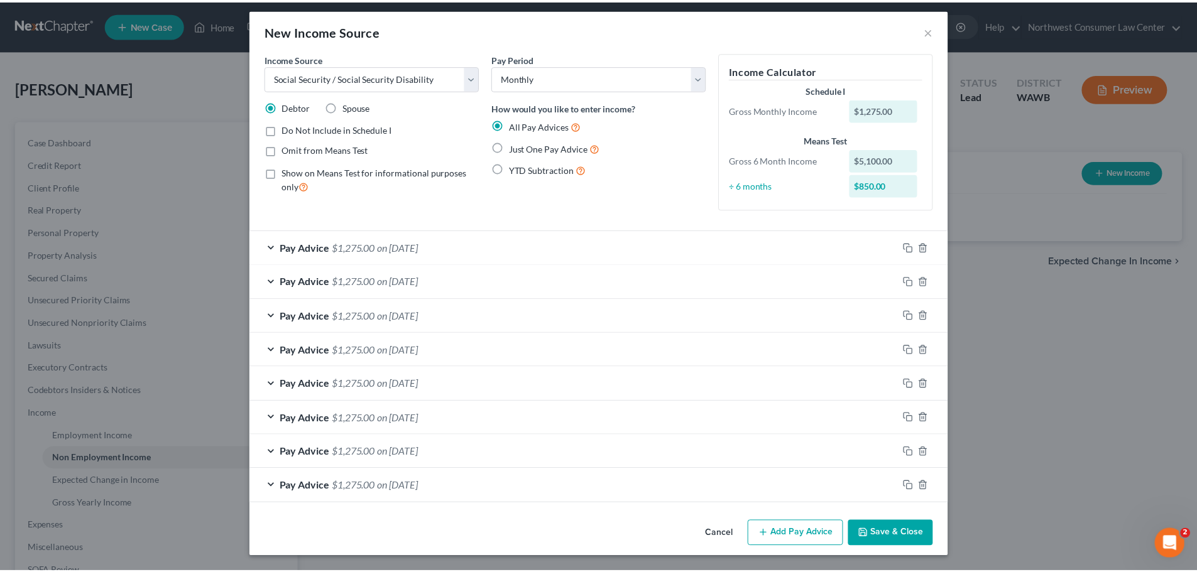
scroll to position [6, 0]
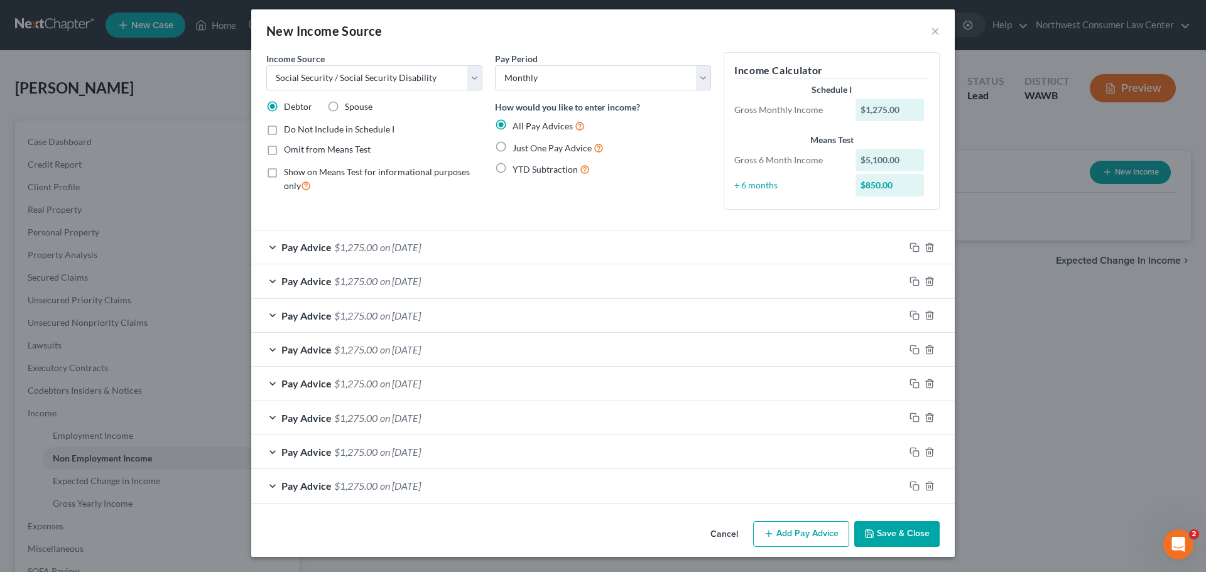
click at [889, 537] on button "Save & Close" at bounding box center [896, 534] width 85 height 26
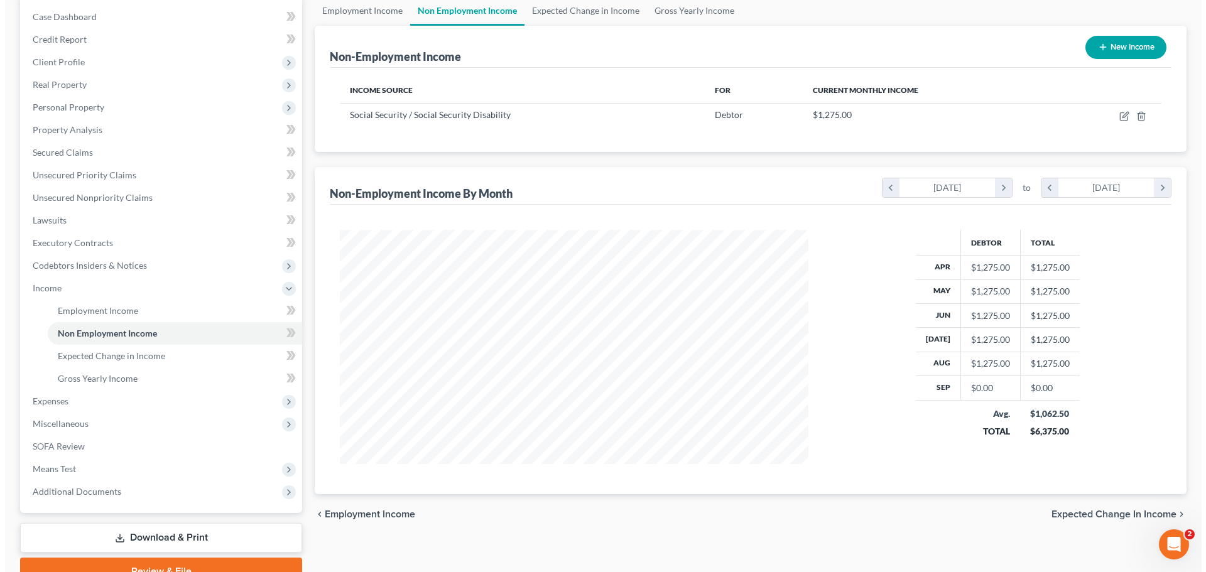
scroll to position [126, 0]
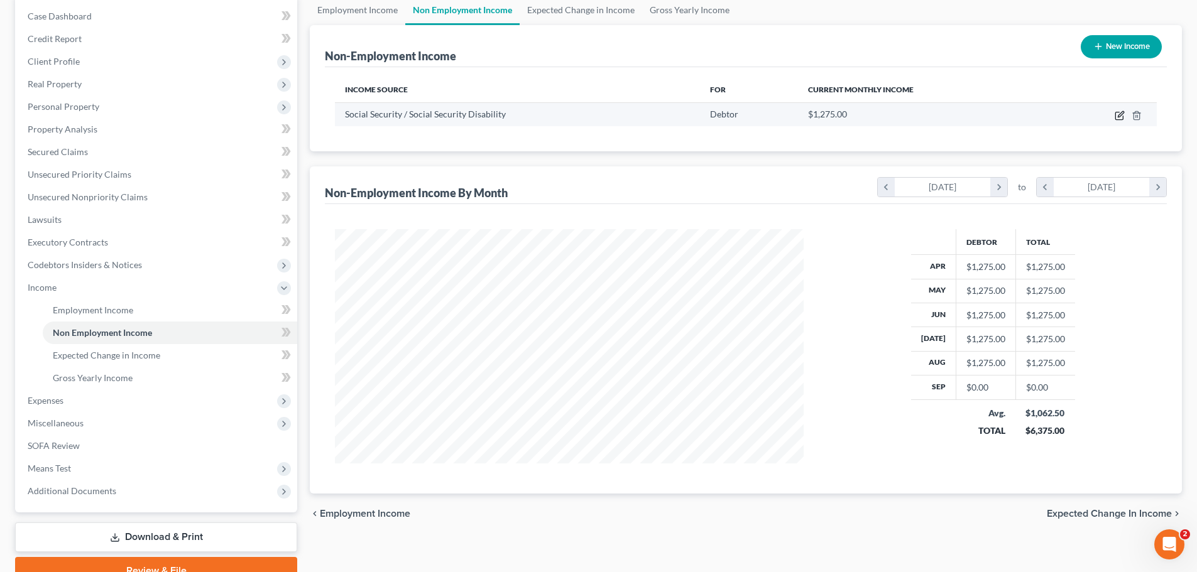
click at [1119, 119] on icon "button" at bounding box center [1119, 116] width 8 height 8
select select "4"
select select "0"
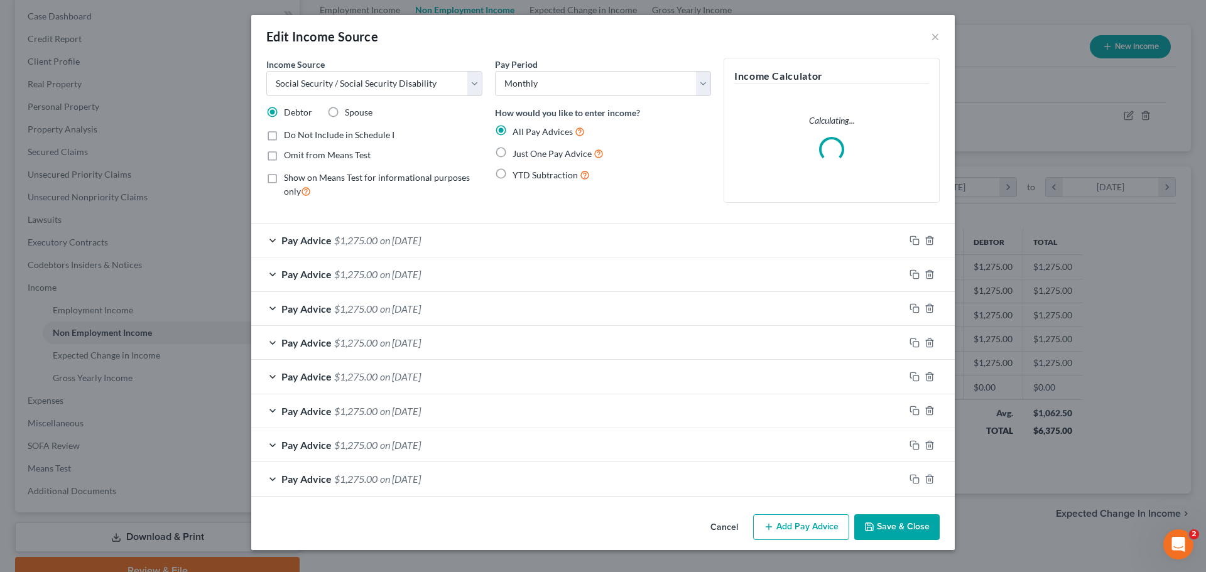
scroll to position [236, 498]
click at [803, 526] on button "Add Pay Advice" at bounding box center [801, 527] width 96 height 26
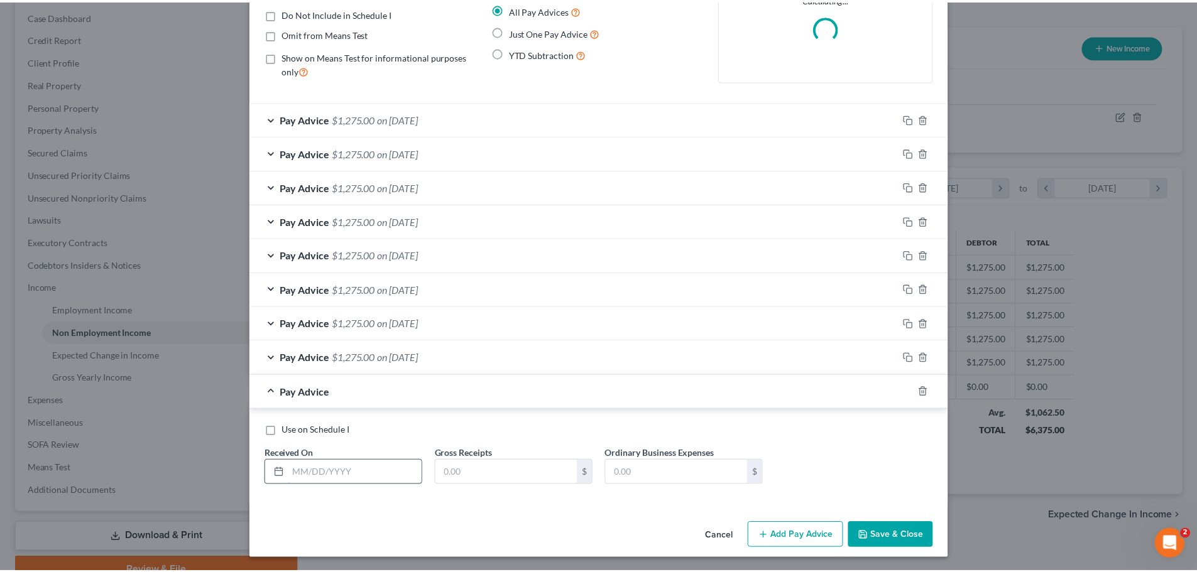
scroll to position [123, 0]
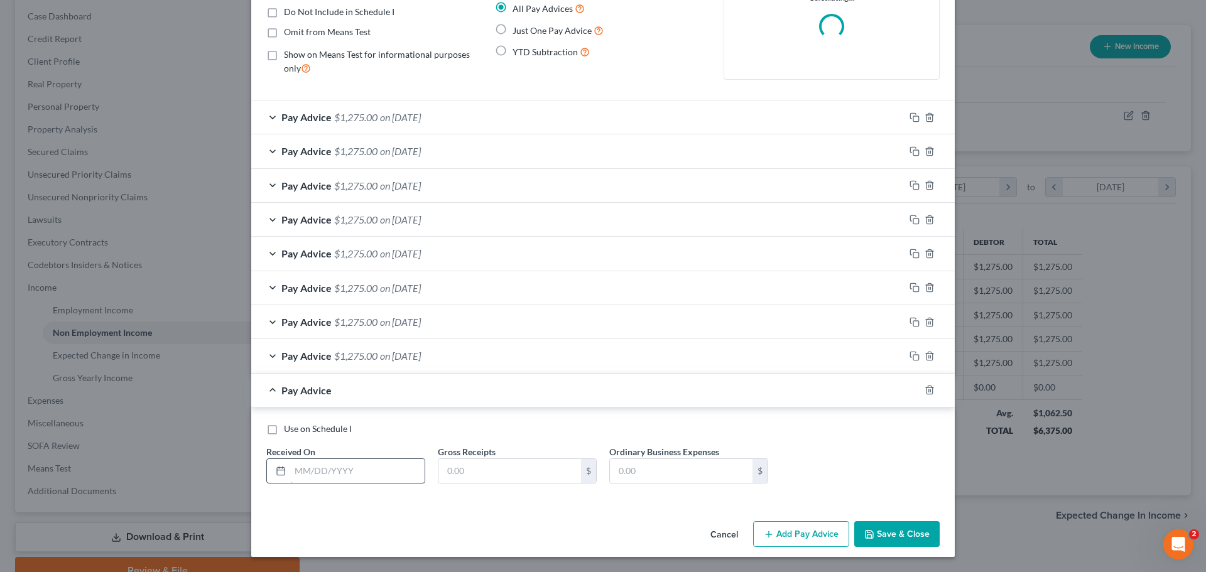
click at [363, 471] on input "text" at bounding box center [357, 471] width 134 height 24
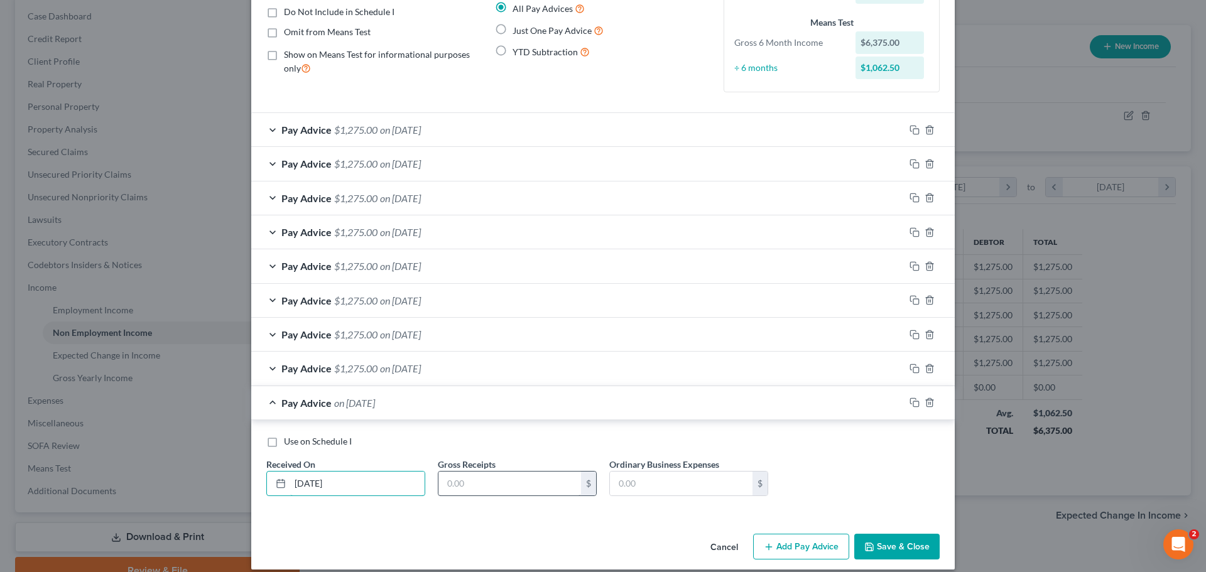
type input "[DATE]"
click at [471, 484] on input "text" at bounding box center [509, 484] width 143 height 24
type input "1,275"
click at [880, 545] on button "Save & Close" at bounding box center [896, 547] width 85 height 26
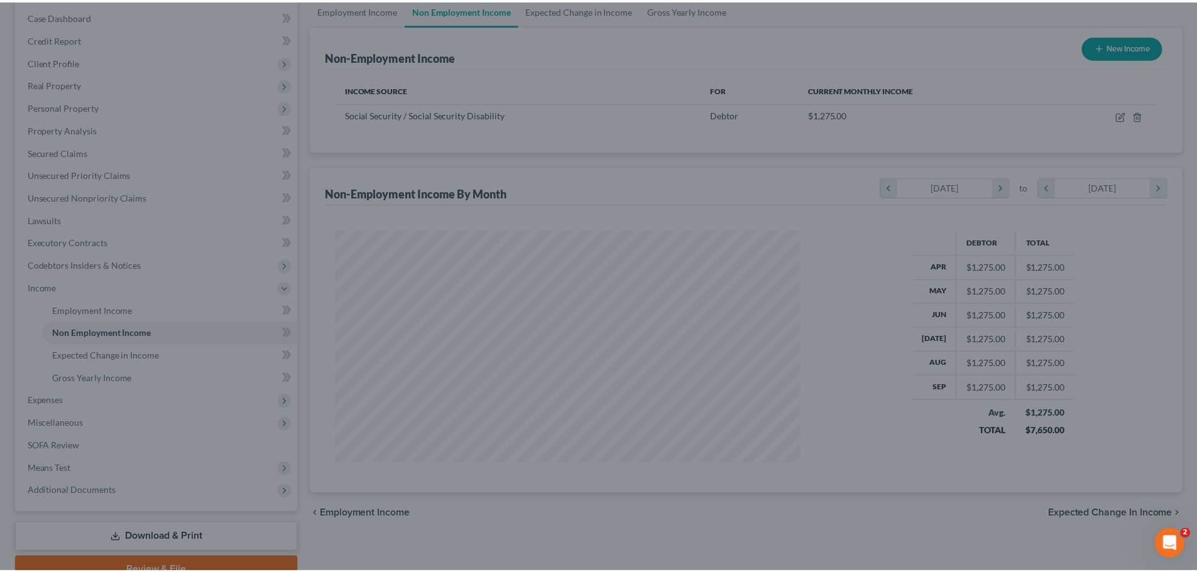
scroll to position [627969, 627709]
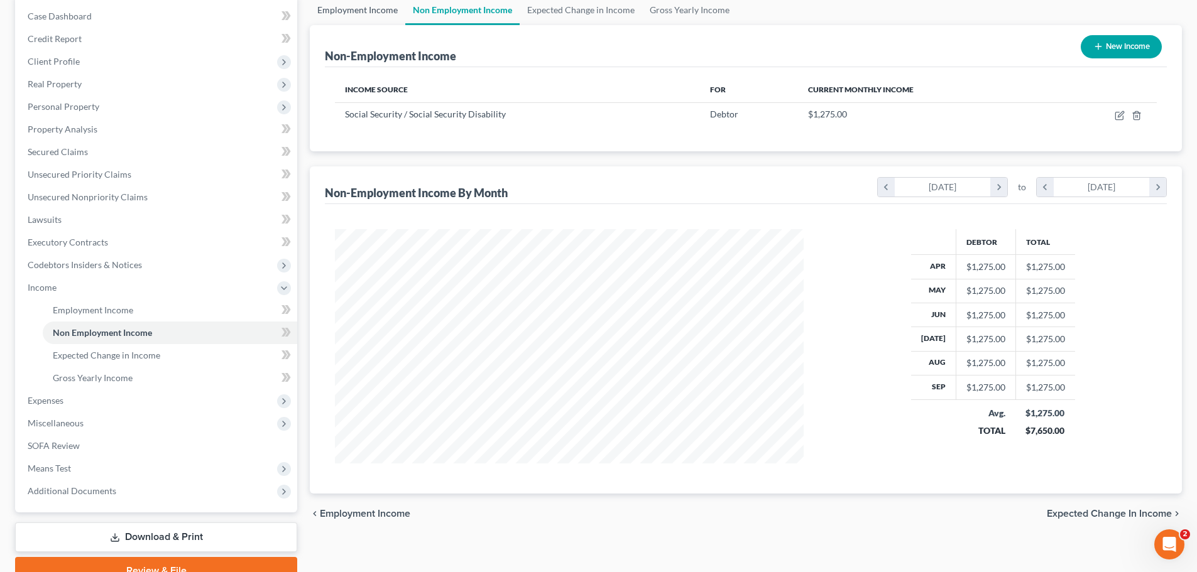
click at [350, 24] on link "Employment Income" at bounding box center [357, 10] width 95 height 30
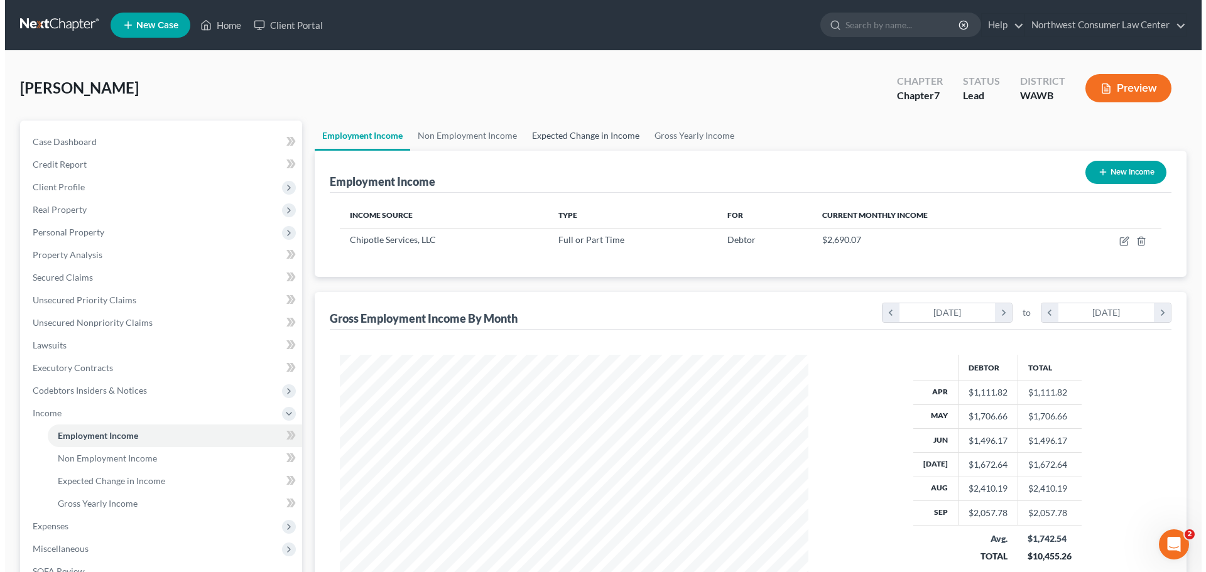
scroll to position [234, 494]
click at [588, 129] on link "Expected Change in Income" at bounding box center [581, 136] width 122 height 30
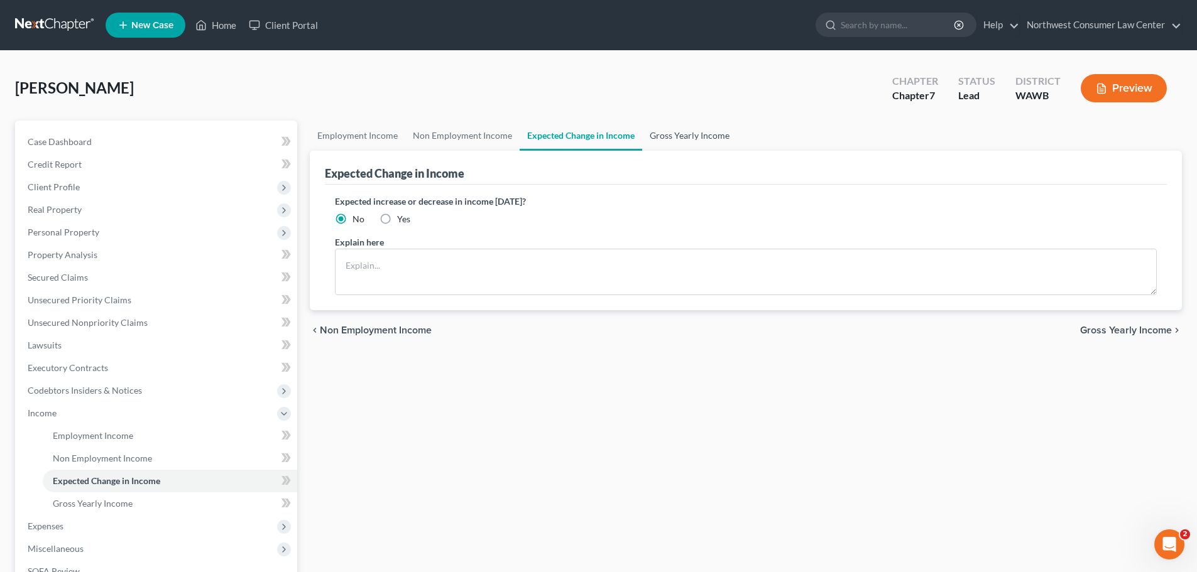
click at [672, 135] on link "Gross Yearly Income" at bounding box center [689, 136] width 95 height 30
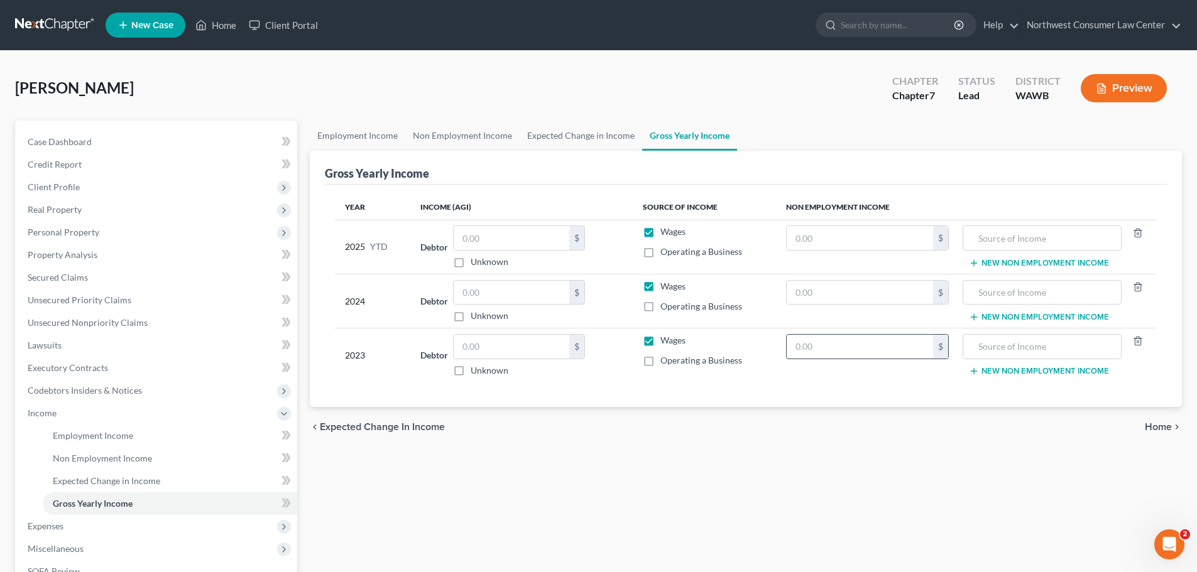
click at [854, 346] on input "text" at bounding box center [860, 347] width 146 height 24
type input "16,344"
click at [989, 342] on input "text" at bounding box center [1041, 347] width 144 height 24
type input "SSDI"
click at [1045, 244] on input "text" at bounding box center [1041, 238] width 144 height 24
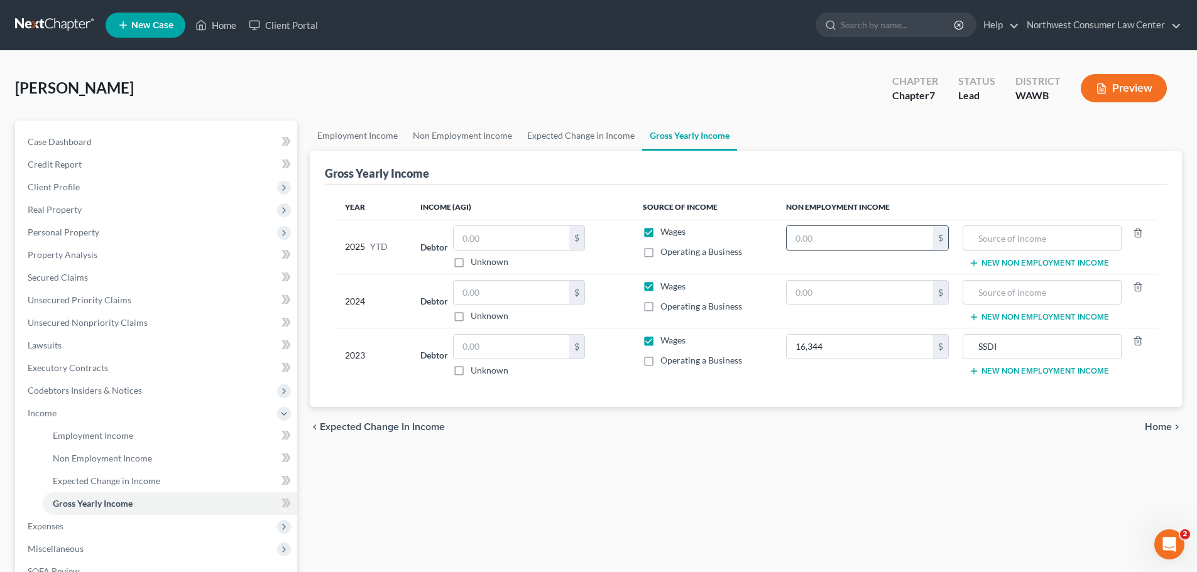
click at [813, 244] on input "text" at bounding box center [860, 238] width 146 height 24
type input "12,750"
click at [1009, 234] on input "text" at bounding box center [1041, 238] width 144 height 24
type input "SSDI"
click at [807, 294] on input "text" at bounding box center [860, 293] width 146 height 24
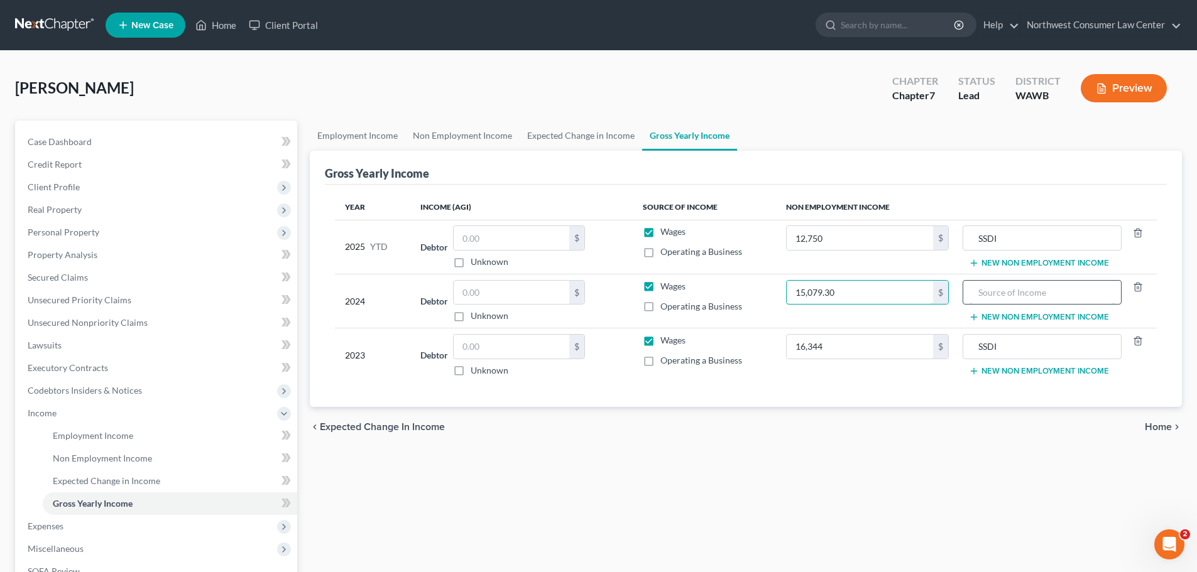
type input "15,079.30"
click at [1065, 296] on input "text" at bounding box center [1041, 293] width 144 height 24
type input "SSDI"
click at [511, 299] on input "text" at bounding box center [512, 293] width 116 height 24
paste input "5.51"
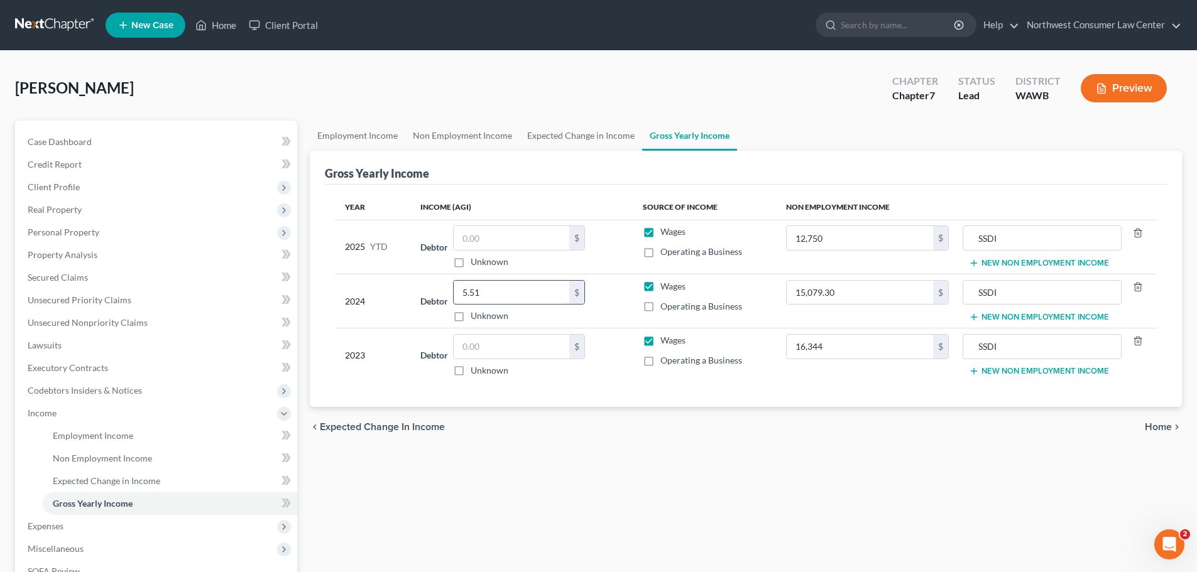
click at [482, 303] on input "5.51" at bounding box center [512, 293] width 116 height 24
paste
drag, startPoint x: 493, startPoint y: 297, endPoint x: 374, endPoint y: 302, distance: 118.8
click at [374, 302] on tr "2024 Debtor 5.51 $ Unknown Balance Undetermined 5.51 $ Unknown Wages Operating …" at bounding box center [746, 301] width 822 height 54
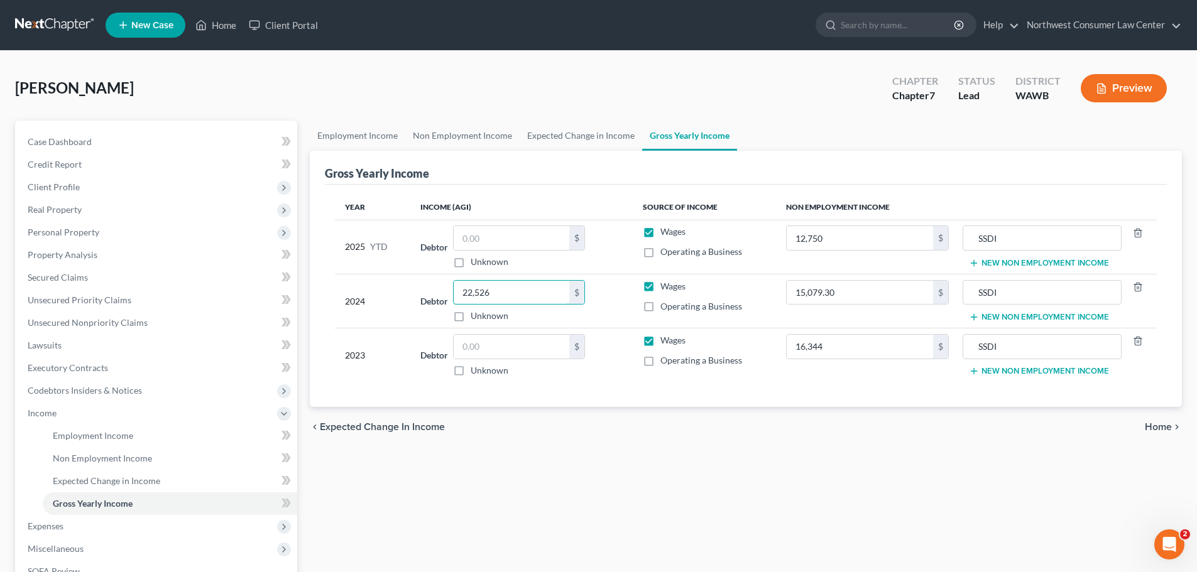
type input "22,526"
click at [494, 249] on input "text" at bounding box center [512, 238] width 116 height 24
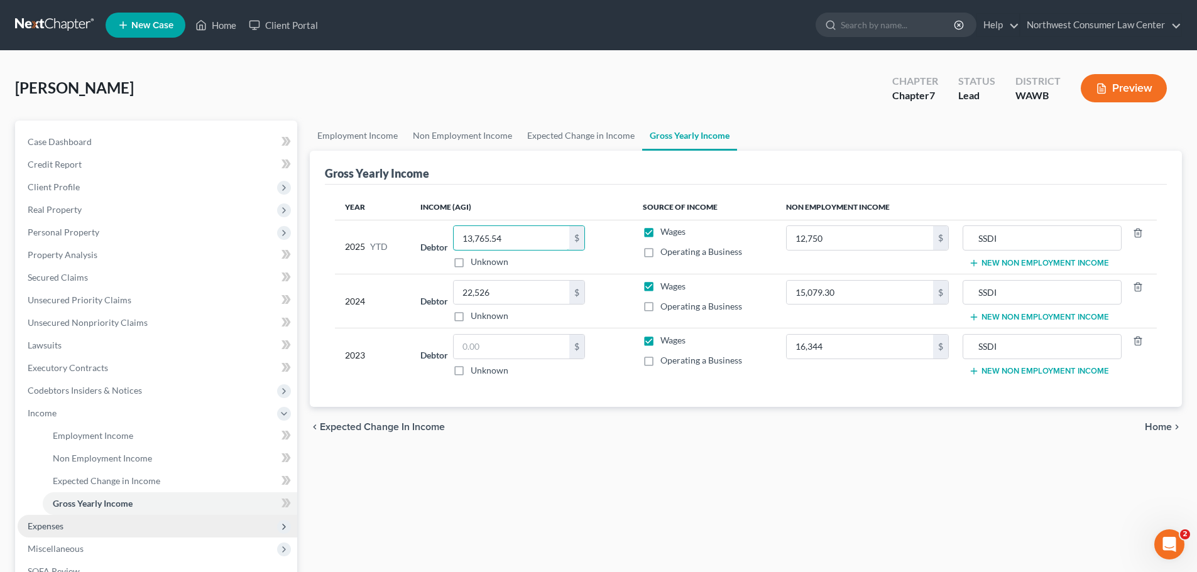
type input "13,765.54"
click at [83, 526] on span "Expenses" at bounding box center [158, 526] width 280 height 23
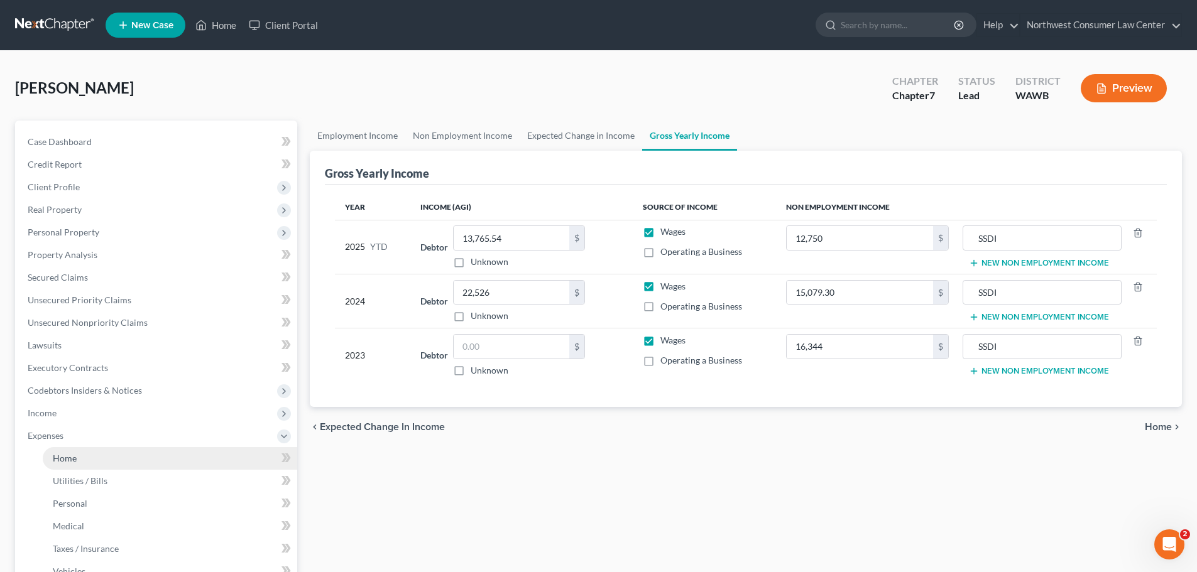
click at [144, 460] on link "Home" at bounding box center [170, 458] width 254 height 23
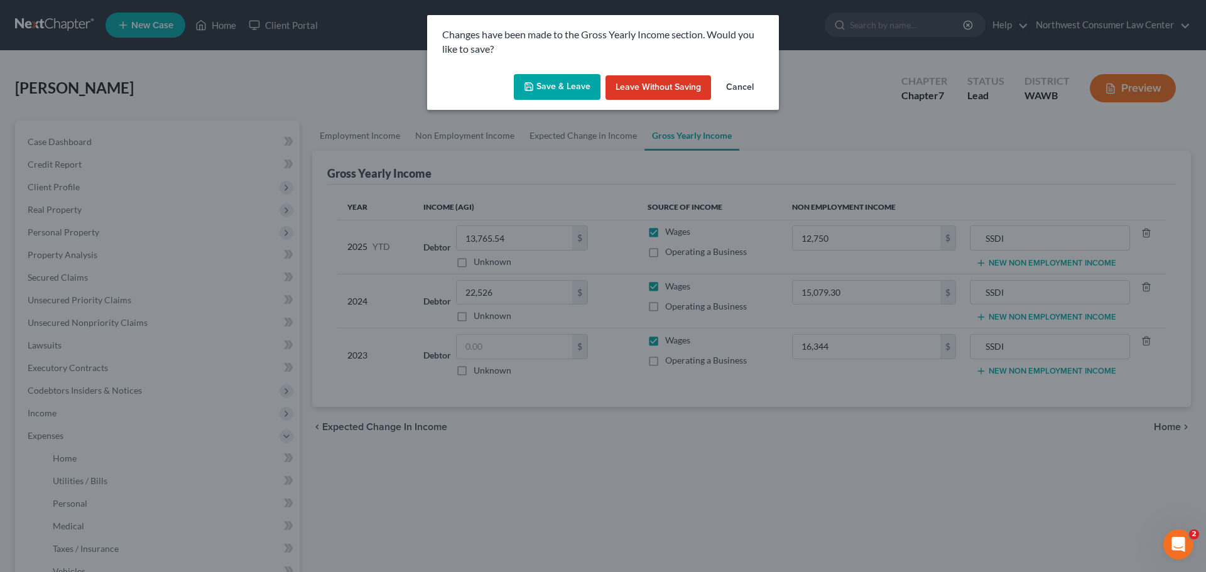
click at [553, 94] on button "Save & Leave" at bounding box center [557, 87] width 87 height 26
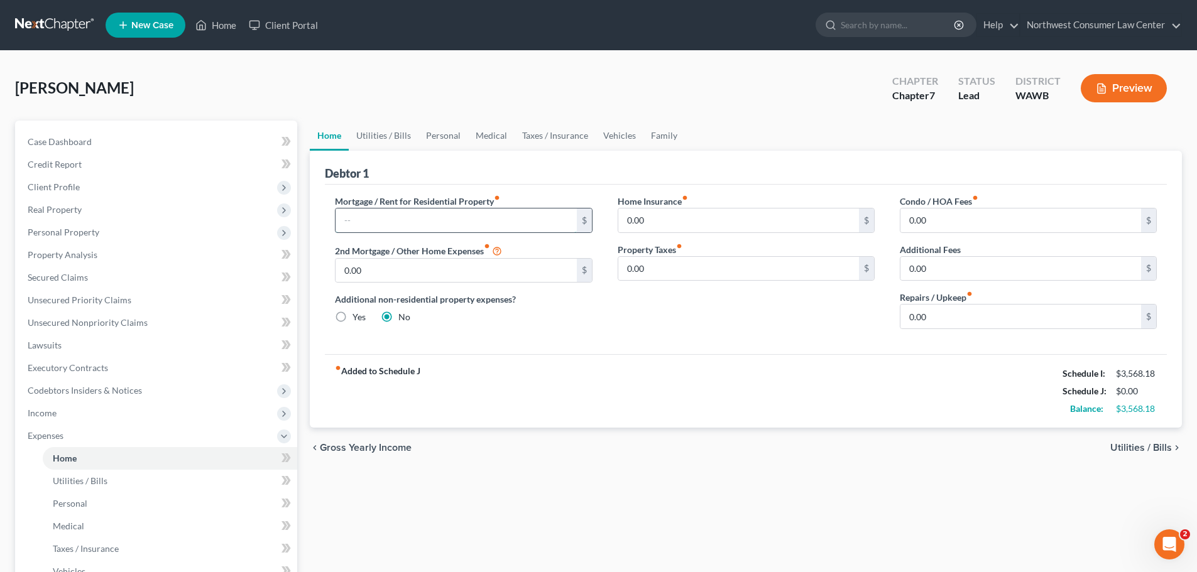
click at [409, 225] on input "text" at bounding box center [455, 221] width 241 height 24
type input "450"
click at [389, 130] on link "Utilities / Bills" at bounding box center [384, 136] width 70 height 30
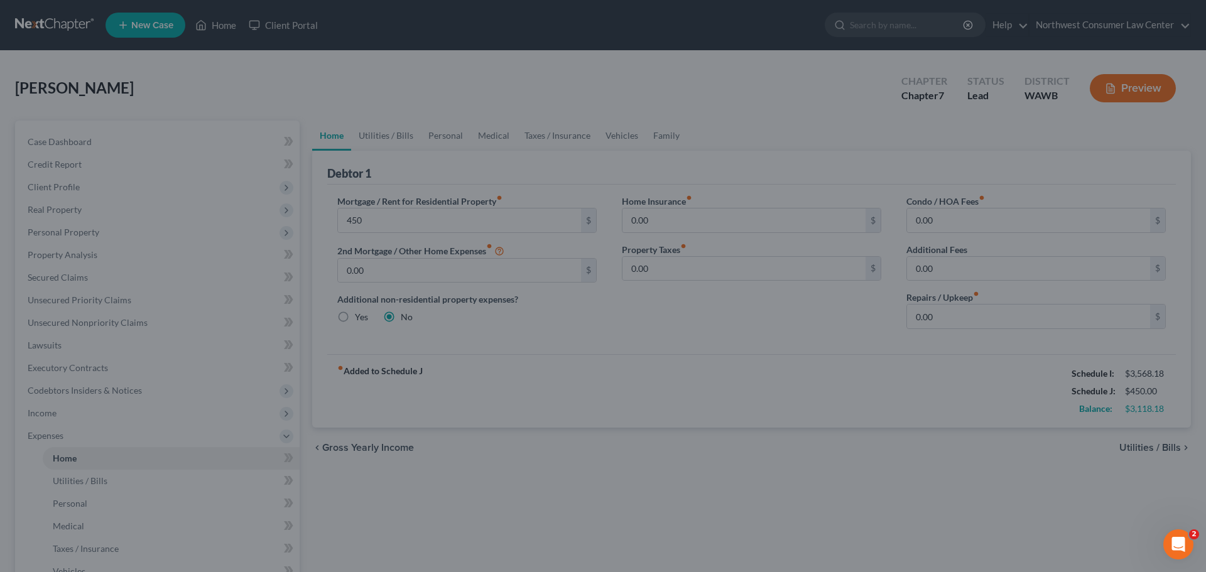
click at [907, 362] on div at bounding box center [603, 286] width 1206 height 572
click at [631, 400] on div at bounding box center [603, 286] width 1206 height 572
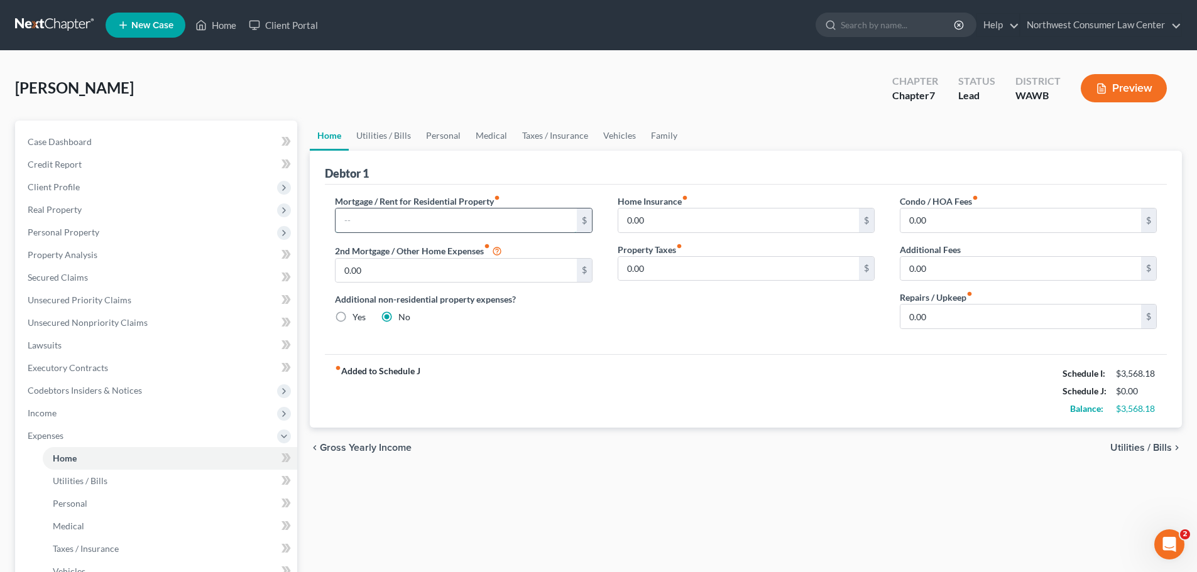
click at [419, 220] on input "text" at bounding box center [455, 221] width 241 height 24
type input "450"
click at [427, 137] on link "Personal" at bounding box center [443, 136] width 50 height 30
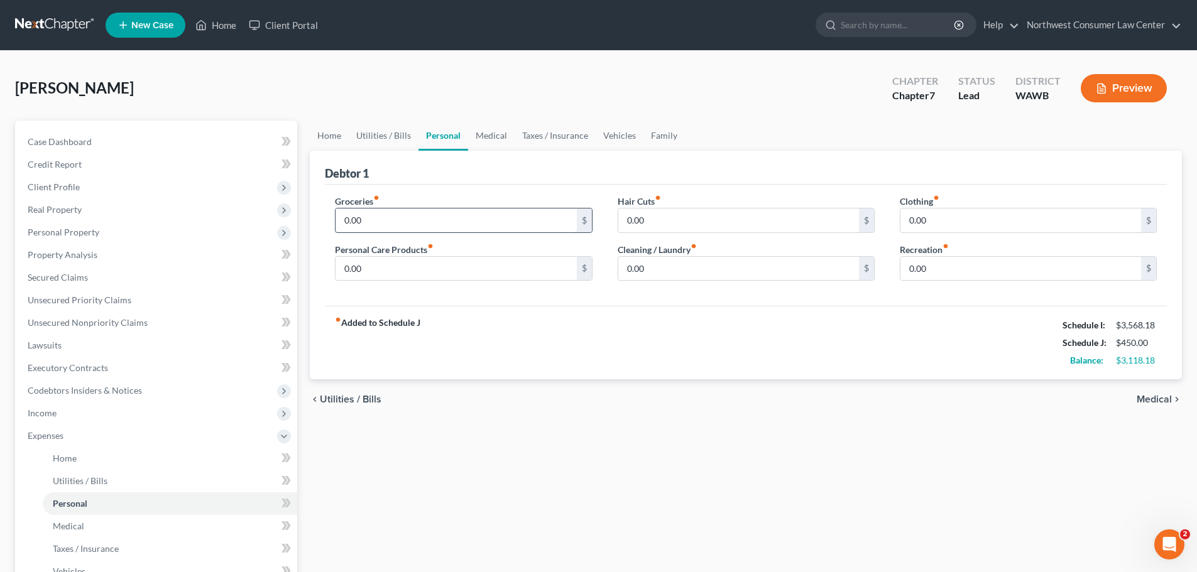
click at [406, 226] on input "0.00" at bounding box center [455, 221] width 241 height 24
type input "500"
click at [400, 130] on link "Utilities / Bills" at bounding box center [384, 136] width 70 height 30
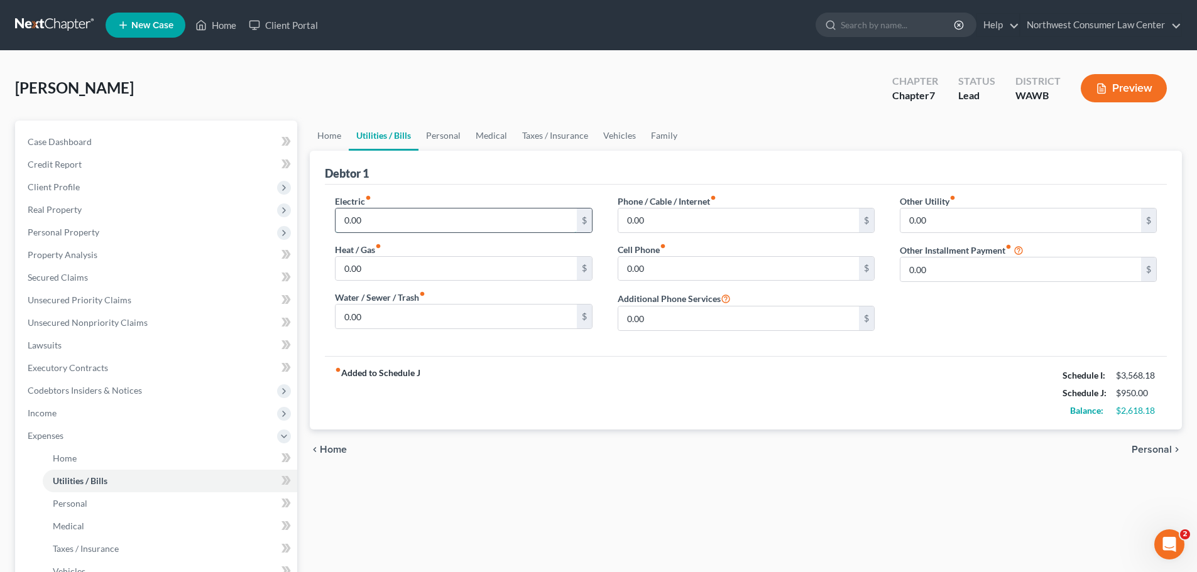
click at [415, 229] on input "0.00" at bounding box center [455, 221] width 241 height 24
type input "25"
click at [418, 266] on input "0.00" at bounding box center [455, 269] width 241 height 24
type input "25"
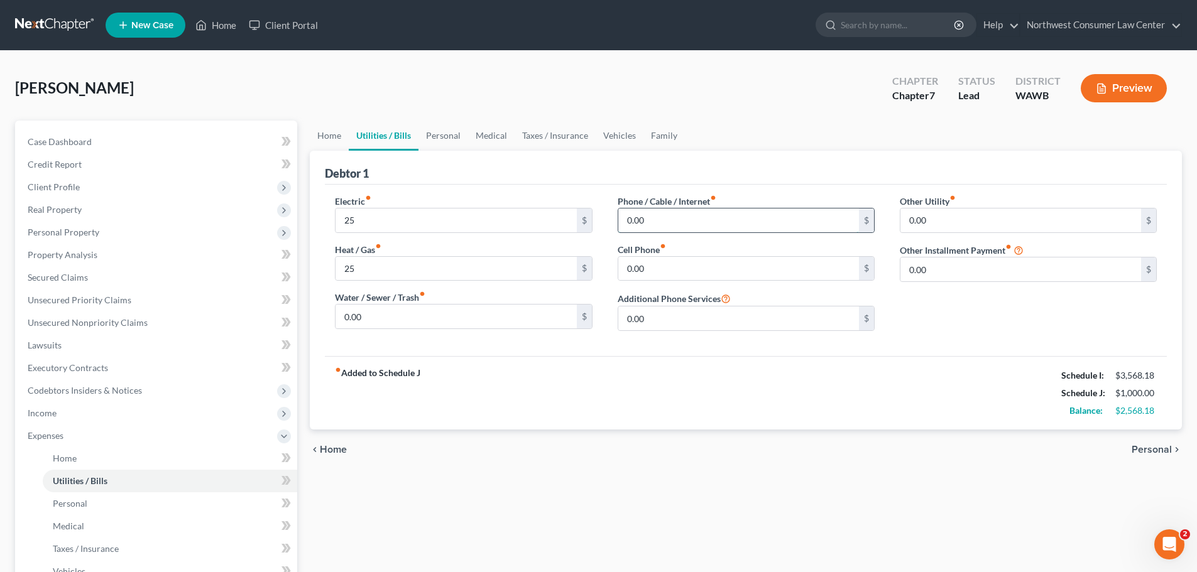
click at [628, 218] on input "0.00" at bounding box center [738, 221] width 241 height 24
type input "2"
type input "50"
click at [450, 134] on link "Personal" at bounding box center [443, 136] width 50 height 30
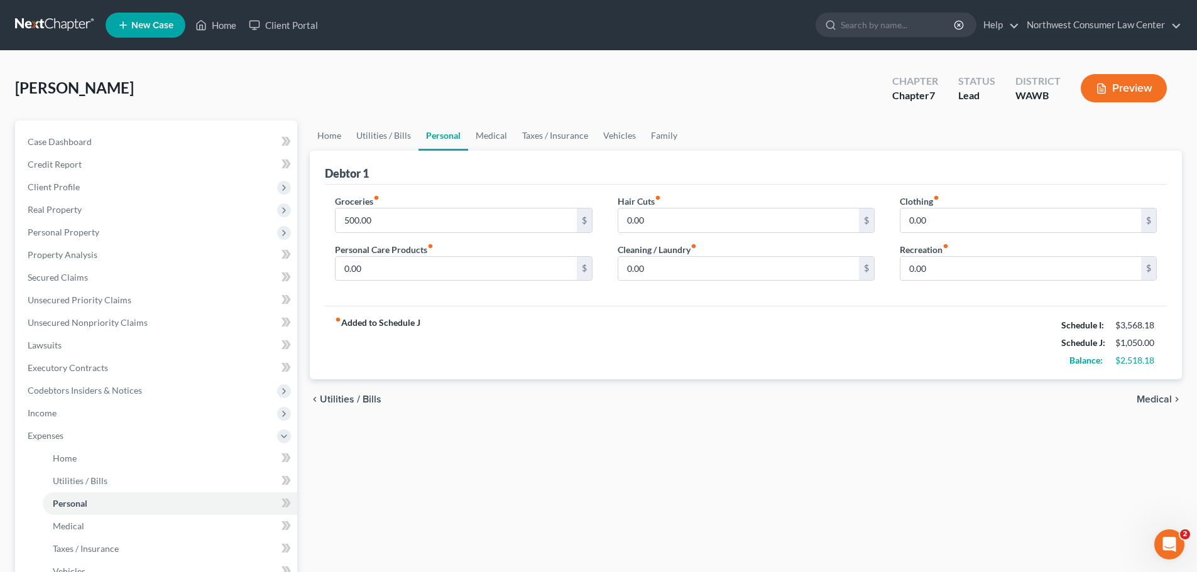
click at [898, 230] on div "Clothing fiber_manual_record 0.00 $ Recreation fiber_manual_record 0.00 $" at bounding box center [1028, 243] width 282 height 97
click at [911, 223] on input "0.00" at bounding box center [1020, 221] width 241 height 24
type input "50"
click at [581, 135] on link "Taxes / Insurance" at bounding box center [554, 136] width 81 height 30
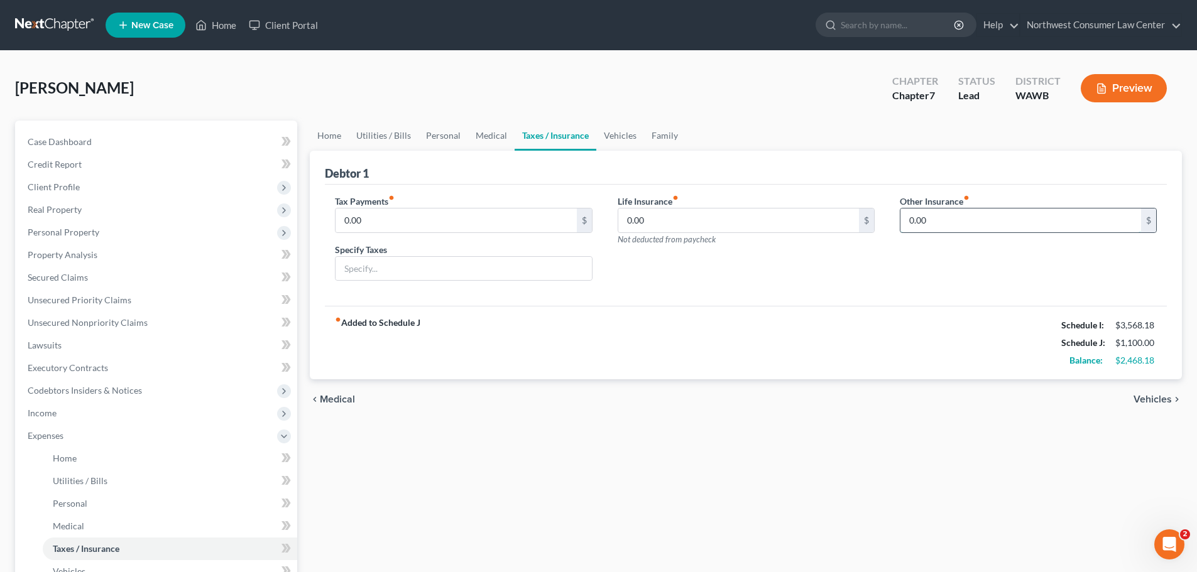
click at [923, 220] on input "0.00" at bounding box center [1020, 221] width 241 height 24
type input "230"
drag, startPoint x: 914, startPoint y: 263, endPoint x: 900, endPoint y: 269, distance: 15.5
click at [915, 263] on input "text" at bounding box center [1028, 256] width 256 height 24
type input "Disability Insurance"
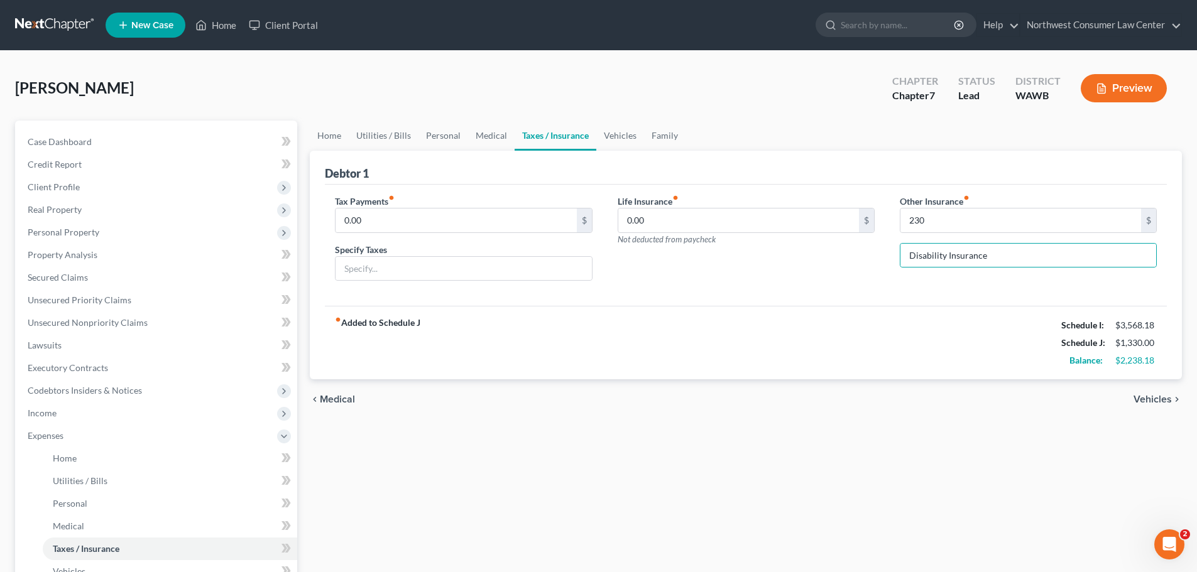
click at [981, 342] on div "fiber_manual_record Added to Schedule J Schedule I: $3,568.18 Schedule J: $1,33…" at bounding box center [746, 342] width 842 height 73
click at [432, 138] on link "Personal" at bounding box center [443, 136] width 50 height 30
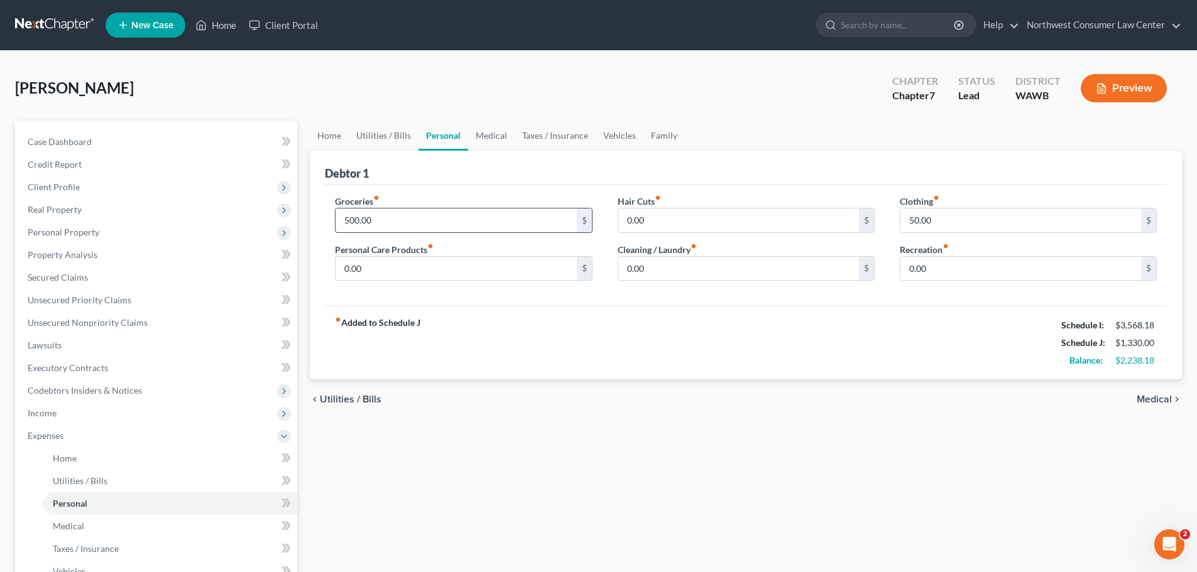
click at [459, 227] on input "500.00" at bounding box center [455, 221] width 241 height 24
click at [915, 271] on input "0.00" at bounding box center [1020, 269] width 241 height 24
type input "200"
click at [496, 141] on link "Medical" at bounding box center [491, 136] width 46 height 30
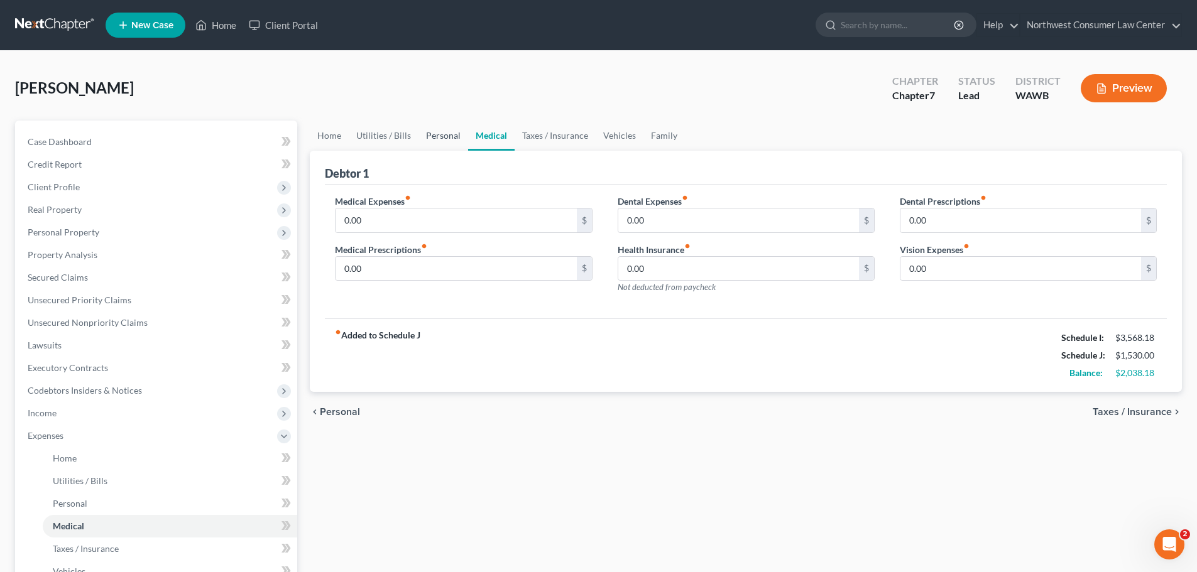
click at [444, 136] on link "Personal" at bounding box center [443, 136] width 50 height 30
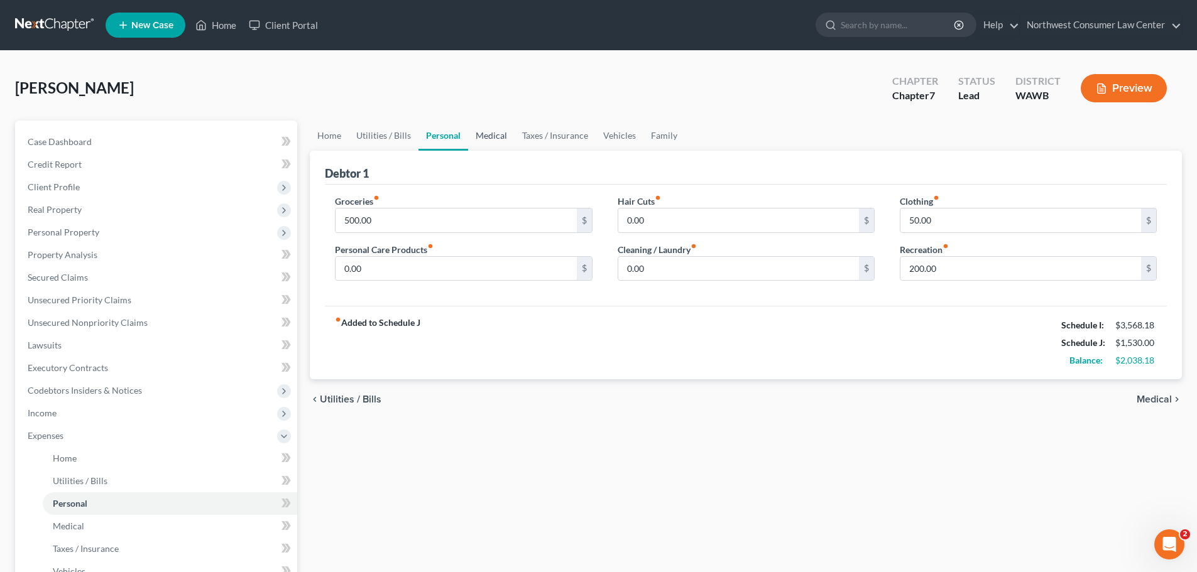
click at [483, 144] on link "Medical" at bounding box center [491, 136] width 46 height 30
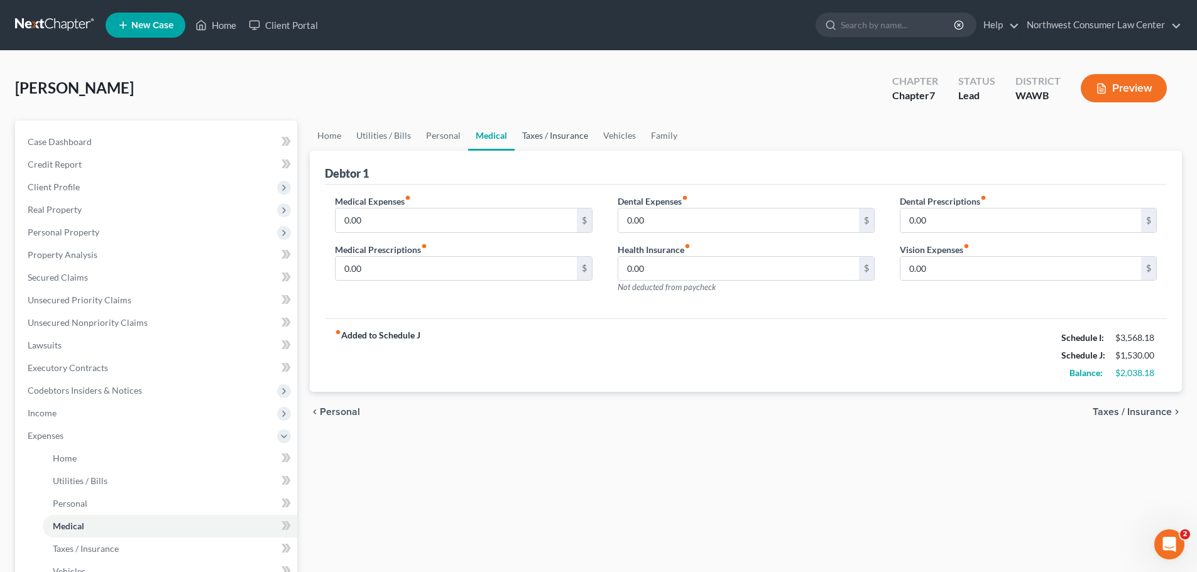
click at [555, 137] on link "Taxes / Insurance" at bounding box center [554, 136] width 81 height 30
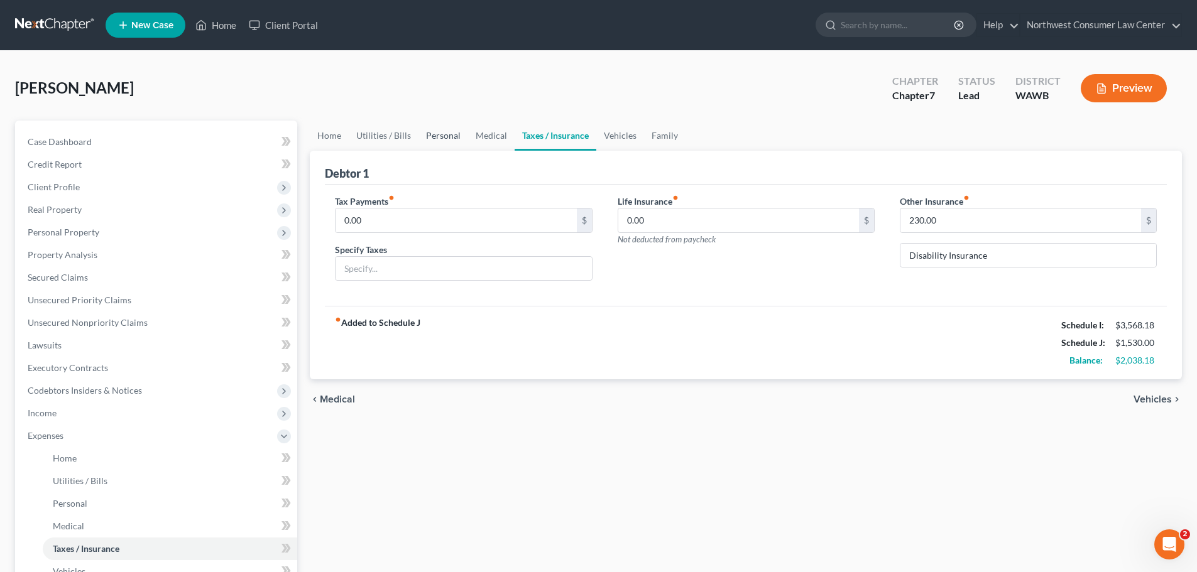
click at [451, 134] on link "Personal" at bounding box center [443, 136] width 50 height 30
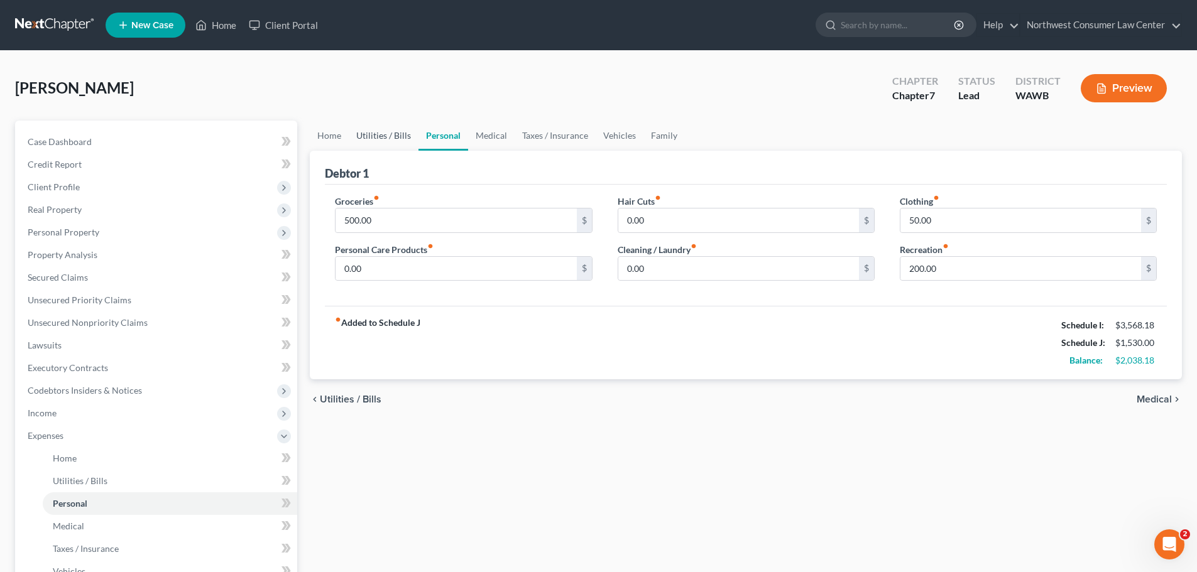
click at [370, 137] on link "Utilities / Bills" at bounding box center [384, 136] width 70 height 30
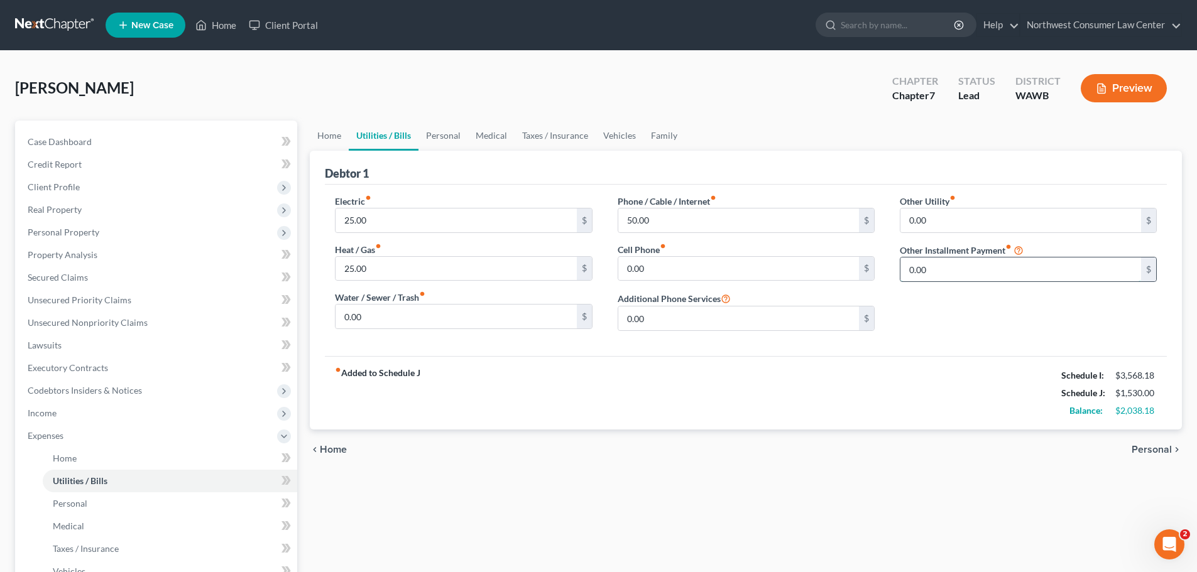
click at [1008, 273] on input "0.00" at bounding box center [1020, 270] width 241 height 24
type input "335"
click at [926, 305] on input "text" at bounding box center [1028, 305] width 256 height 24
type input "SSDI Overpayment Repayments"
click at [969, 378] on div "fiber_manual_record Added to Schedule J Schedule I: $3,568.18 Schedule J: $1,86…" at bounding box center [746, 392] width 842 height 73
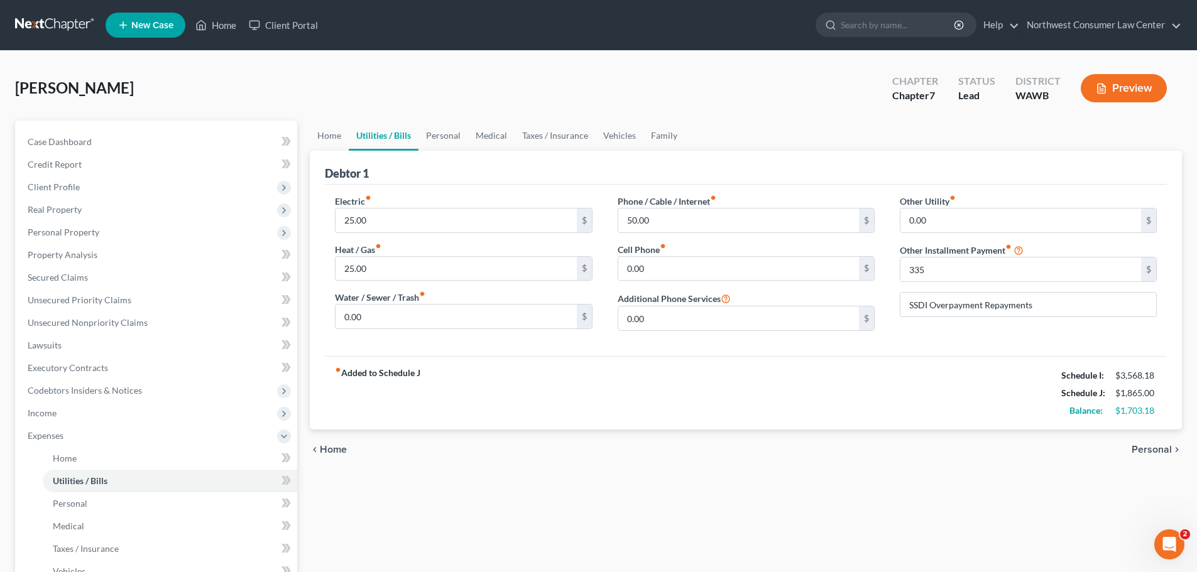
click at [1162, 451] on span "Personal" at bounding box center [1151, 450] width 40 height 10
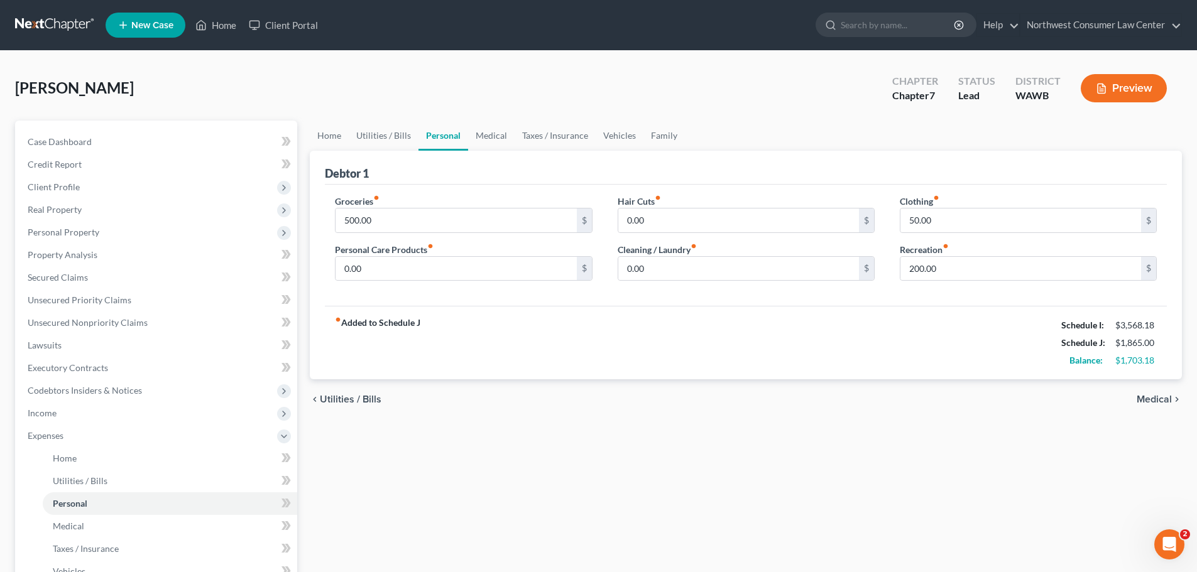
click at [1146, 399] on span "Medical" at bounding box center [1153, 400] width 35 height 10
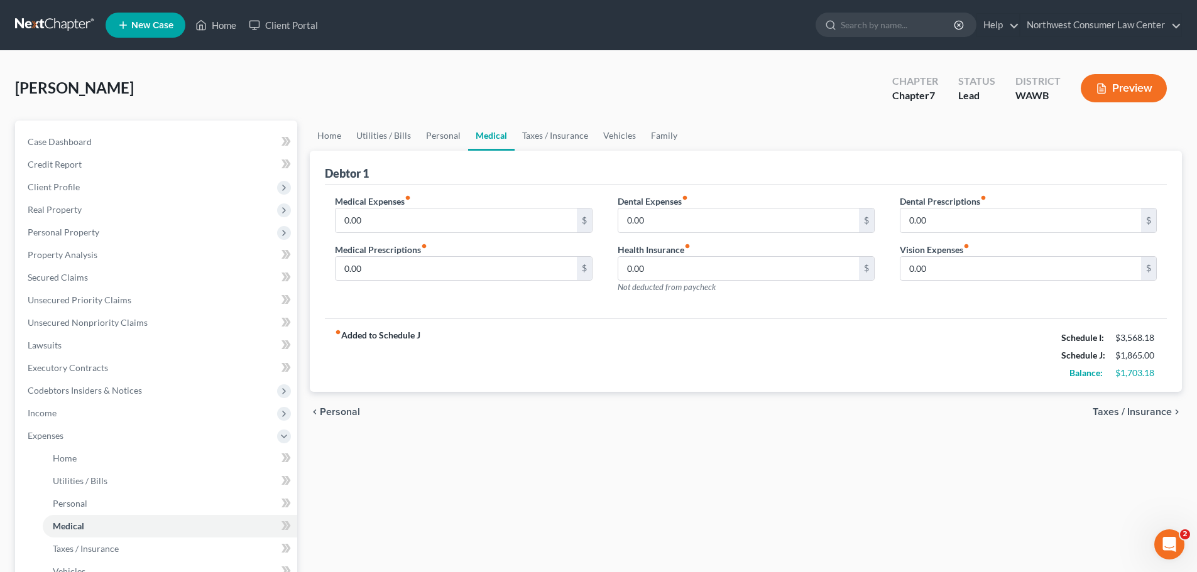
click at [1158, 410] on span "Taxes / Insurance" at bounding box center [1131, 412] width 79 height 10
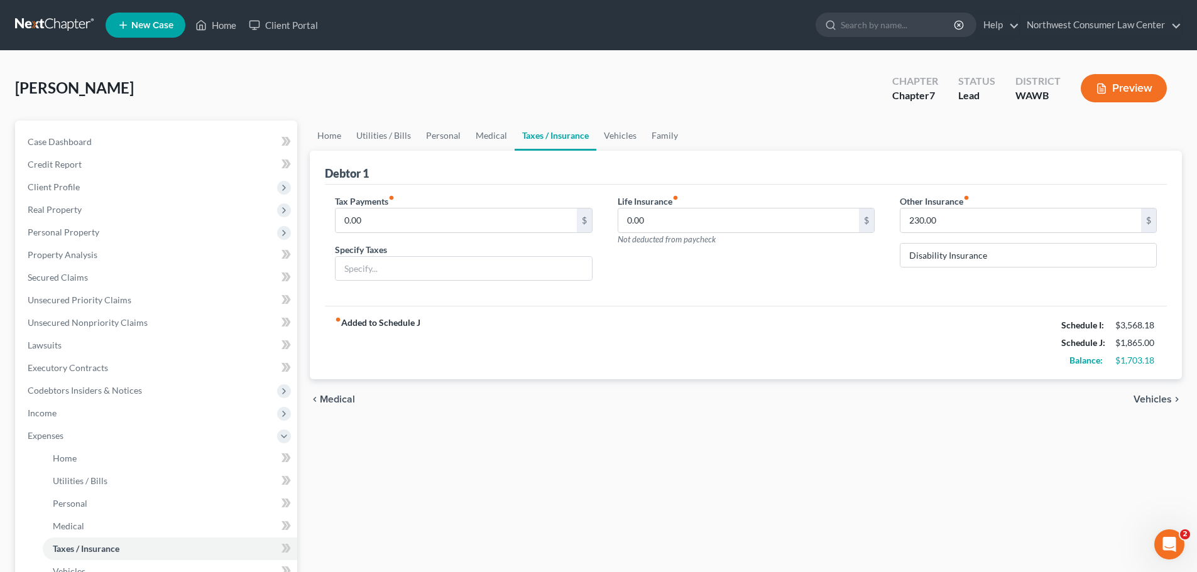
click at [1144, 398] on span "Vehicles" at bounding box center [1152, 400] width 38 height 10
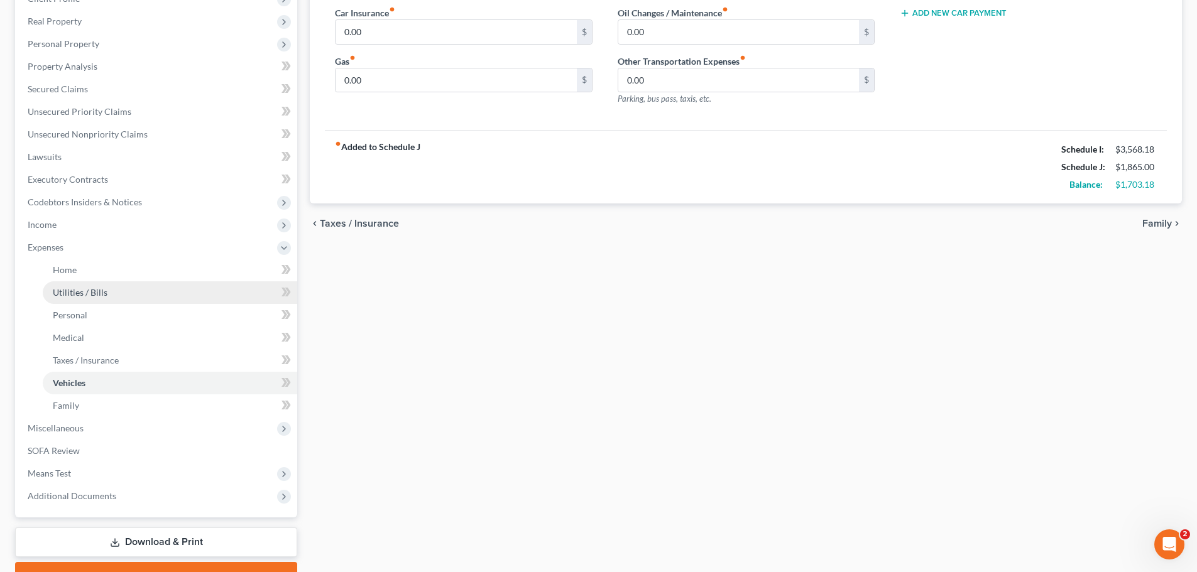
scroll to position [251, 0]
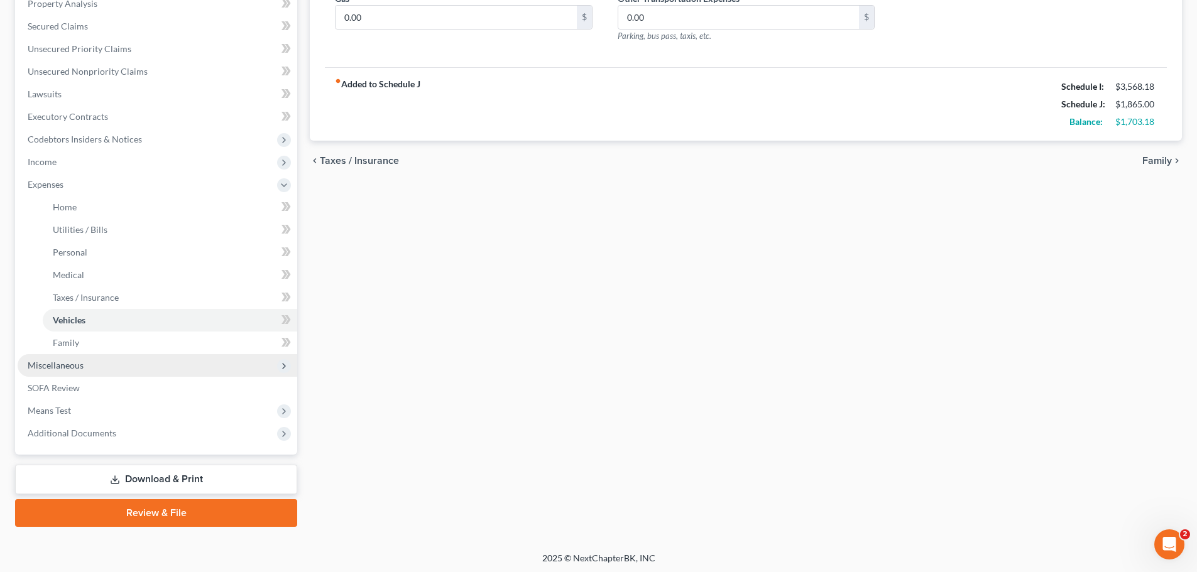
click at [128, 372] on span "Miscellaneous" at bounding box center [158, 365] width 280 height 23
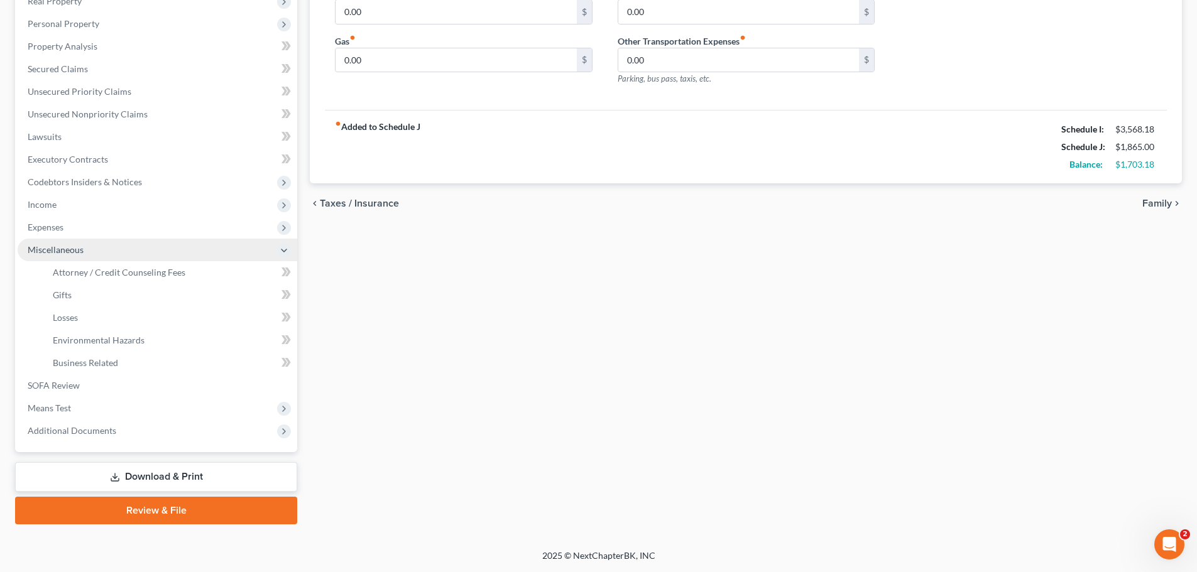
scroll to position [209, 0]
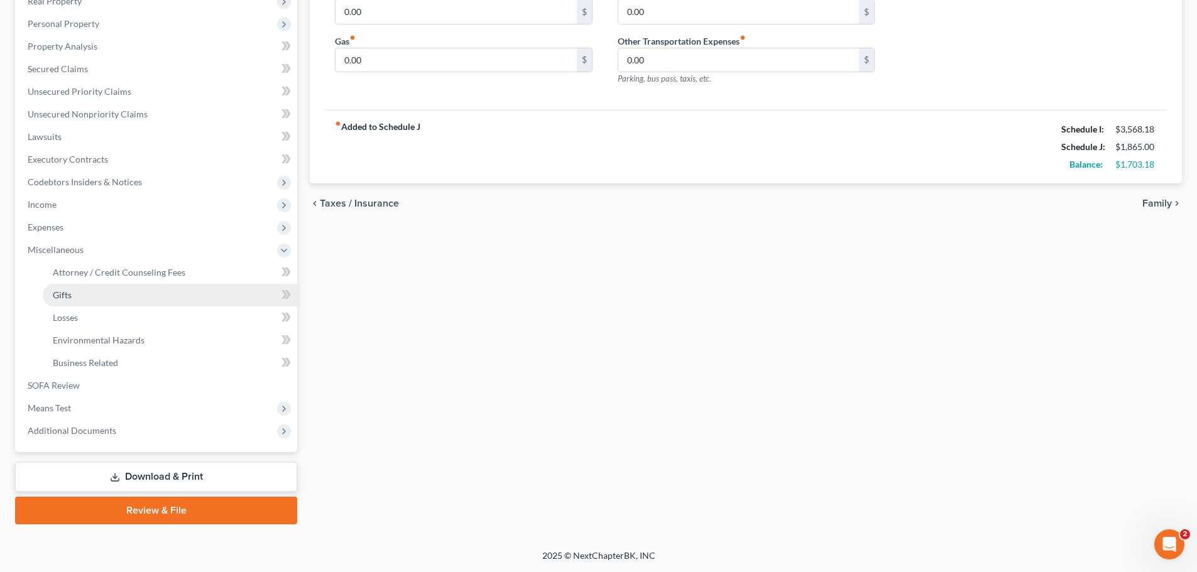
click at [129, 284] on link "Gifts" at bounding box center [170, 295] width 254 height 23
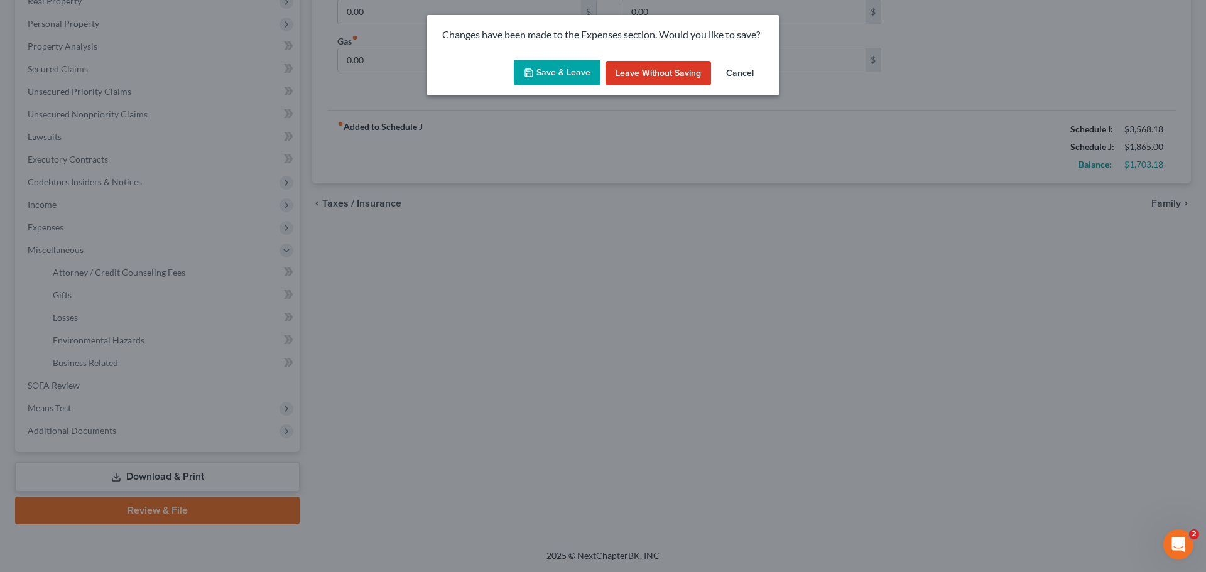
click at [554, 65] on button "Save & Leave" at bounding box center [557, 73] width 87 height 26
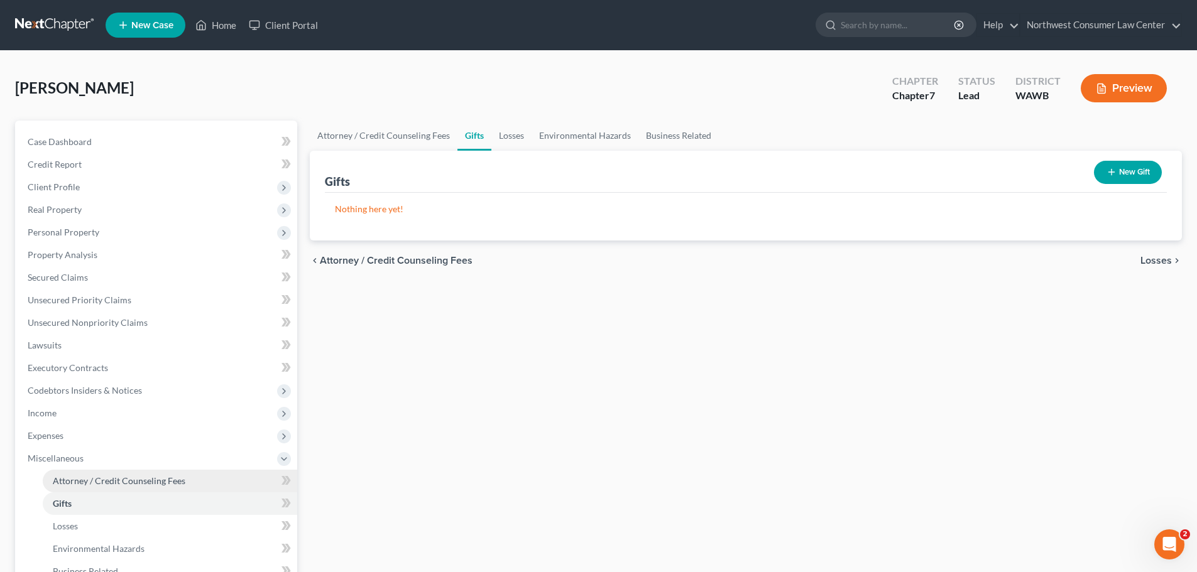
click at [127, 482] on span "Attorney / Credit Counseling Fees" at bounding box center [119, 481] width 133 height 11
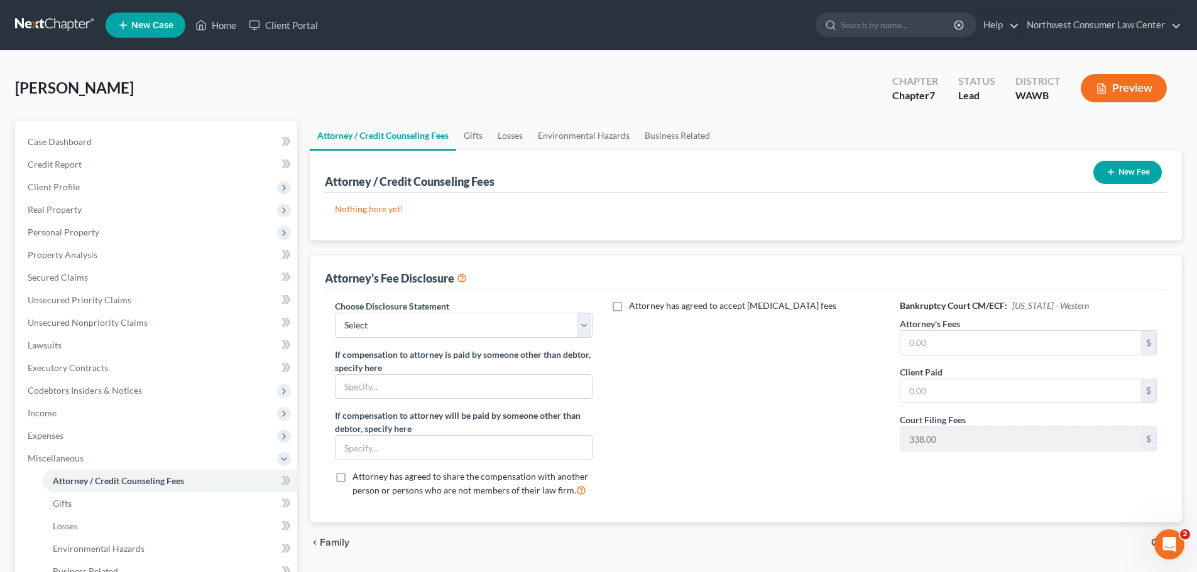
click at [1145, 168] on button "New Fee" at bounding box center [1127, 172] width 68 height 23
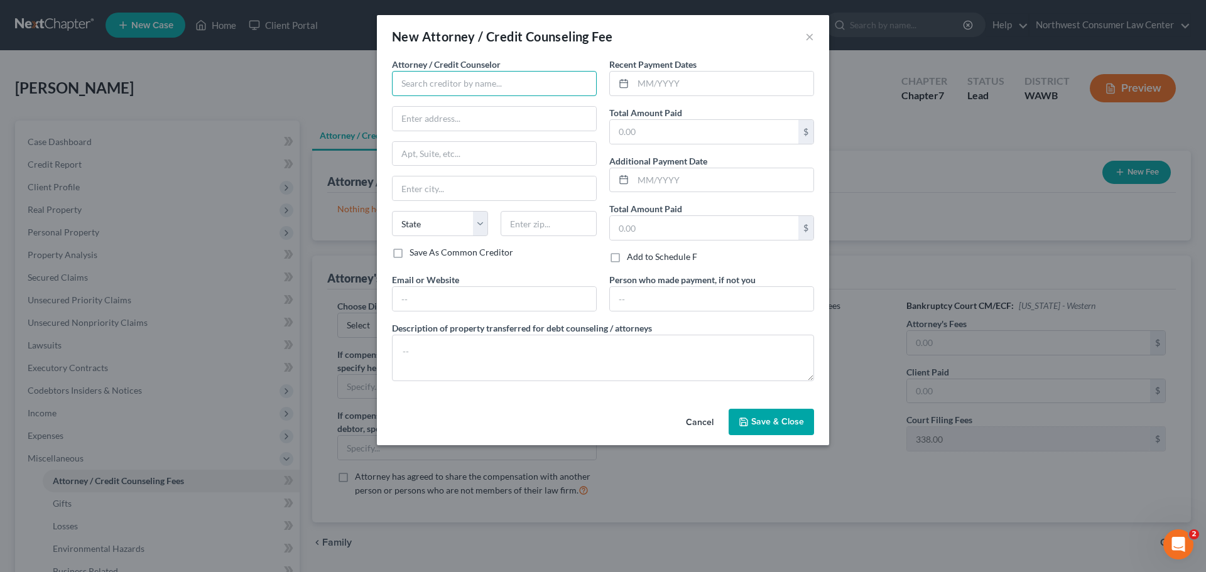
click at [455, 87] on input "text" at bounding box center [494, 83] width 205 height 25
type input "Northwest Consumer Law Center"
type input "936 N 34th St"
click at [487, 158] on input "text" at bounding box center [495, 154] width 204 height 24
type input "Ste. 300"
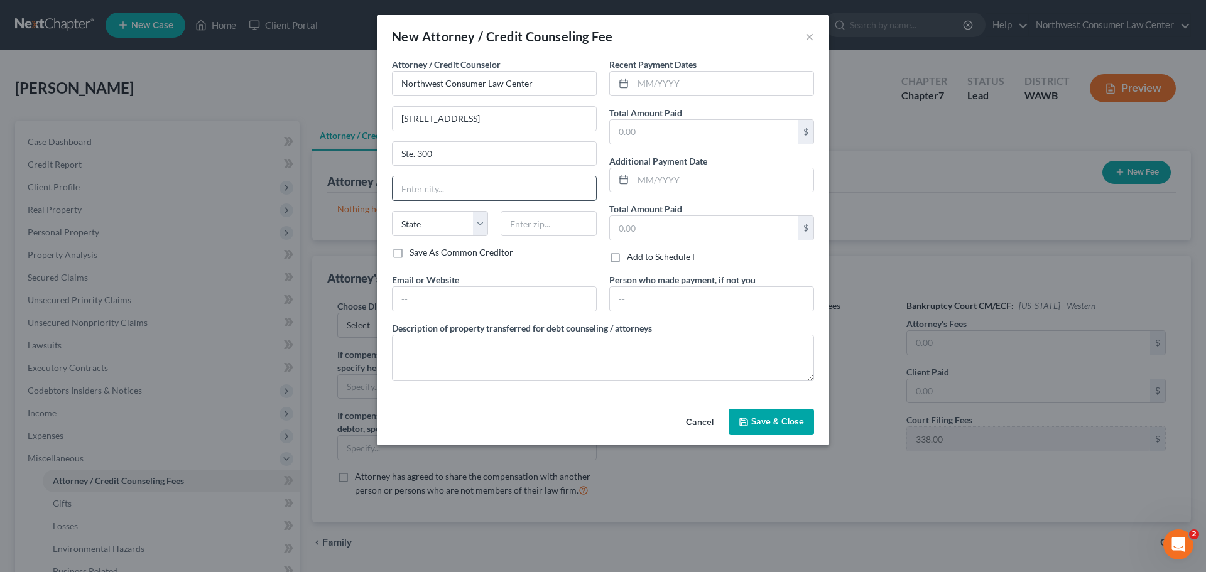
click at [468, 185] on input "text" at bounding box center [495, 189] width 204 height 24
type input "Sea"
click at [430, 232] on select "State [US_STATE] AK AR AZ CA CO CT DE DC [GEOGRAPHIC_DATA] [GEOGRAPHIC_DATA] GU…" at bounding box center [440, 223] width 96 height 25
select select "50"
click at [518, 222] on input "text" at bounding box center [549, 223] width 96 height 25
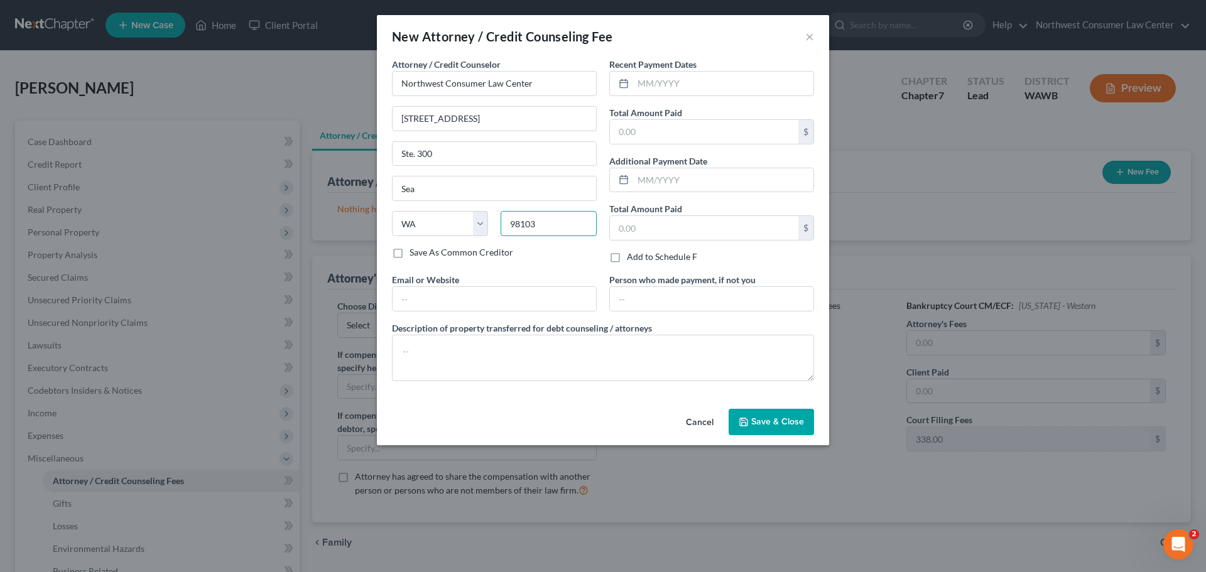
type input "98103"
type input "Seattle"
click at [651, 87] on input "text" at bounding box center [723, 84] width 180 height 24
type input "9/18/25"
click at [641, 125] on input "text" at bounding box center [704, 132] width 188 height 24
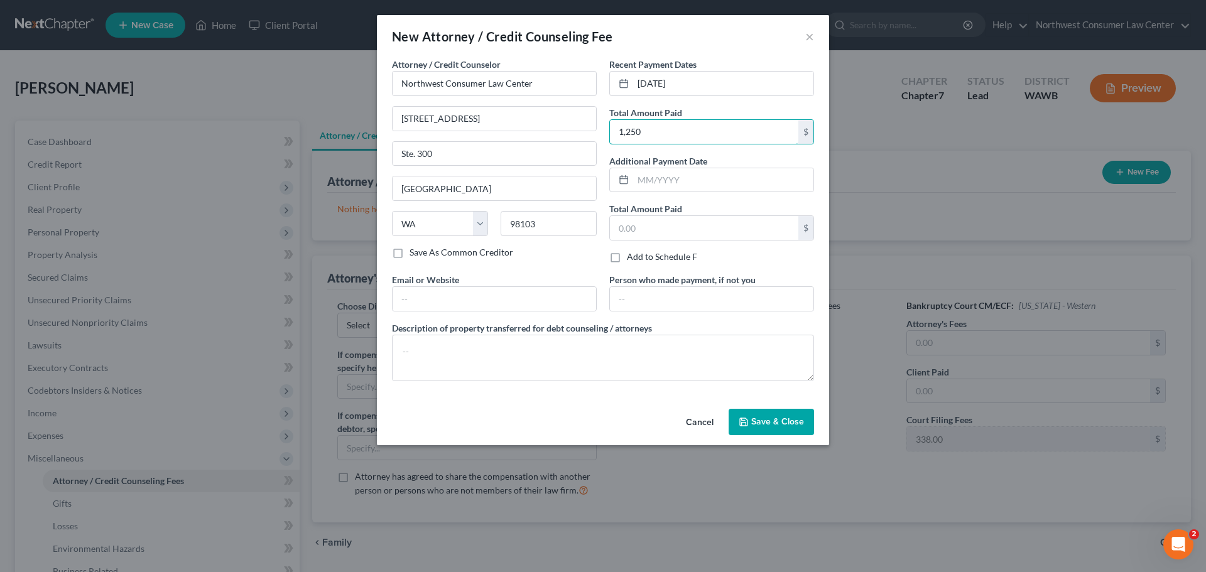
type input "1,250"
click at [770, 425] on span "Save & Close" at bounding box center [777, 421] width 53 height 11
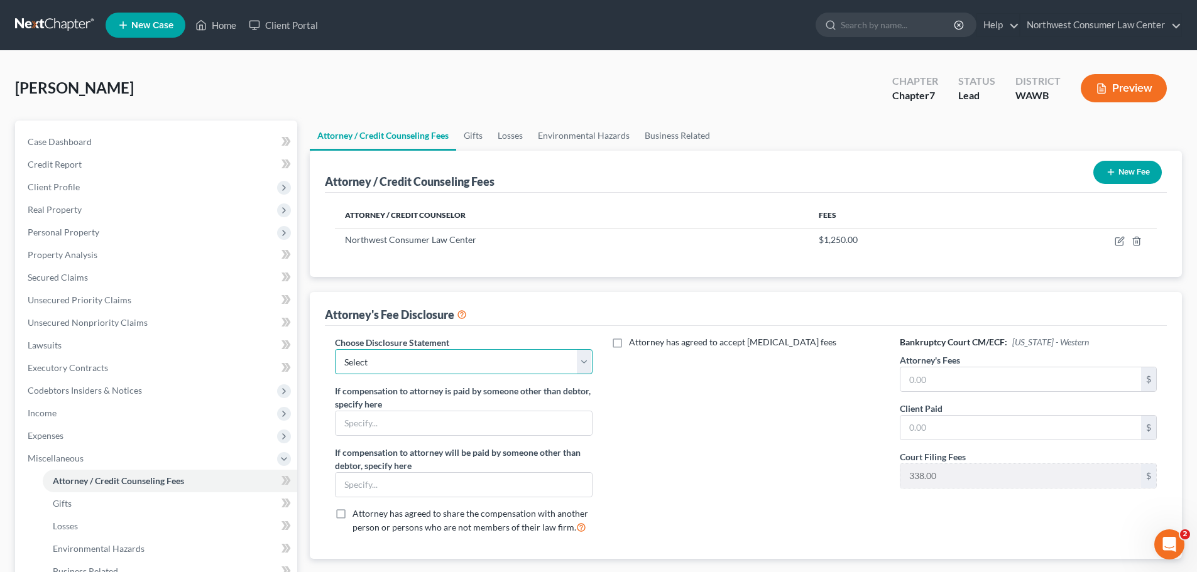
click at [443, 364] on select "Select Disclosure of Compensation of Attorney for Debtor" at bounding box center [463, 361] width 257 height 25
select select "0"
click at [335, 349] on select "Select Disclosure of Compensation of Attorney for Debtor" at bounding box center [463, 361] width 257 height 25
click at [1032, 369] on input "text" at bounding box center [1020, 379] width 241 height 24
type input "1,250"
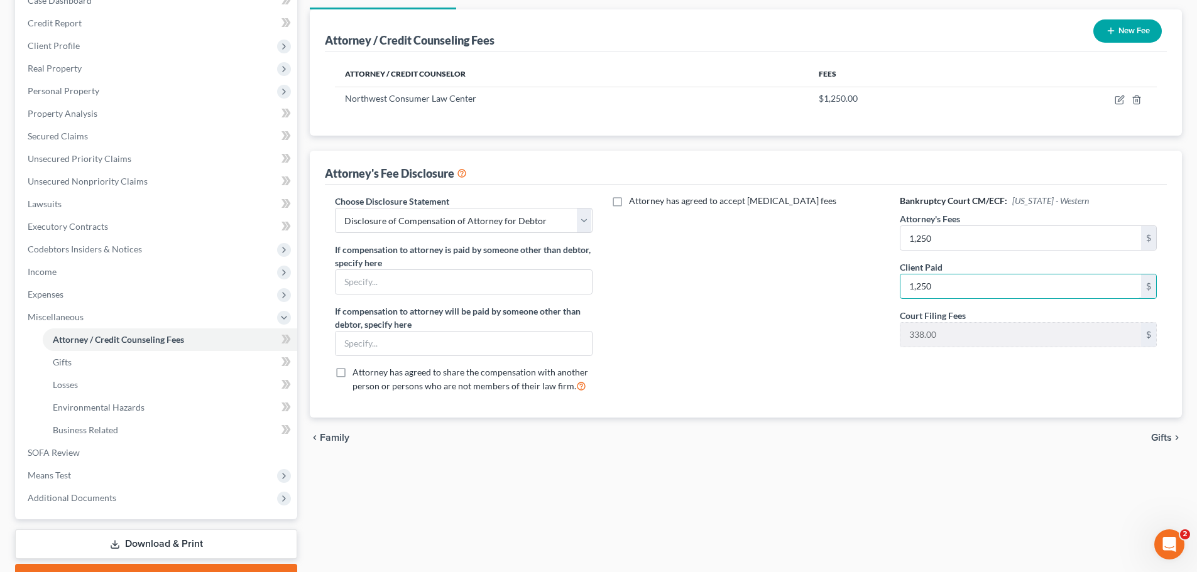
scroll to position [209, 0]
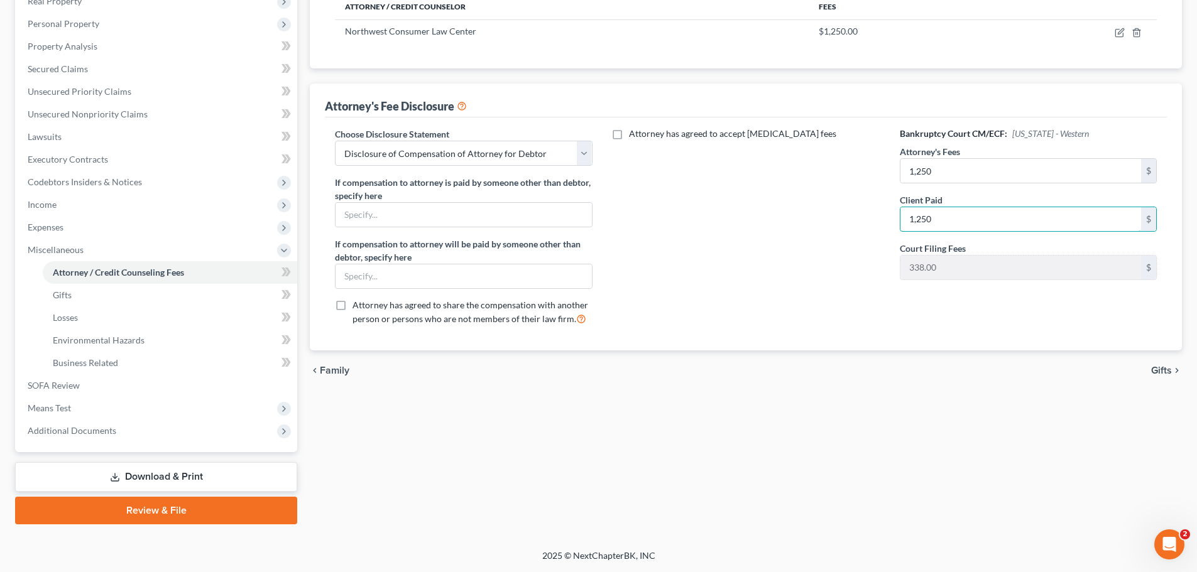
type input "1,250"
click at [1175, 371] on icon "chevron_right" at bounding box center [1177, 371] width 10 height 10
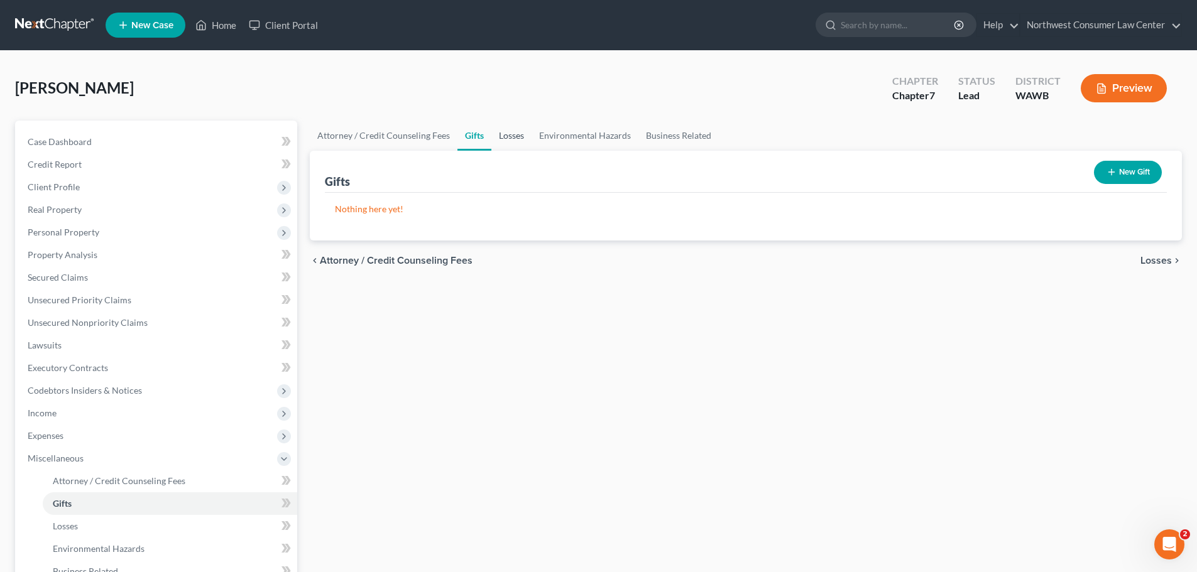
click at [510, 139] on link "Losses" at bounding box center [511, 136] width 40 height 30
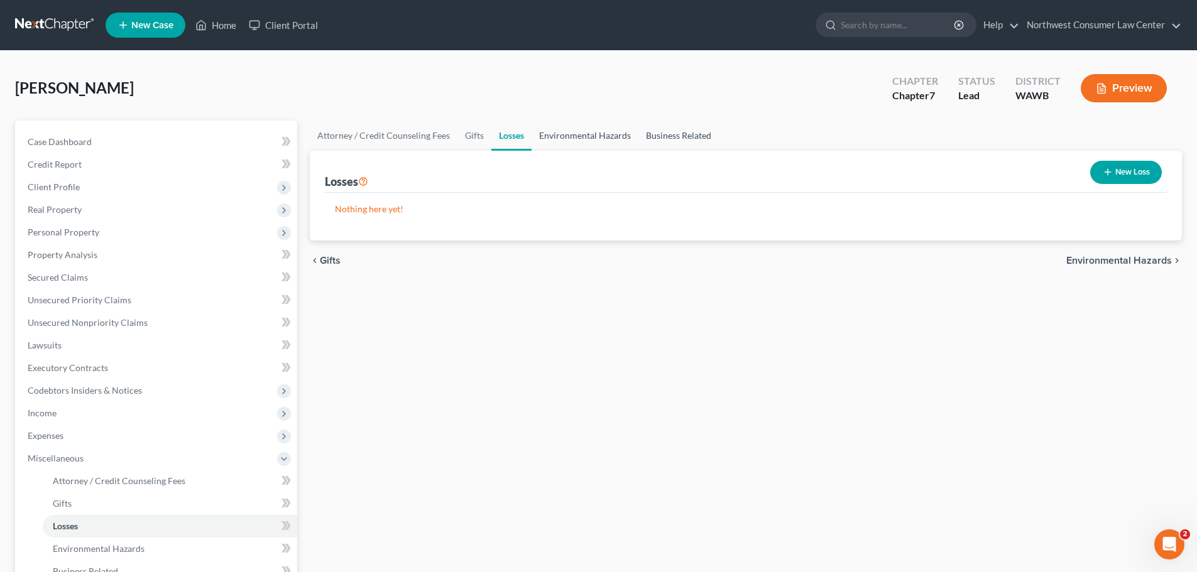
drag, startPoint x: 570, startPoint y: 135, endPoint x: 694, endPoint y: 142, distance: 123.9
click at [570, 135] on link "Environmental Hazards" at bounding box center [584, 136] width 107 height 30
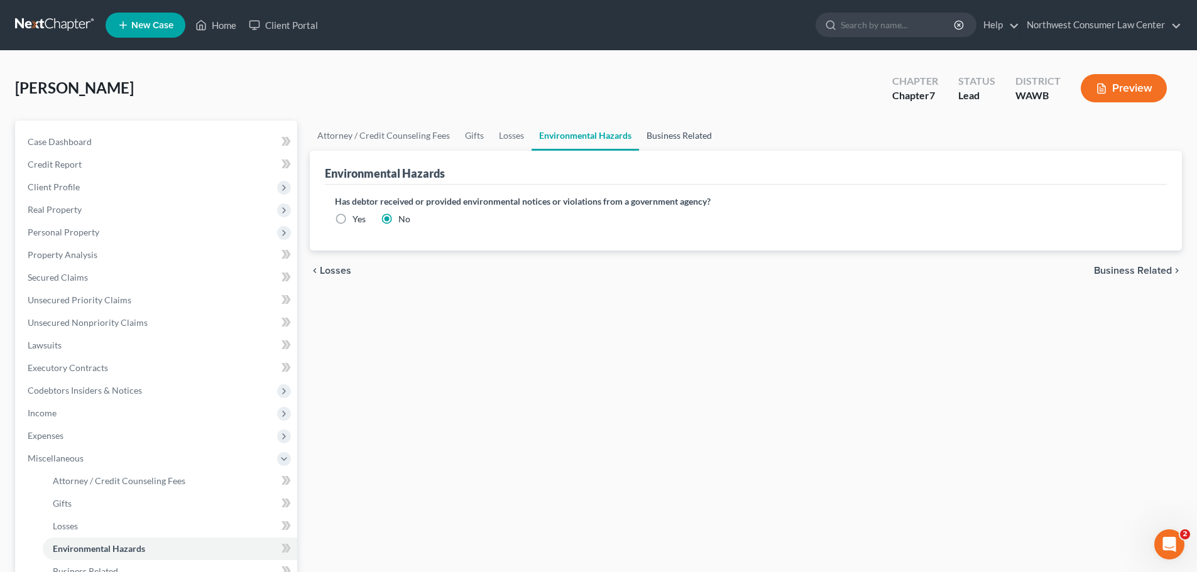
click at [690, 137] on link "Business Related" at bounding box center [679, 136] width 80 height 30
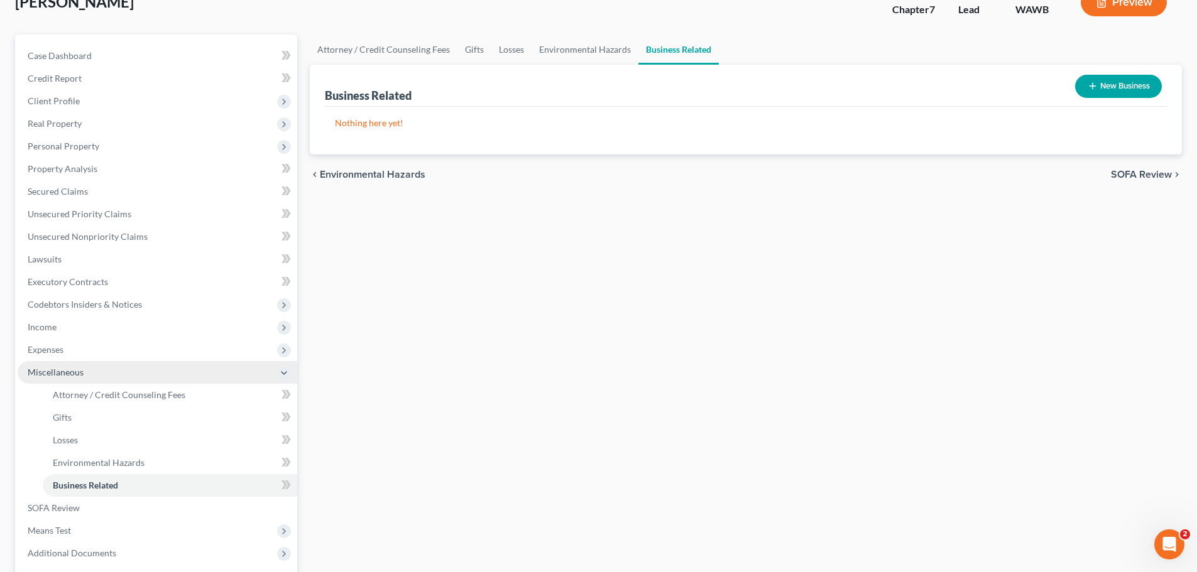
scroll to position [209, 0]
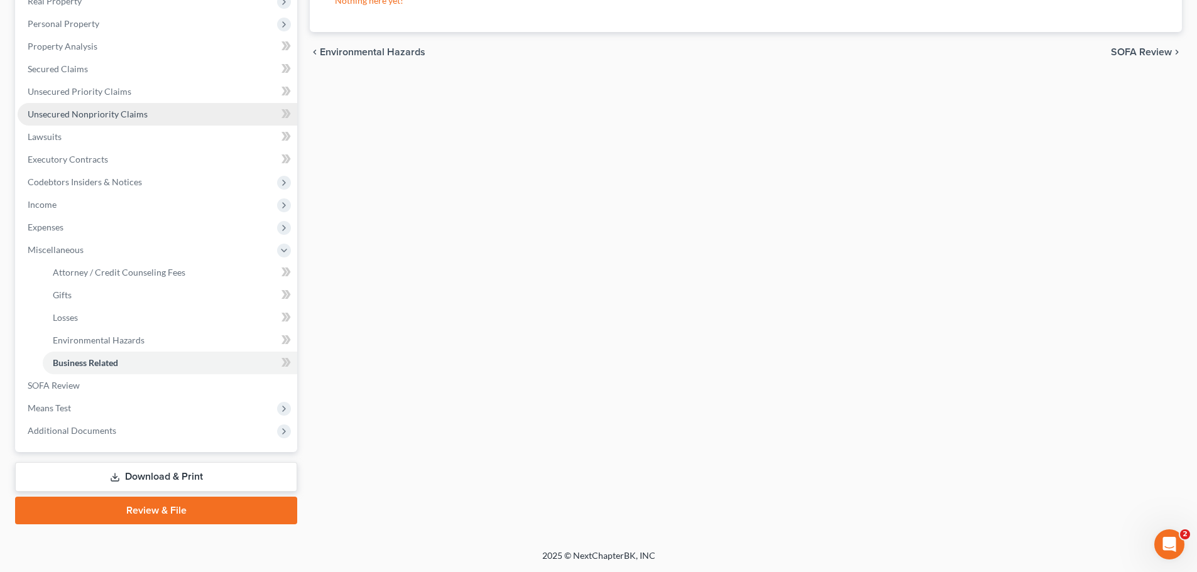
click at [129, 107] on link "Unsecured Nonpriority Claims" at bounding box center [158, 114] width 280 height 23
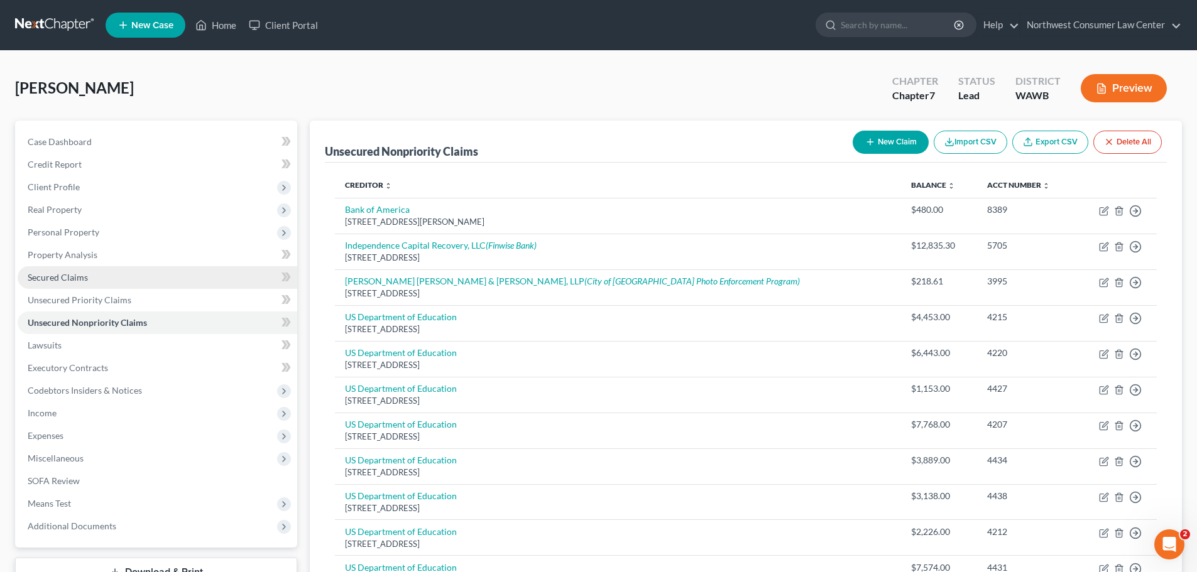
click at [183, 273] on link "Secured Claims" at bounding box center [158, 277] width 280 height 23
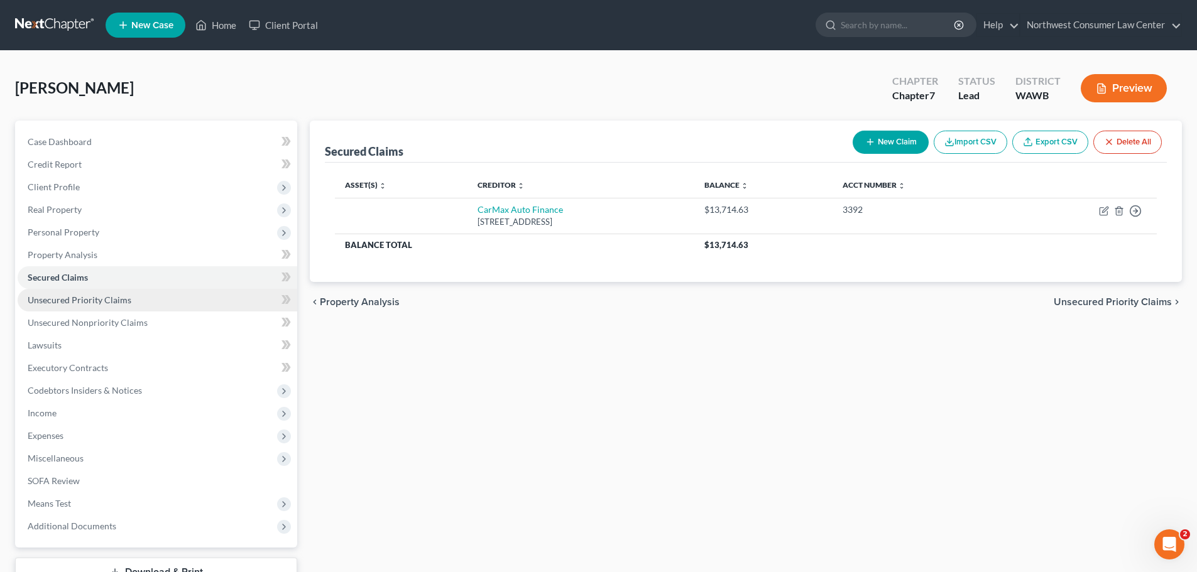
click at [171, 302] on link "Unsecured Priority Claims" at bounding box center [158, 300] width 280 height 23
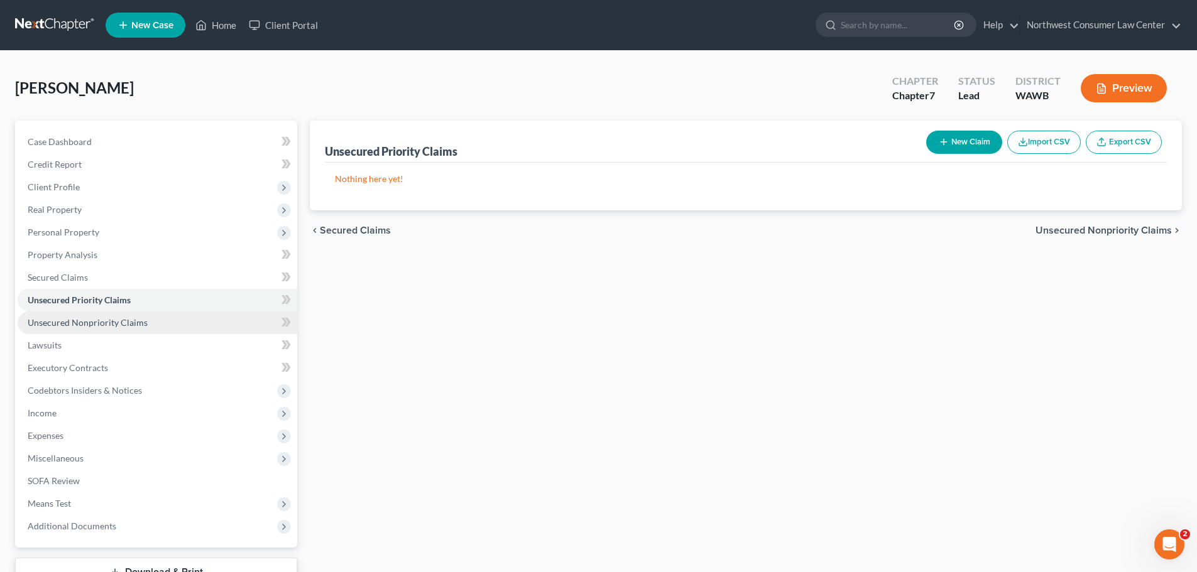
click at [190, 325] on link "Unsecured Nonpriority Claims" at bounding box center [158, 323] width 280 height 23
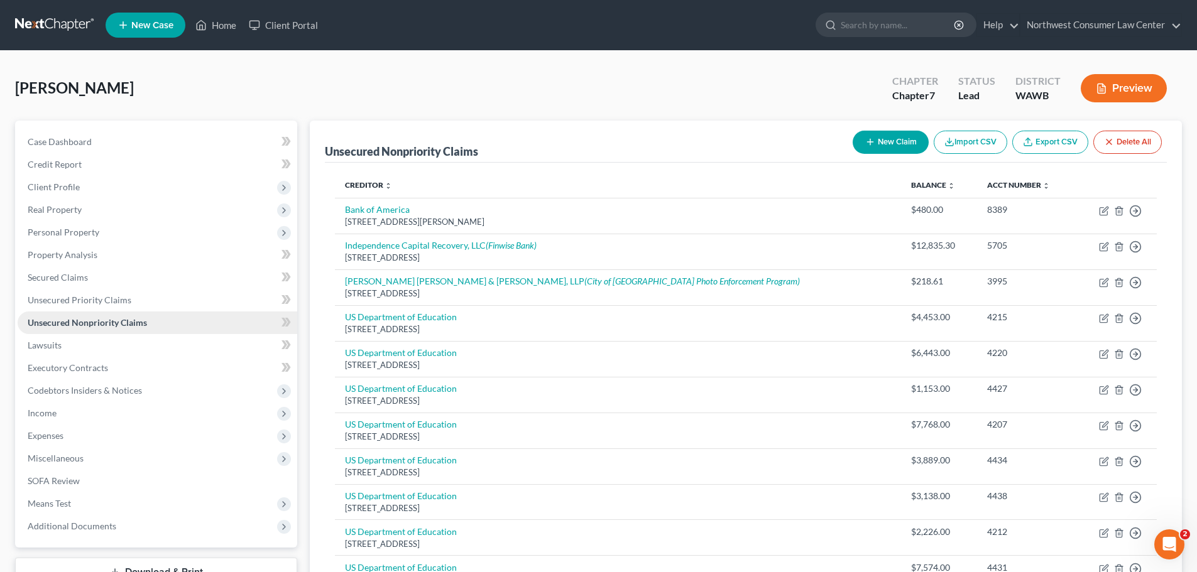
scroll to position [126, 0]
